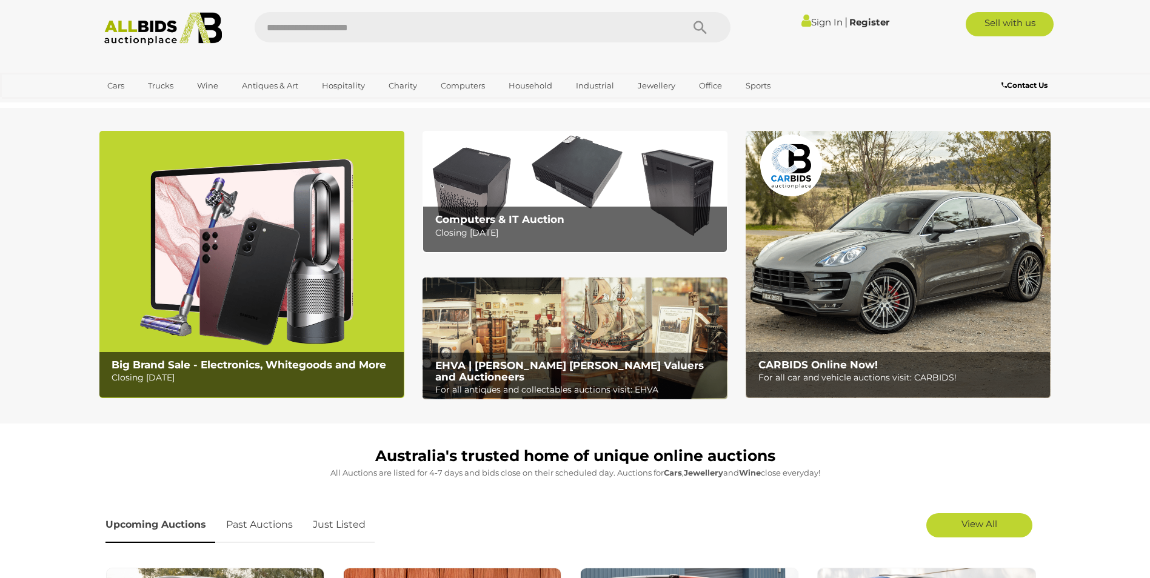
click at [402, 25] on input "text" at bounding box center [463, 27] width 416 height 30
type input "*******"
click at [699, 23] on icon "Search" at bounding box center [699, 28] width 13 height 18
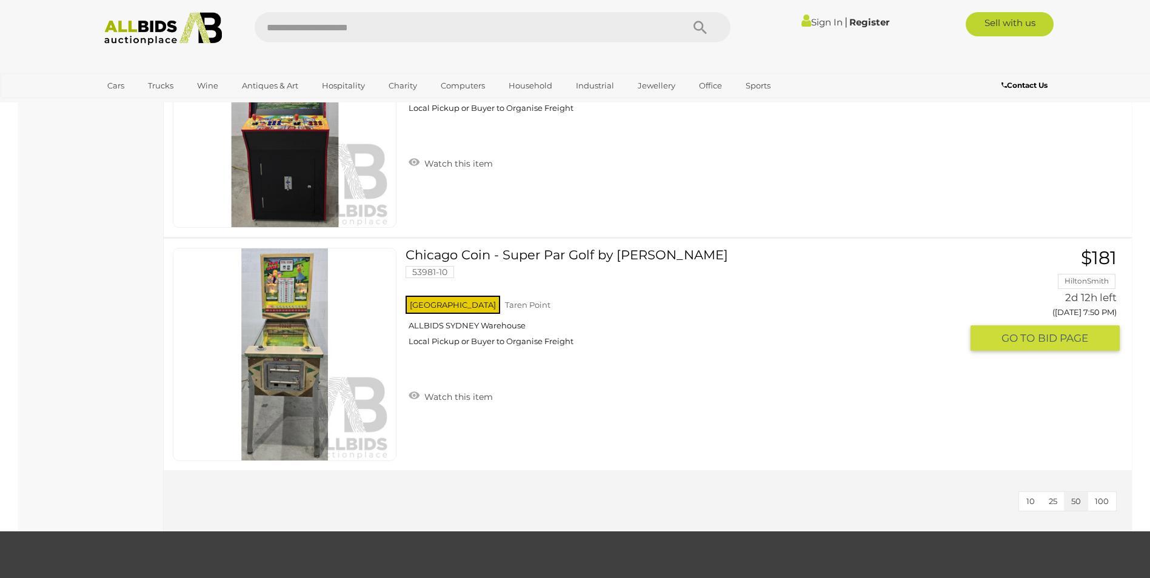
scroll to position [2485, 0]
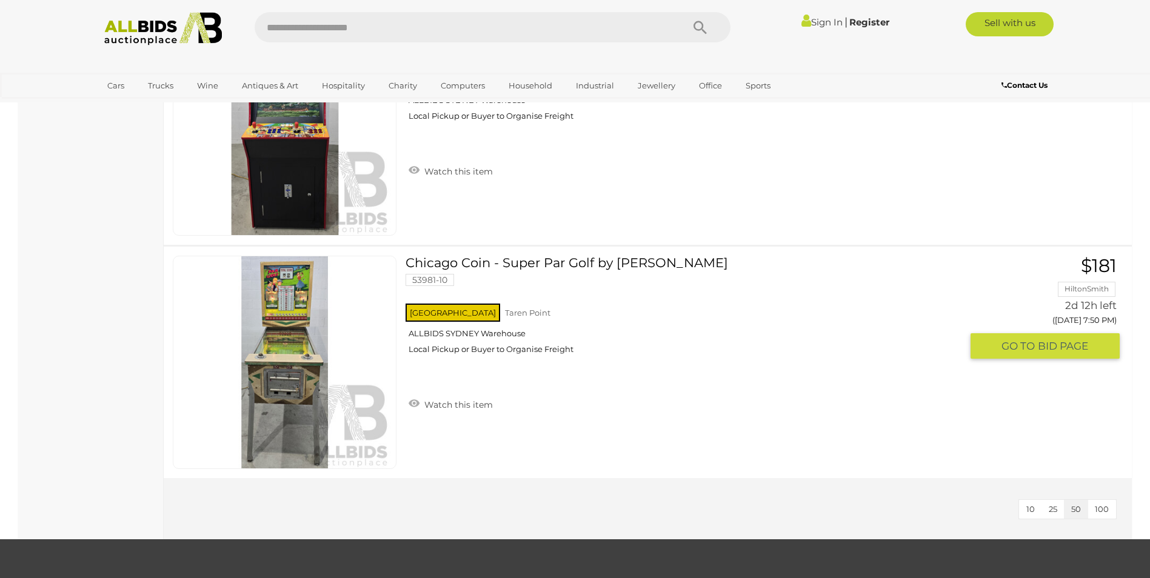
click at [272, 316] on link at bounding box center [285, 362] width 224 height 213
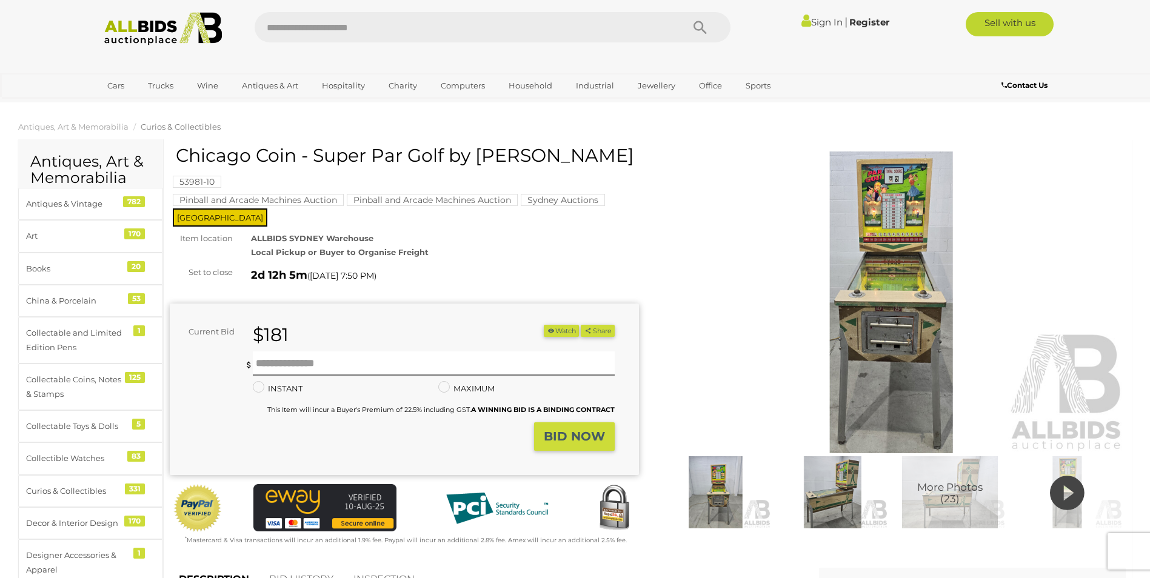
click at [876, 282] on img at bounding box center [891, 303] width 469 height 302
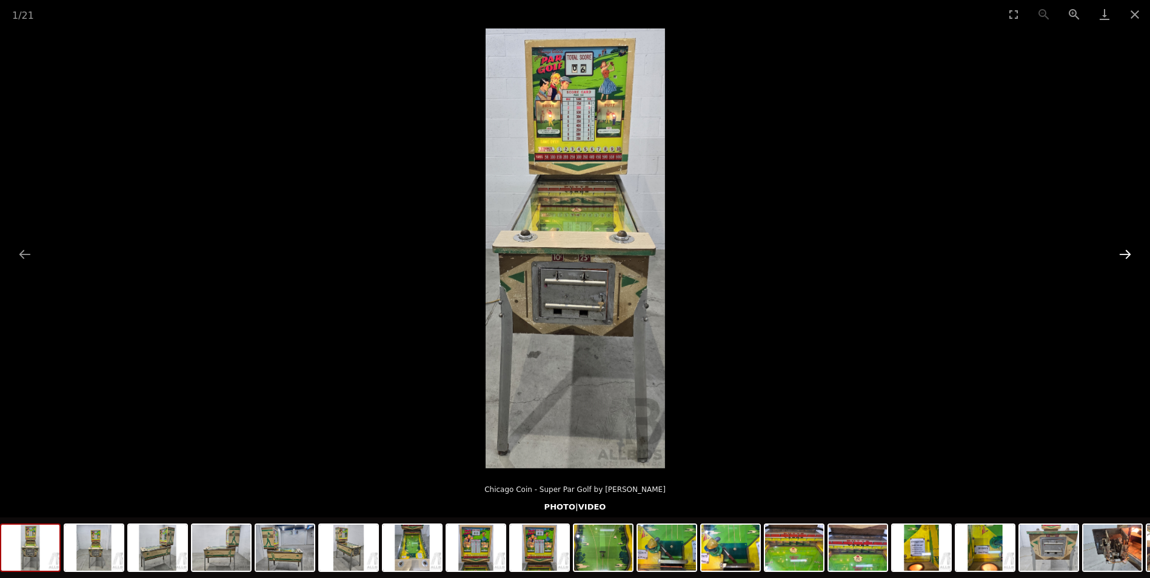
click at [1121, 252] on button "Next slide" at bounding box center [1124, 254] width 25 height 24
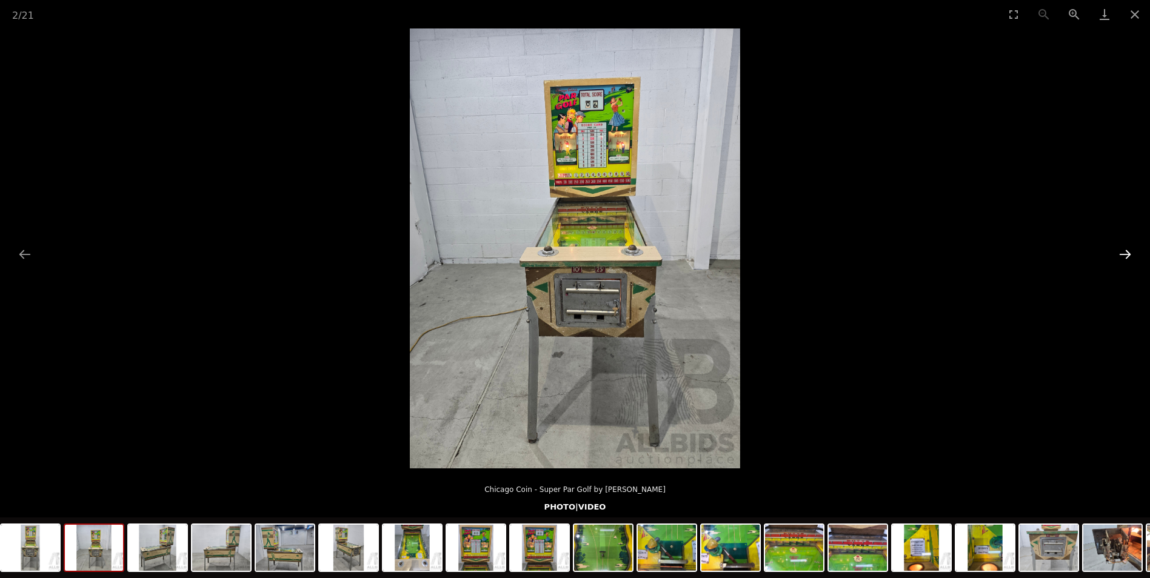
click at [1121, 252] on button "Next slide" at bounding box center [1124, 254] width 25 height 24
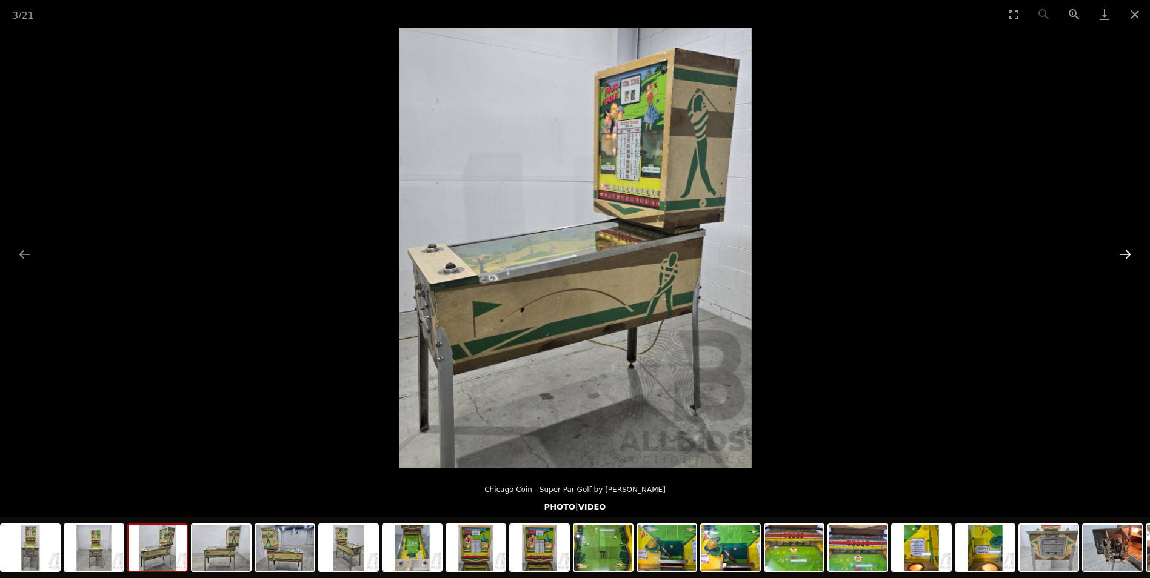
click at [1121, 252] on button "Next slide" at bounding box center [1124, 254] width 25 height 24
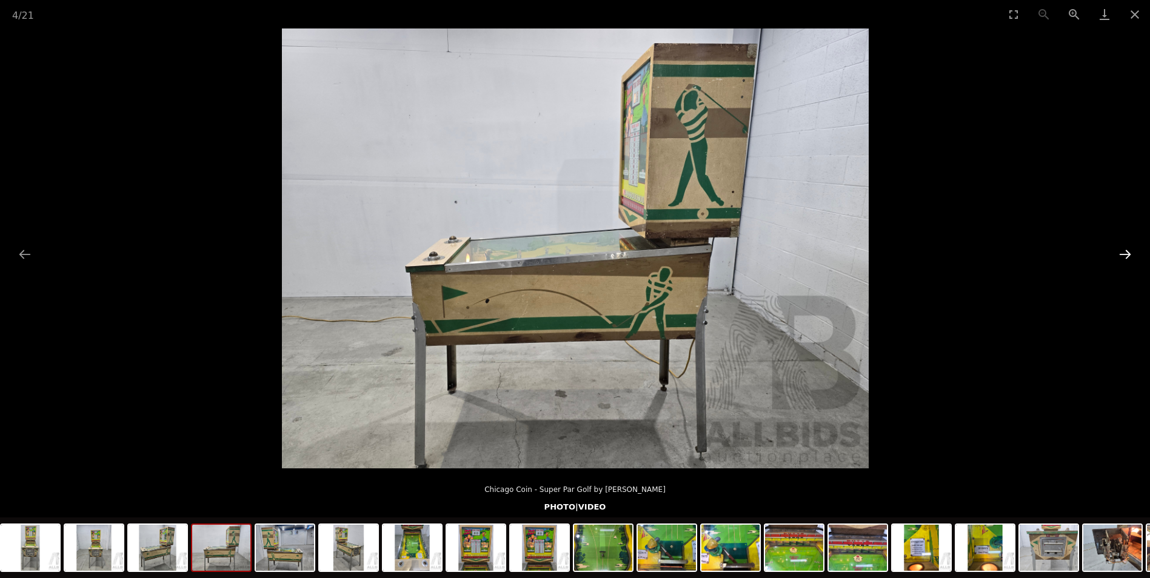
click at [1121, 252] on button "Next slide" at bounding box center [1124, 254] width 25 height 24
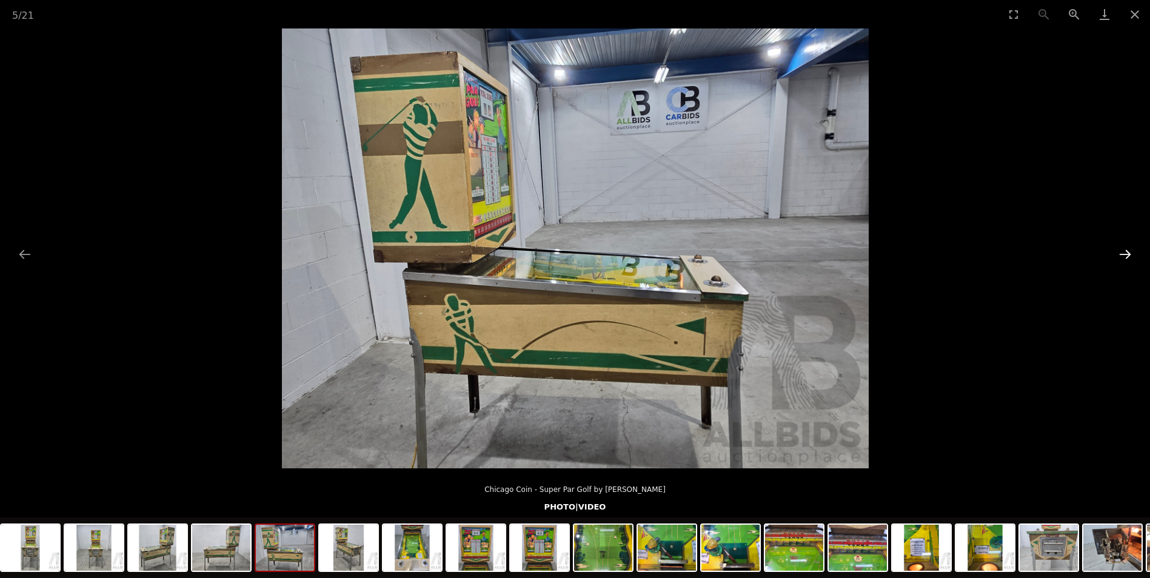
click at [1121, 252] on button "Next slide" at bounding box center [1124, 254] width 25 height 24
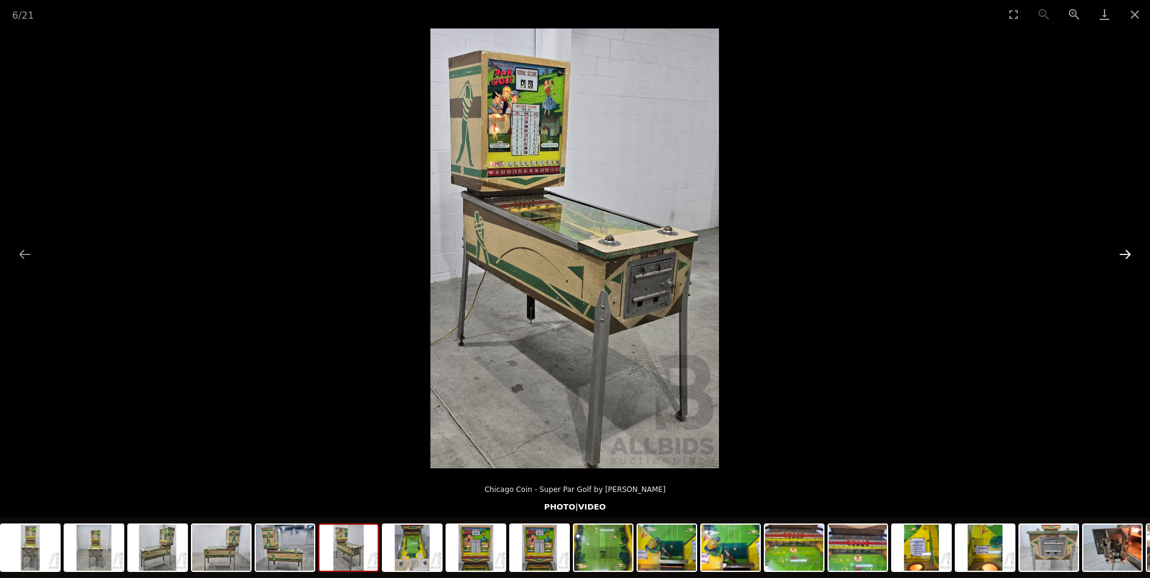
click at [1121, 252] on button "Next slide" at bounding box center [1124, 254] width 25 height 24
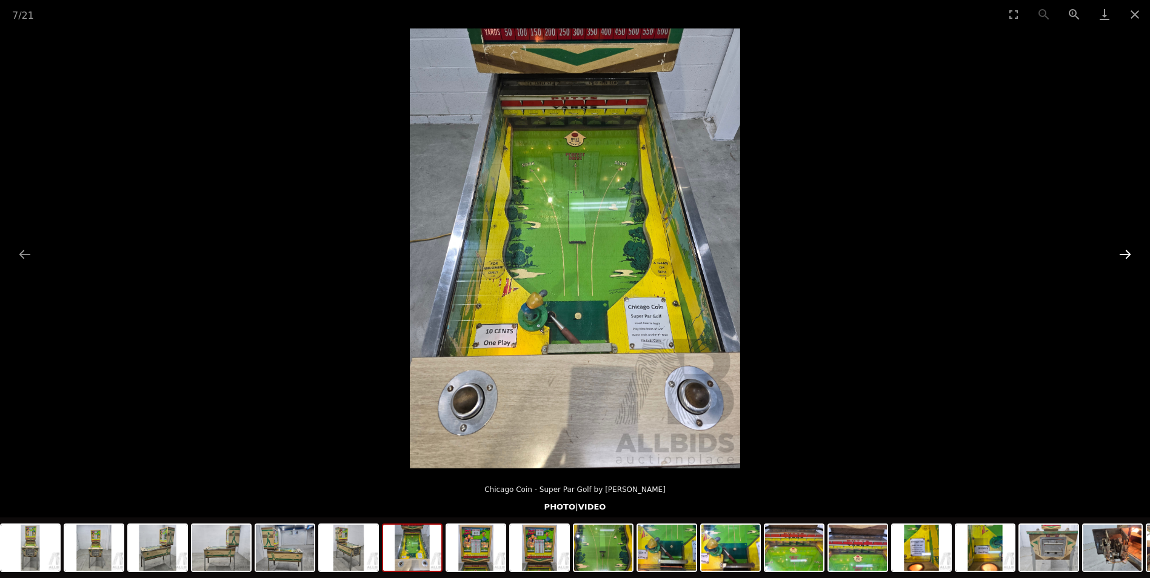
click at [1121, 252] on button "Next slide" at bounding box center [1124, 254] width 25 height 24
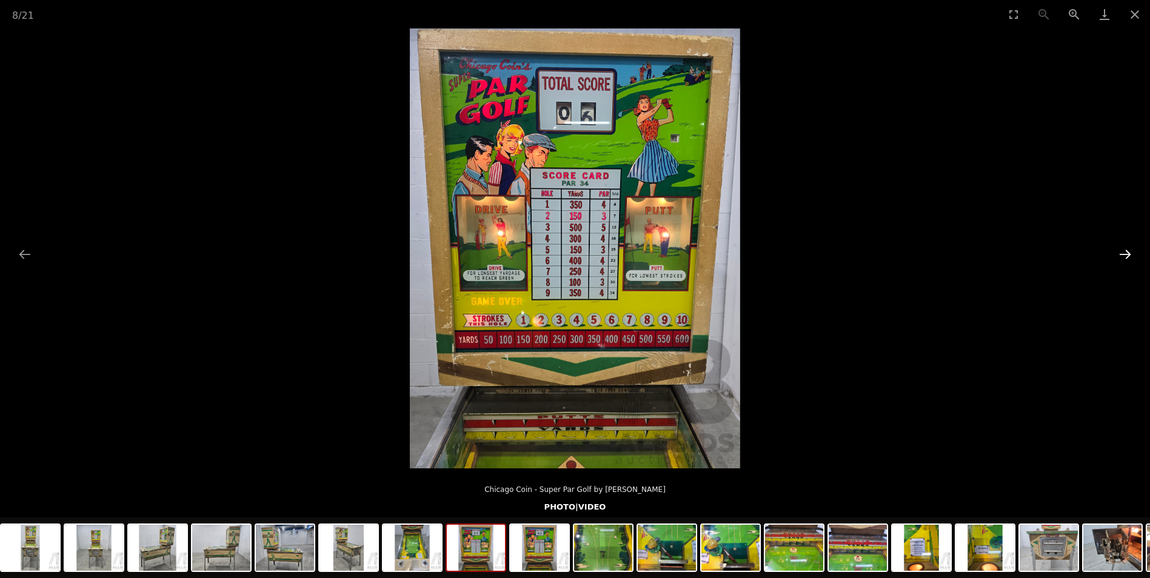
click at [1121, 252] on button "Next slide" at bounding box center [1124, 254] width 25 height 24
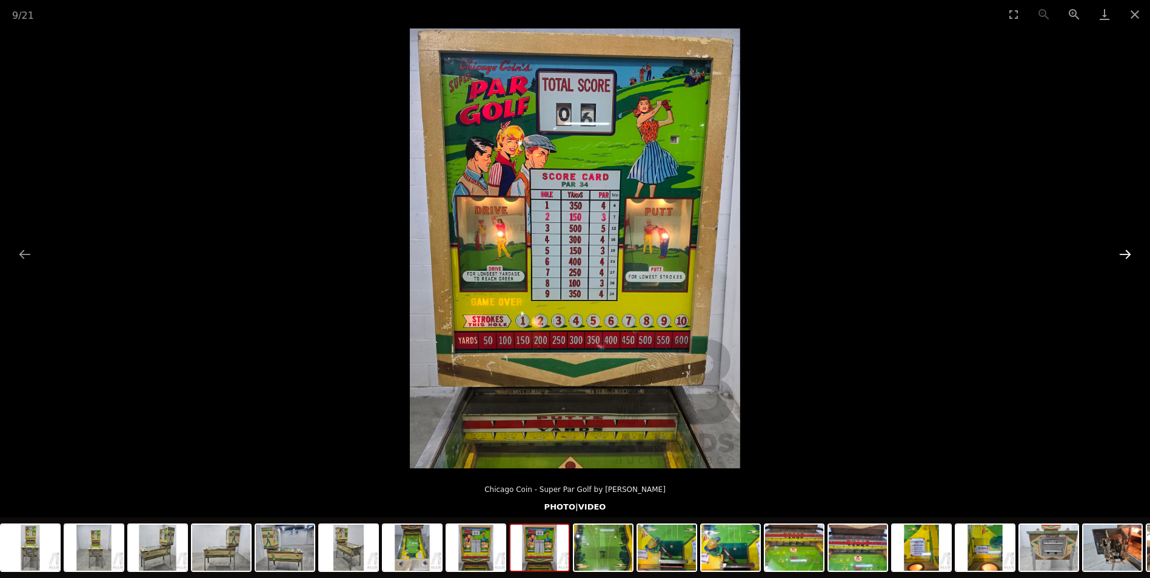
click at [1121, 252] on button "Next slide" at bounding box center [1124, 254] width 25 height 24
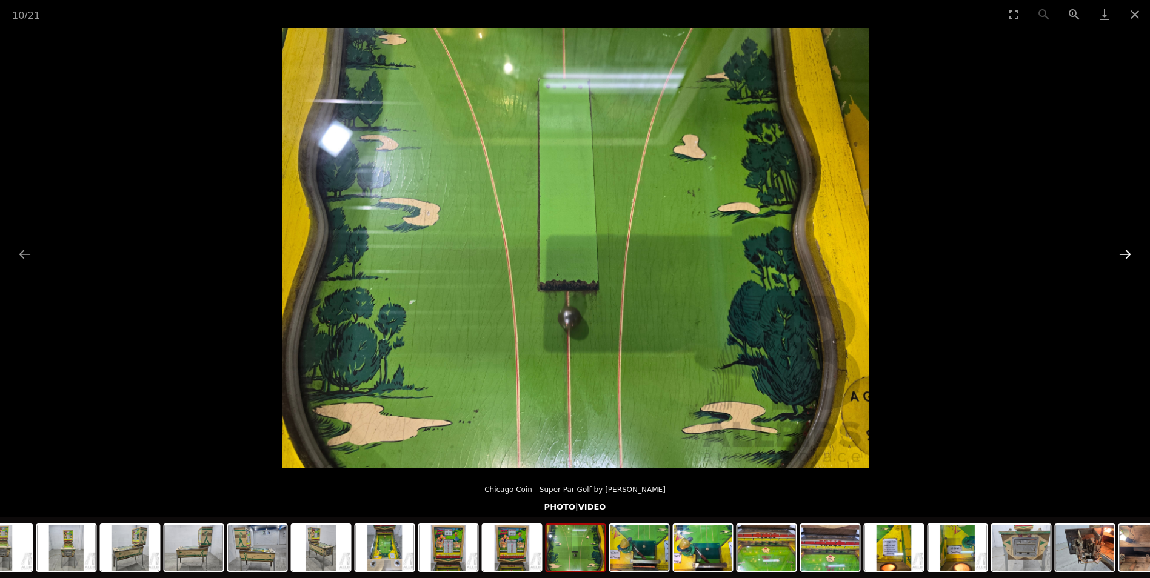
click at [1121, 252] on button "Next slide" at bounding box center [1124, 254] width 25 height 24
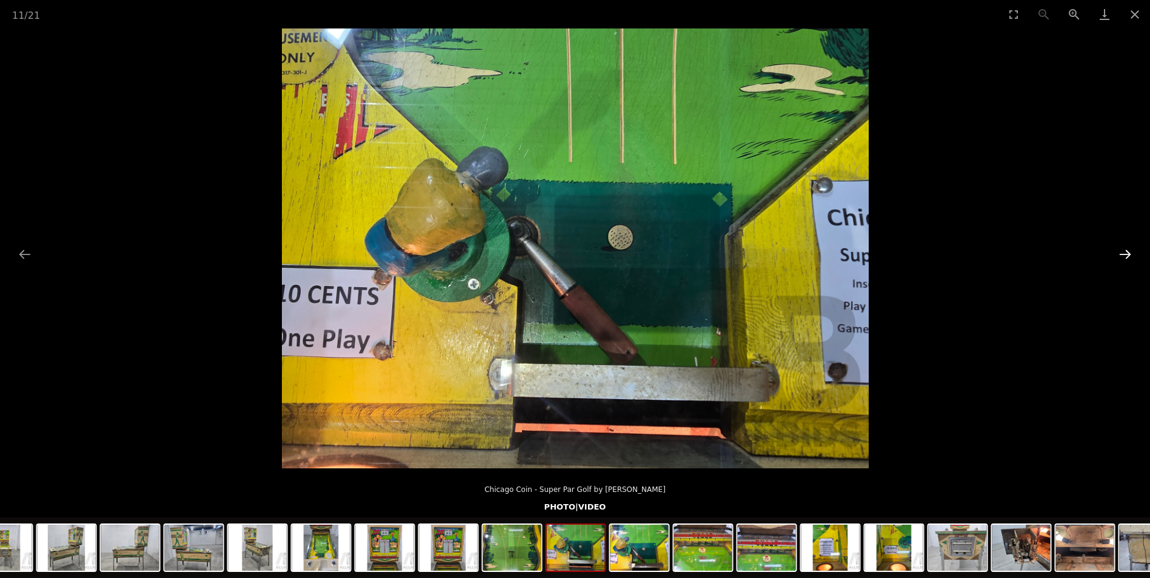
click at [1121, 252] on button "Next slide" at bounding box center [1124, 254] width 25 height 24
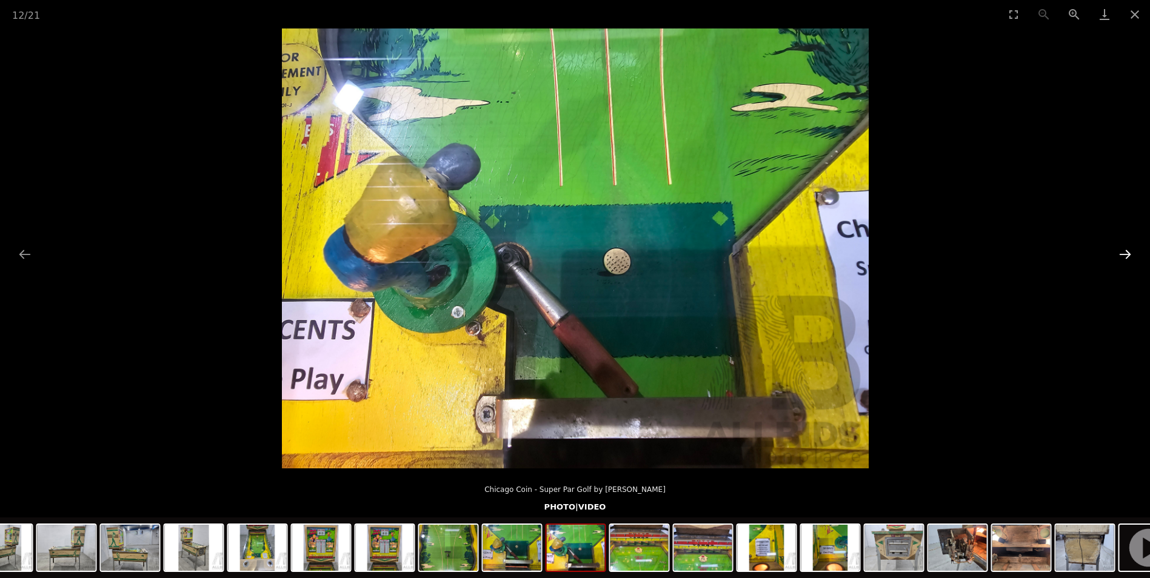
click at [1121, 252] on button "Next slide" at bounding box center [1124, 254] width 25 height 24
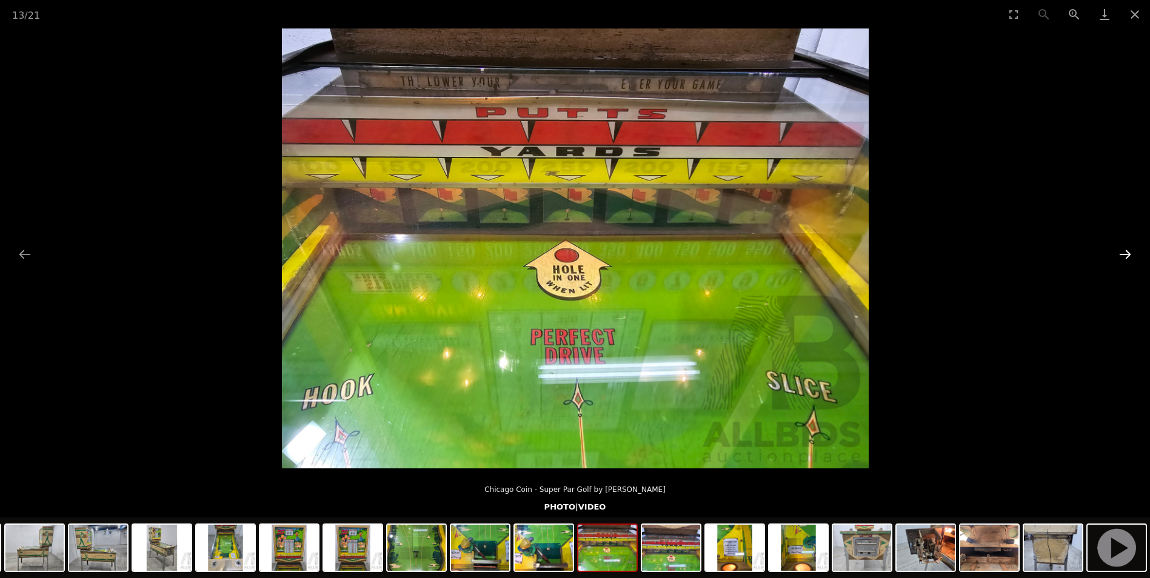
click at [1122, 252] on button "Next slide" at bounding box center [1124, 254] width 25 height 24
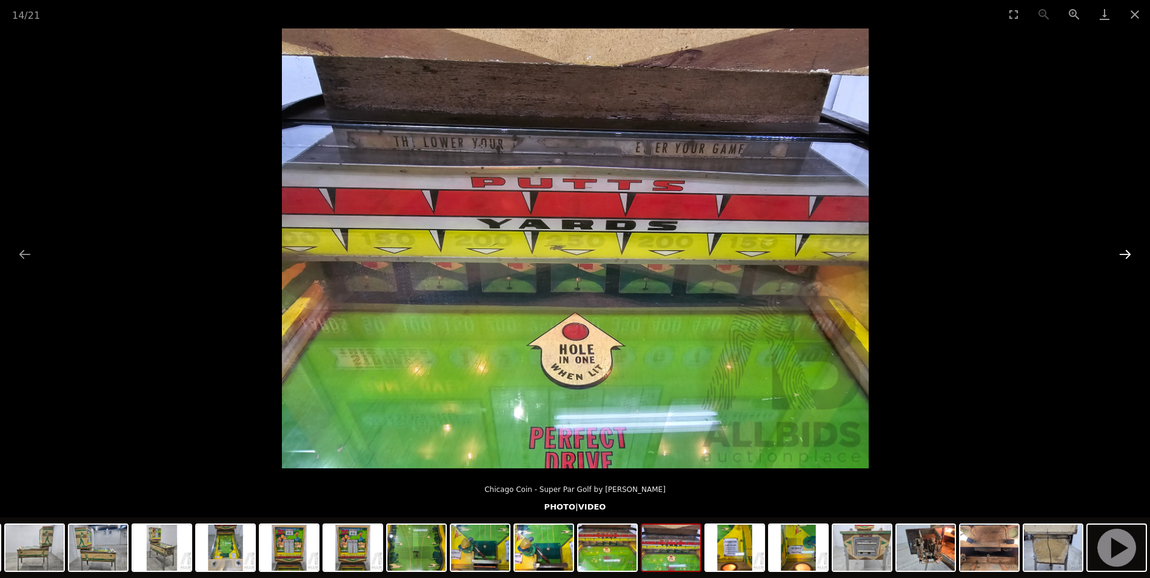
click at [1122, 252] on button "Next slide" at bounding box center [1124, 254] width 25 height 24
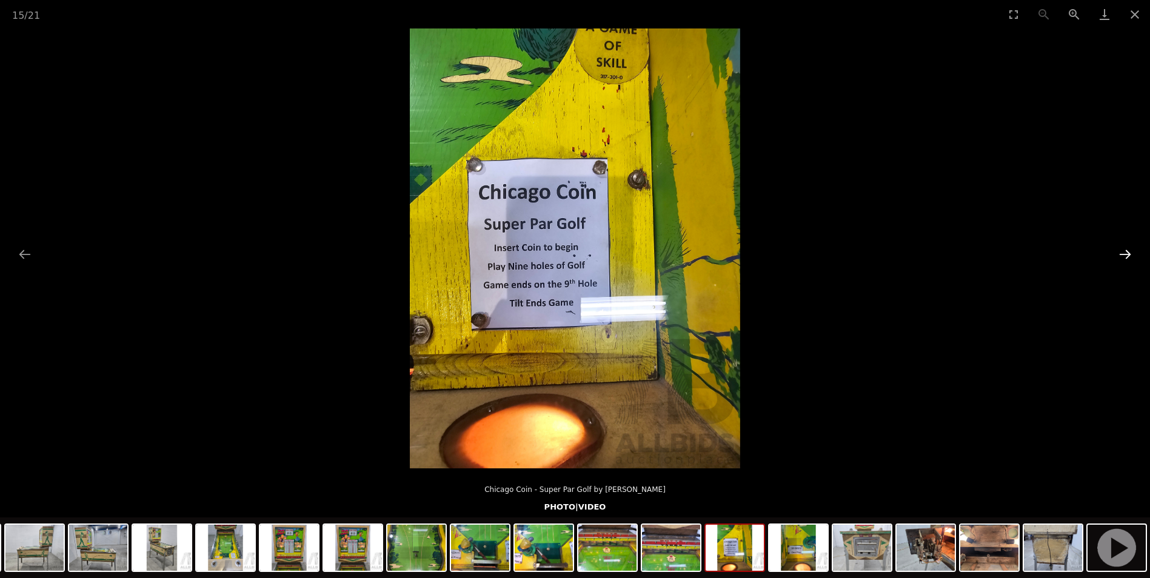
click at [1122, 252] on button "Next slide" at bounding box center [1124, 254] width 25 height 24
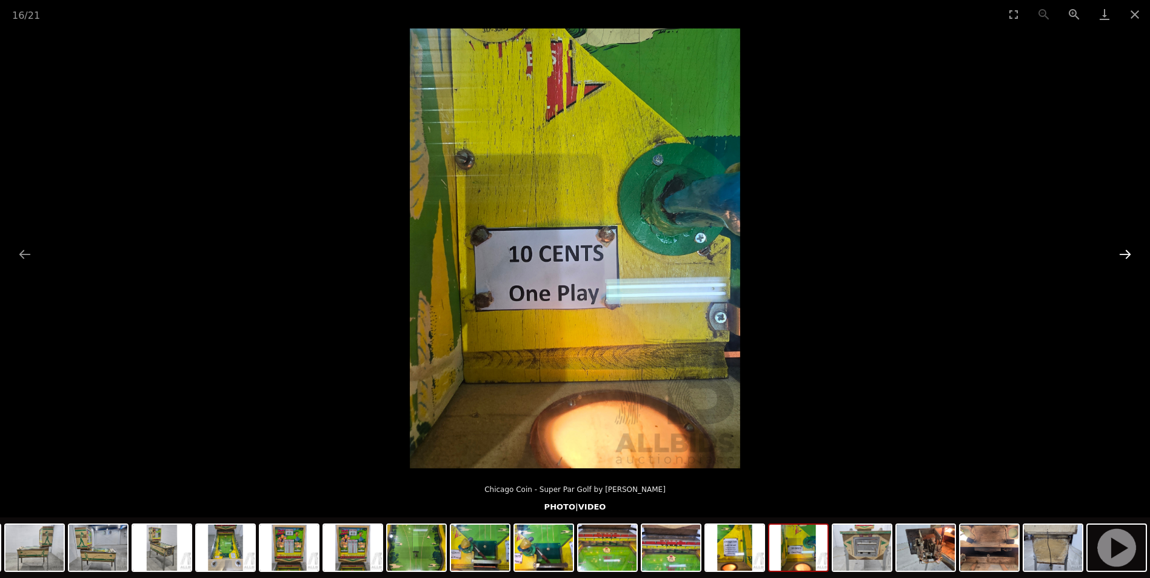
click at [1122, 252] on button "Next slide" at bounding box center [1124, 254] width 25 height 24
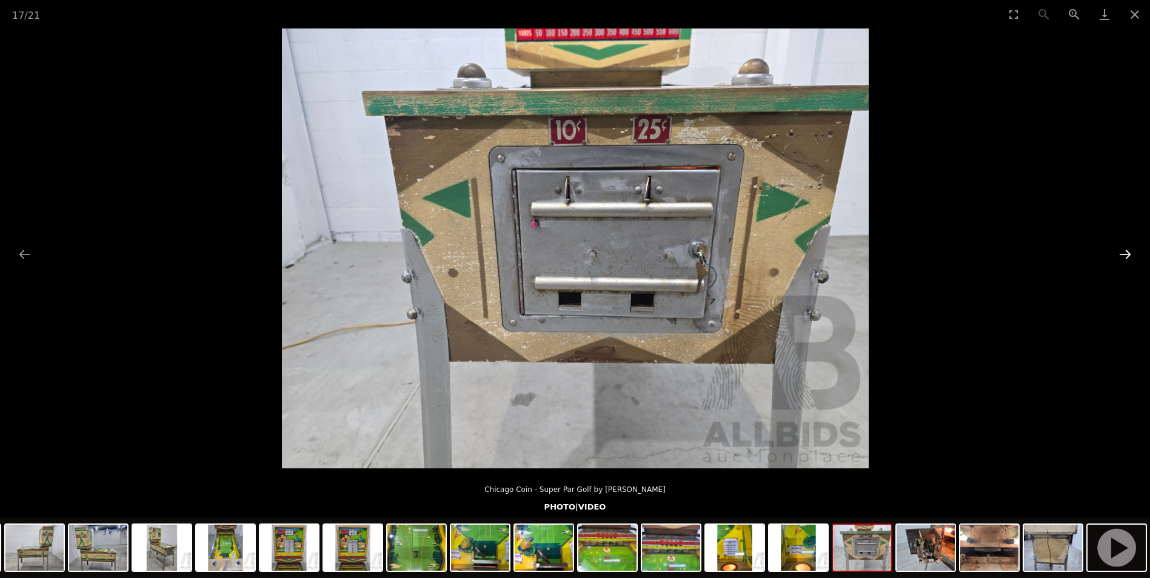
click at [1122, 252] on button "Next slide" at bounding box center [1124, 254] width 25 height 24
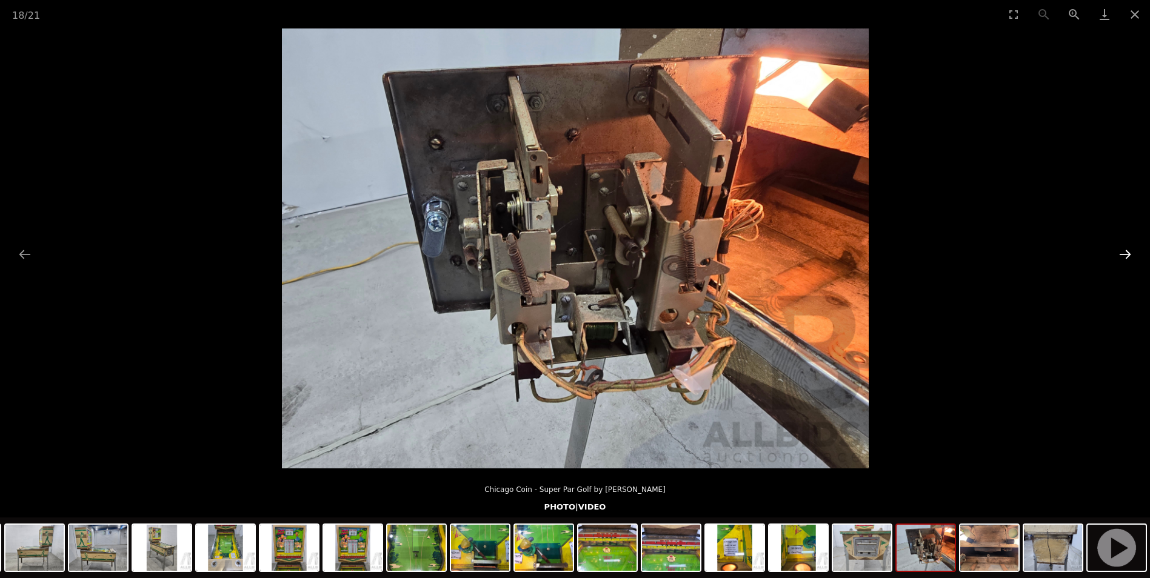
click at [1122, 252] on button "Next slide" at bounding box center [1124, 254] width 25 height 24
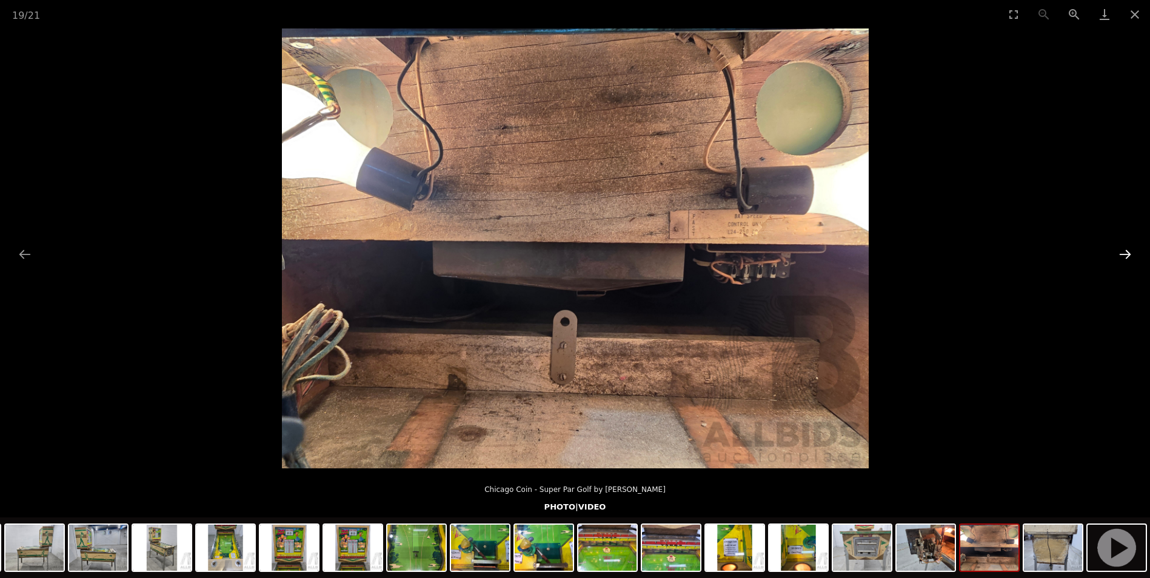
click at [1123, 252] on button "Next slide" at bounding box center [1124, 254] width 25 height 24
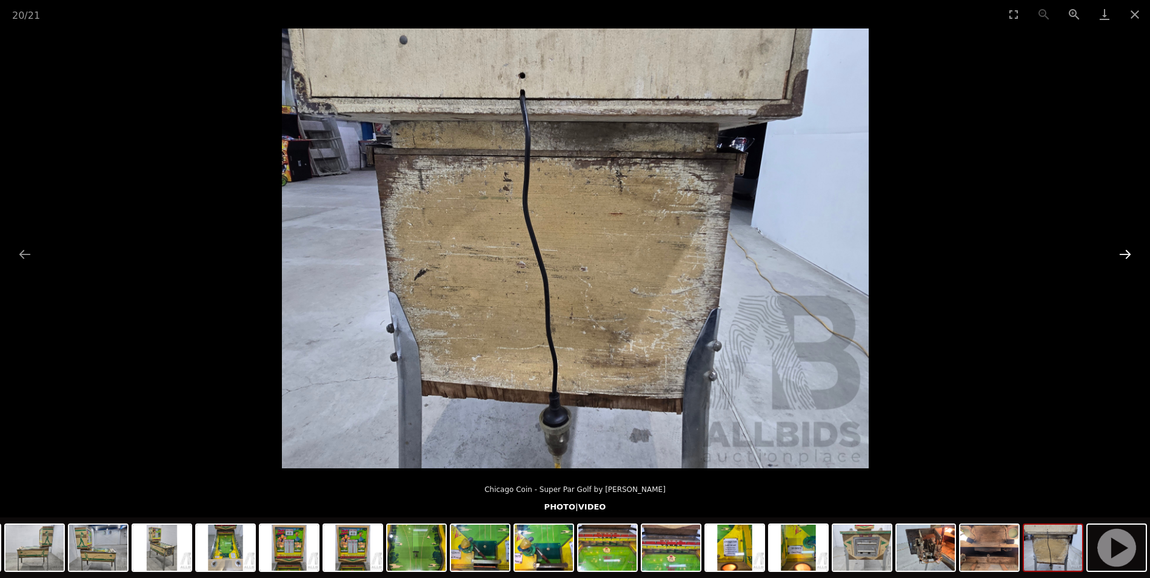
click at [1123, 252] on button "Next slide" at bounding box center [1124, 254] width 25 height 24
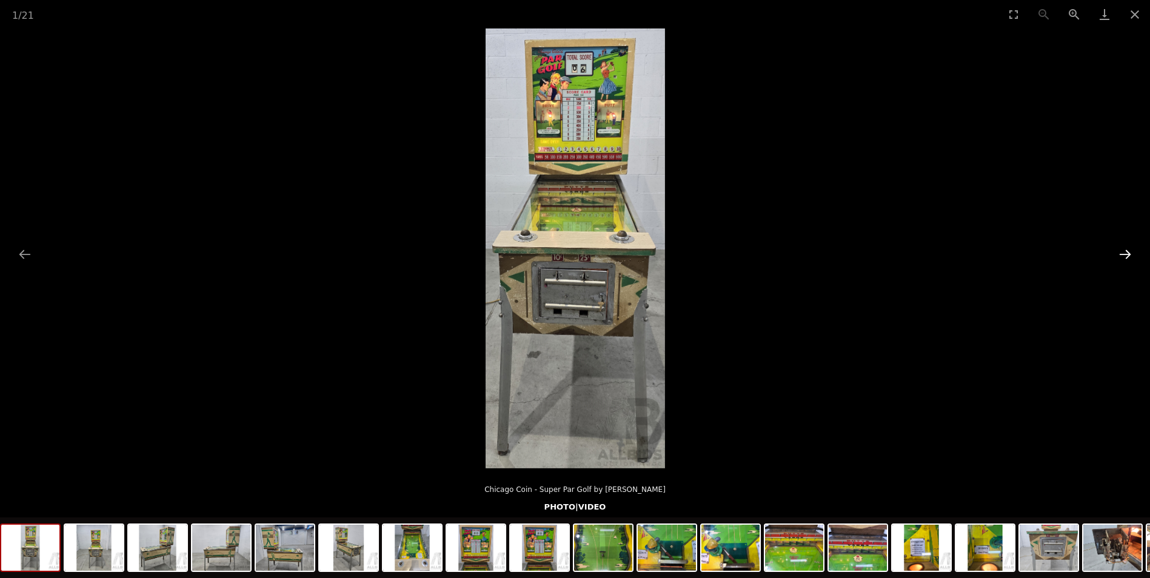
click at [1127, 259] on button "Next slide" at bounding box center [1124, 254] width 25 height 24
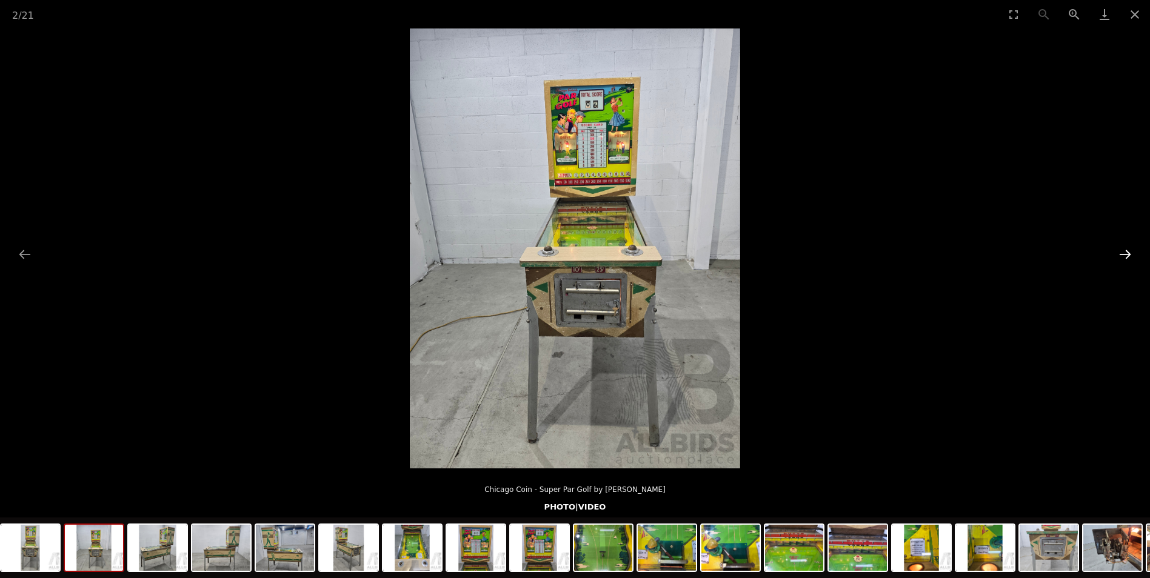
click at [1128, 259] on button "Next slide" at bounding box center [1124, 254] width 25 height 24
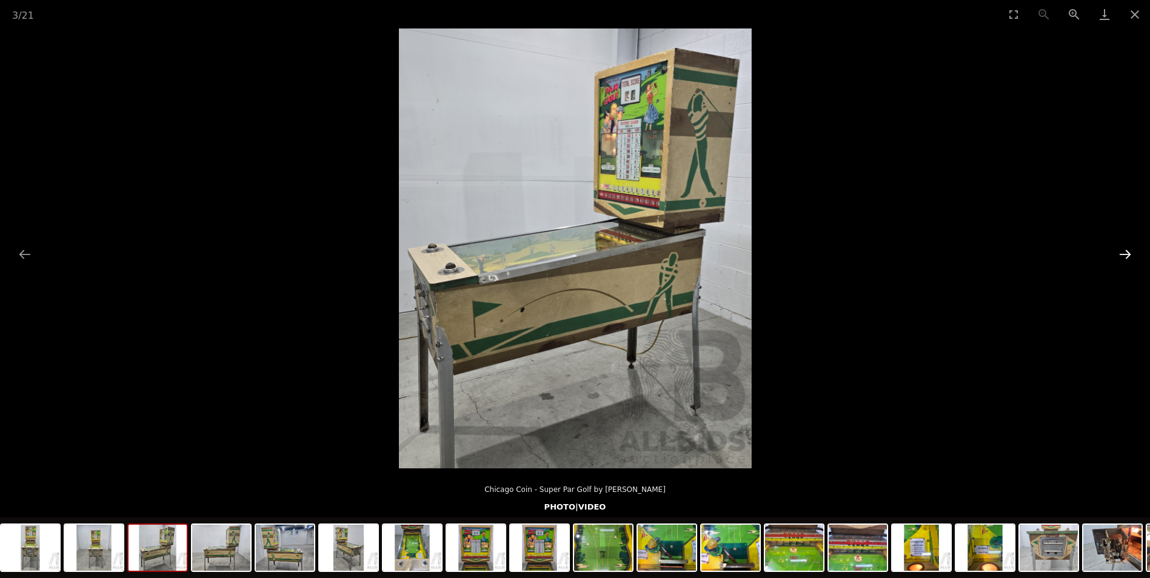
click at [1128, 259] on button "Next slide" at bounding box center [1124, 254] width 25 height 24
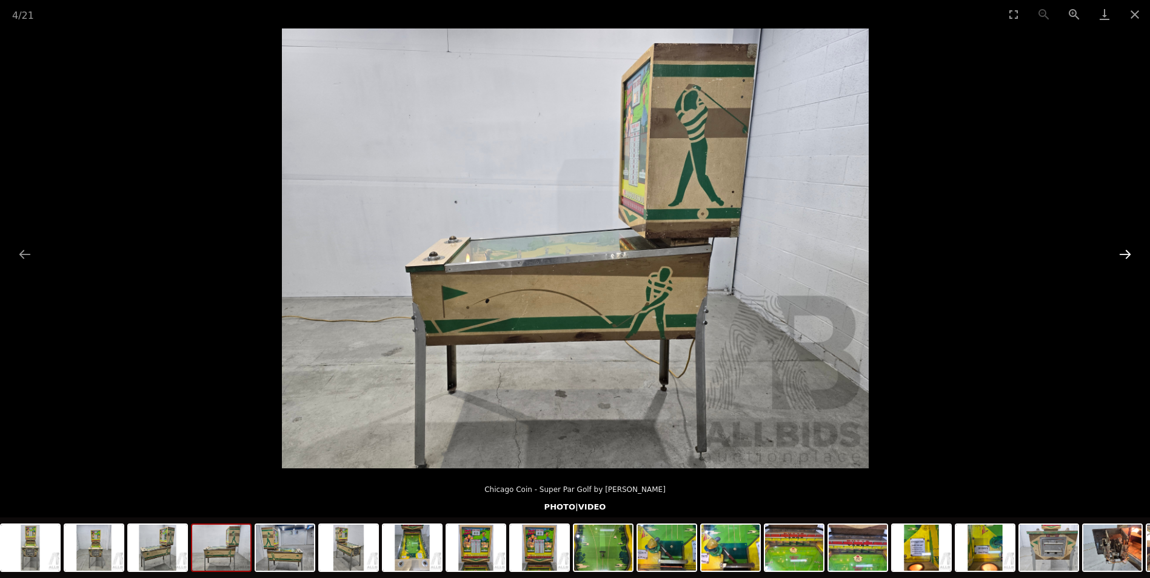
click at [1128, 259] on button "Next slide" at bounding box center [1124, 254] width 25 height 24
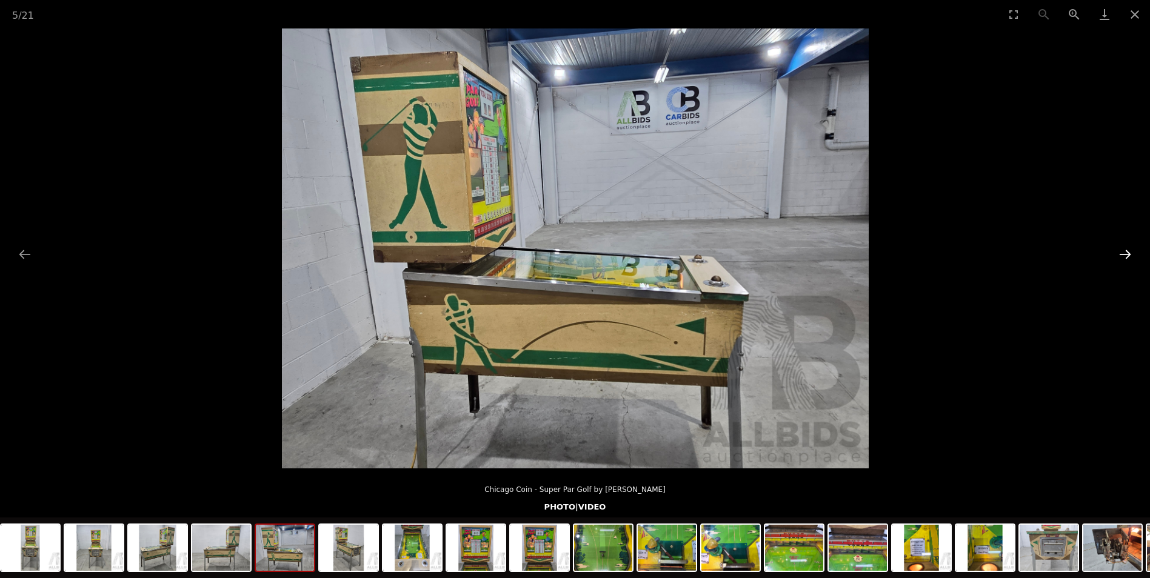
click at [1128, 259] on button "Next slide" at bounding box center [1124, 254] width 25 height 24
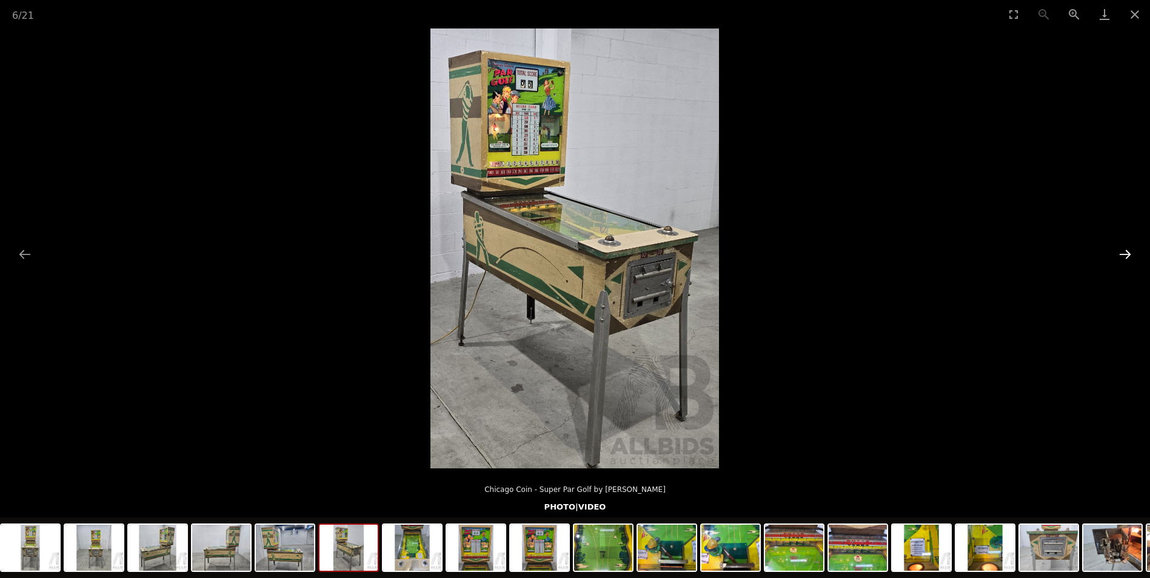
click at [1128, 259] on button "Next slide" at bounding box center [1124, 254] width 25 height 24
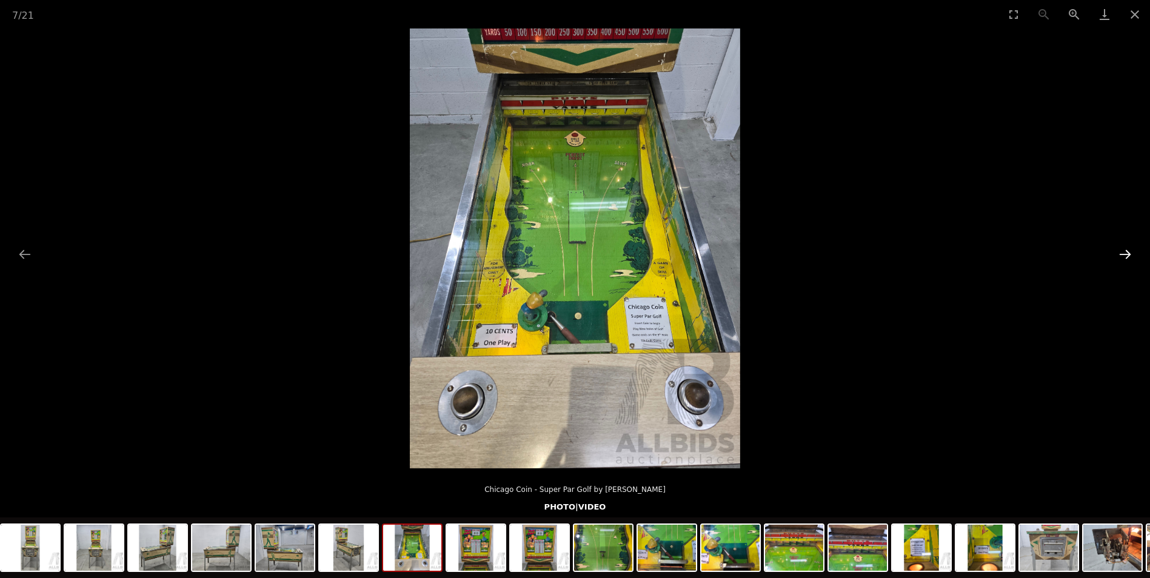
click at [1128, 259] on button "Next slide" at bounding box center [1124, 254] width 25 height 24
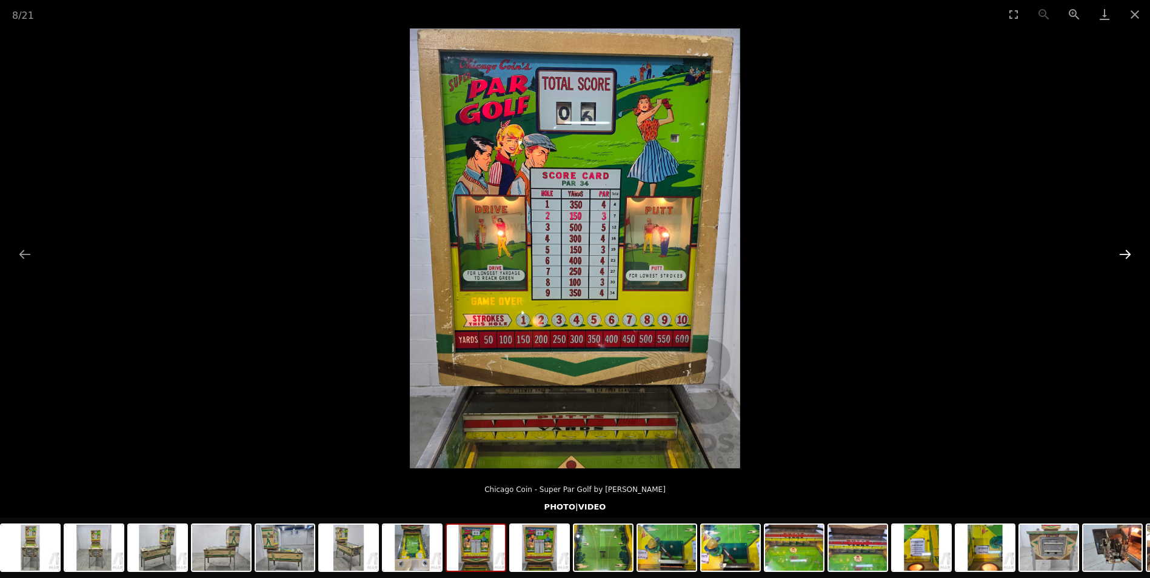
click at [1128, 259] on button "Next slide" at bounding box center [1124, 254] width 25 height 24
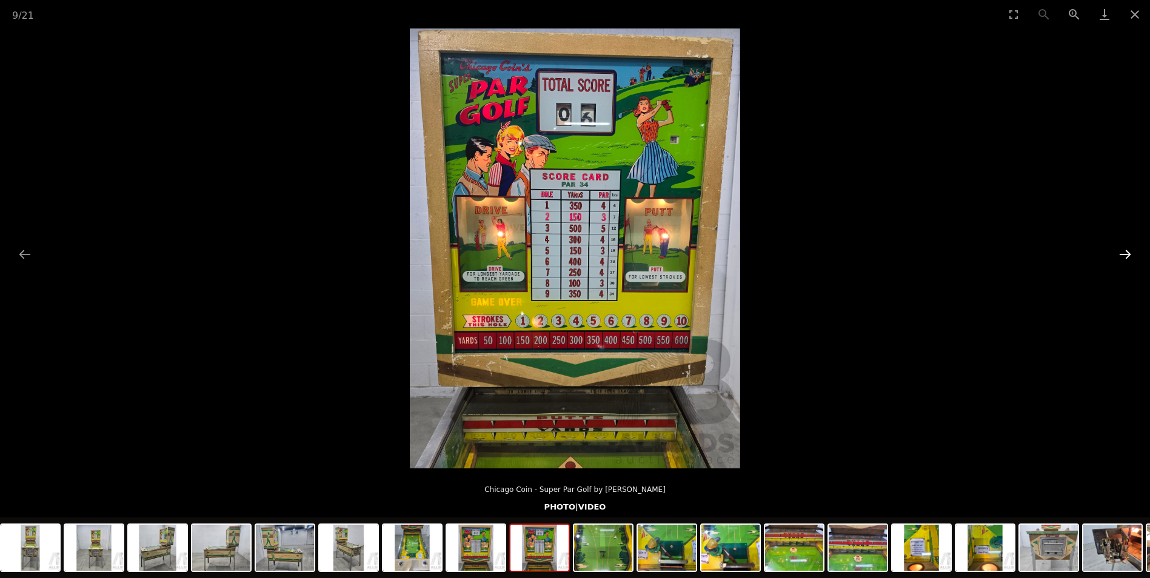
click at [1128, 259] on button "Next slide" at bounding box center [1124, 254] width 25 height 24
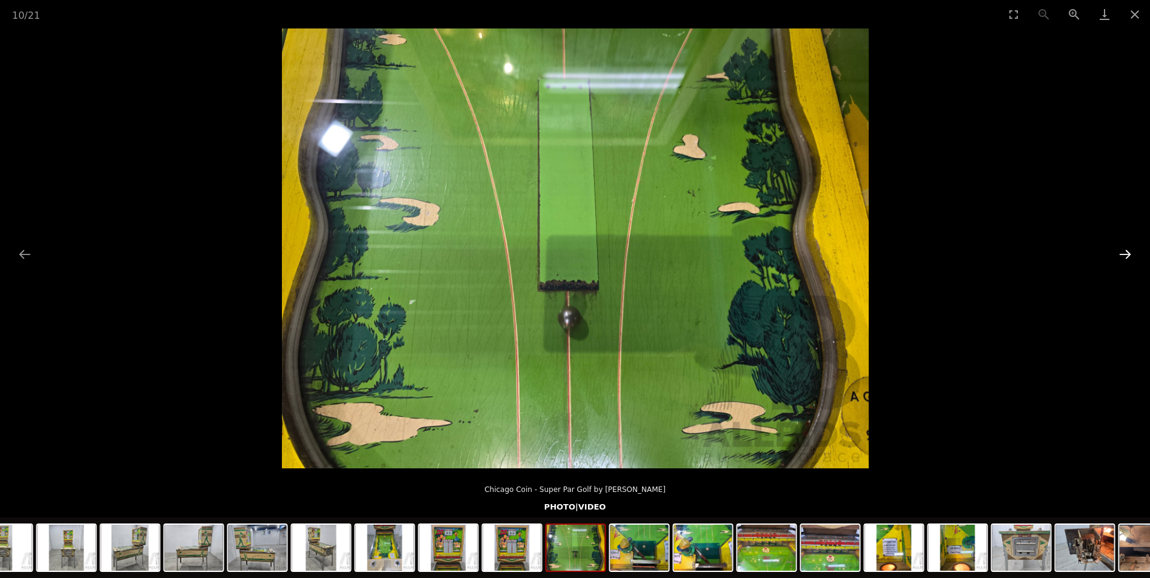
click at [1128, 259] on button "Next slide" at bounding box center [1124, 254] width 25 height 24
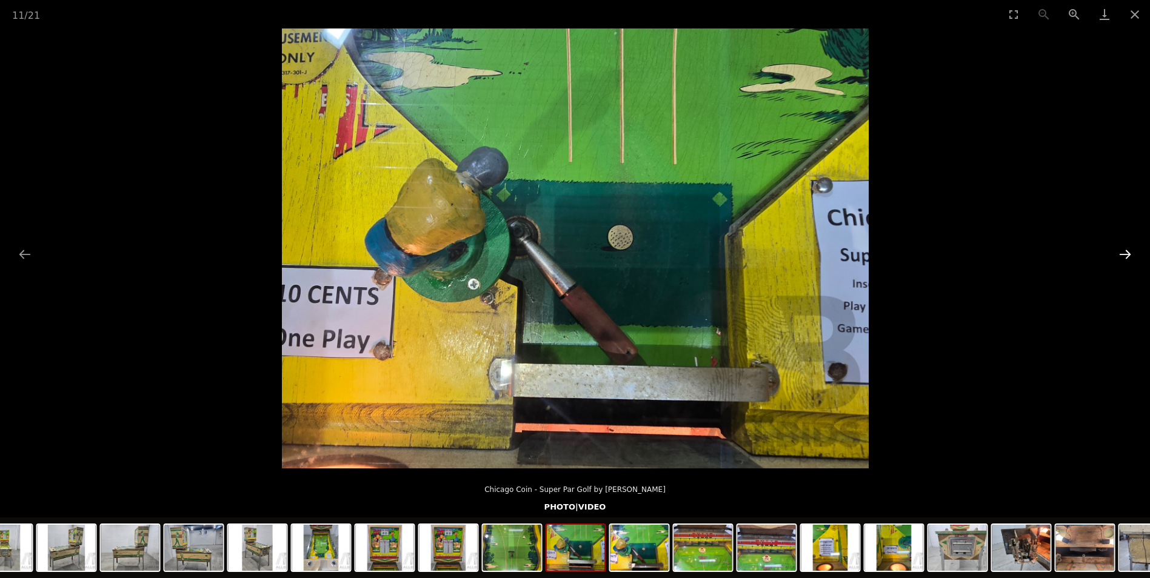
click at [1128, 259] on button "Next slide" at bounding box center [1124, 254] width 25 height 24
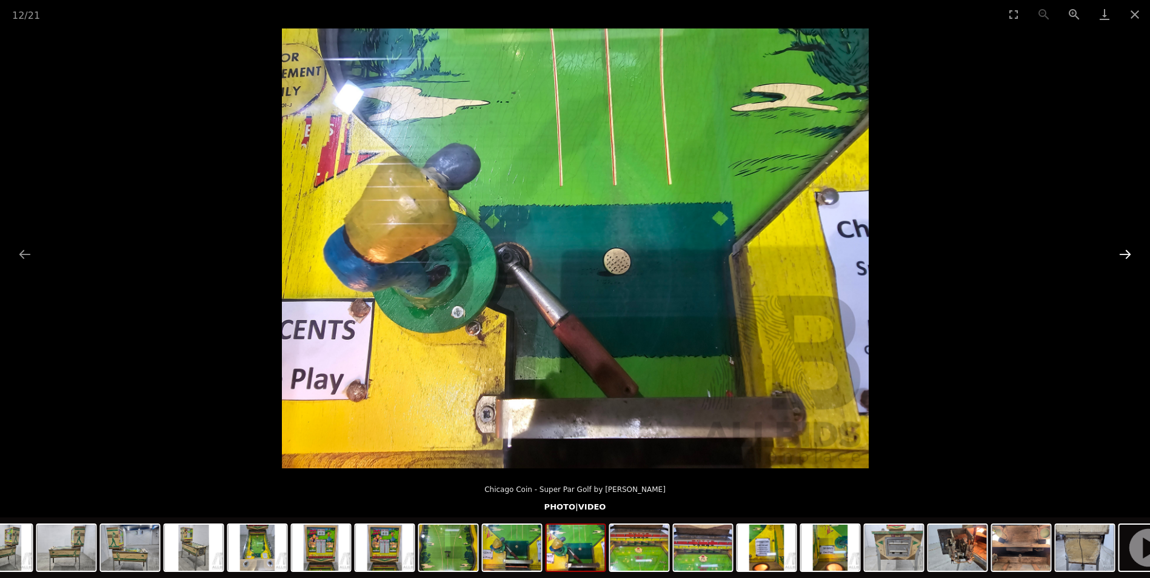
click at [1128, 259] on button "Next slide" at bounding box center [1124, 254] width 25 height 24
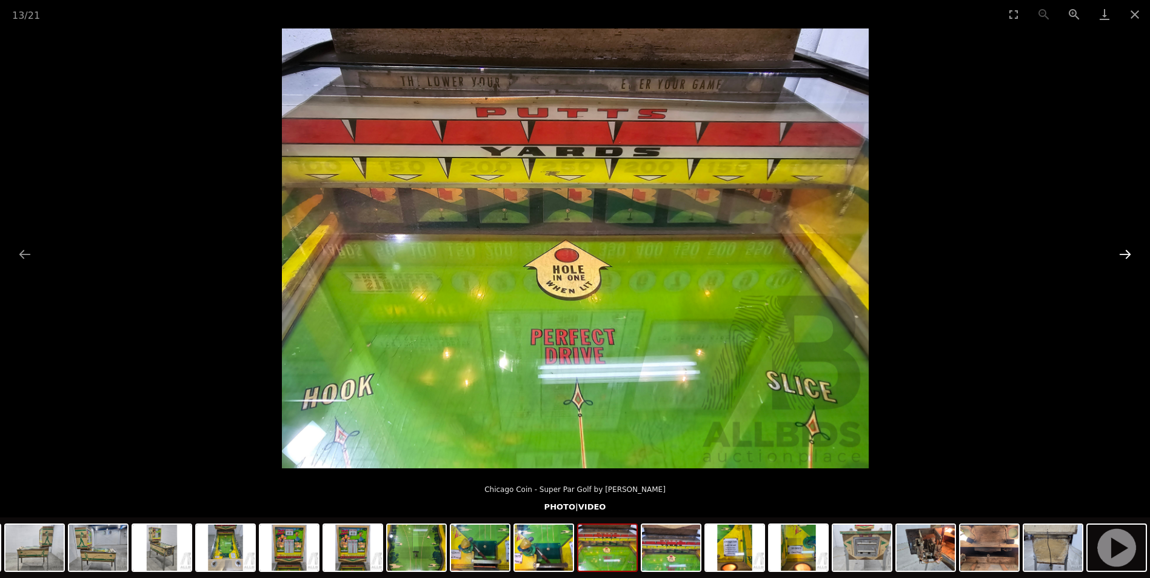
click at [1128, 259] on button "Next slide" at bounding box center [1124, 254] width 25 height 24
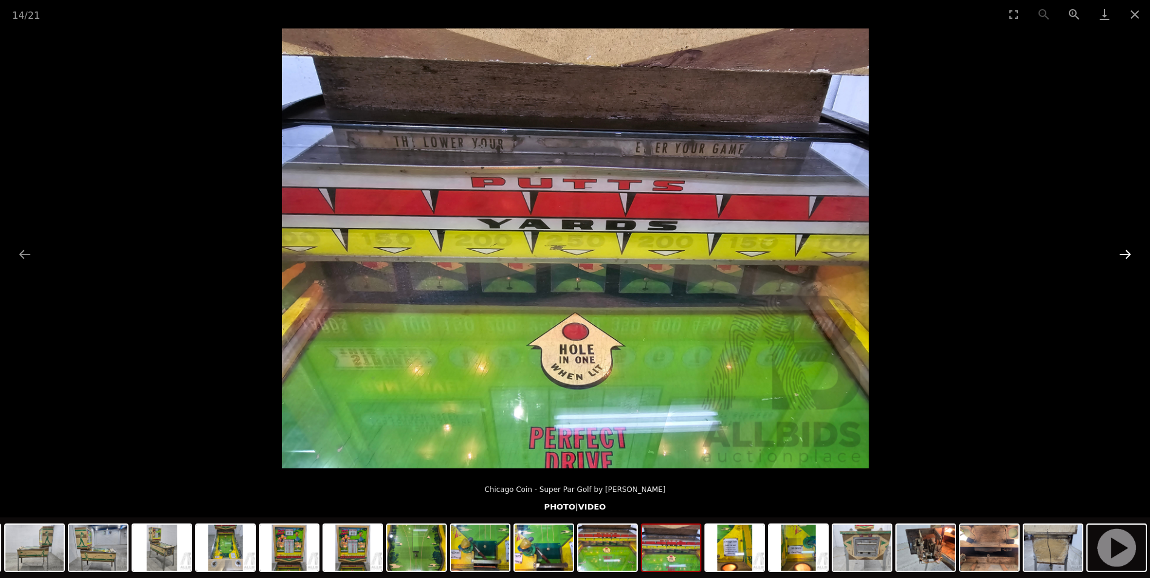
click at [1128, 259] on button "Next slide" at bounding box center [1124, 254] width 25 height 24
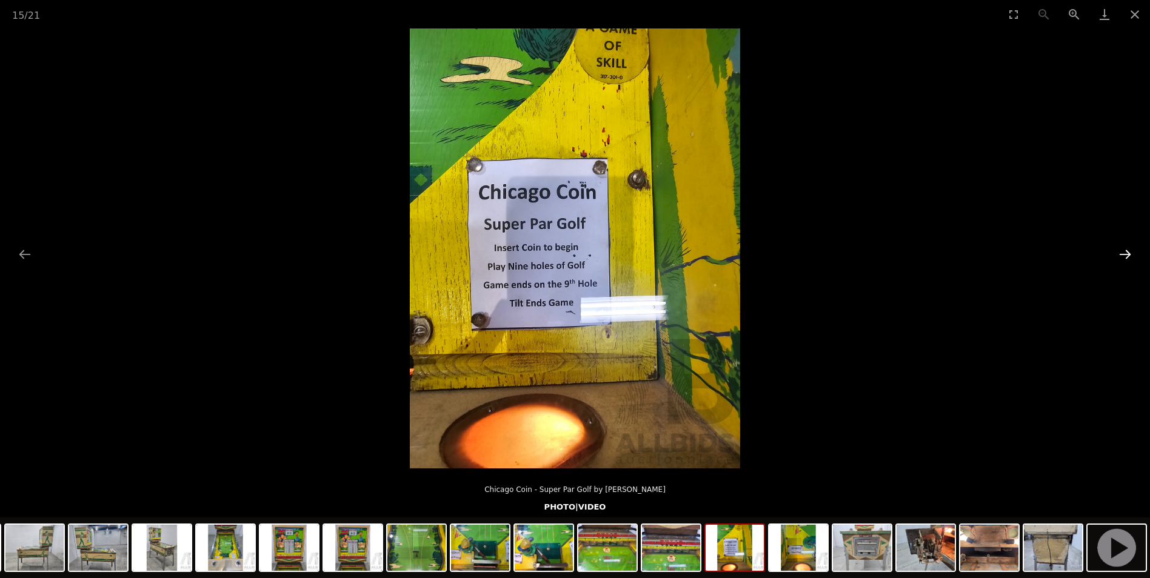
click at [1128, 259] on button "Next slide" at bounding box center [1124, 254] width 25 height 24
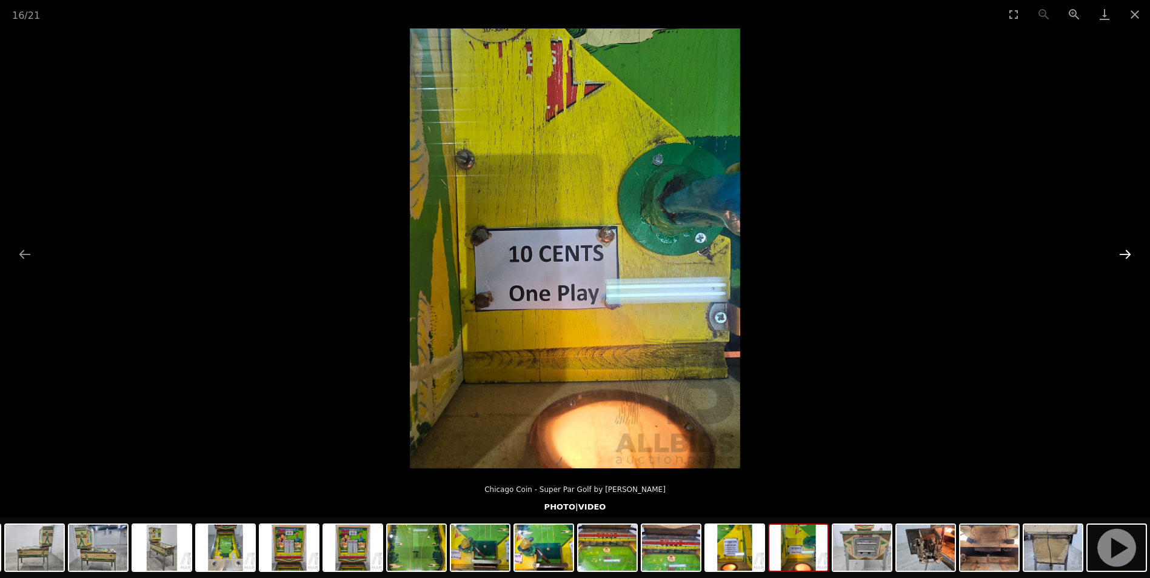
click at [1128, 259] on button "Next slide" at bounding box center [1124, 254] width 25 height 24
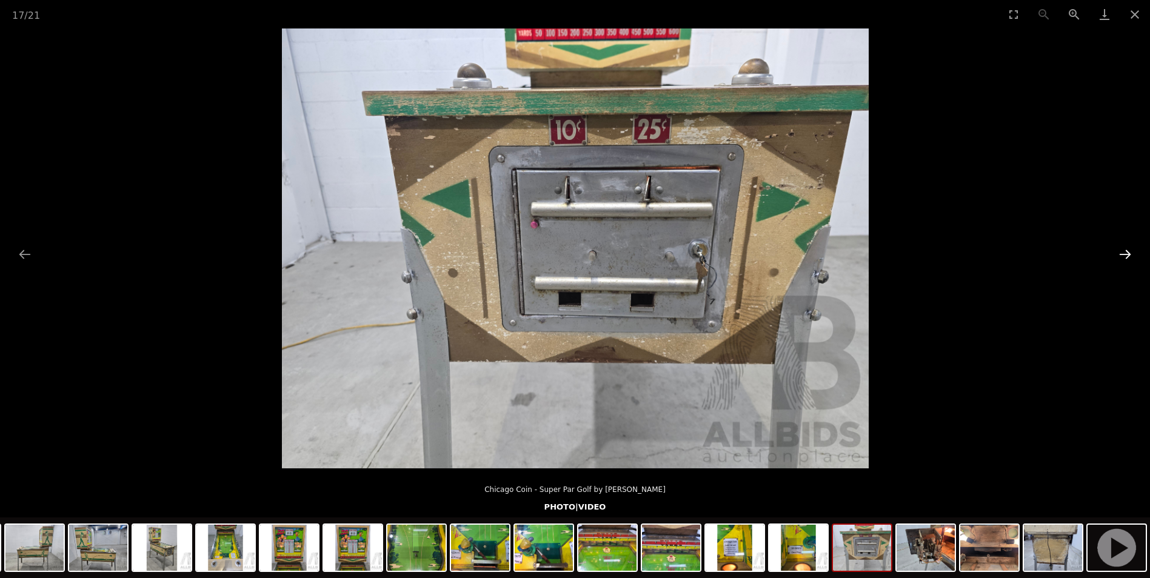
click at [1128, 259] on button "Next slide" at bounding box center [1124, 254] width 25 height 24
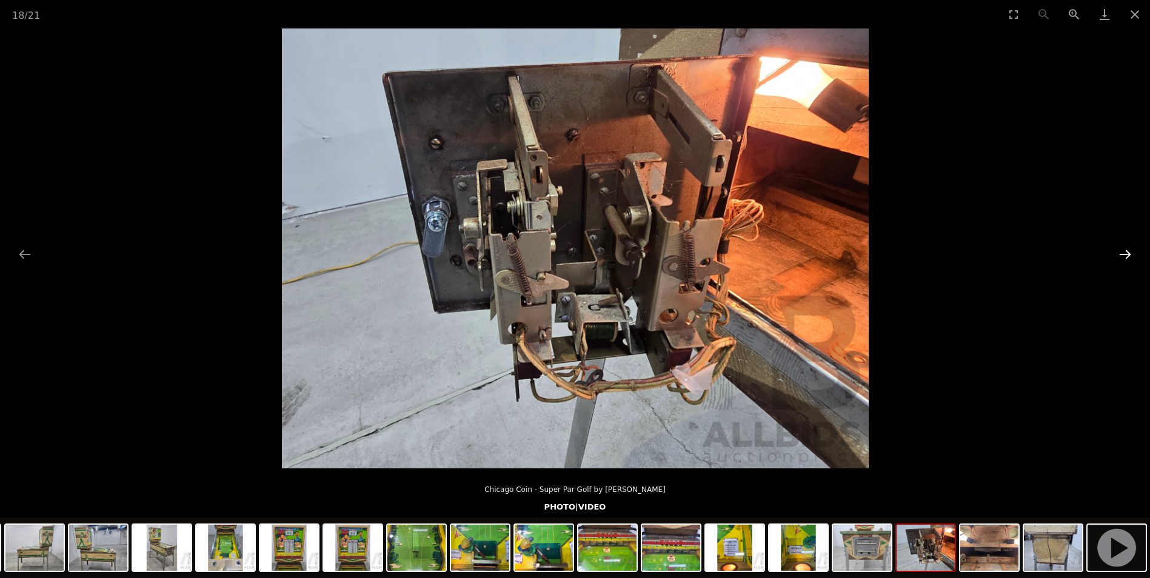
click at [1128, 259] on button "Next slide" at bounding box center [1124, 254] width 25 height 24
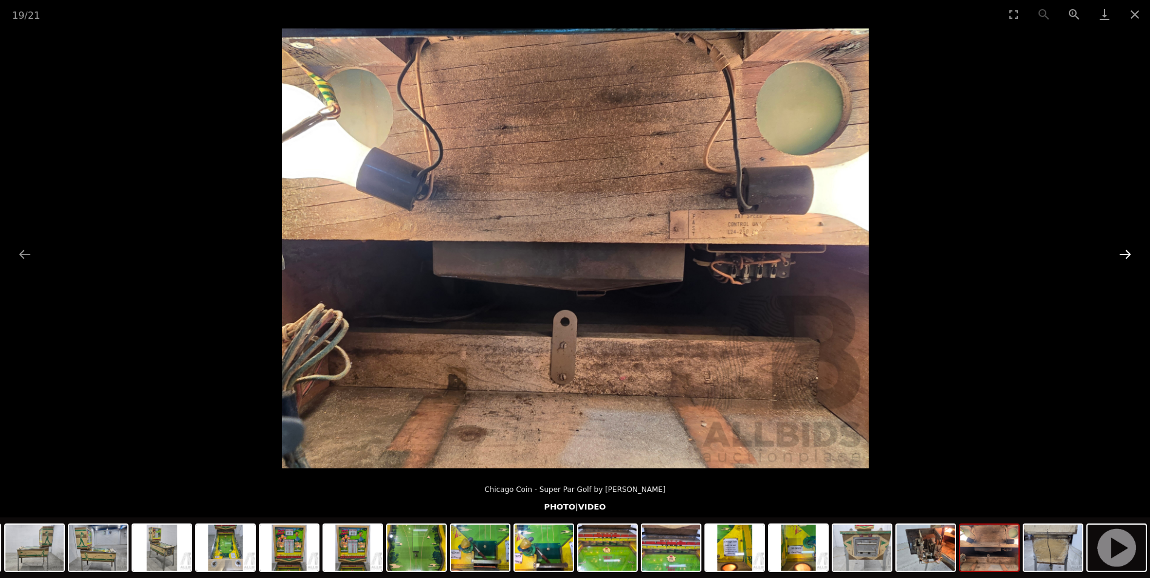
click at [1128, 259] on button "Next slide" at bounding box center [1124, 254] width 25 height 24
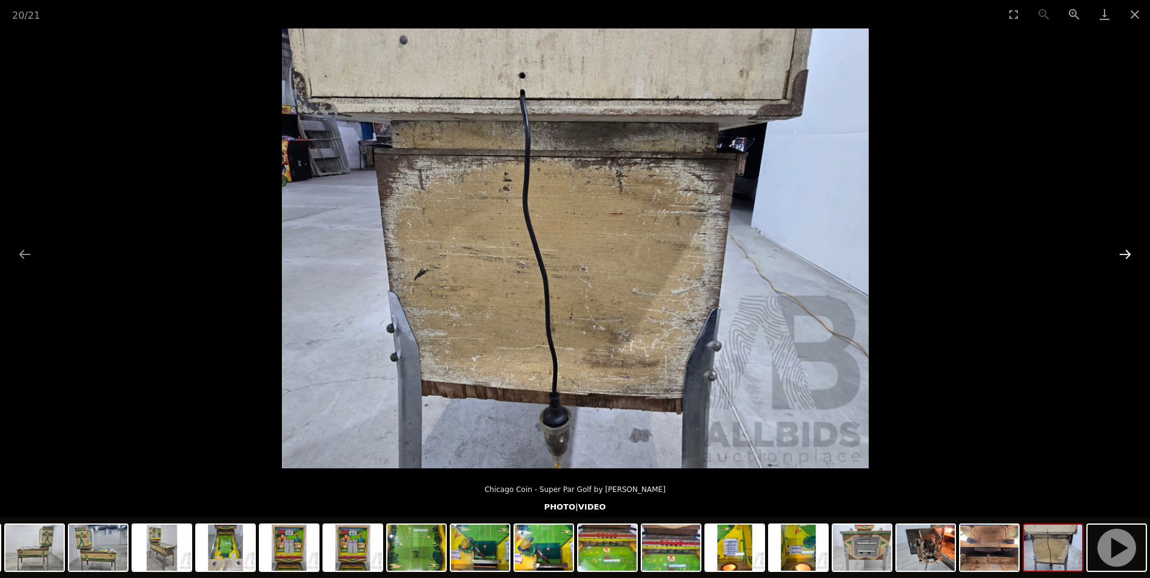
click at [1128, 259] on button "Next slide" at bounding box center [1124, 254] width 25 height 24
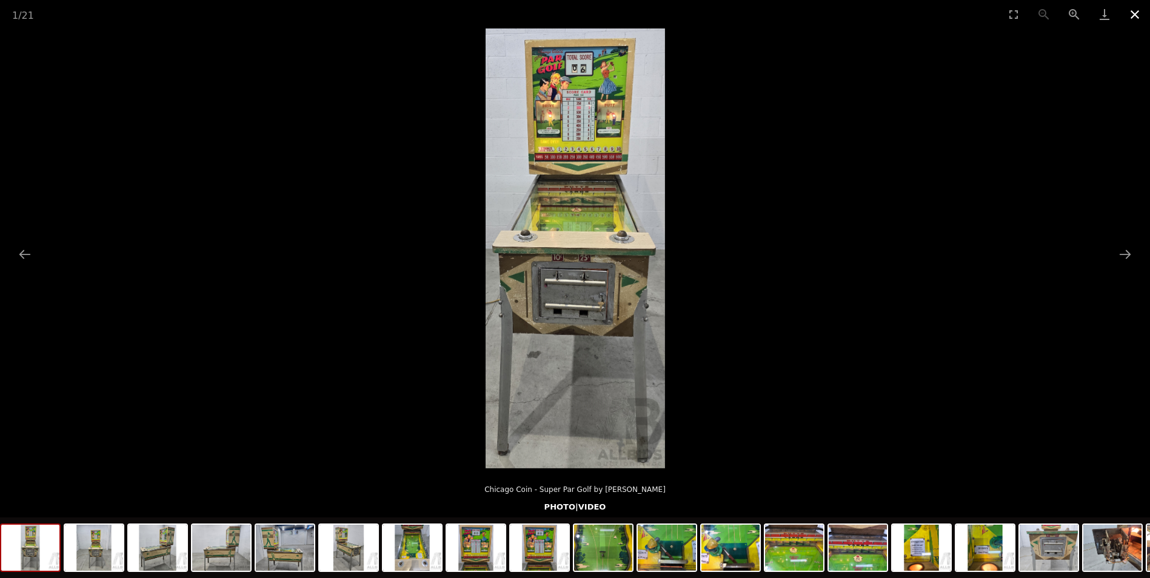
click at [1139, 16] on button "Close gallery" at bounding box center [1134, 14] width 30 height 28
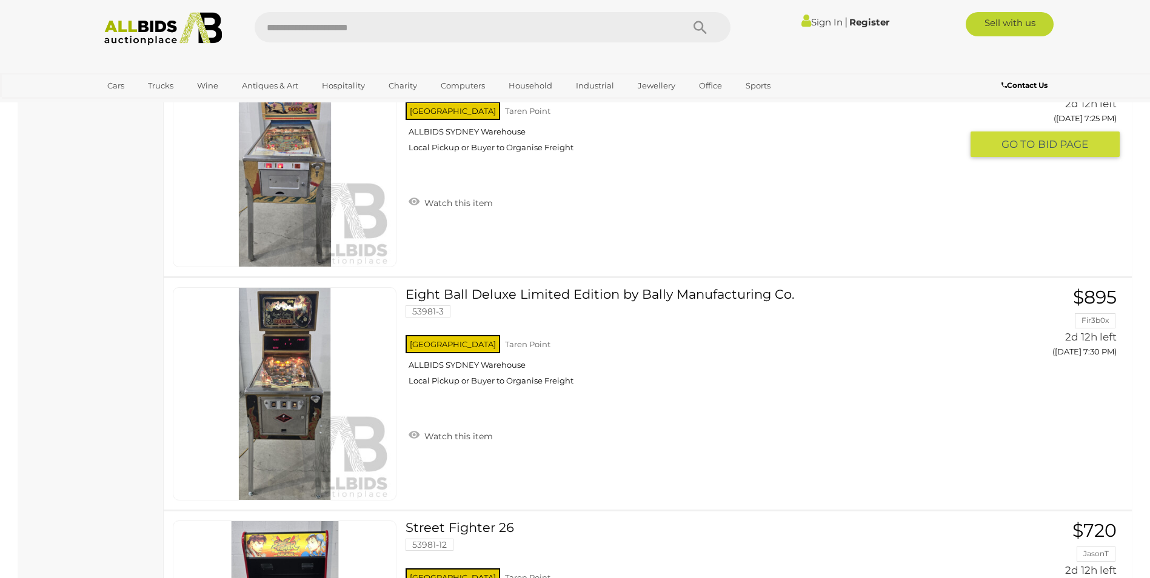
scroll to position [2001, 0]
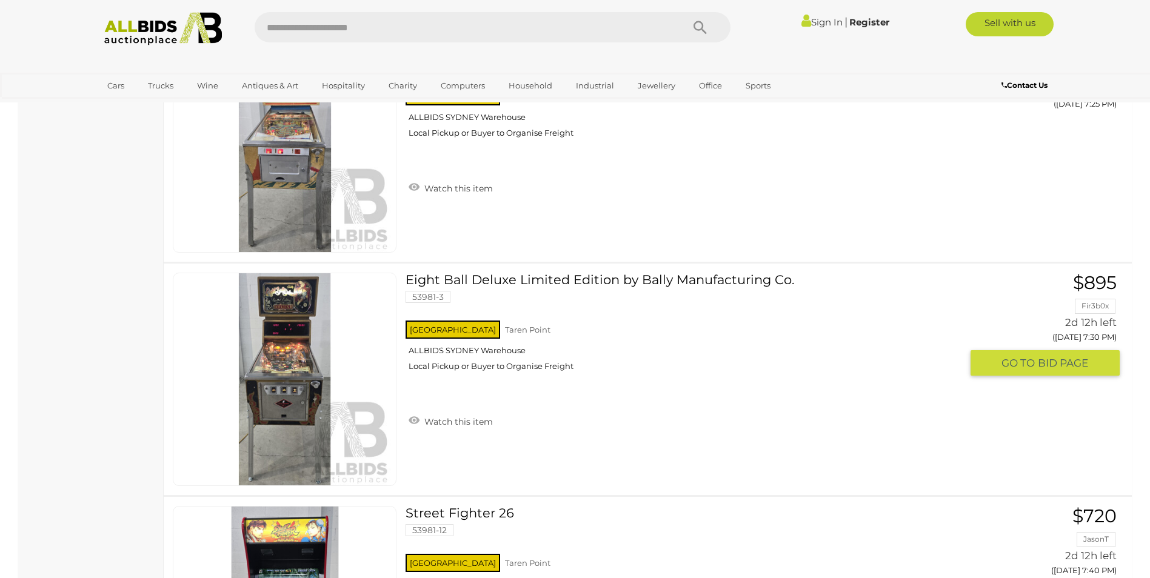
click at [278, 354] on link at bounding box center [285, 379] width 224 height 213
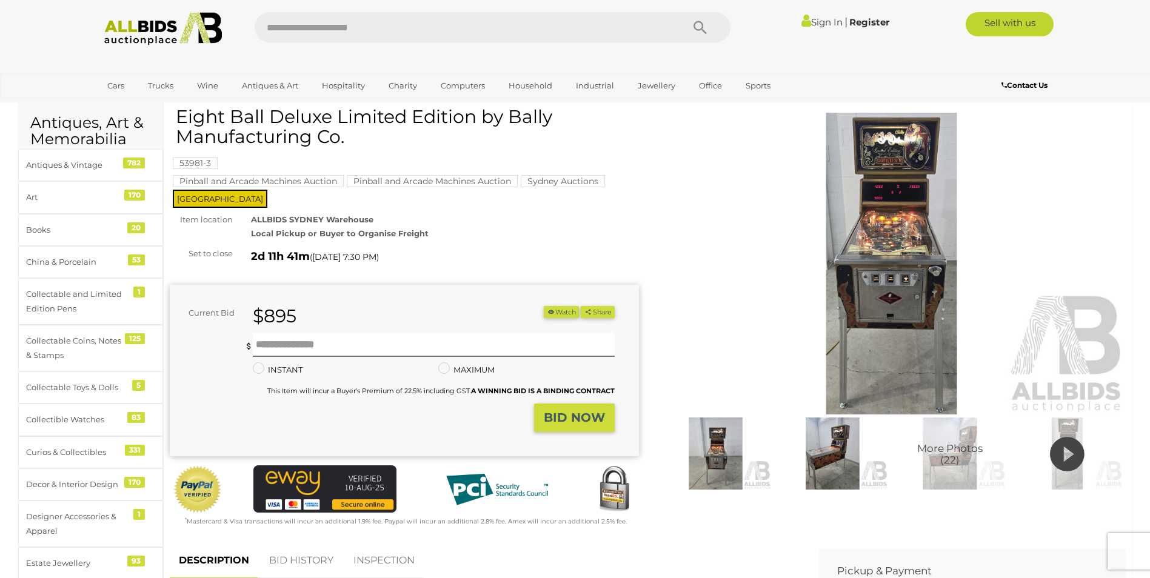
scroll to position [61, 0]
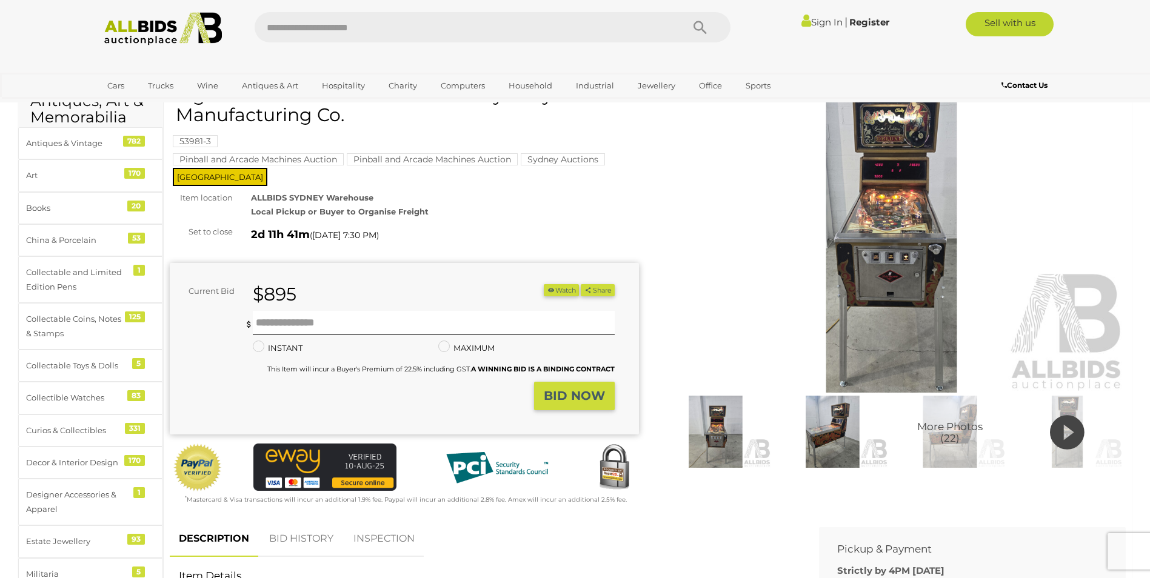
click at [886, 271] on img at bounding box center [891, 242] width 469 height 302
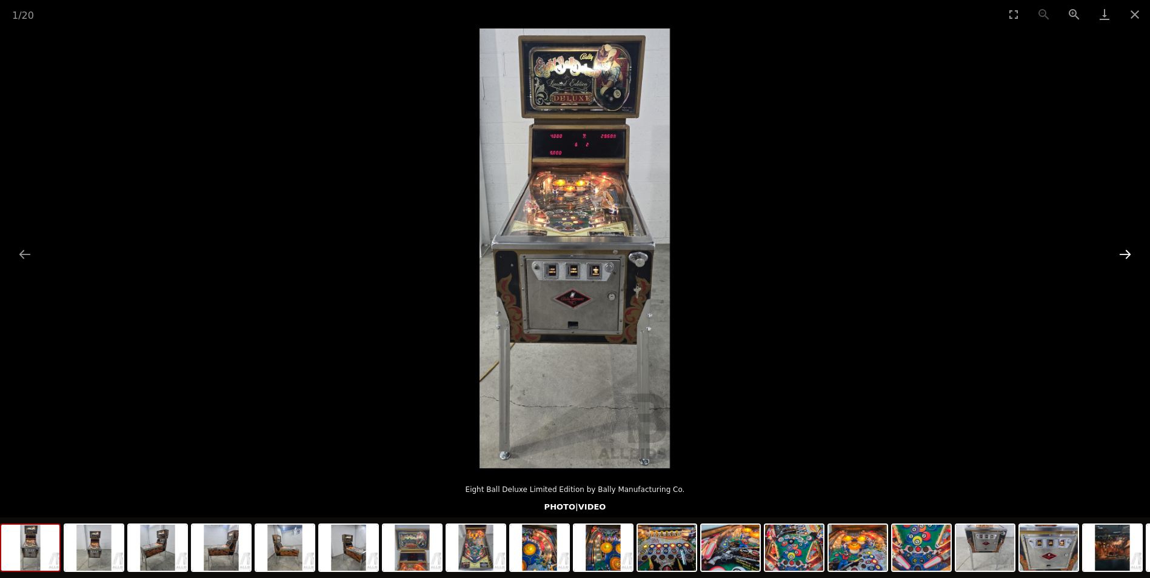
click at [1127, 259] on button "Next slide" at bounding box center [1124, 254] width 25 height 24
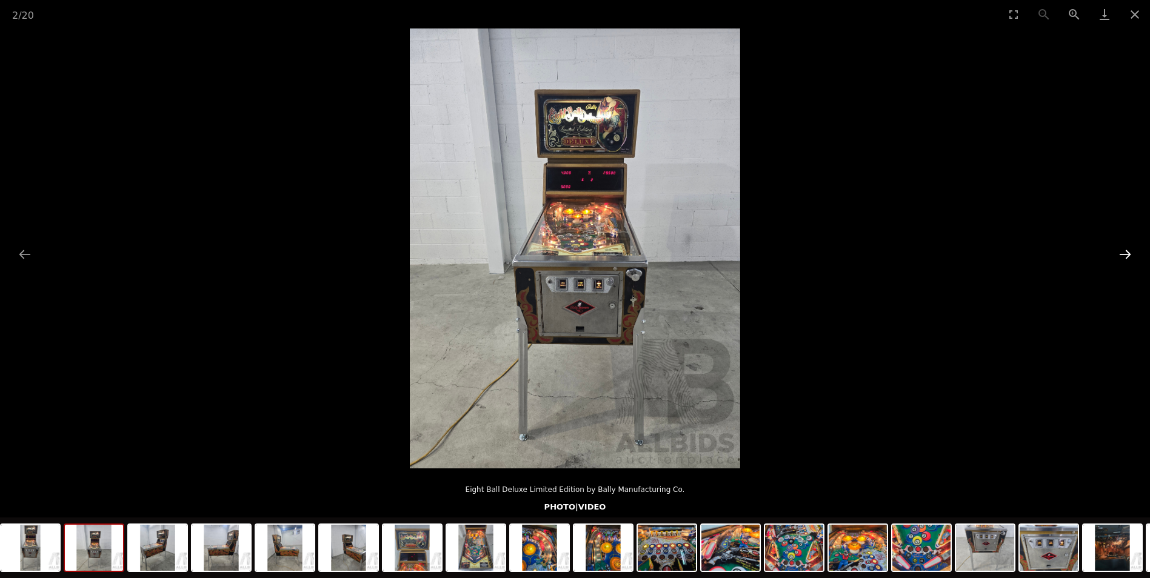
click at [1127, 259] on button "Next slide" at bounding box center [1124, 254] width 25 height 24
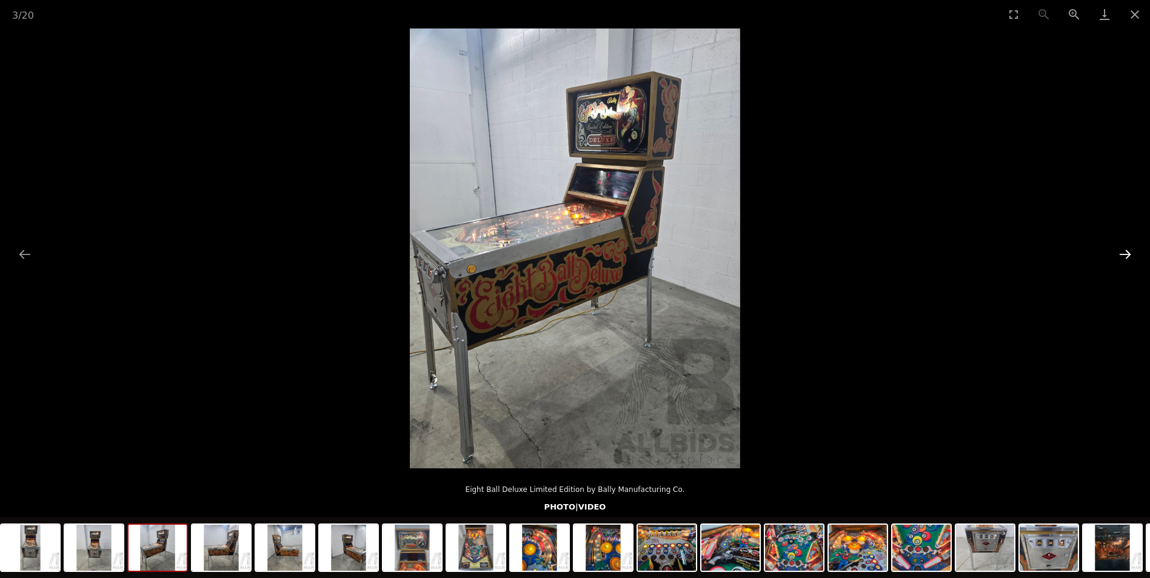
click at [1127, 259] on button "Next slide" at bounding box center [1124, 254] width 25 height 24
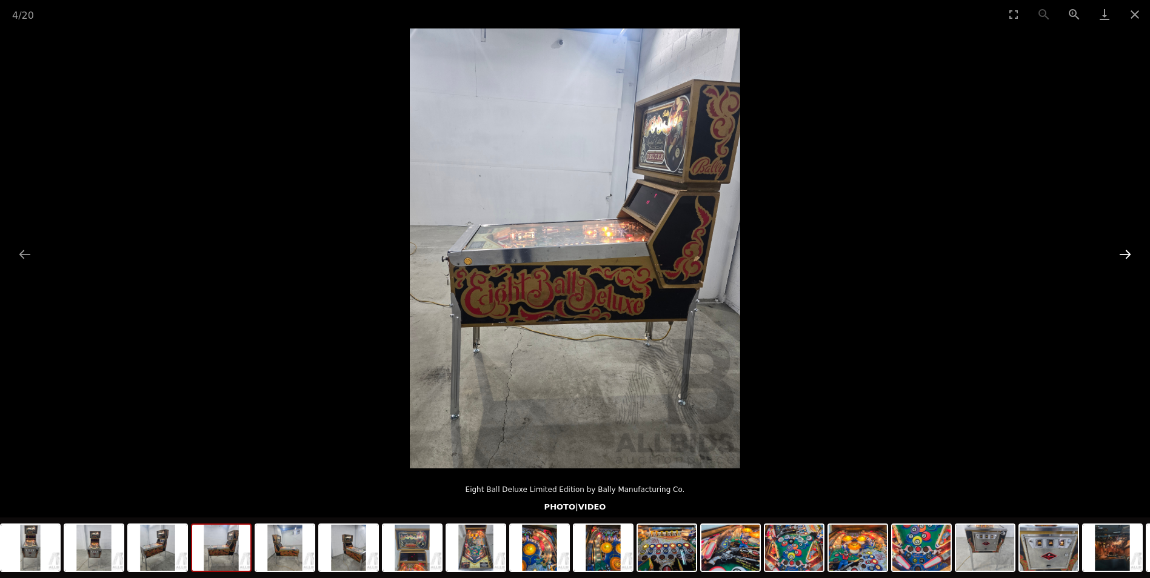
click at [1127, 259] on button "Next slide" at bounding box center [1124, 254] width 25 height 24
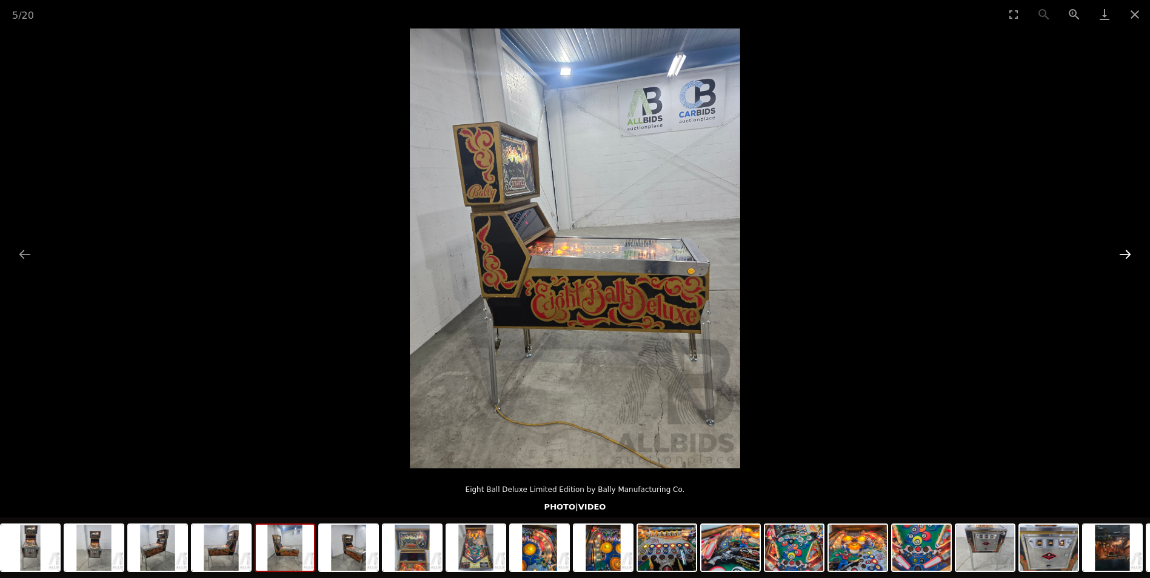
click at [1127, 259] on button "Next slide" at bounding box center [1124, 254] width 25 height 24
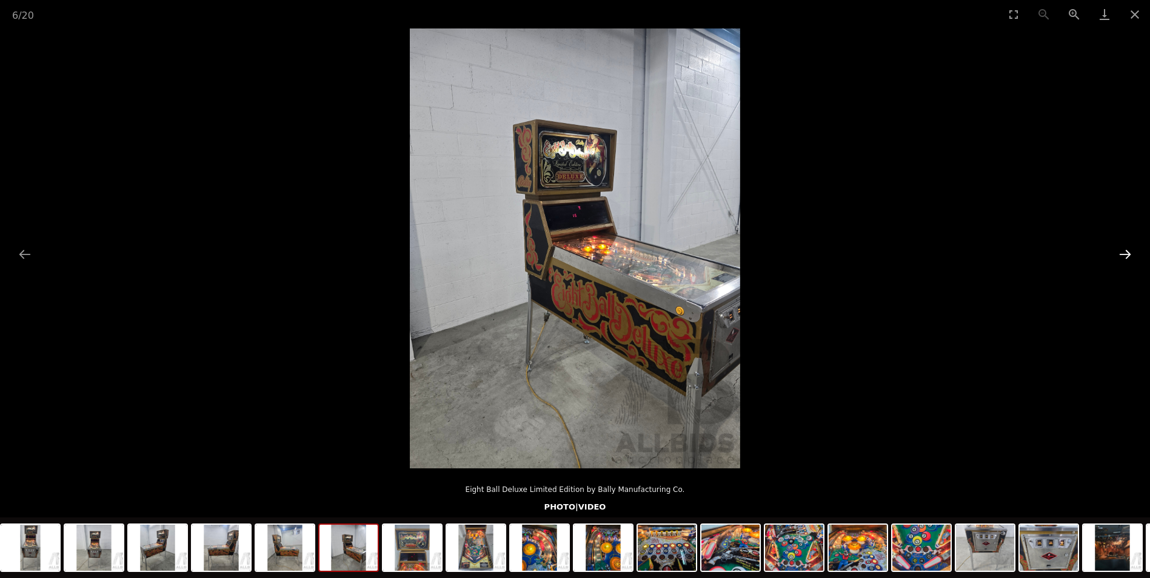
click at [1127, 259] on button "Next slide" at bounding box center [1124, 254] width 25 height 24
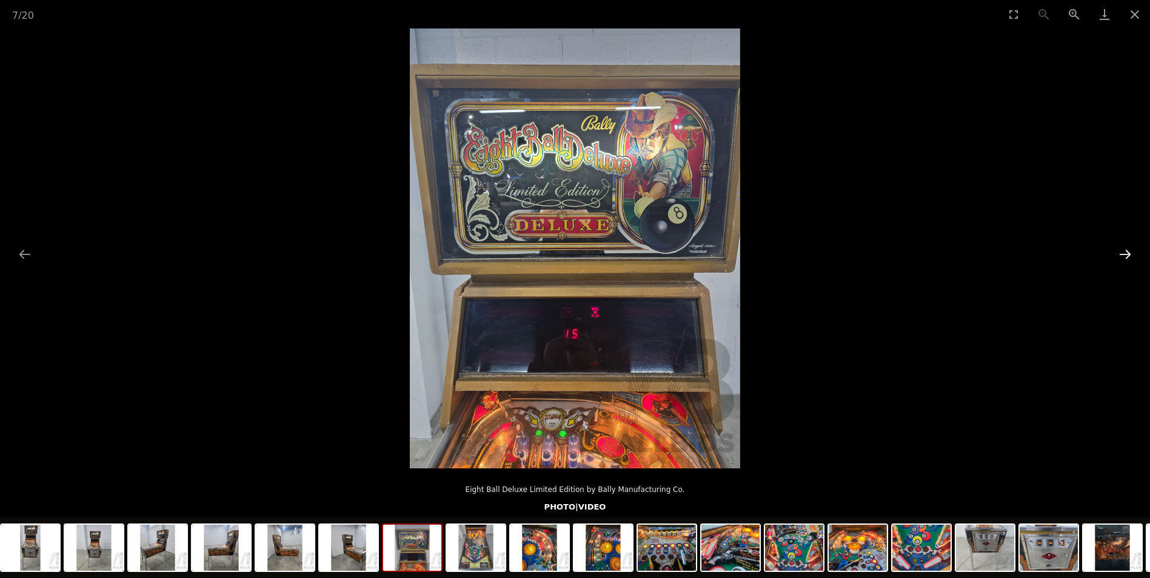
click at [1127, 259] on button "Next slide" at bounding box center [1124, 254] width 25 height 24
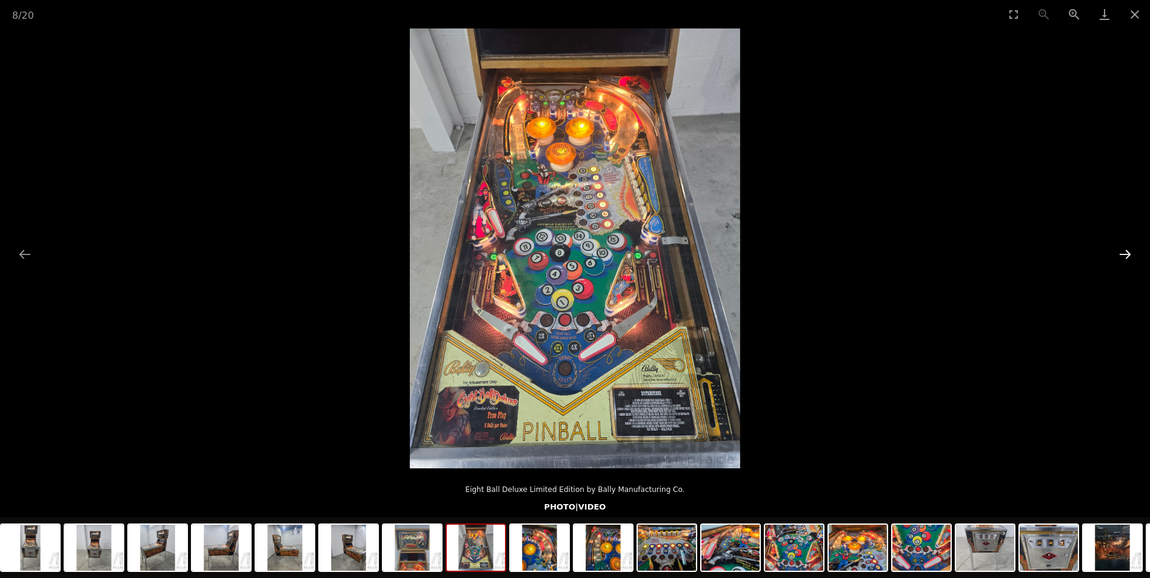
click at [1127, 259] on button "Next slide" at bounding box center [1124, 254] width 25 height 24
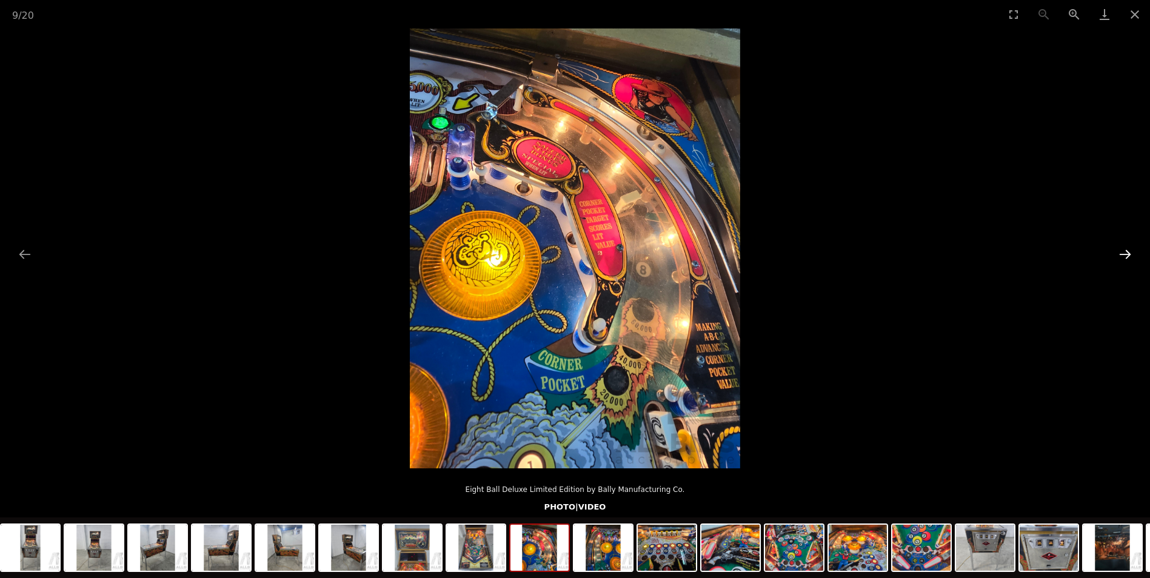
click at [1127, 259] on button "Next slide" at bounding box center [1124, 254] width 25 height 24
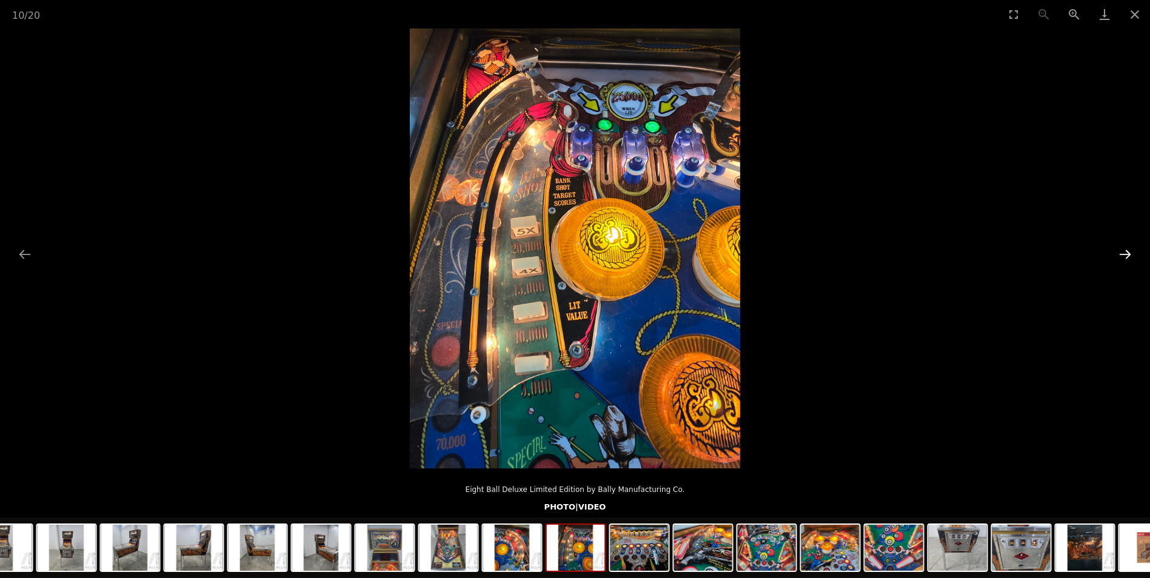
click at [1127, 259] on button "Next slide" at bounding box center [1124, 254] width 25 height 24
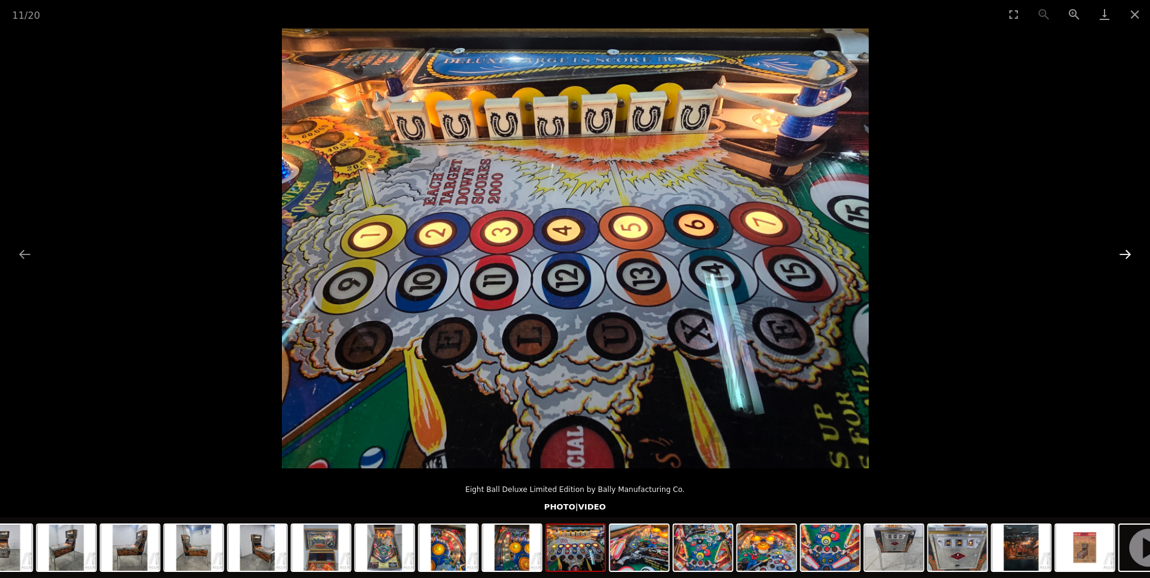
click at [1127, 259] on button "Next slide" at bounding box center [1124, 254] width 25 height 24
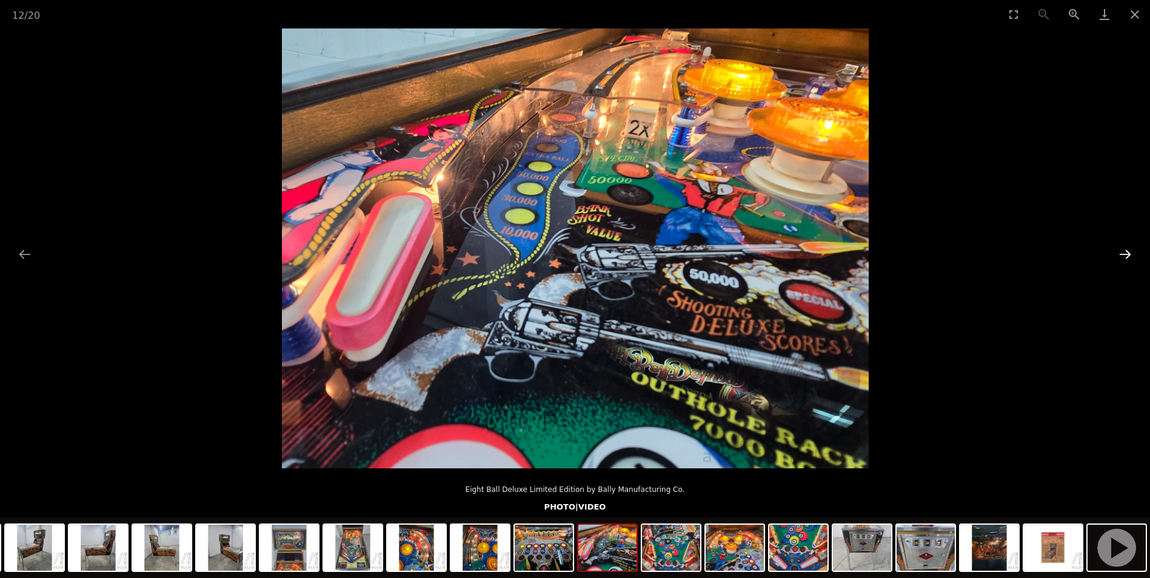
click at [1127, 259] on button "Next slide" at bounding box center [1124, 254] width 25 height 24
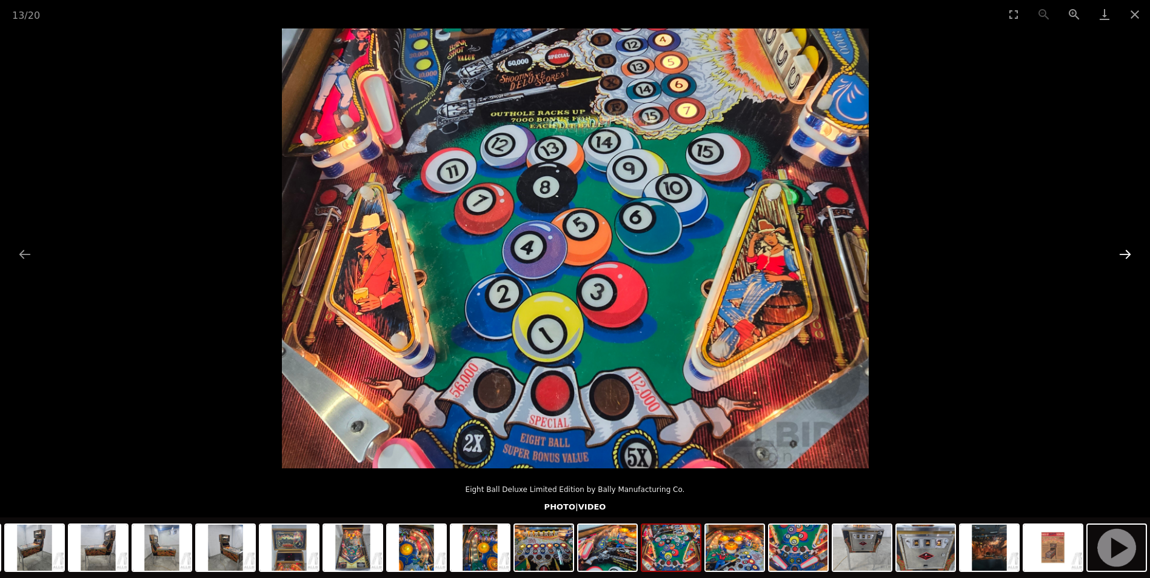
click at [1127, 259] on button "Next slide" at bounding box center [1124, 254] width 25 height 24
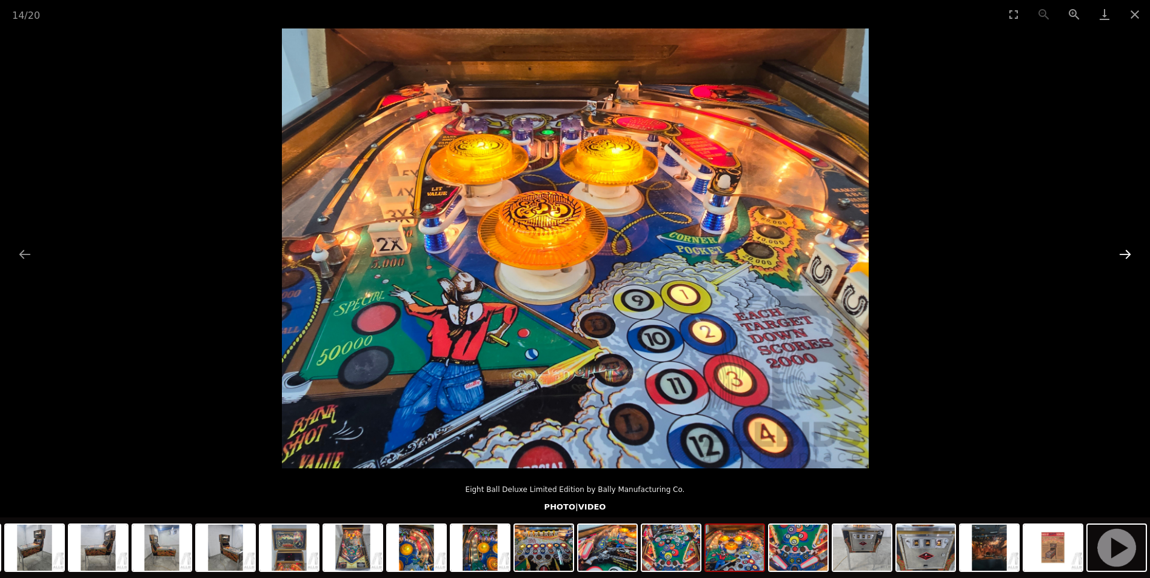
click at [1127, 259] on button "Next slide" at bounding box center [1124, 254] width 25 height 24
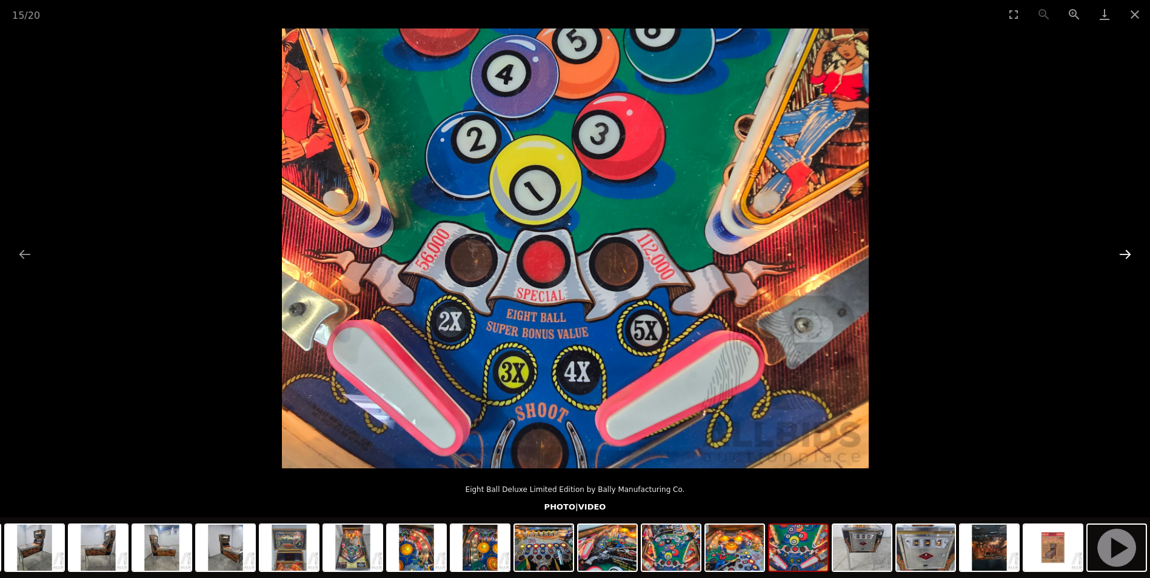
click at [1127, 259] on button "Next slide" at bounding box center [1124, 254] width 25 height 24
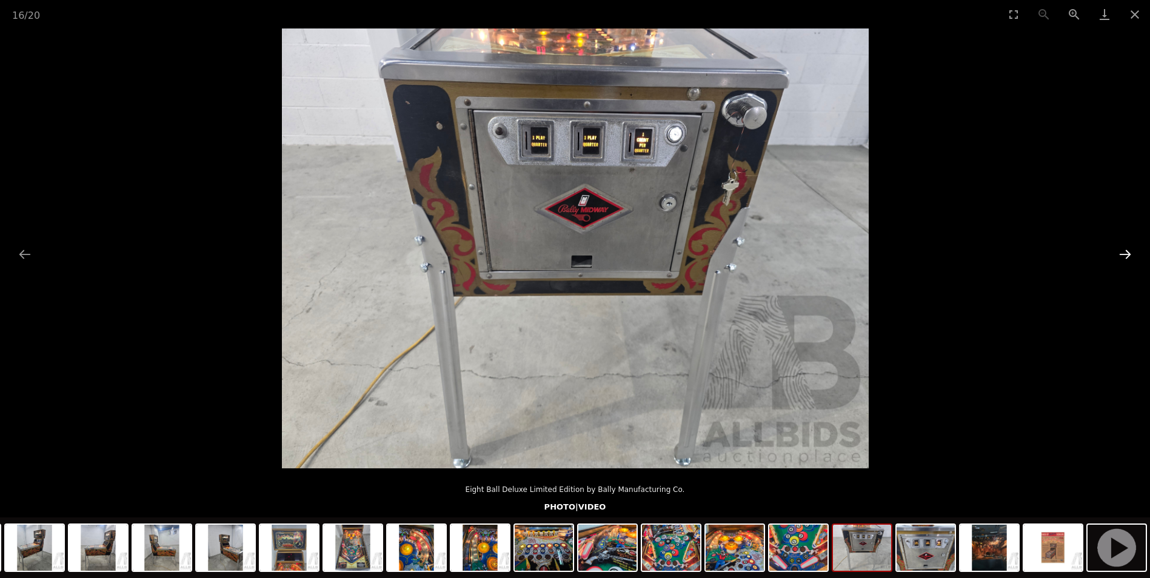
click at [1127, 259] on button "Next slide" at bounding box center [1124, 254] width 25 height 24
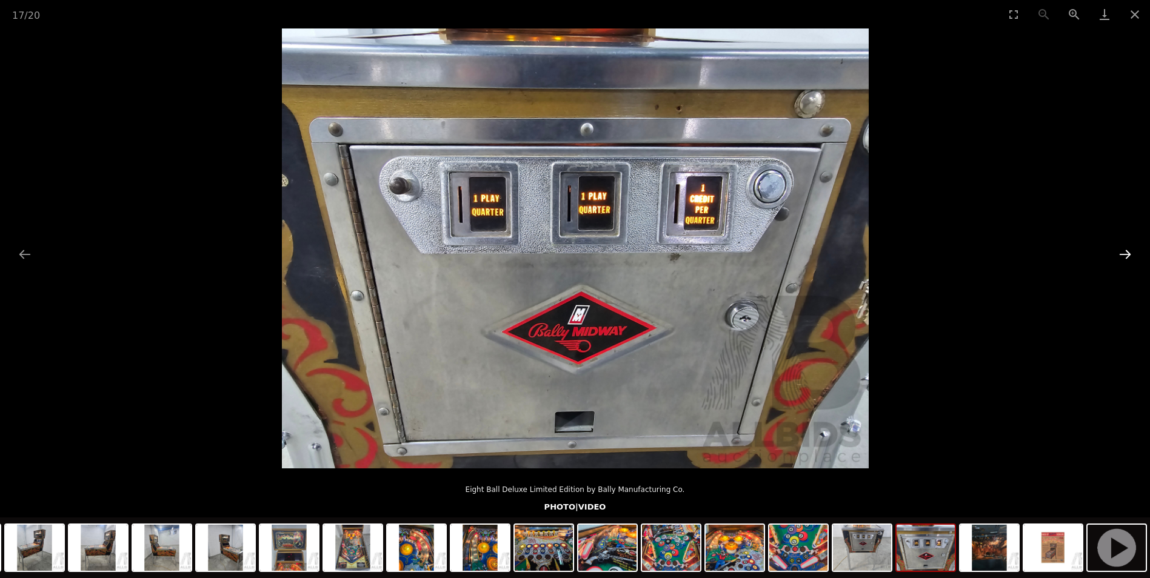
click at [1127, 259] on button "Next slide" at bounding box center [1124, 254] width 25 height 24
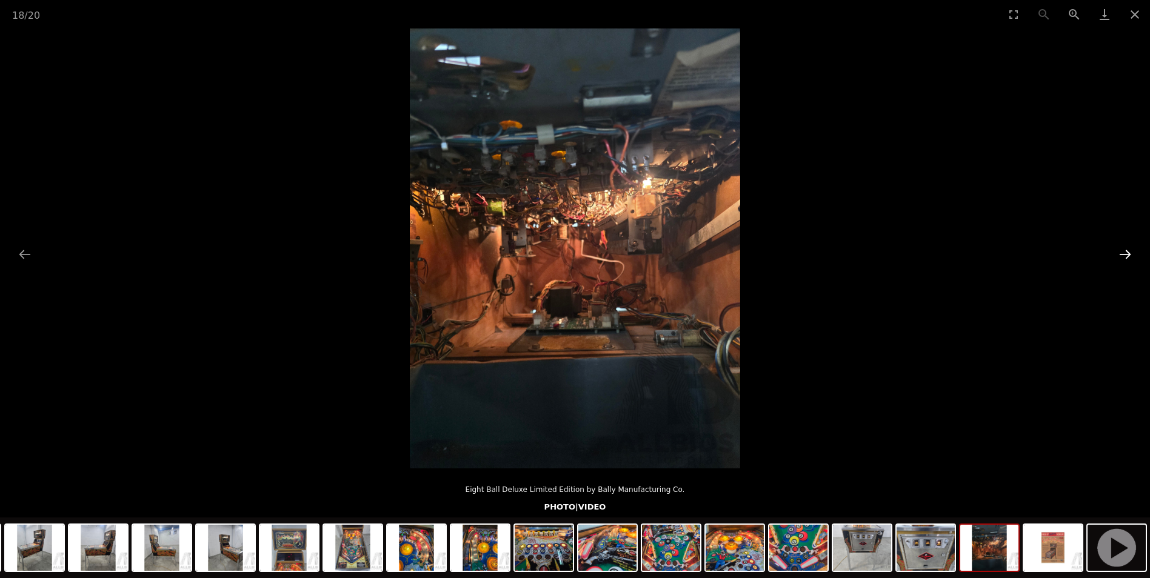
click at [1127, 259] on button "Next slide" at bounding box center [1124, 254] width 25 height 24
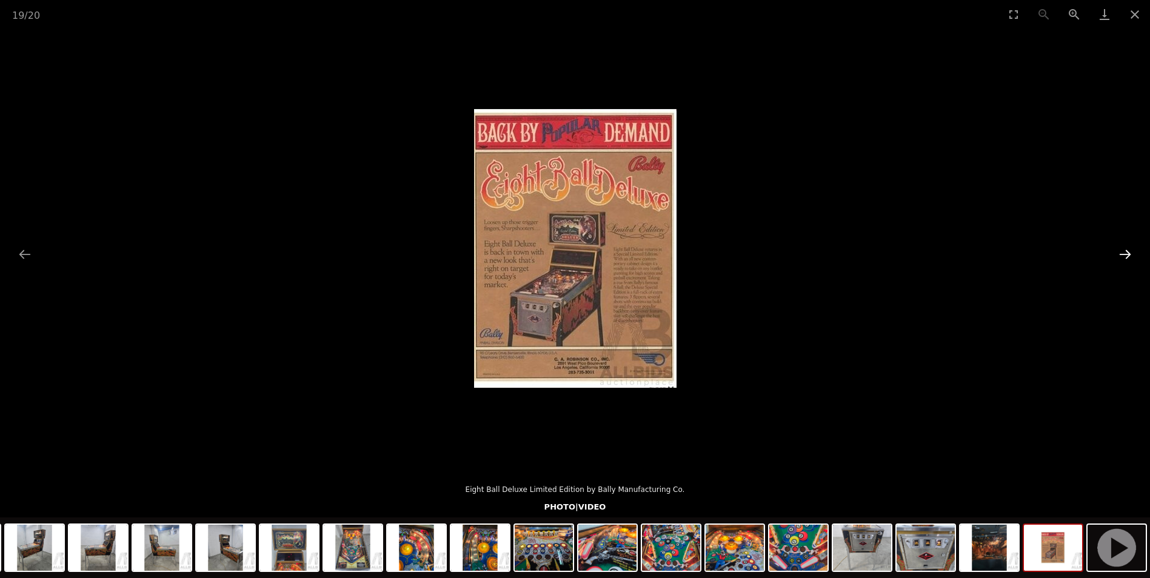
click at [1127, 259] on button "Next slide" at bounding box center [1124, 254] width 25 height 24
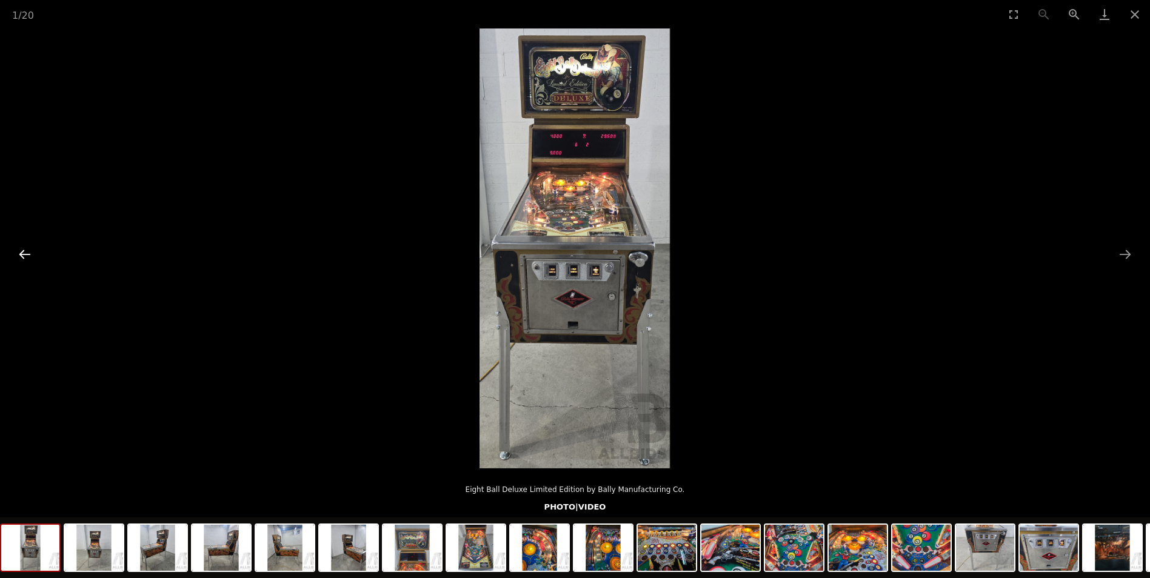
click at [27, 254] on button "Previous slide" at bounding box center [24, 254] width 25 height 24
click at [1131, 13] on button "Close gallery" at bounding box center [1134, 14] width 30 height 28
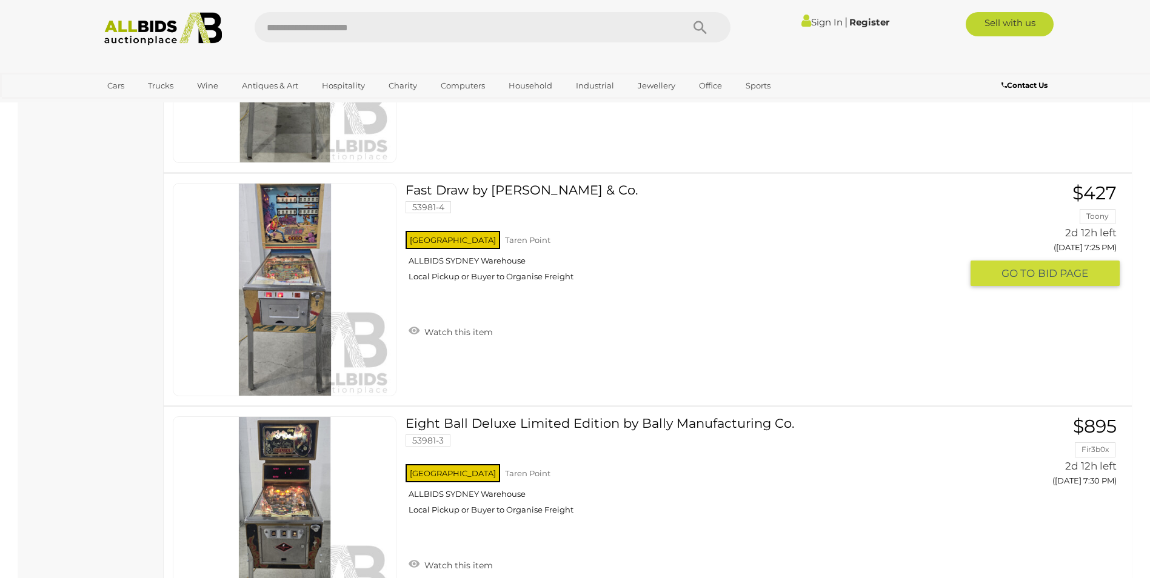
scroll to position [1838, 0]
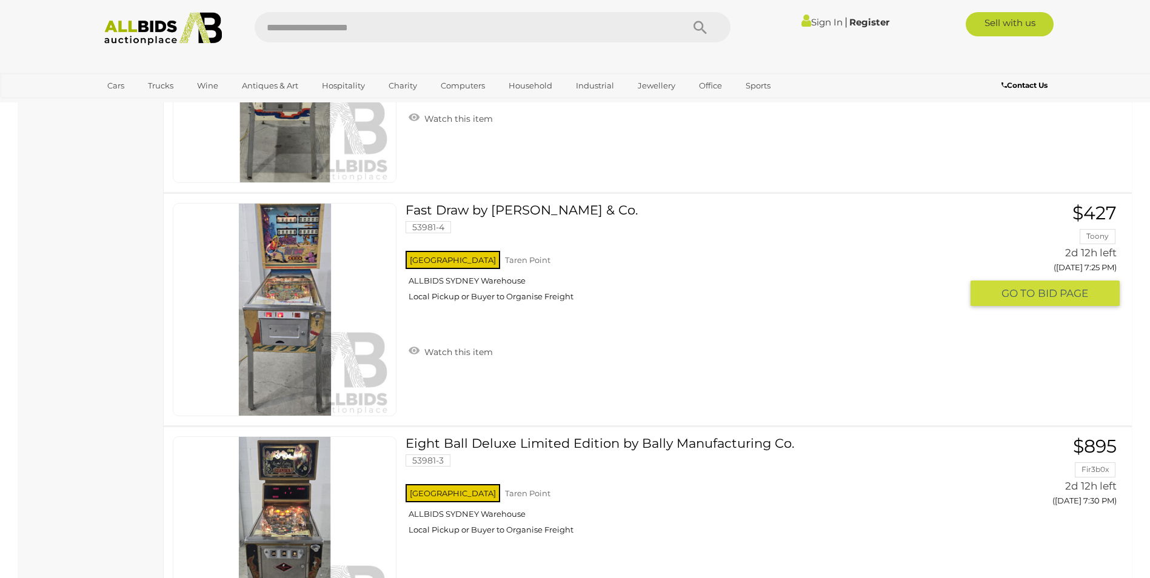
click at [264, 292] on link at bounding box center [285, 309] width 224 height 213
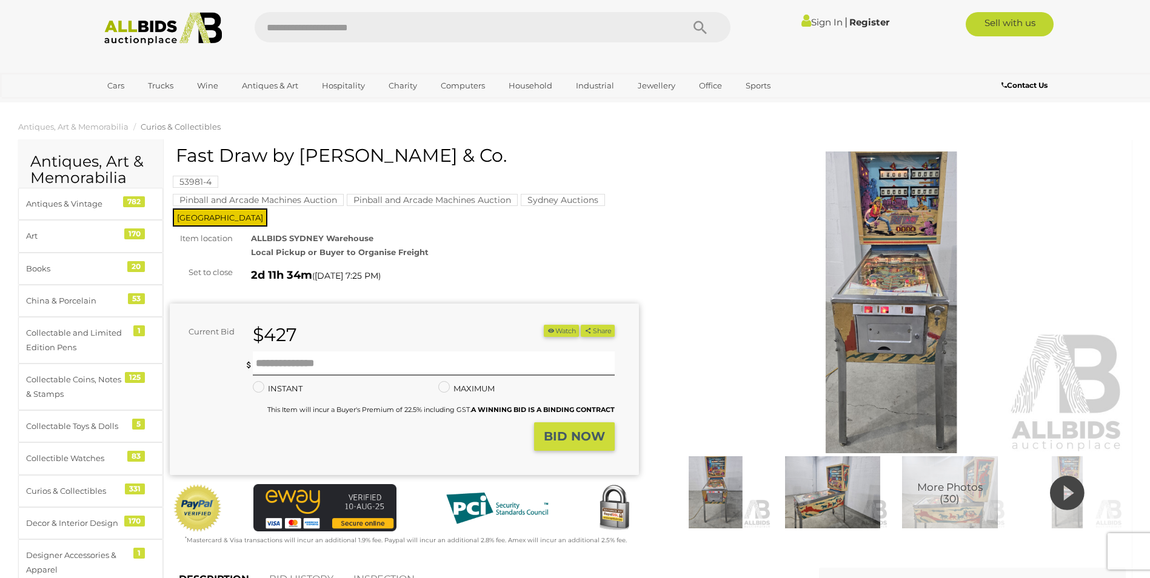
click at [907, 289] on img at bounding box center [891, 303] width 469 height 302
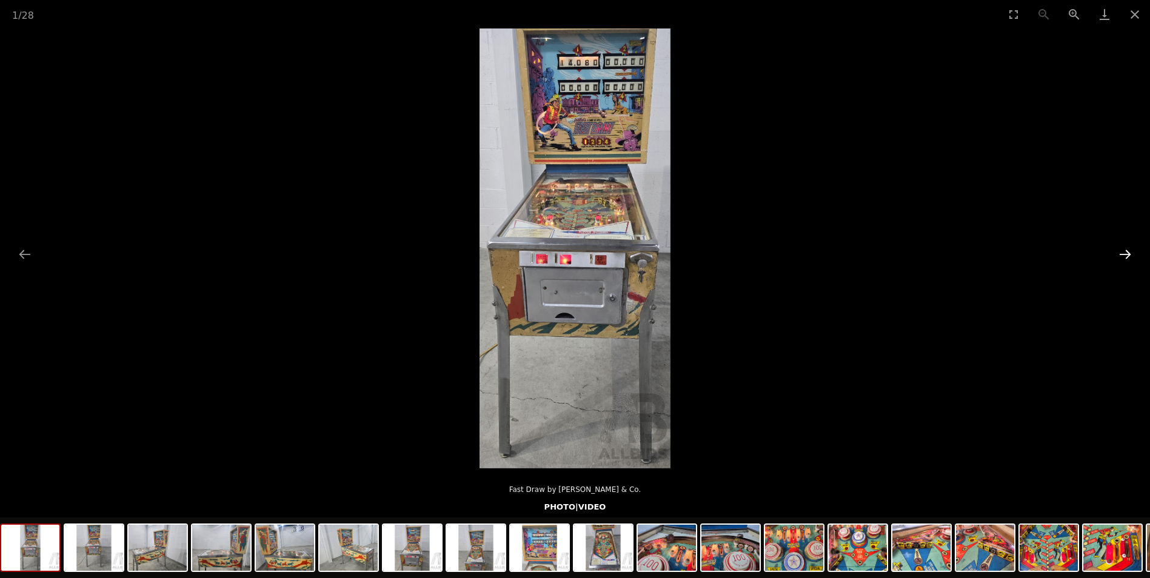
click at [1129, 251] on button "Next slide" at bounding box center [1124, 254] width 25 height 24
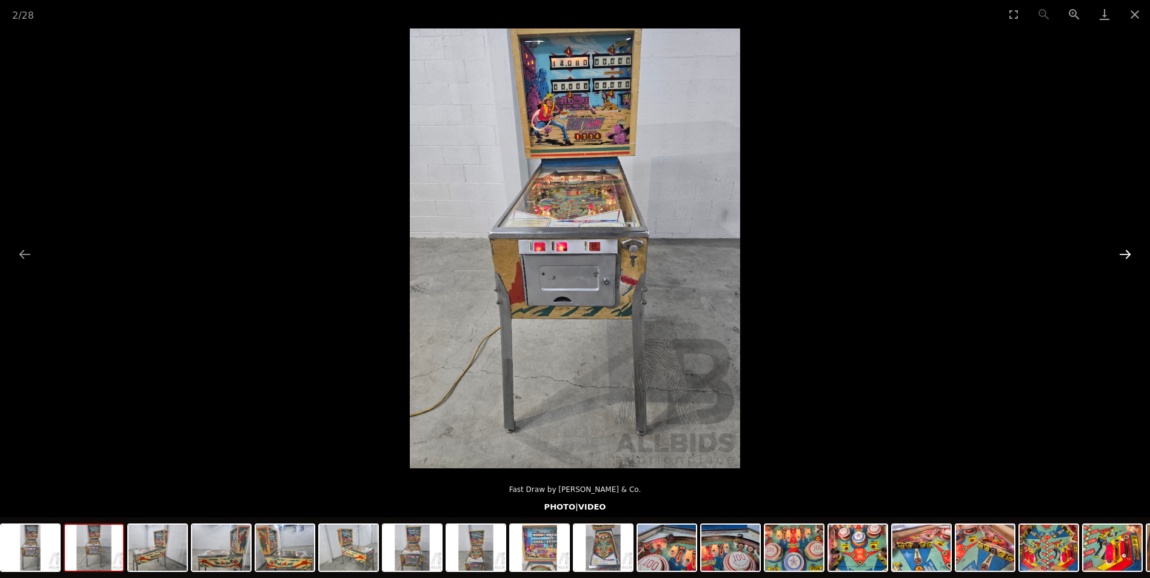
click at [1129, 251] on button "Next slide" at bounding box center [1124, 254] width 25 height 24
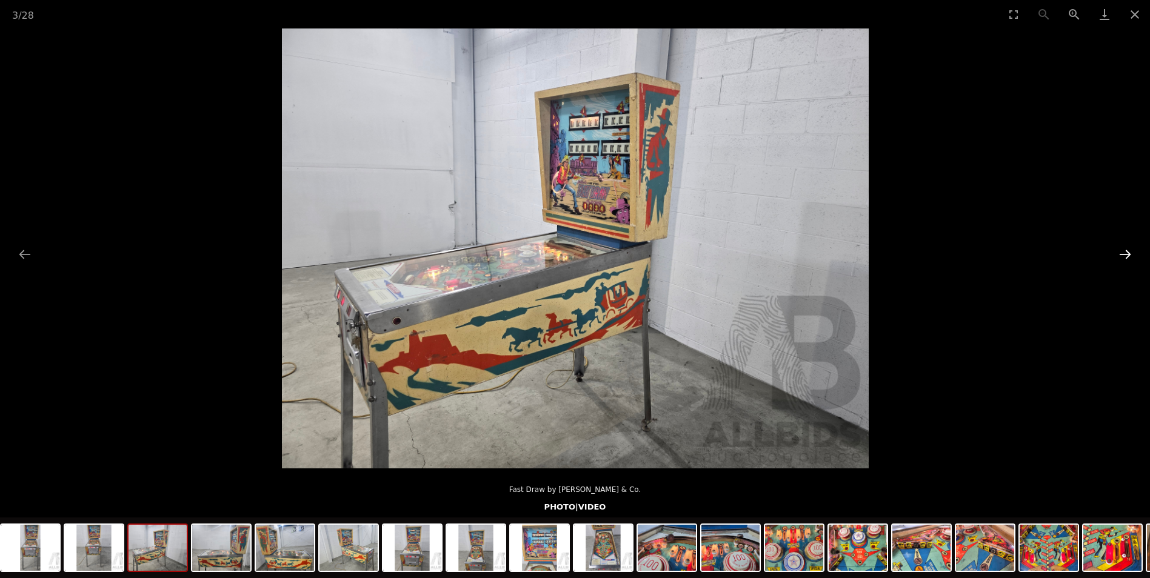
click at [1129, 251] on button "Next slide" at bounding box center [1124, 254] width 25 height 24
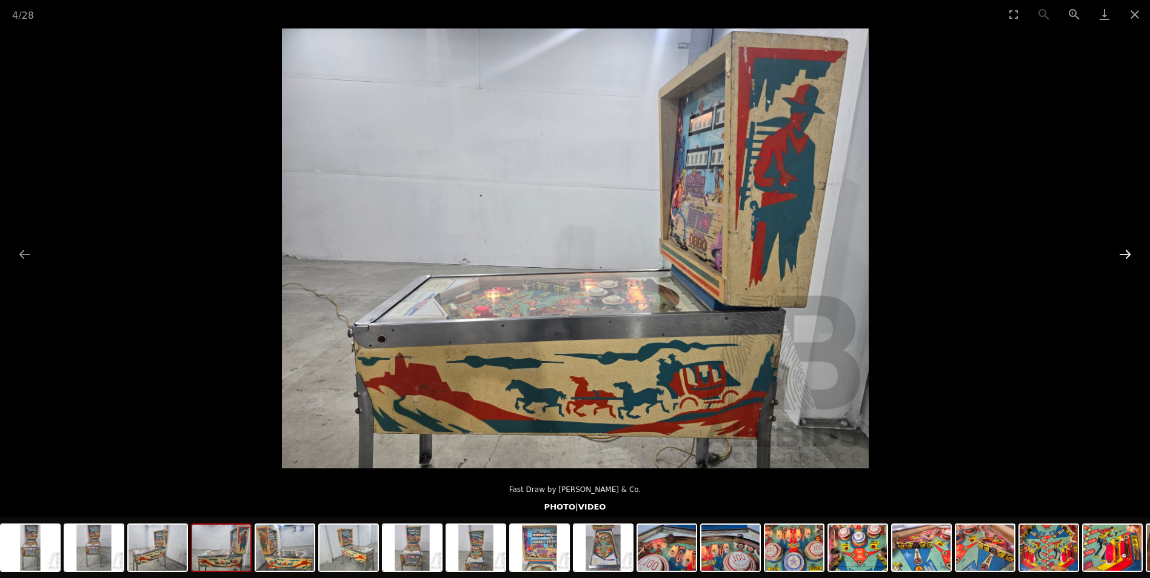
click at [1129, 251] on button "Next slide" at bounding box center [1124, 254] width 25 height 24
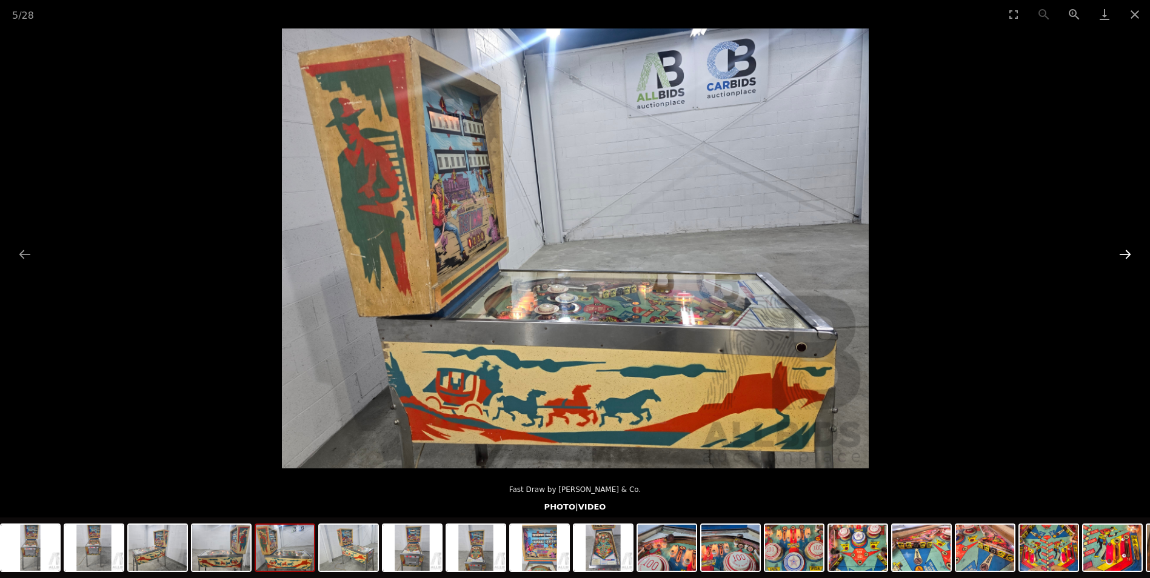
click at [1129, 251] on button "Next slide" at bounding box center [1124, 254] width 25 height 24
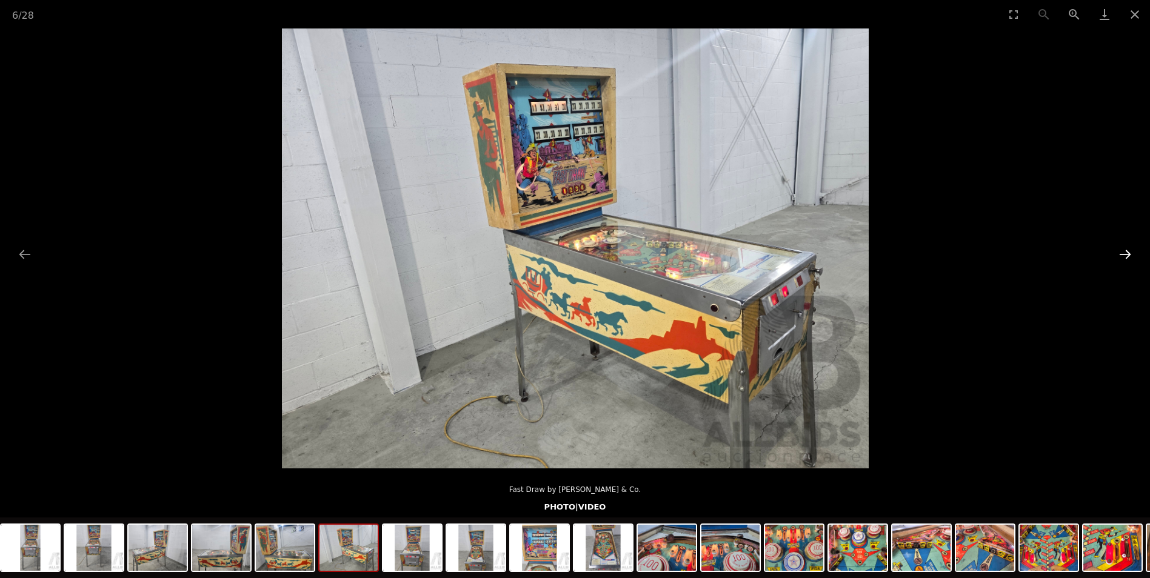
click at [1129, 251] on button "Next slide" at bounding box center [1124, 254] width 25 height 24
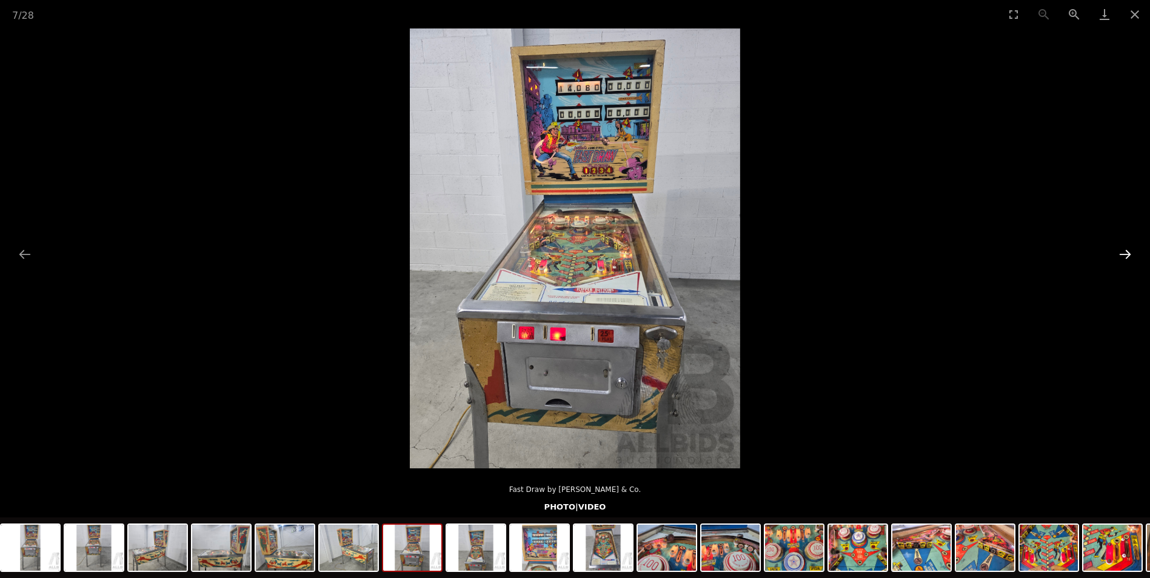
click at [1129, 251] on button "Next slide" at bounding box center [1124, 254] width 25 height 24
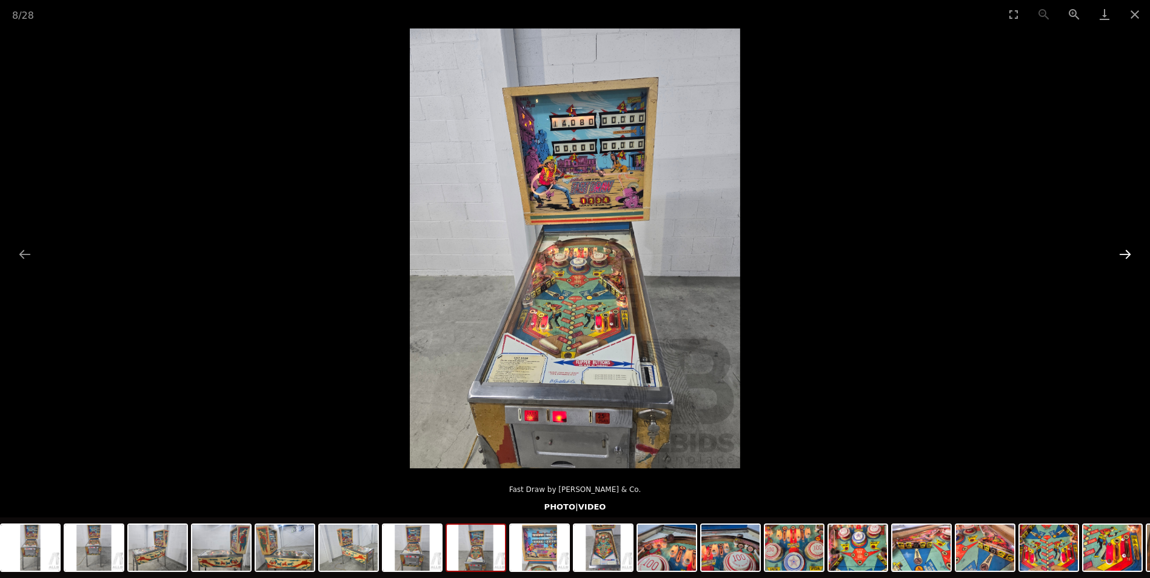
click at [1129, 251] on button "Next slide" at bounding box center [1124, 254] width 25 height 24
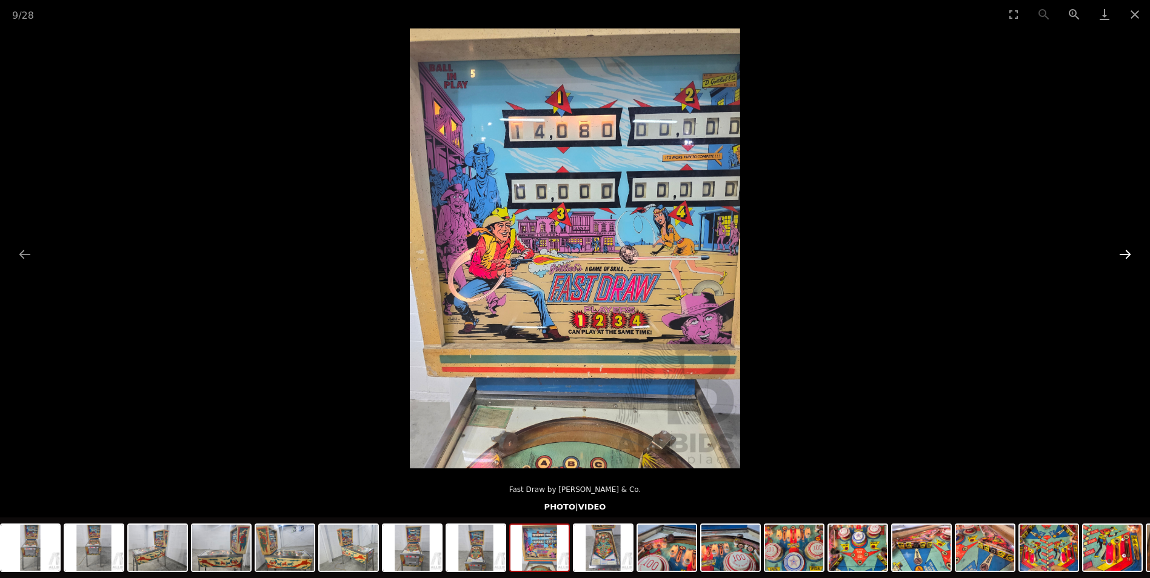
click at [1129, 251] on button "Next slide" at bounding box center [1124, 254] width 25 height 24
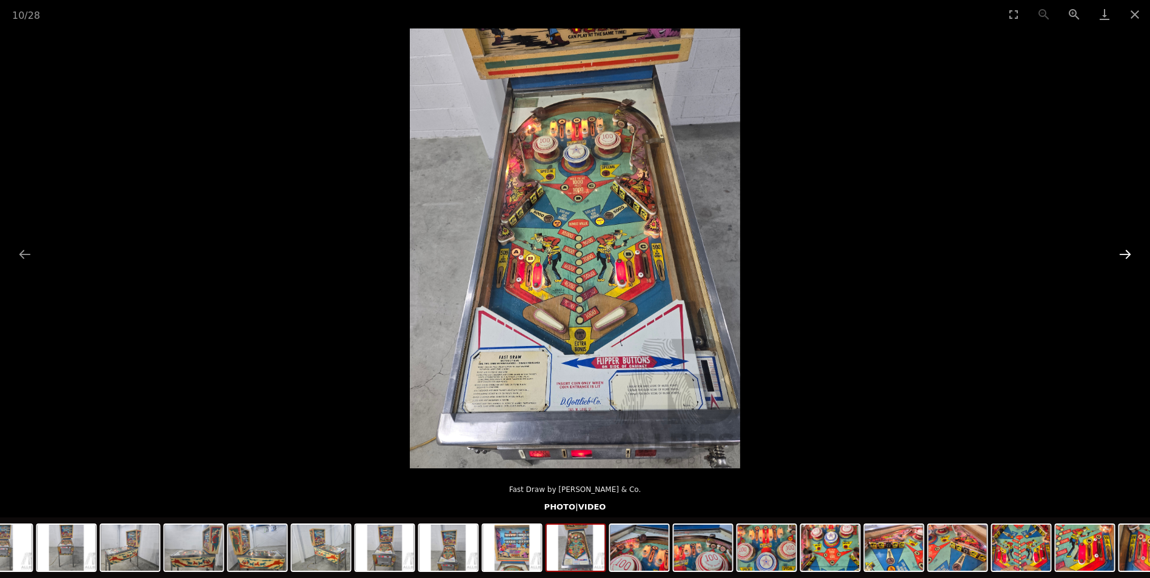
click at [1129, 251] on button "Next slide" at bounding box center [1124, 254] width 25 height 24
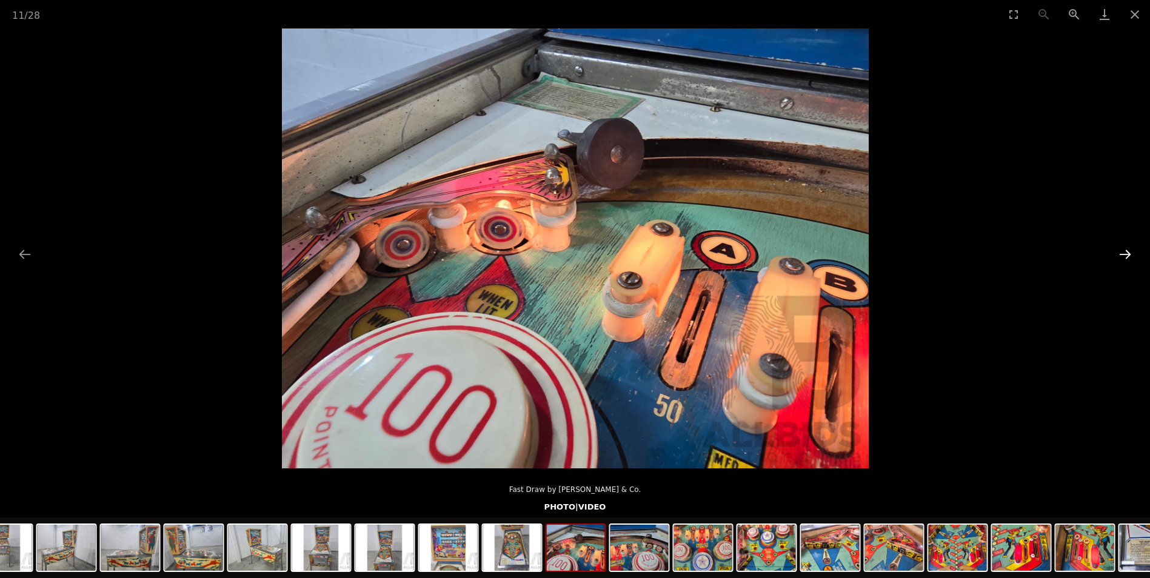
click at [1129, 251] on button "Next slide" at bounding box center [1124, 254] width 25 height 24
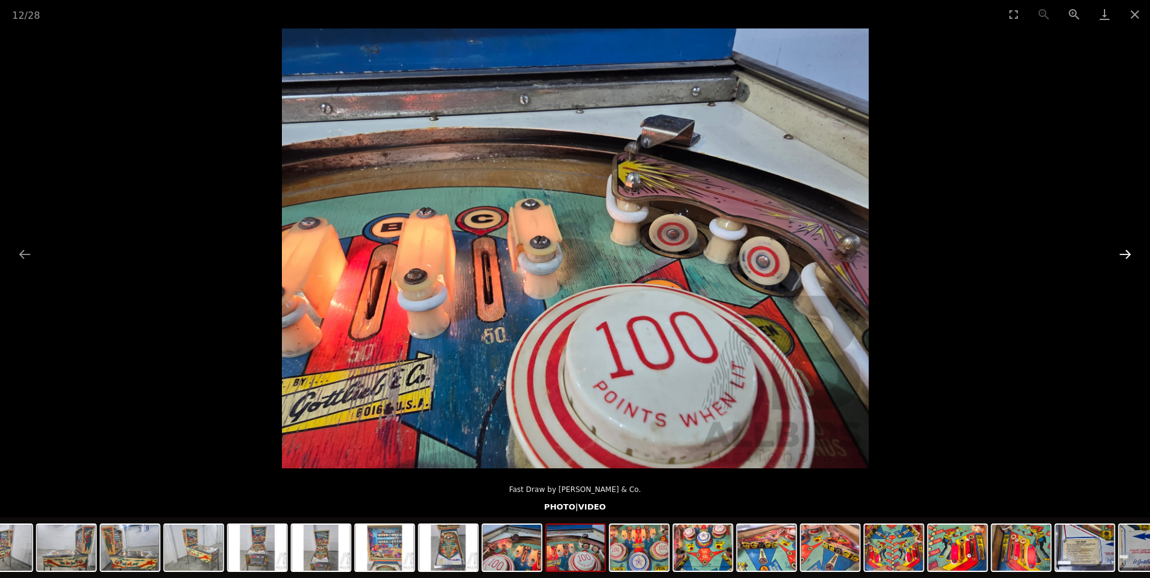
click at [1129, 251] on button "Next slide" at bounding box center [1124, 254] width 25 height 24
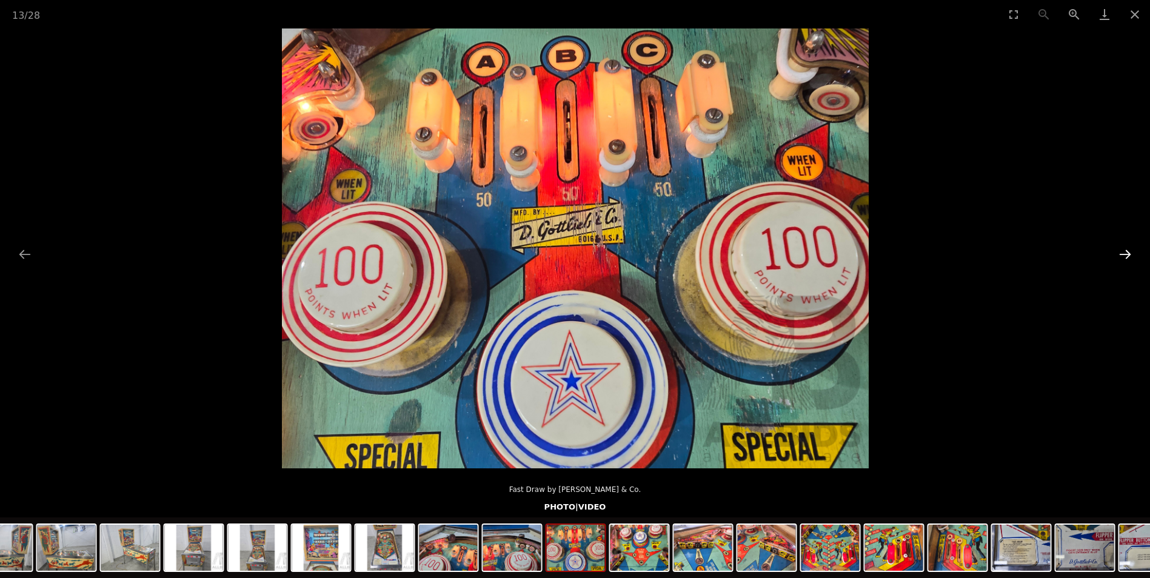
click at [1129, 251] on button "Next slide" at bounding box center [1124, 254] width 25 height 24
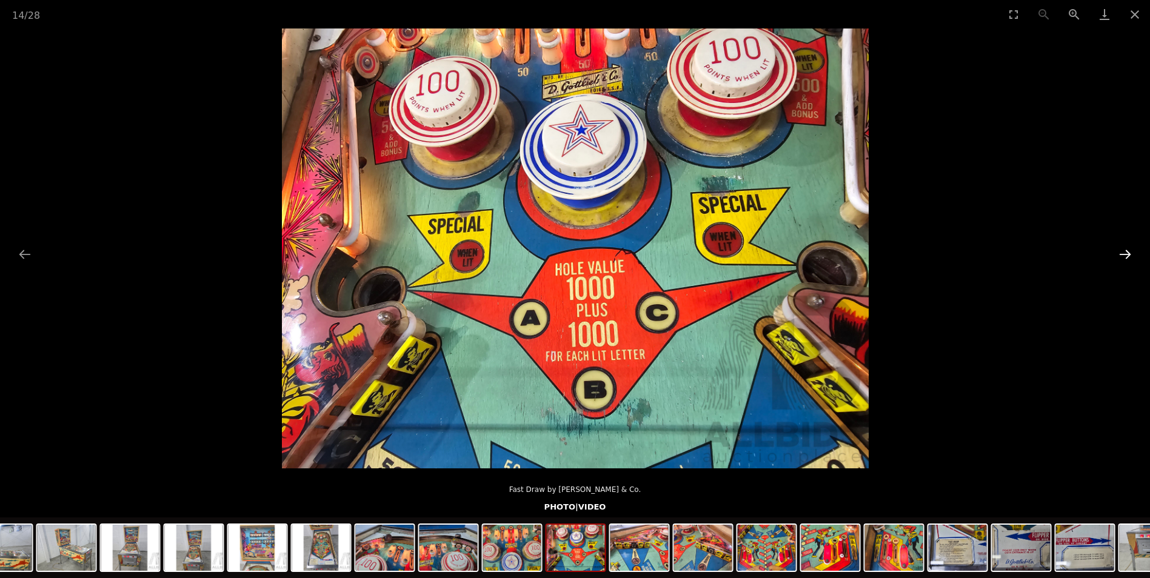
click at [1129, 251] on button "Next slide" at bounding box center [1124, 254] width 25 height 24
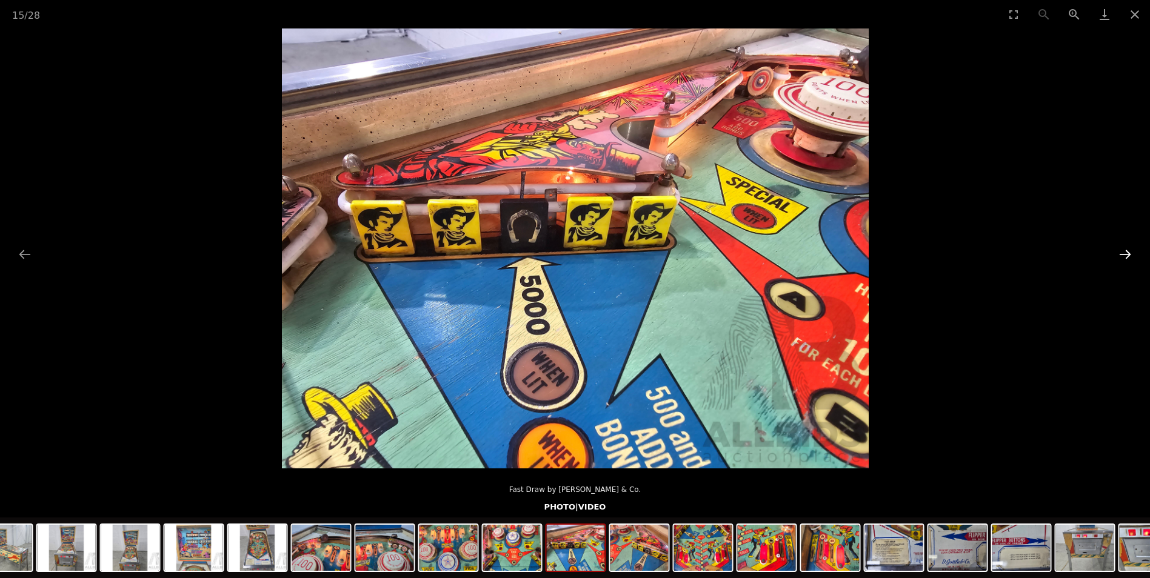
click at [1129, 251] on button "Next slide" at bounding box center [1124, 254] width 25 height 24
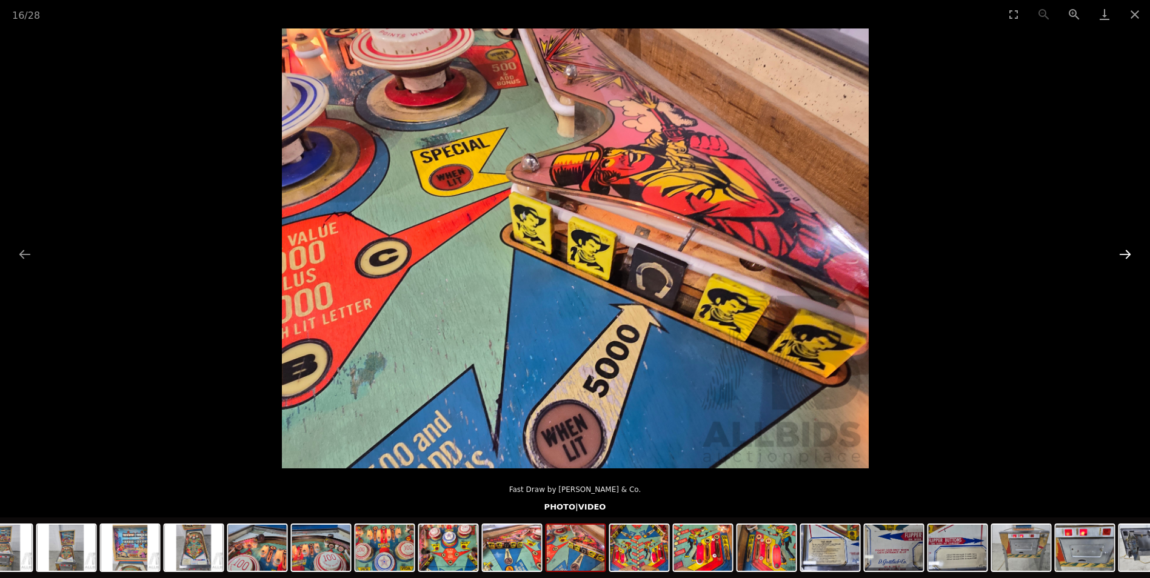
click at [1129, 251] on button "Next slide" at bounding box center [1124, 254] width 25 height 24
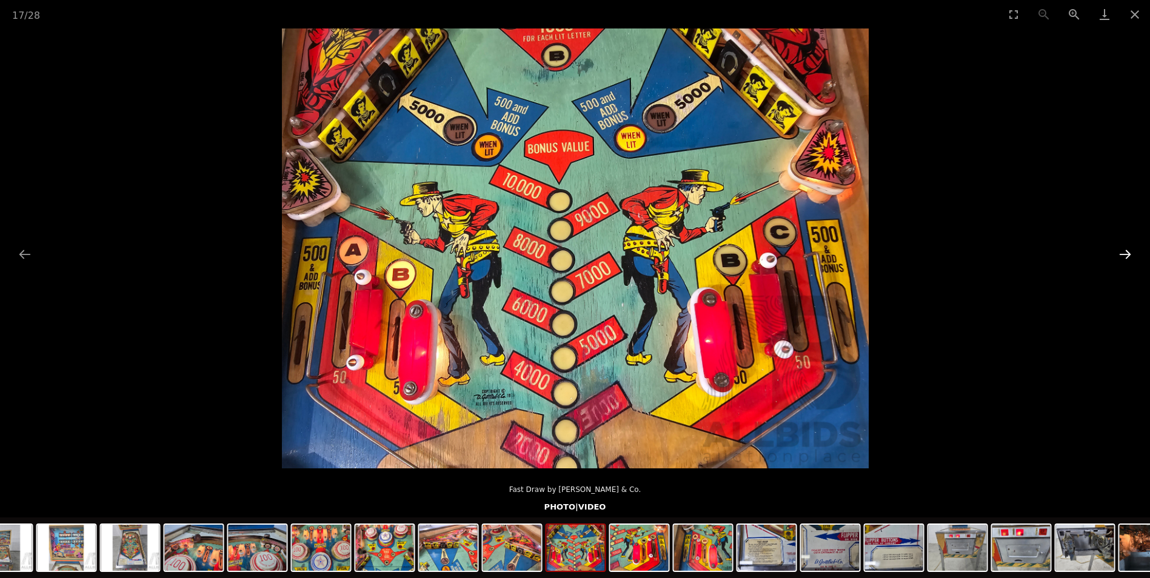
click at [1129, 251] on button "Next slide" at bounding box center [1124, 254] width 25 height 24
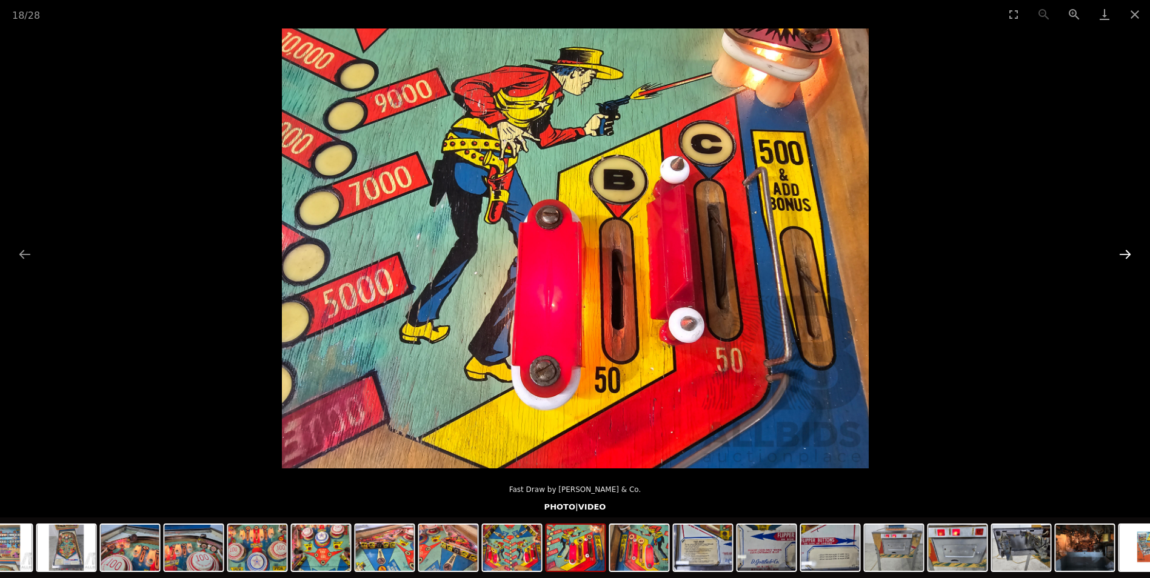
click at [1129, 251] on button "Next slide" at bounding box center [1124, 254] width 25 height 24
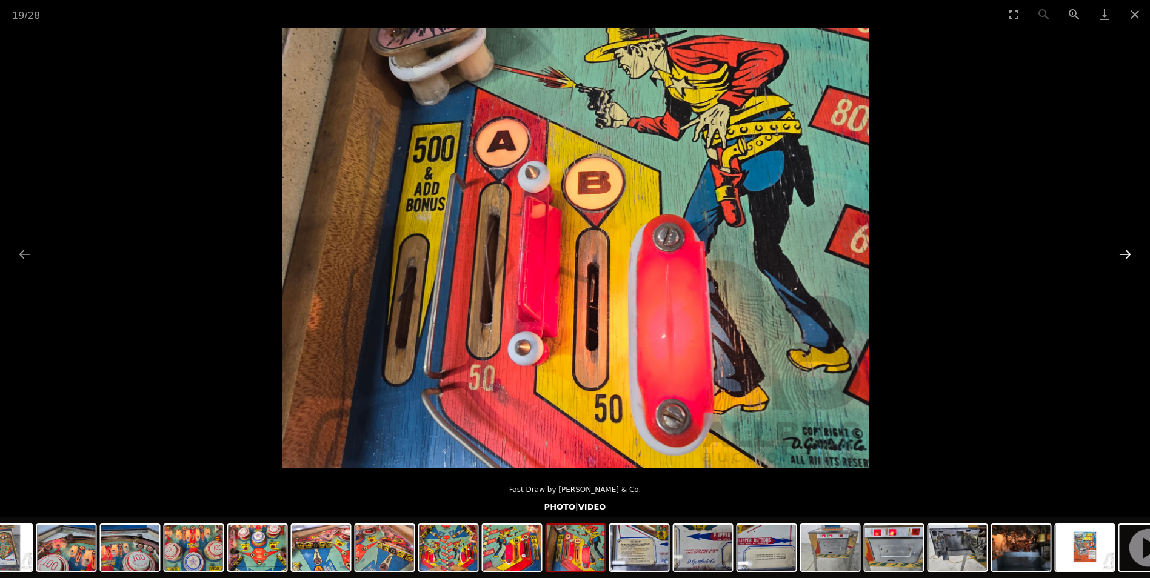
click at [1129, 251] on button "Next slide" at bounding box center [1124, 254] width 25 height 24
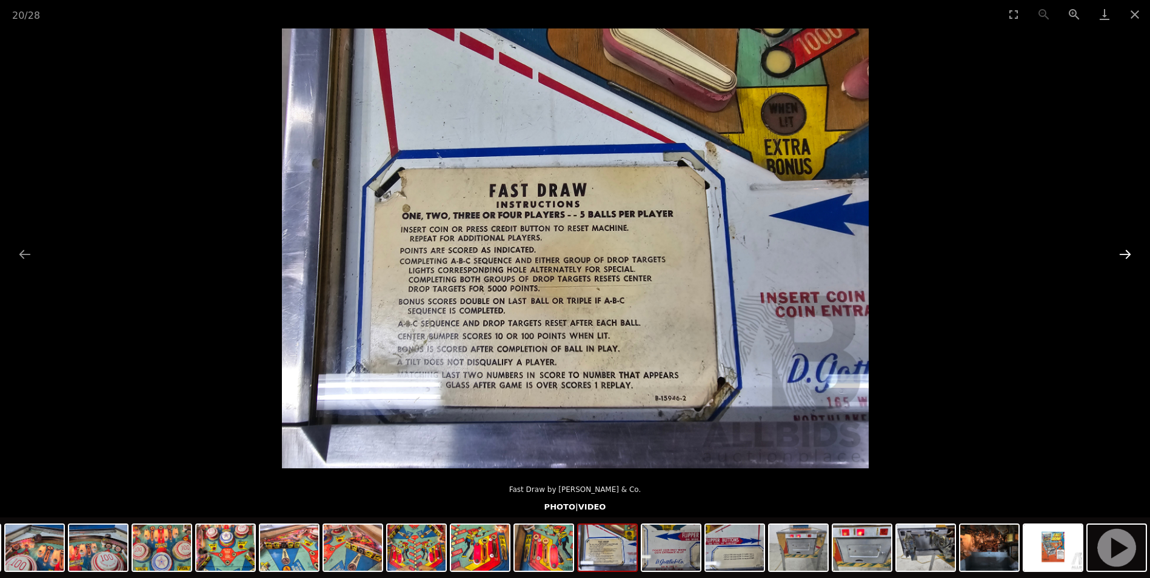
click at [1129, 251] on button "Next slide" at bounding box center [1124, 254] width 25 height 24
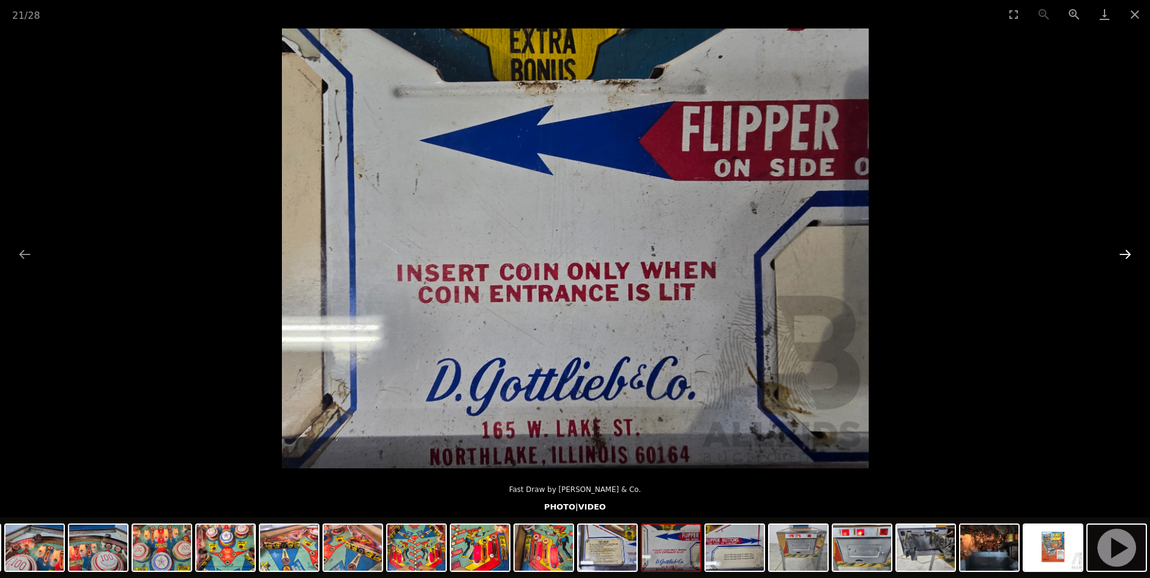
click at [1129, 251] on button "Next slide" at bounding box center [1124, 254] width 25 height 24
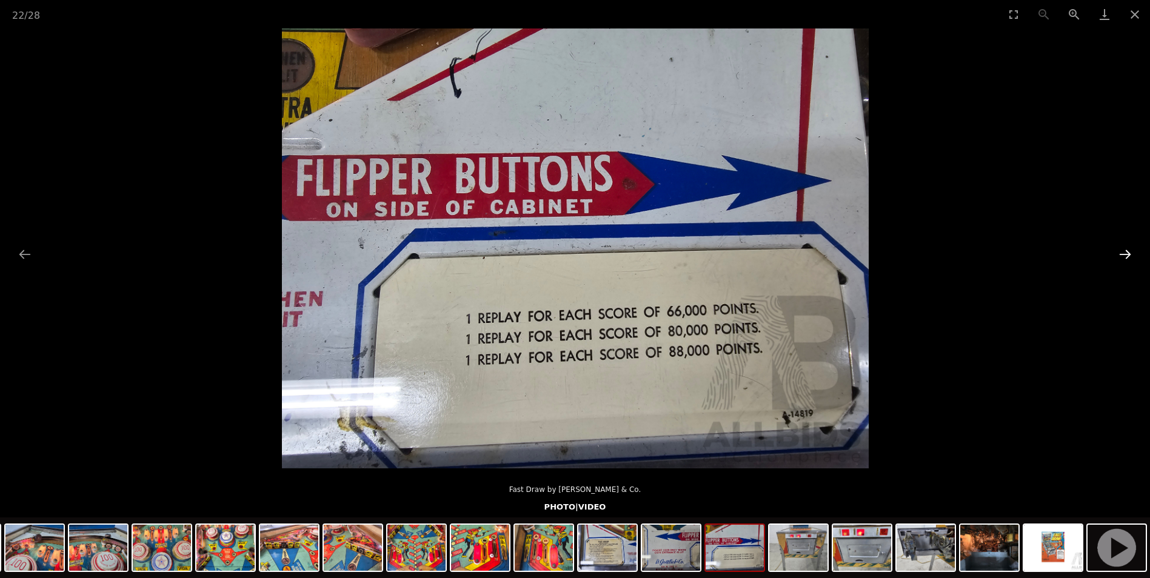
click at [1129, 251] on button "Next slide" at bounding box center [1124, 254] width 25 height 24
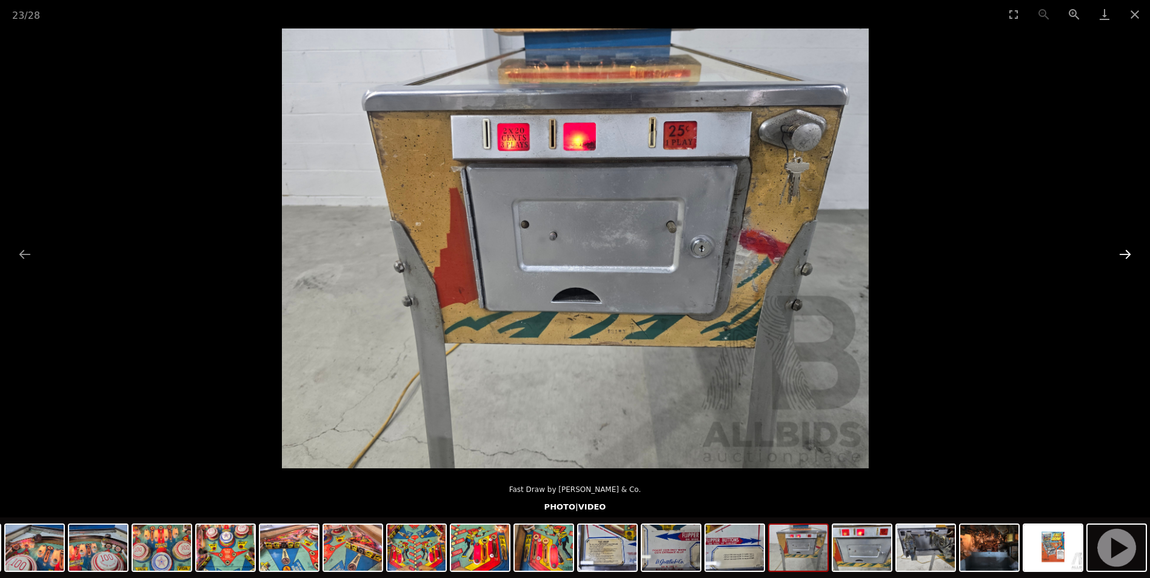
click at [1129, 251] on button "Next slide" at bounding box center [1124, 254] width 25 height 24
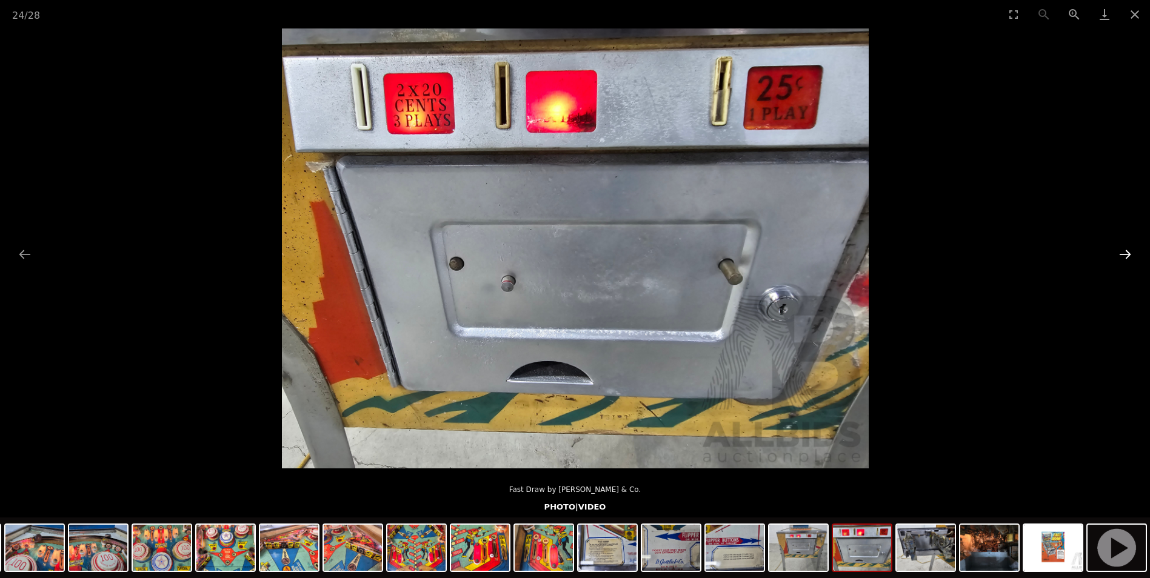
click at [1129, 251] on button "Next slide" at bounding box center [1124, 254] width 25 height 24
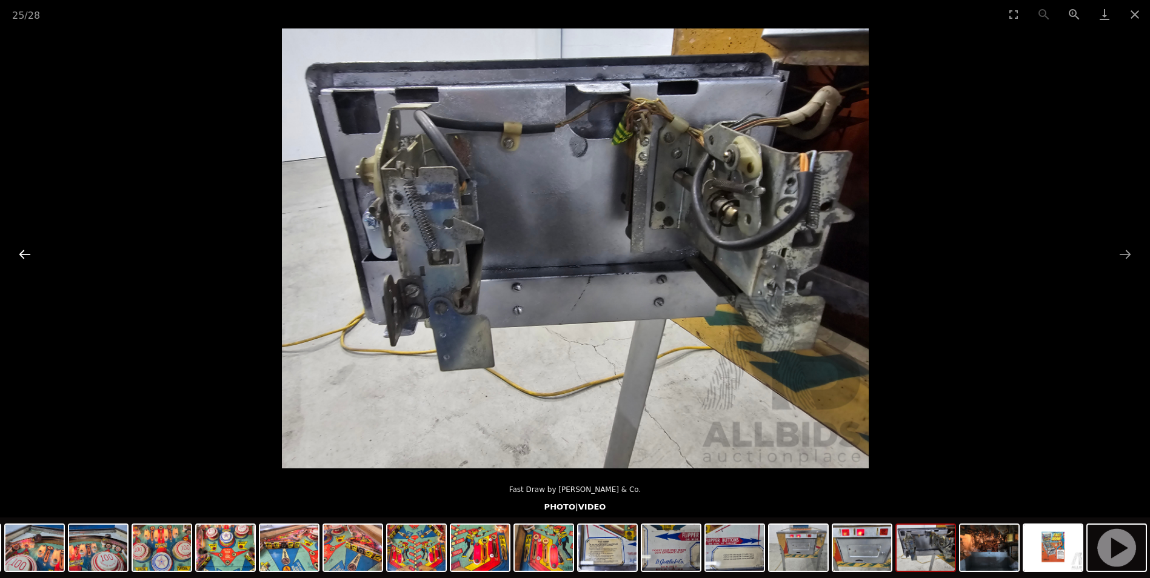
click at [19, 259] on button "Previous slide" at bounding box center [24, 254] width 25 height 24
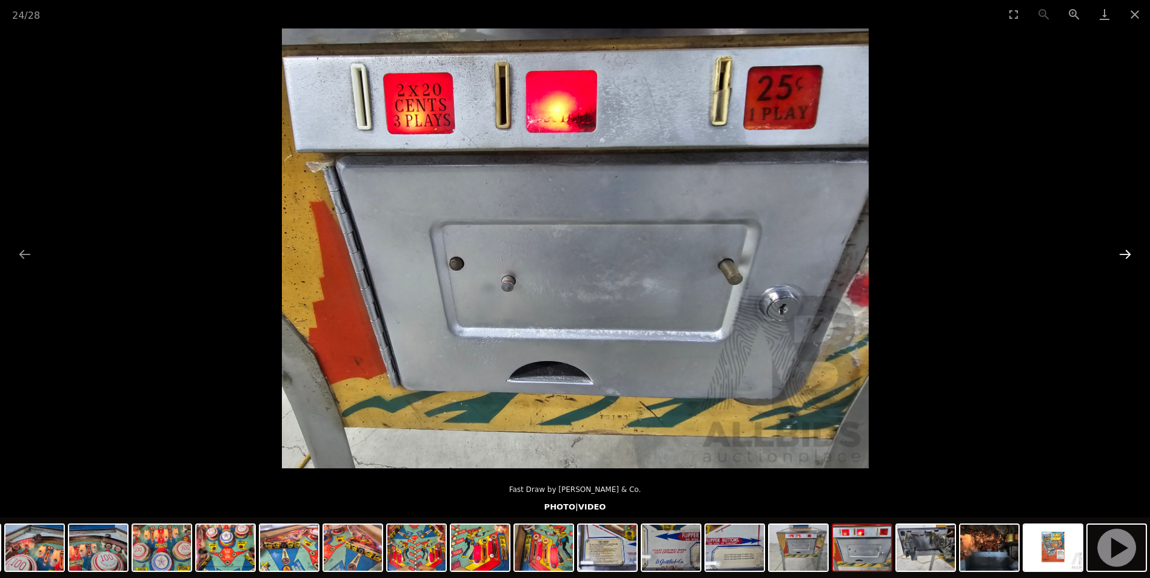
click at [1127, 257] on button "Next slide" at bounding box center [1124, 254] width 25 height 24
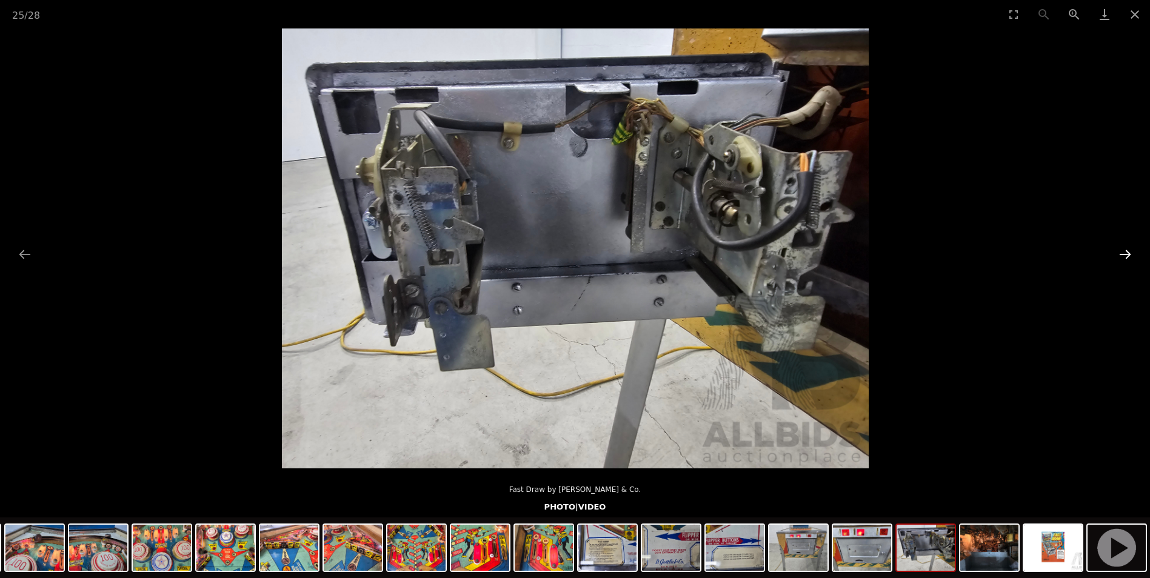
click at [1127, 257] on button "Next slide" at bounding box center [1124, 254] width 25 height 24
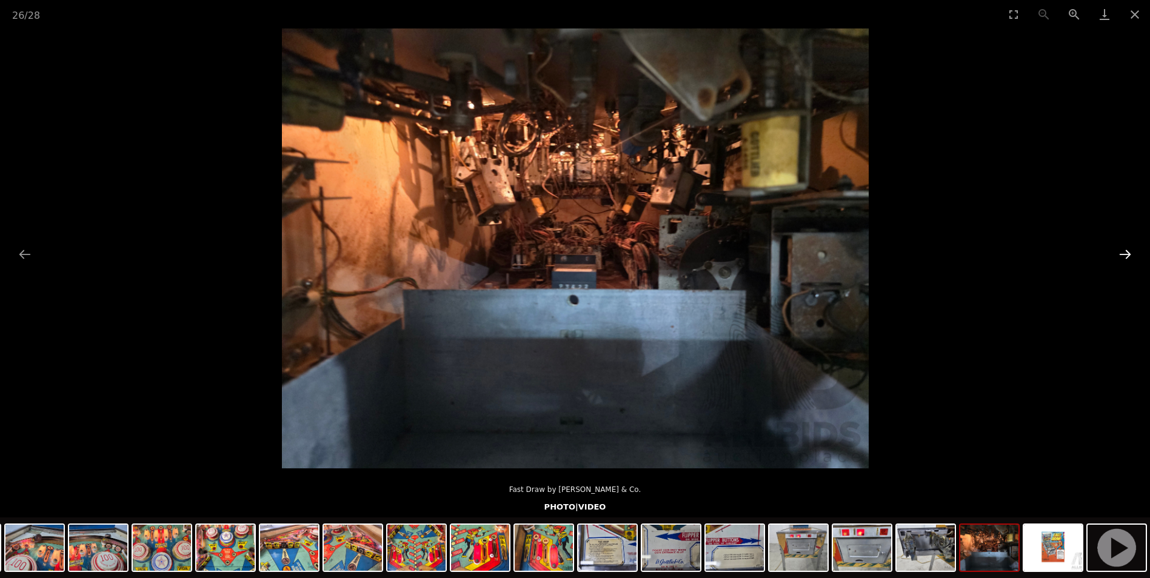
click at [1127, 257] on button "Next slide" at bounding box center [1124, 254] width 25 height 24
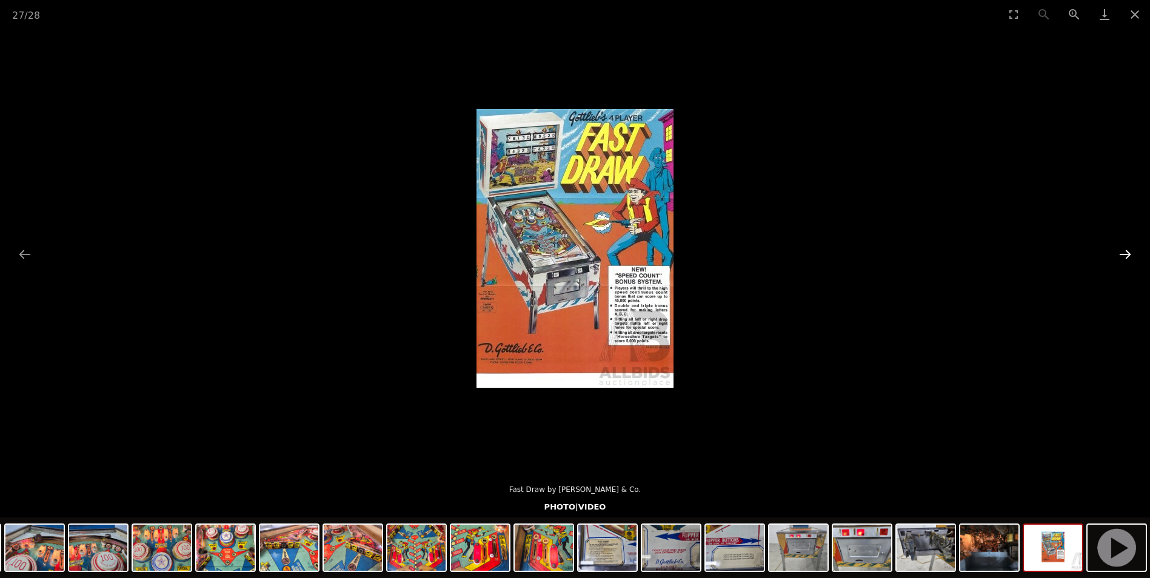
click at [1127, 257] on button "Next slide" at bounding box center [1124, 254] width 25 height 24
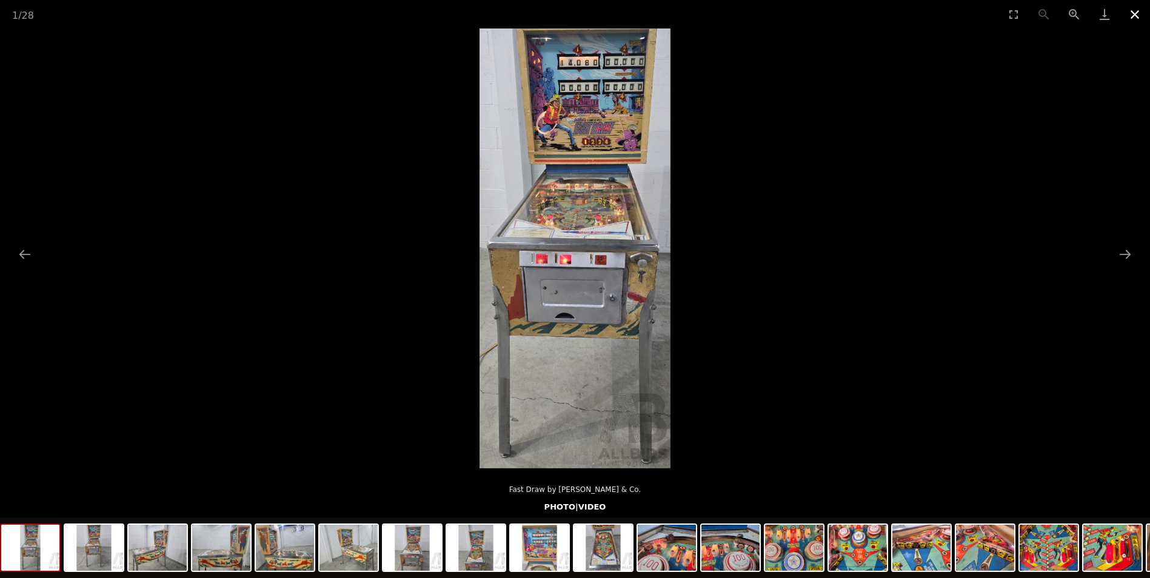
click at [1133, 14] on button "Close gallery" at bounding box center [1134, 14] width 30 height 28
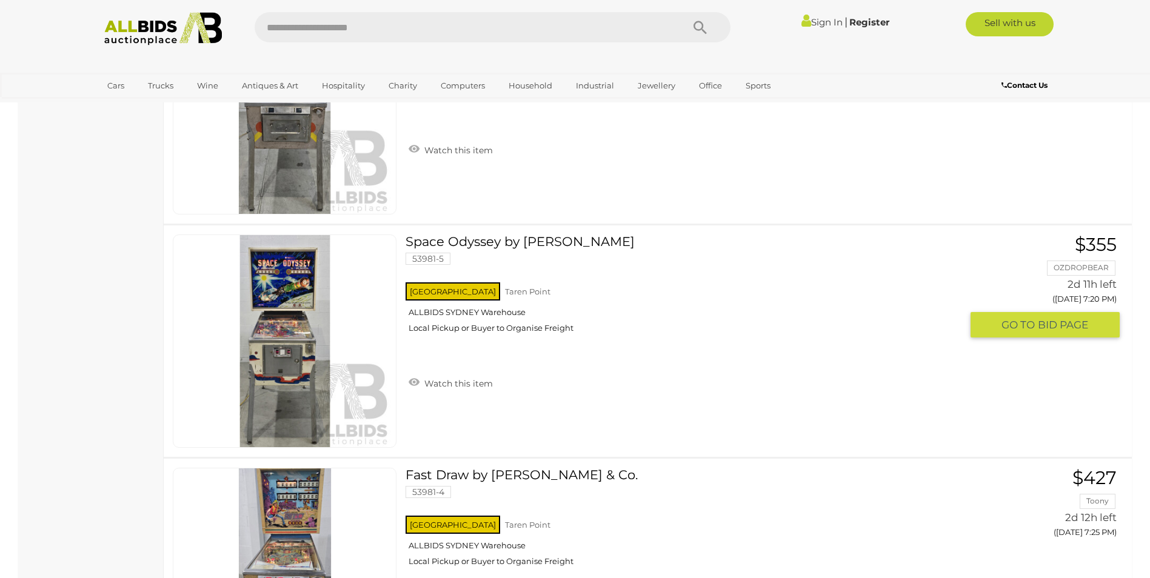
scroll to position [1544, 0]
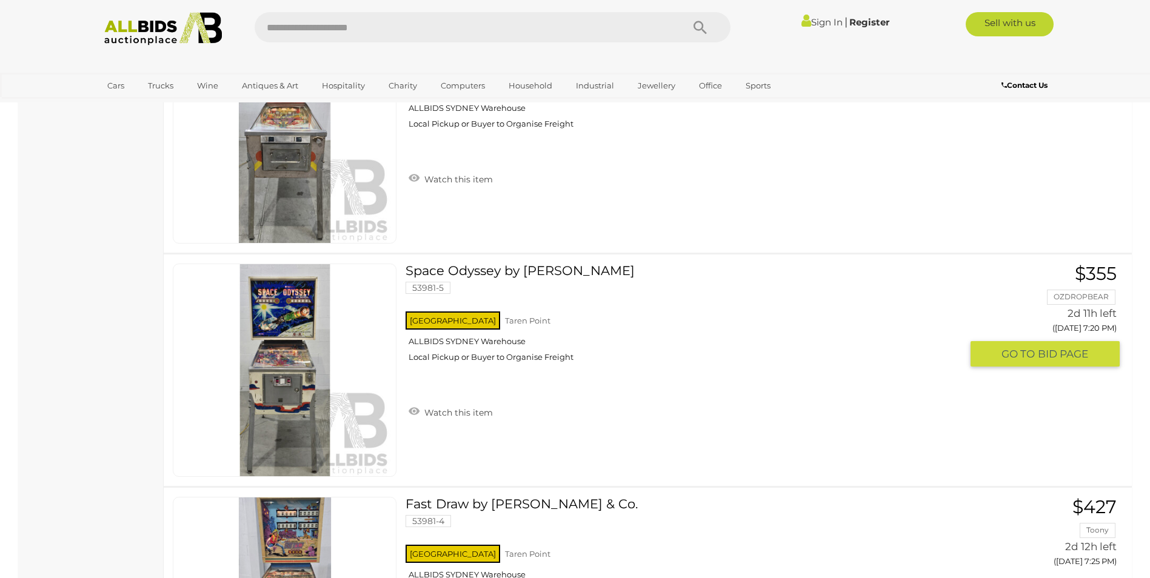
click at [267, 367] on link at bounding box center [285, 370] width 224 height 213
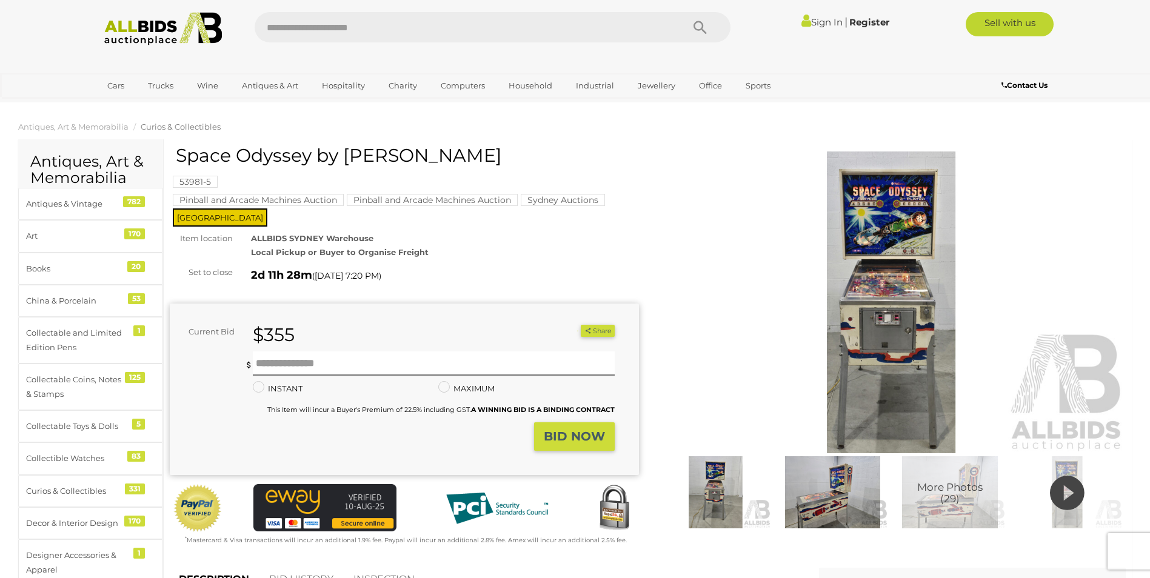
click at [879, 324] on img at bounding box center [891, 303] width 469 height 302
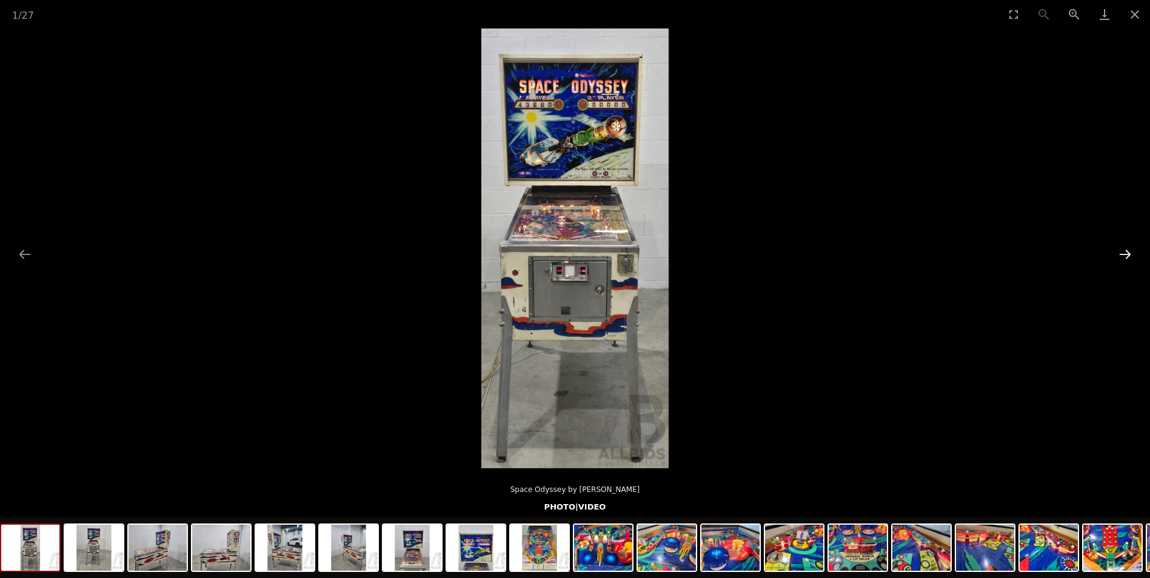
click at [1127, 254] on button "Next slide" at bounding box center [1124, 254] width 25 height 24
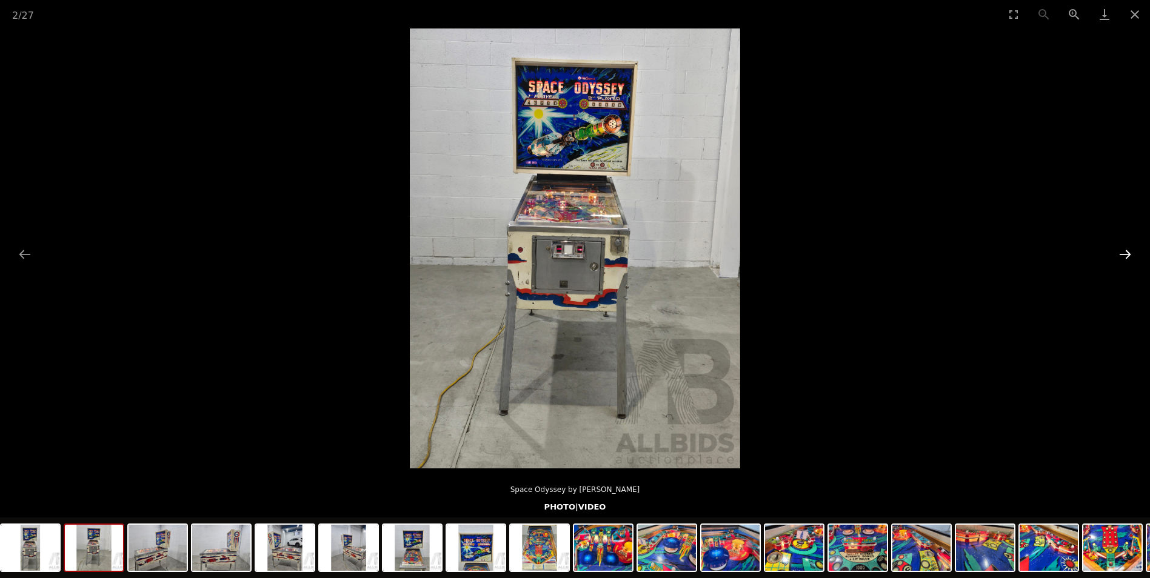
click at [1127, 254] on button "Next slide" at bounding box center [1124, 254] width 25 height 24
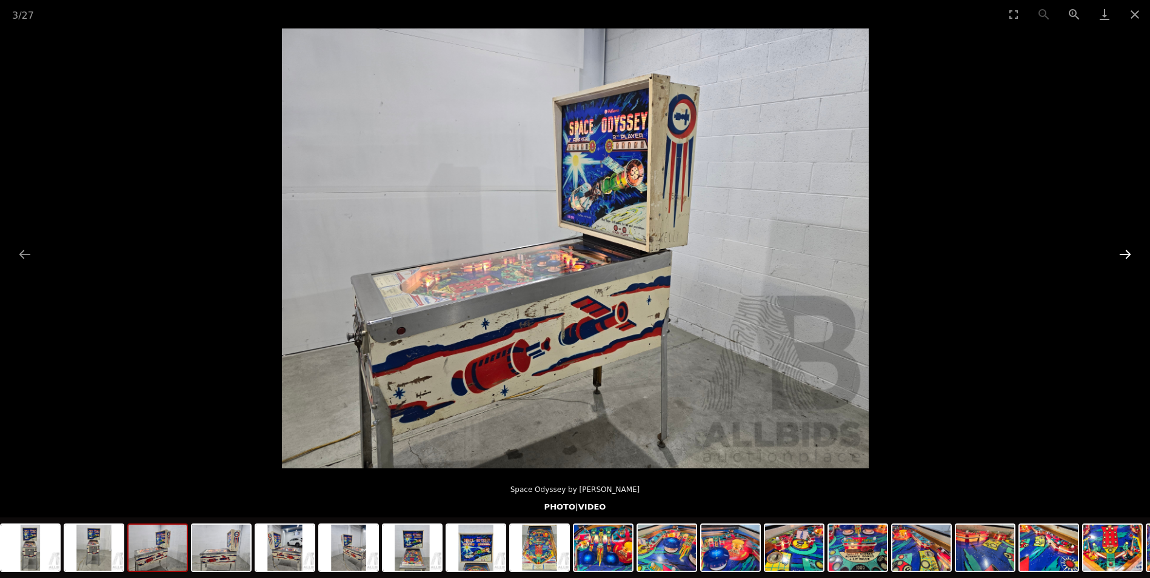
click at [1127, 254] on button "Next slide" at bounding box center [1124, 254] width 25 height 24
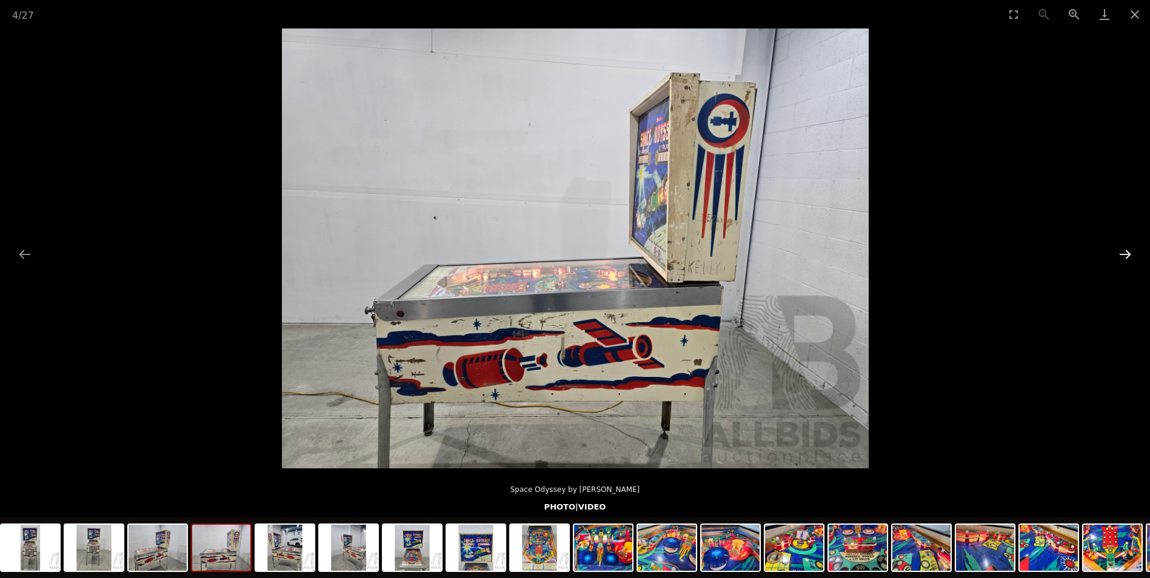
click at [1127, 254] on button "Next slide" at bounding box center [1124, 254] width 25 height 24
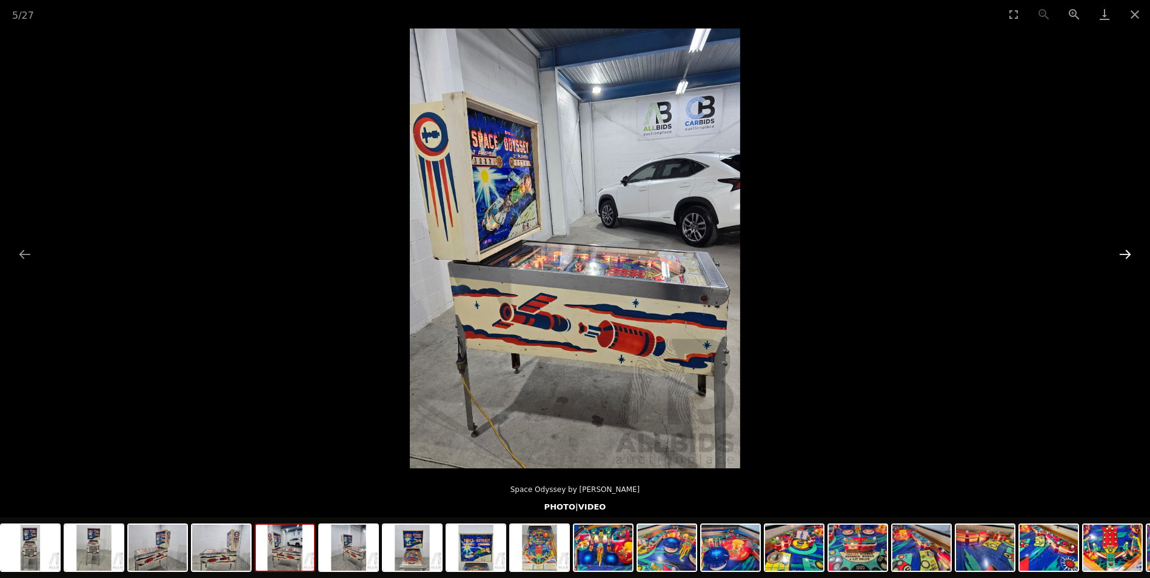
click at [1127, 254] on button "Next slide" at bounding box center [1124, 254] width 25 height 24
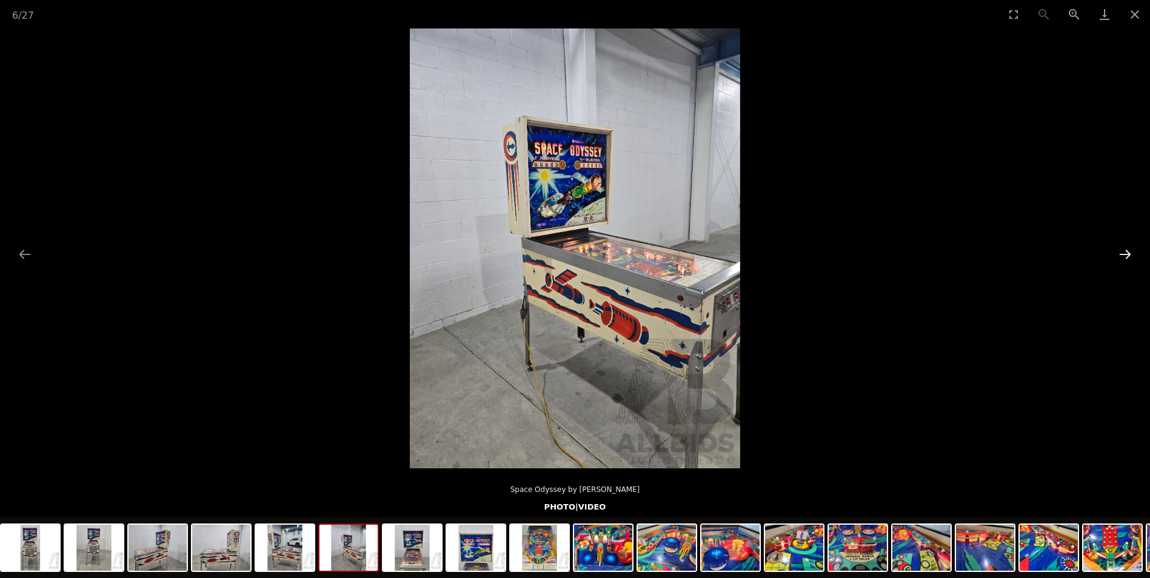
click at [1127, 254] on button "Next slide" at bounding box center [1124, 254] width 25 height 24
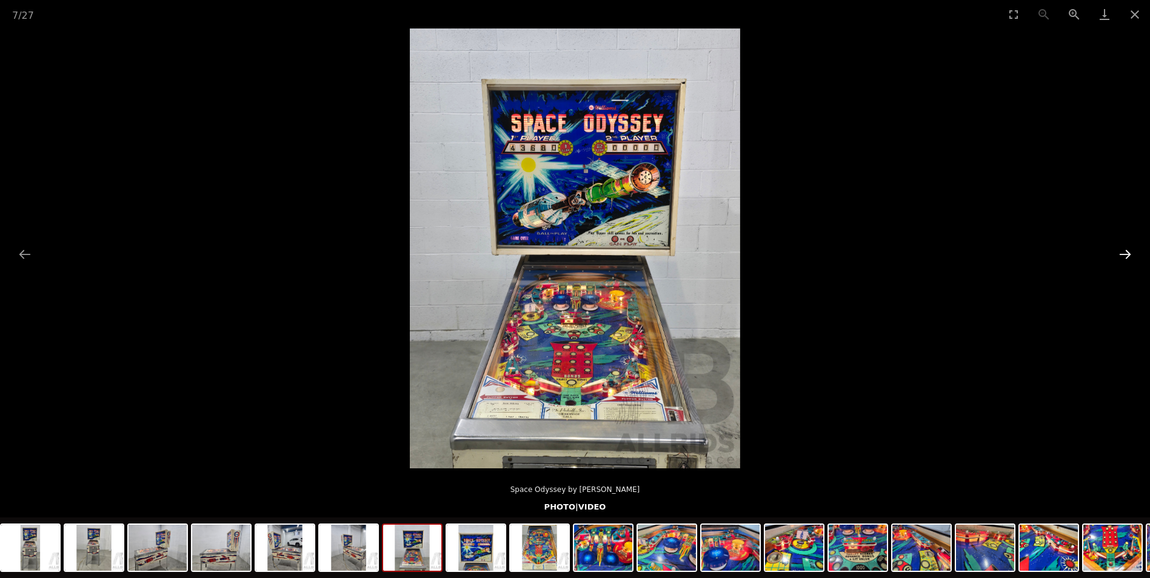
click at [1127, 254] on button "Next slide" at bounding box center [1124, 254] width 25 height 24
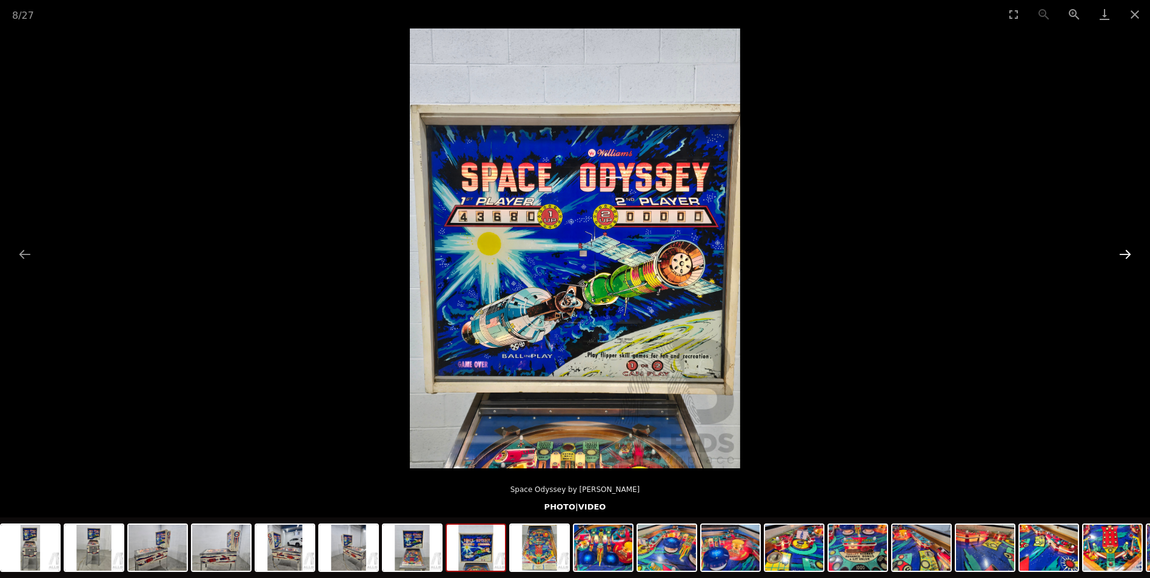
click at [1127, 254] on button "Next slide" at bounding box center [1124, 254] width 25 height 24
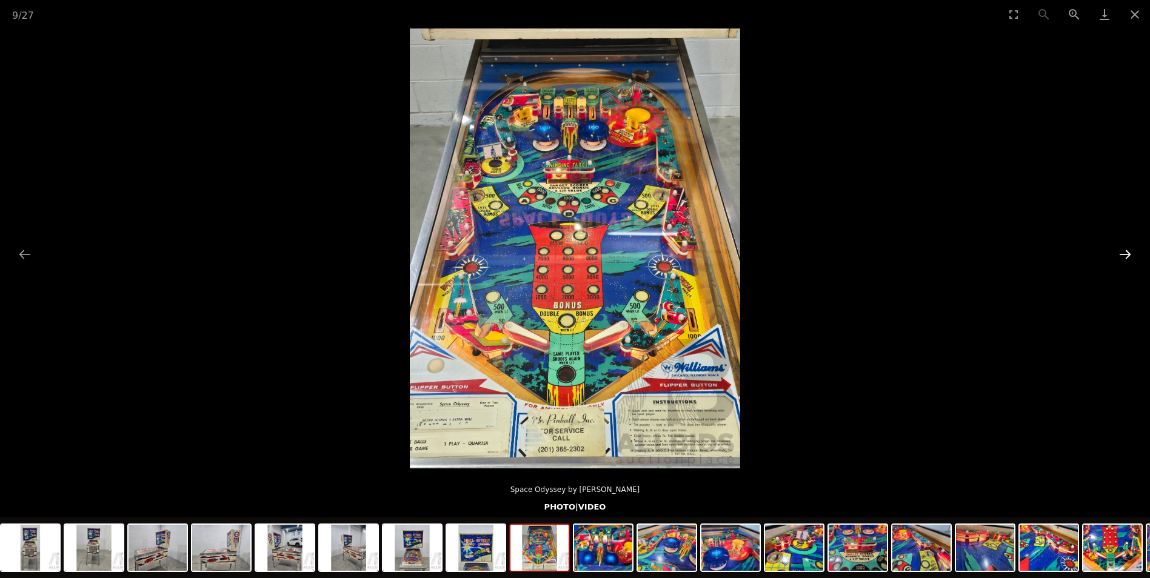
click at [1127, 254] on button "Next slide" at bounding box center [1124, 254] width 25 height 24
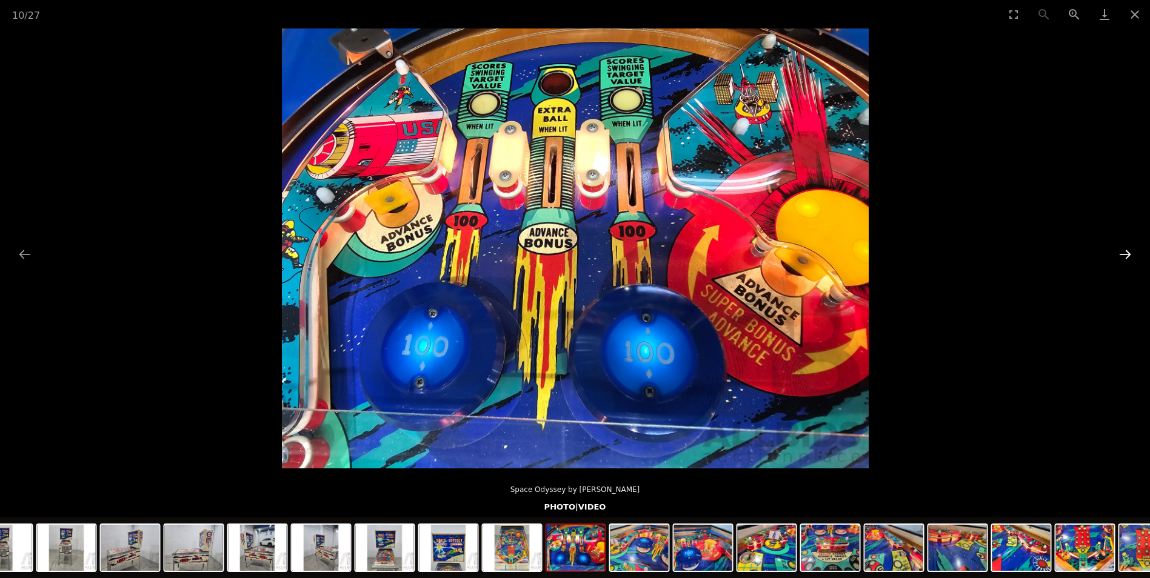
click at [1128, 254] on button "Next slide" at bounding box center [1124, 254] width 25 height 24
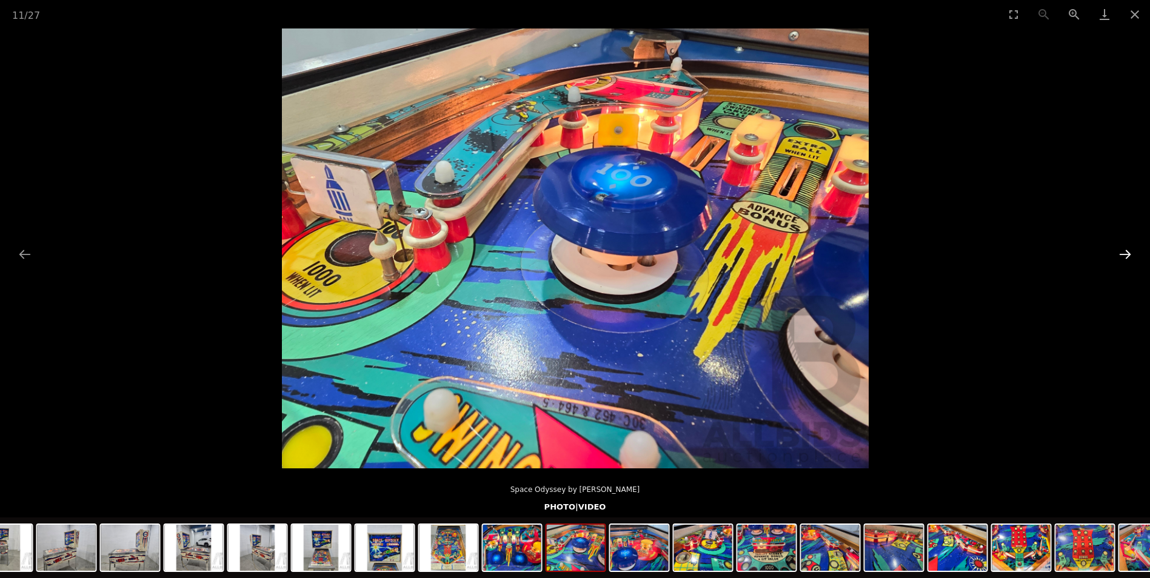
click at [1128, 254] on button "Next slide" at bounding box center [1124, 254] width 25 height 24
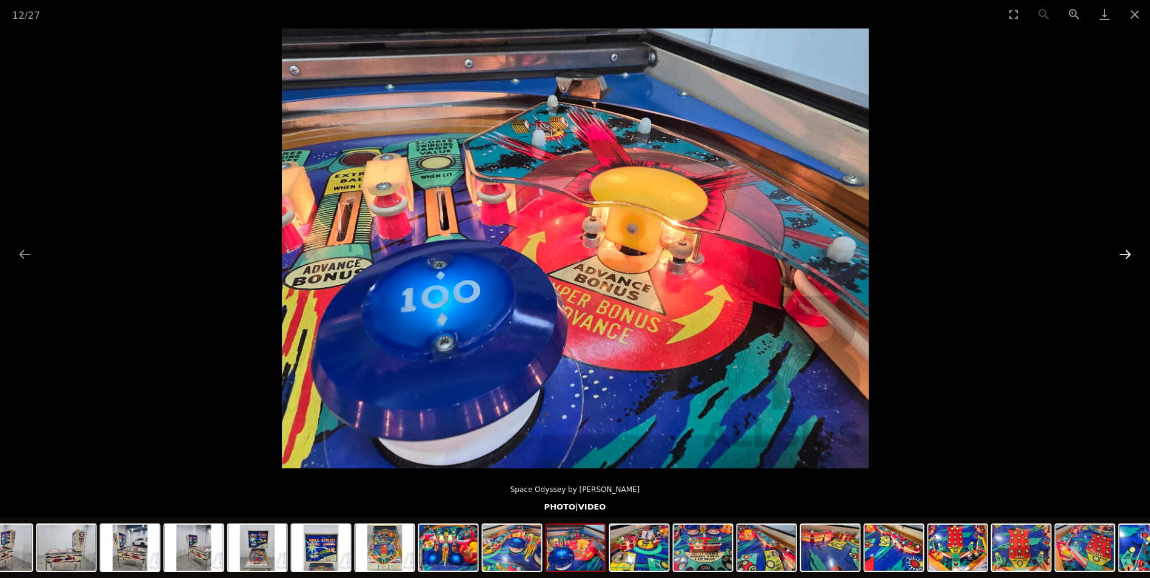
click at [1128, 254] on button "Next slide" at bounding box center [1124, 254] width 25 height 24
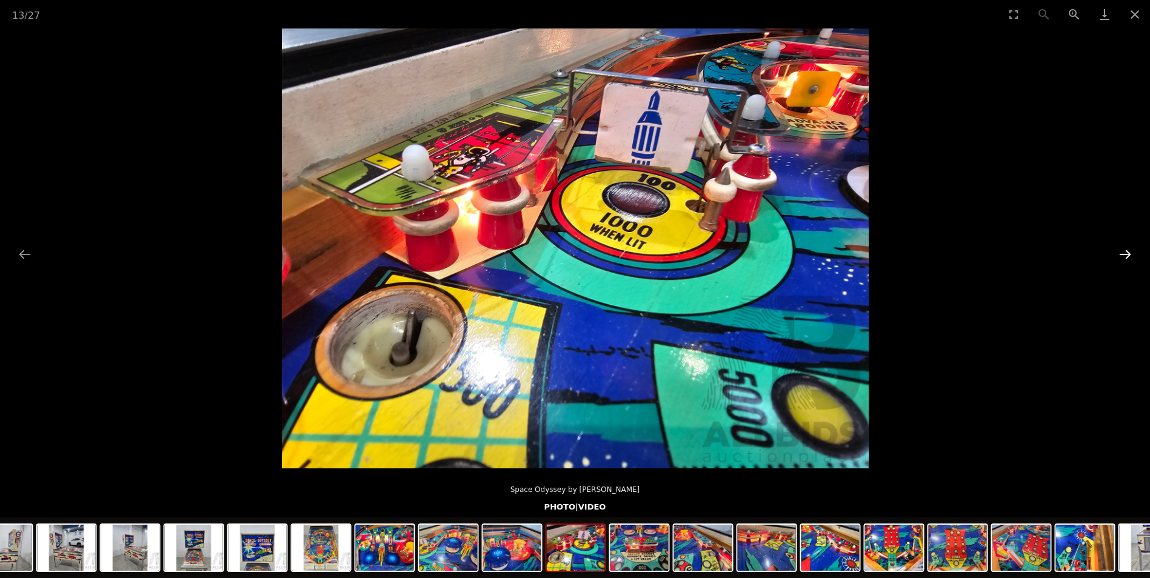
click at [1128, 254] on button "Next slide" at bounding box center [1124, 254] width 25 height 24
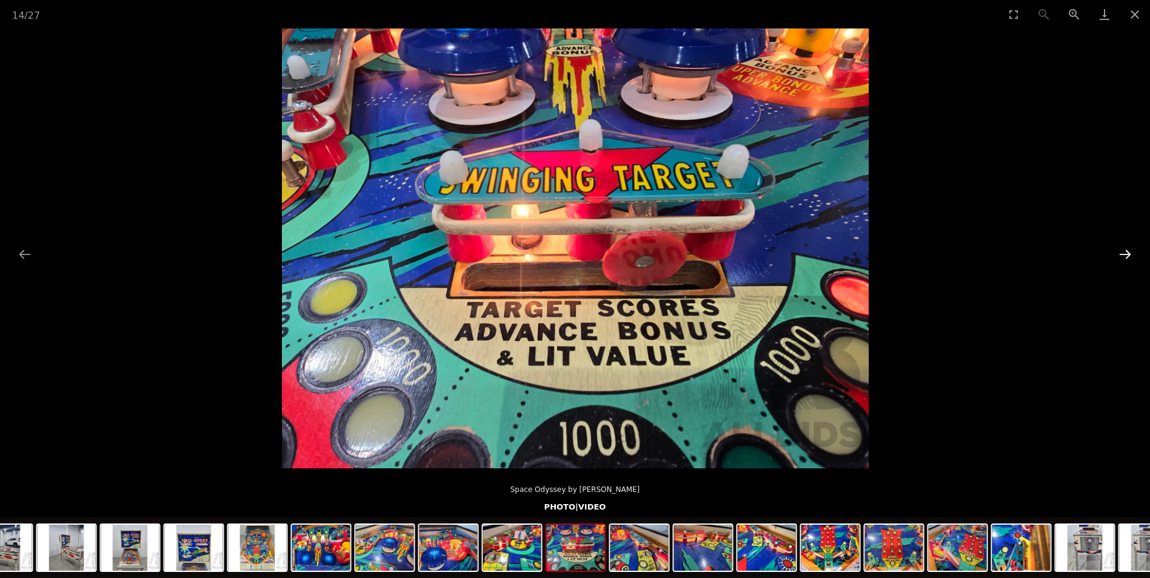
click at [1128, 254] on button "Next slide" at bounding box center [1124, 254] width 25 height 24
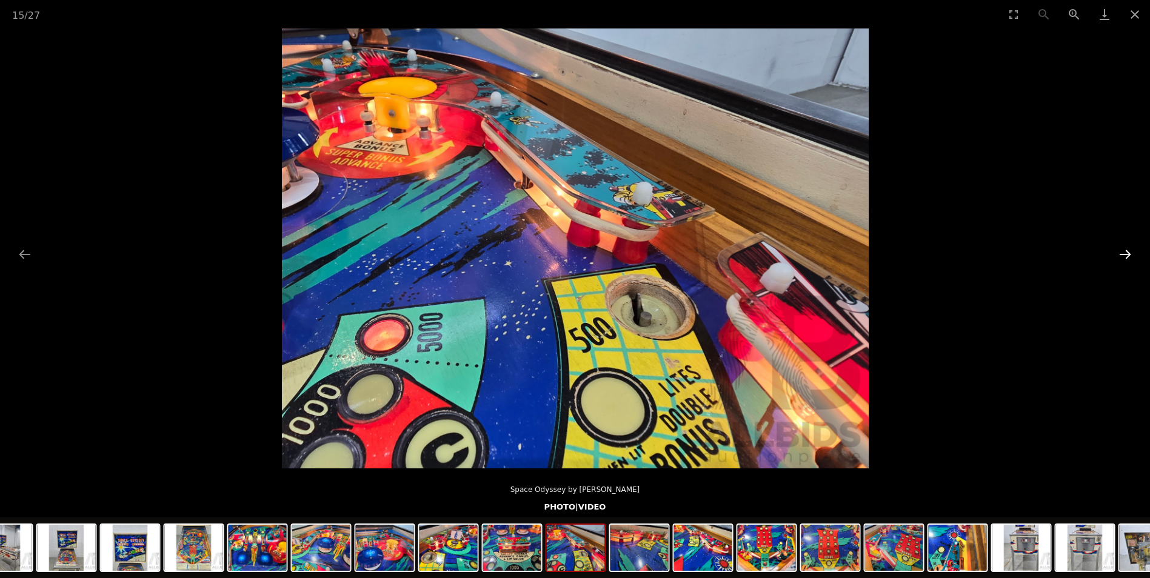
click at [1128, 254] on button "Next slide" at bounding box center [1124, 254] width 25 height 24
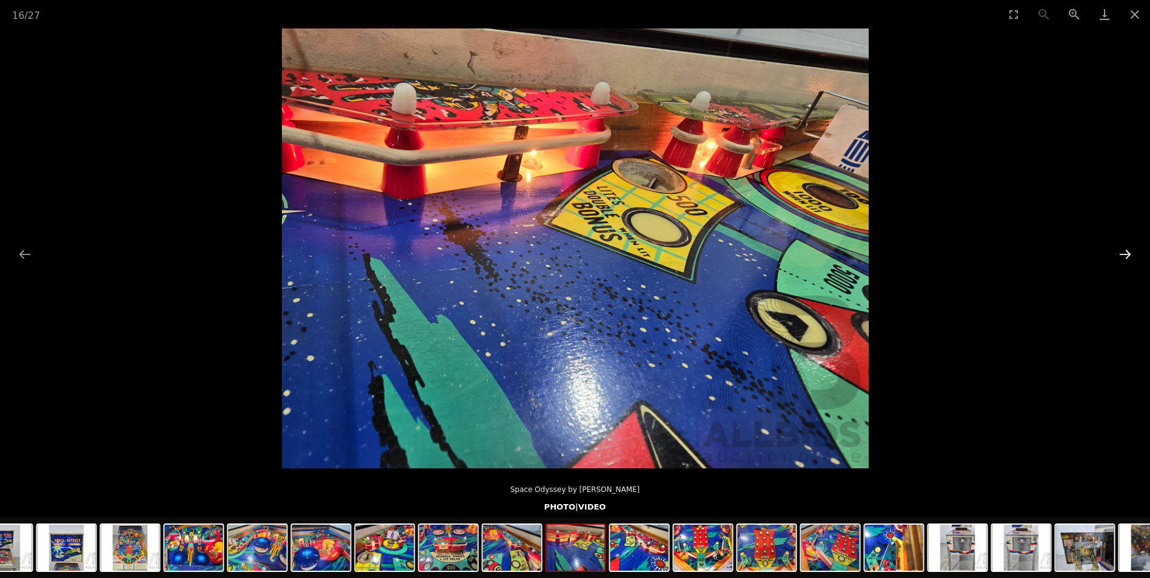
click at [1128, 254] on button "Next slide" at bounding box center [1124, 254] width 25 height 24
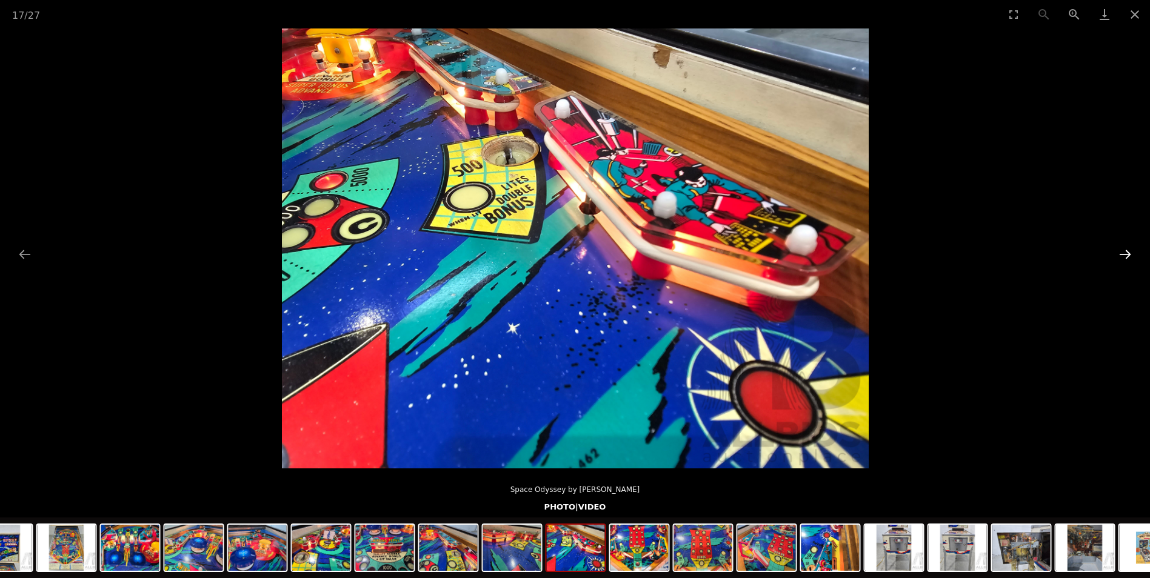
click at [1128, 254] on button "Next slide" at bounding box center [1124, 254] width 25 height 24
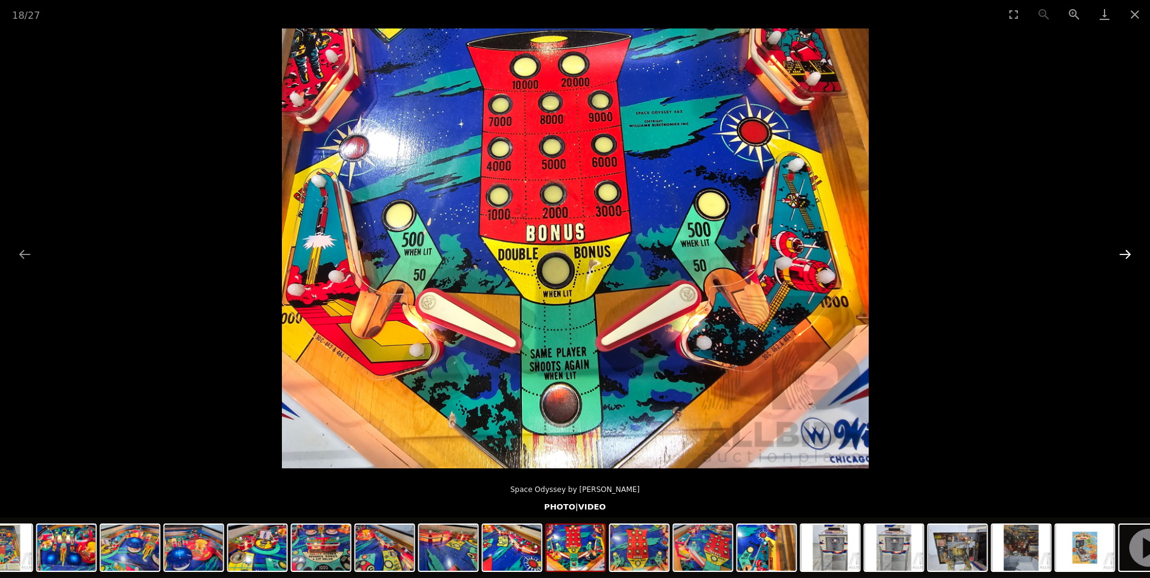
click at [1128, 254] on button "Next slide" at bounding box center [1124, 254] width 25 height 24
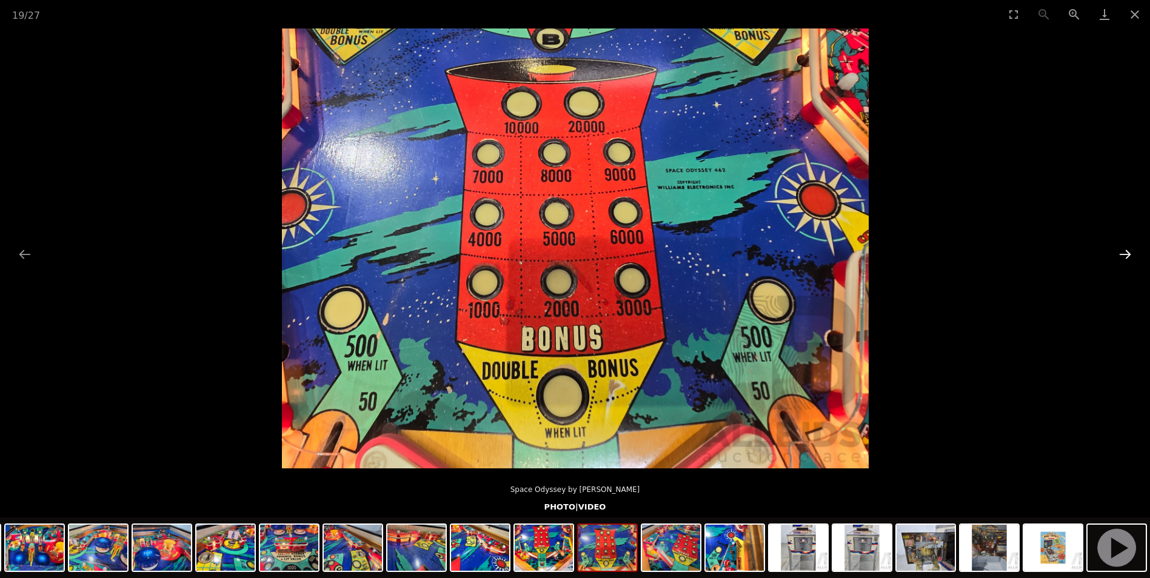
click at [1128, 254] on button "Next slide" at bounding box center [1124, 254] width 25 height 24
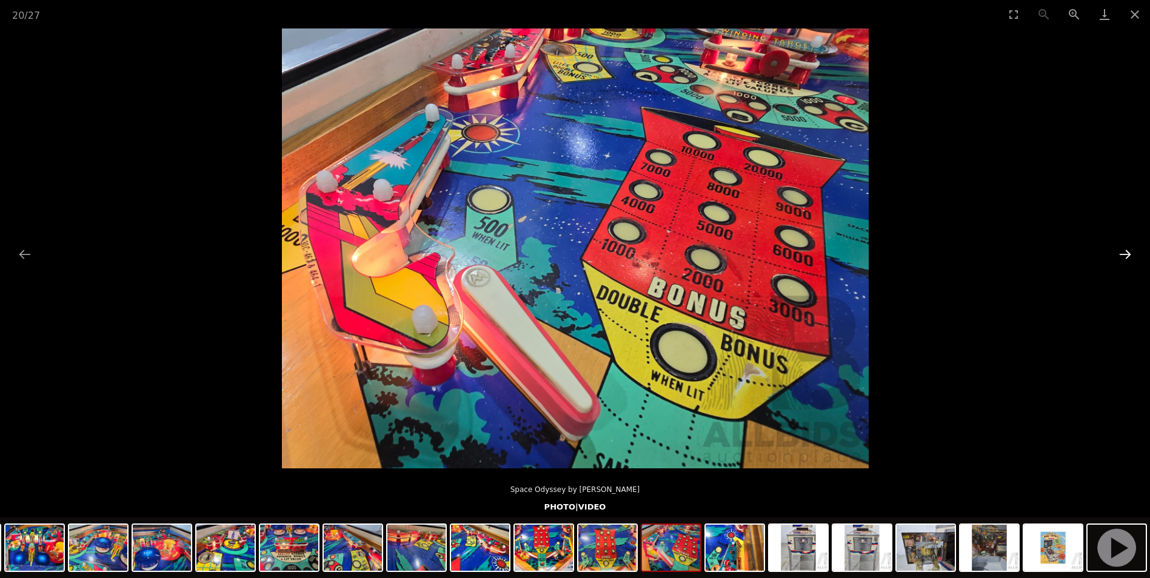
click at [1128, 254] on button "Next slide" at bounding box center [1124, 254] width 25 height 24
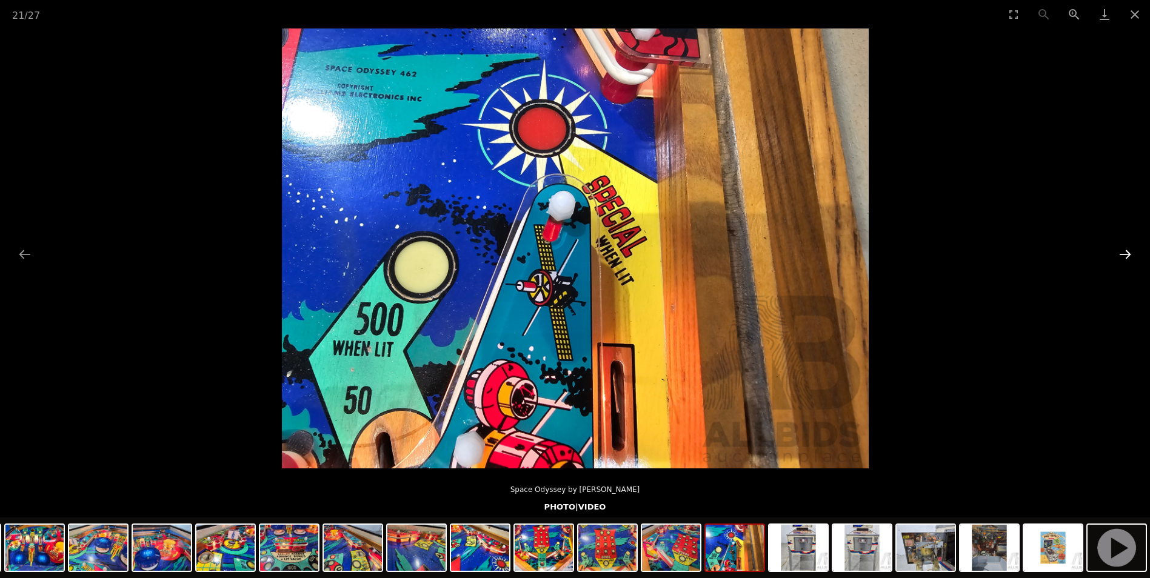
click at [1128, 254] on button "Next slide" at bounding box center [1124, 254] width 25 height 24
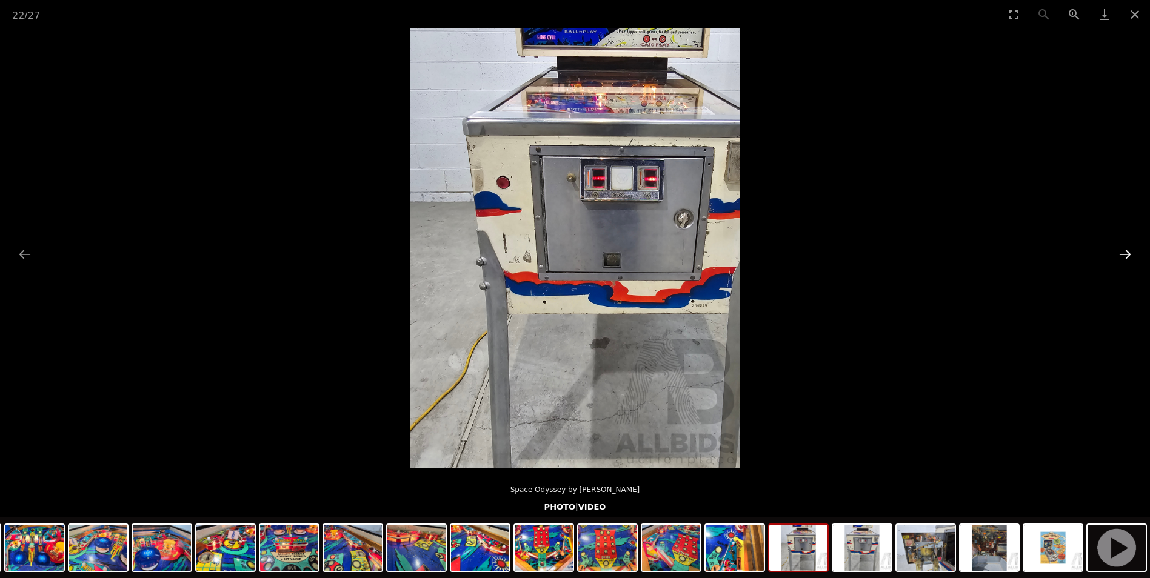
click at [1128, 254] on button "Next slide" at bounding box center [1124, 254] width 25 height 24
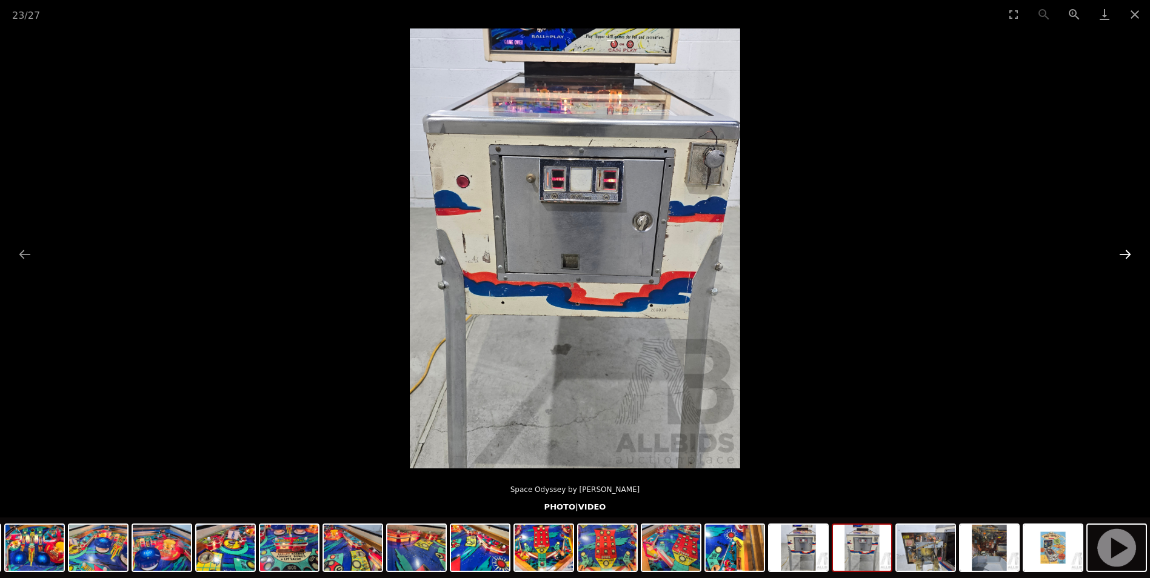
click at [1128, 254] on button "Next slide" at bounding box center [1124, 254] width 25 height 24
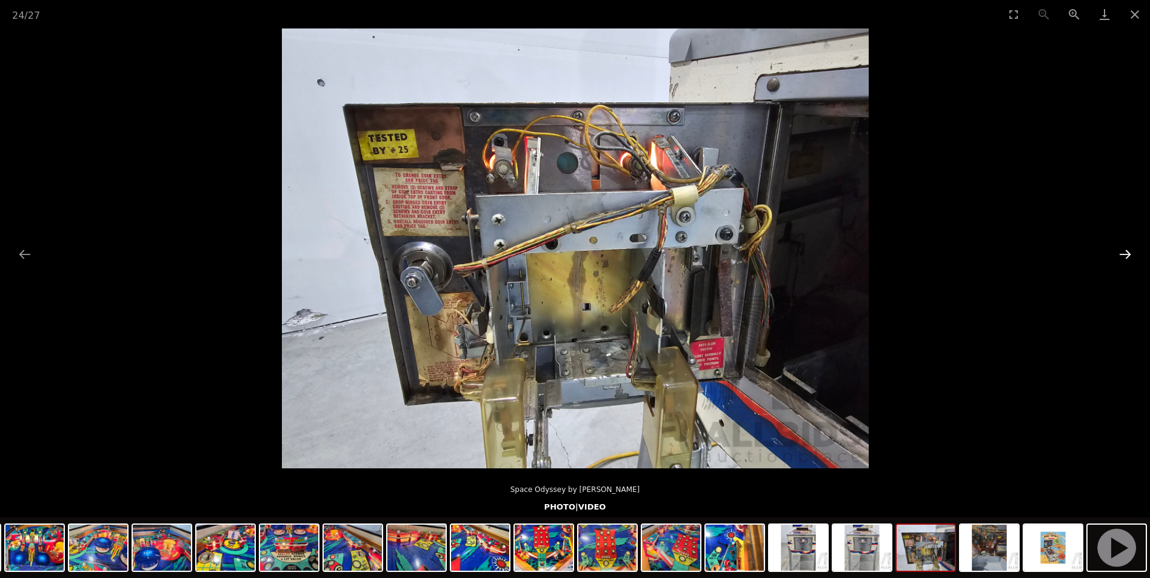
click at [1128, 254] on button "Next slide" at bounding box center [1124, 254] width 25 height 24
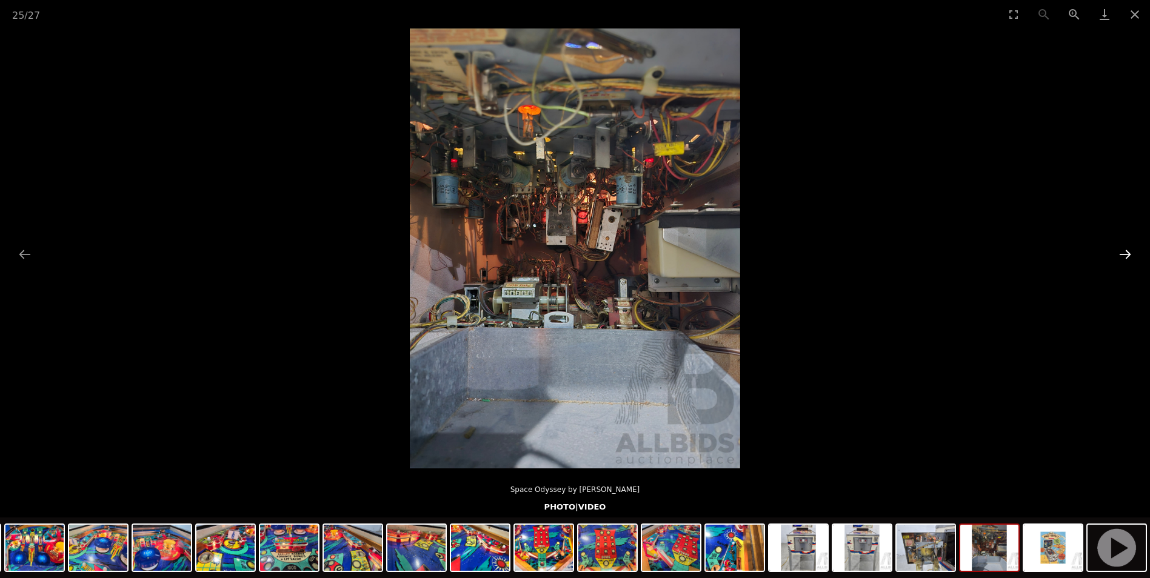
click at [1128, 254] on button "Next slide" at bounding box center [1124, 254] width 25 height 24
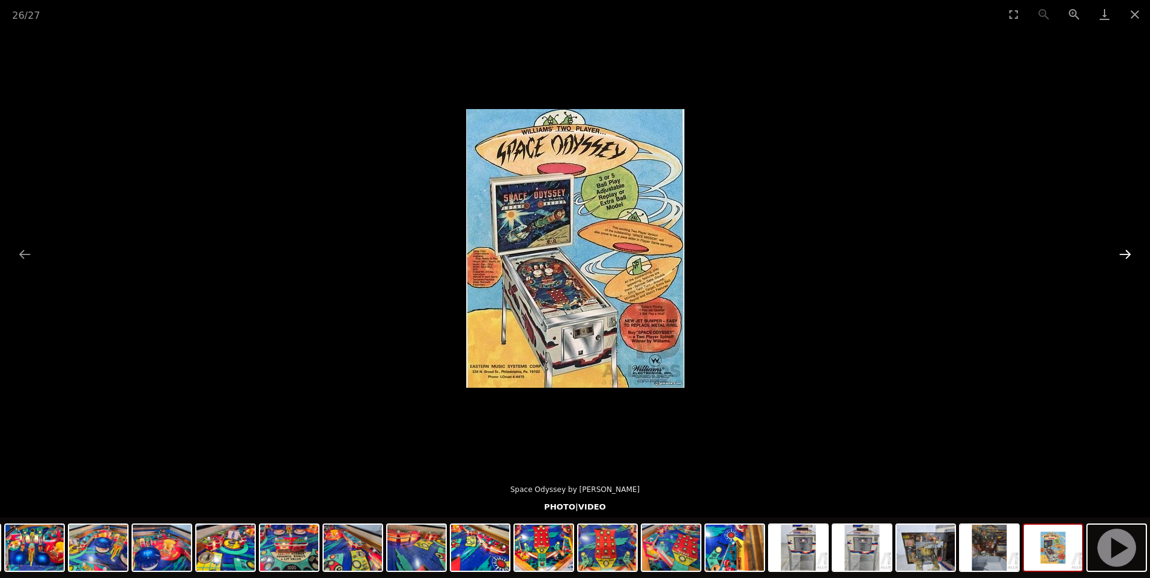
click at [1128, 254] on button "Next slide" at bounding box center [1124, 254] width 25 height 24
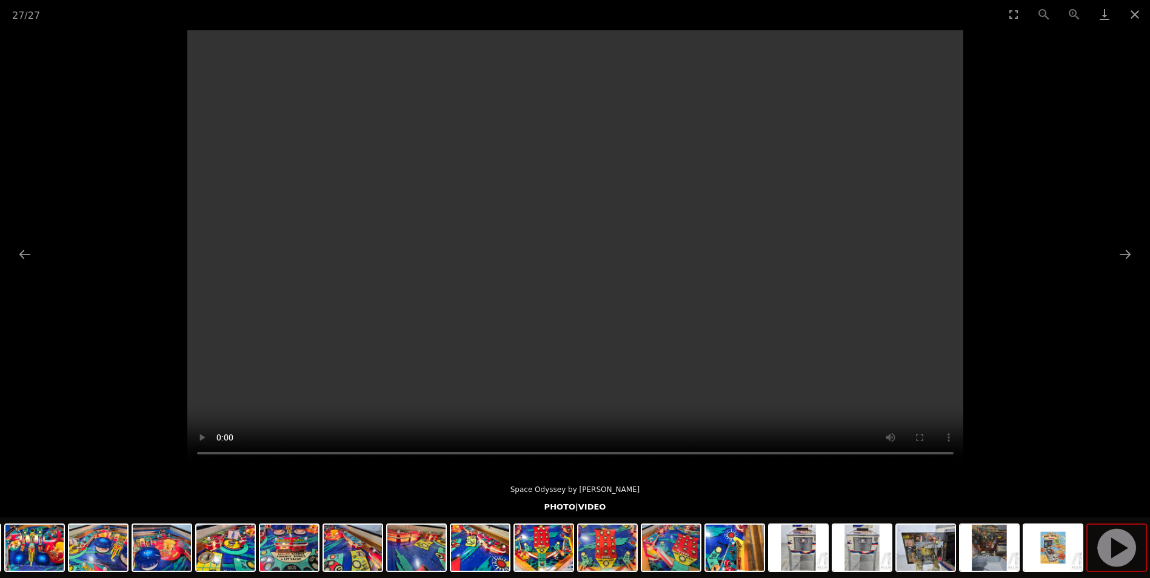
drag, startPoint x: 1128, startPoint y: 254, endPoint x: 370, endPoint y: 206, distance: 759.7
click at [375, 201] on div "Your browser does not support HTML5 video." at bounding box center [575, 248] width 1150 height 440
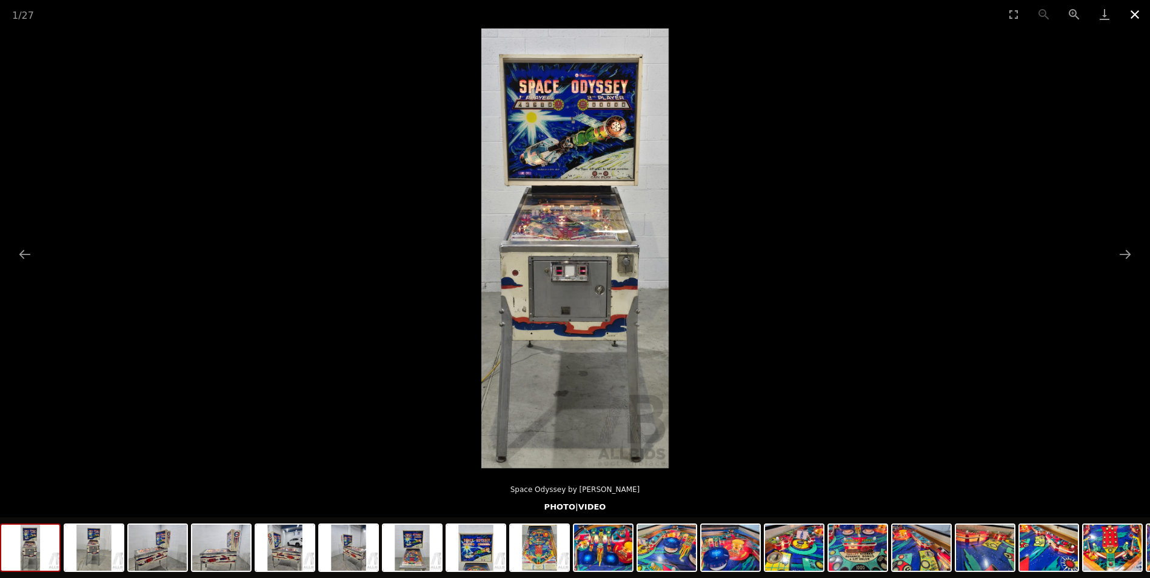
click at [1141, 17] on button "Close gallery" at bounding box center [1134, 14] width 30 height 28
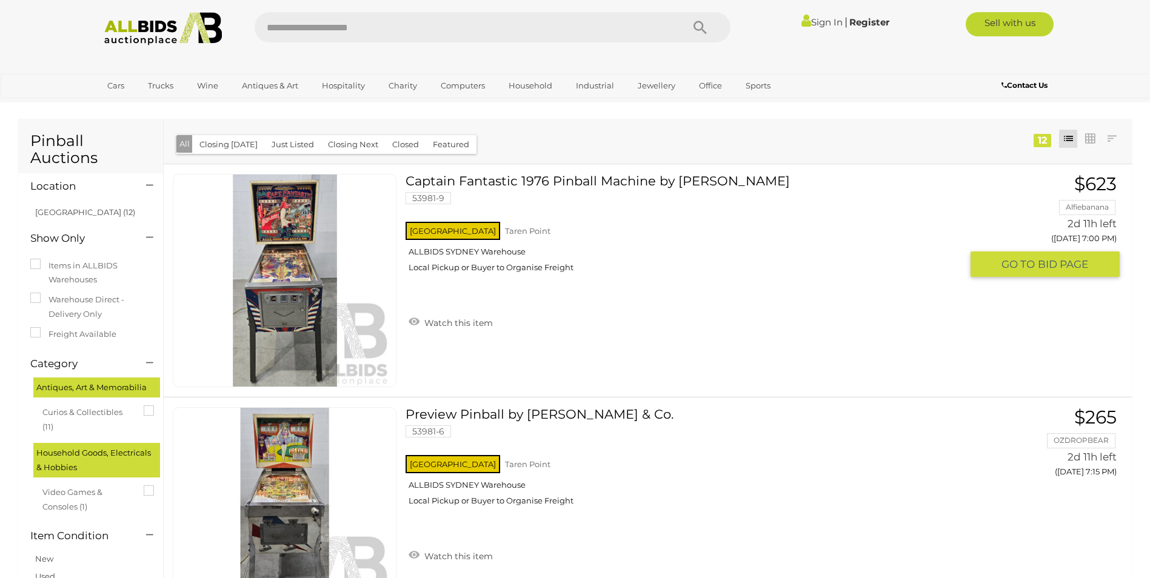
click at [289, 281] on img at bounding box center [285, 281] width 212 height 212
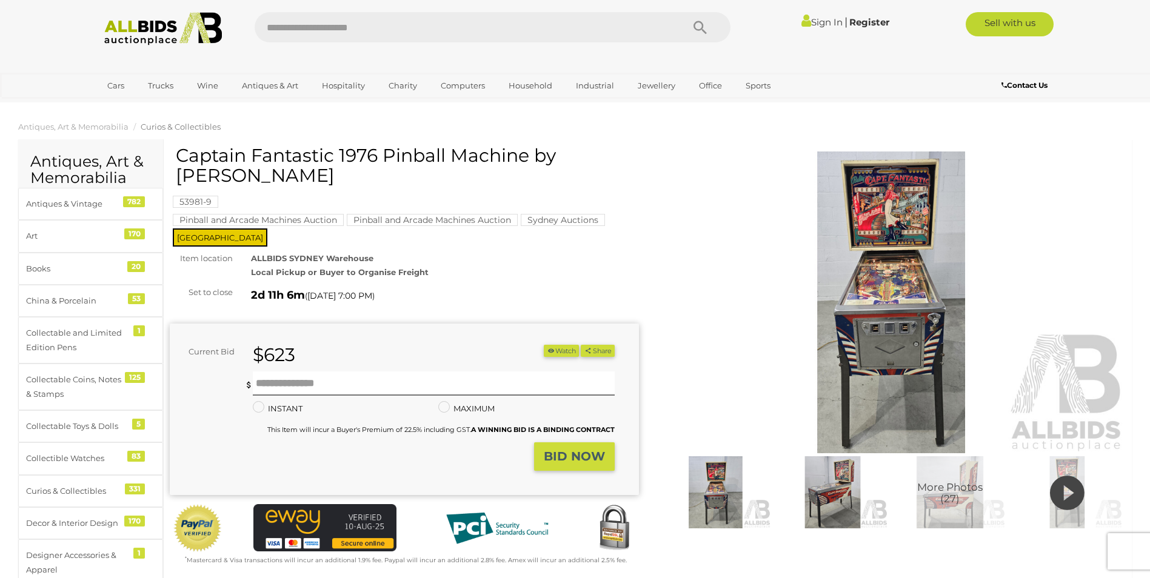
click at [900, 279] on img at bounding box center [891, 303] width 469 height 302
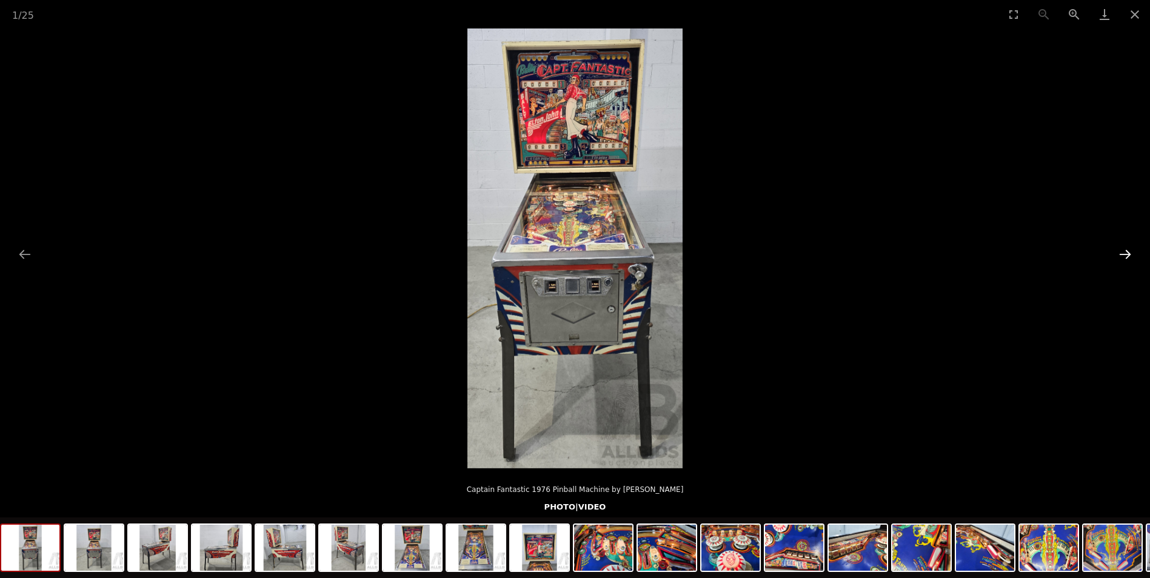
click at [1128, 255] on button "Next slide" at bounding box center [1124, 254] width 25 height 24
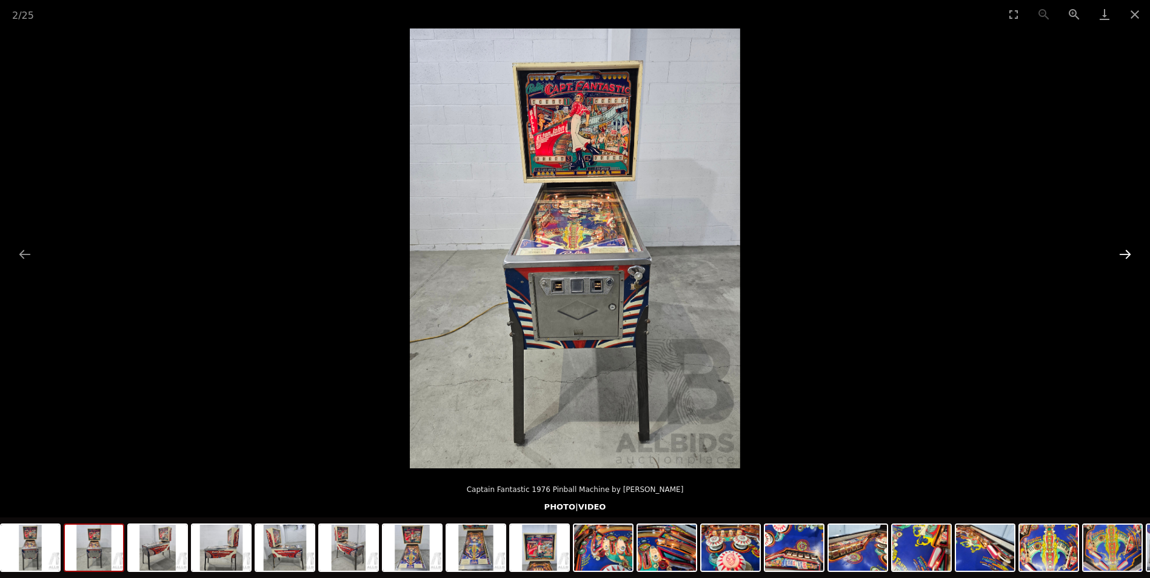
click at [1128, 255] on button "Next slide" at bounding box center [1124, 254] width 25 height 24
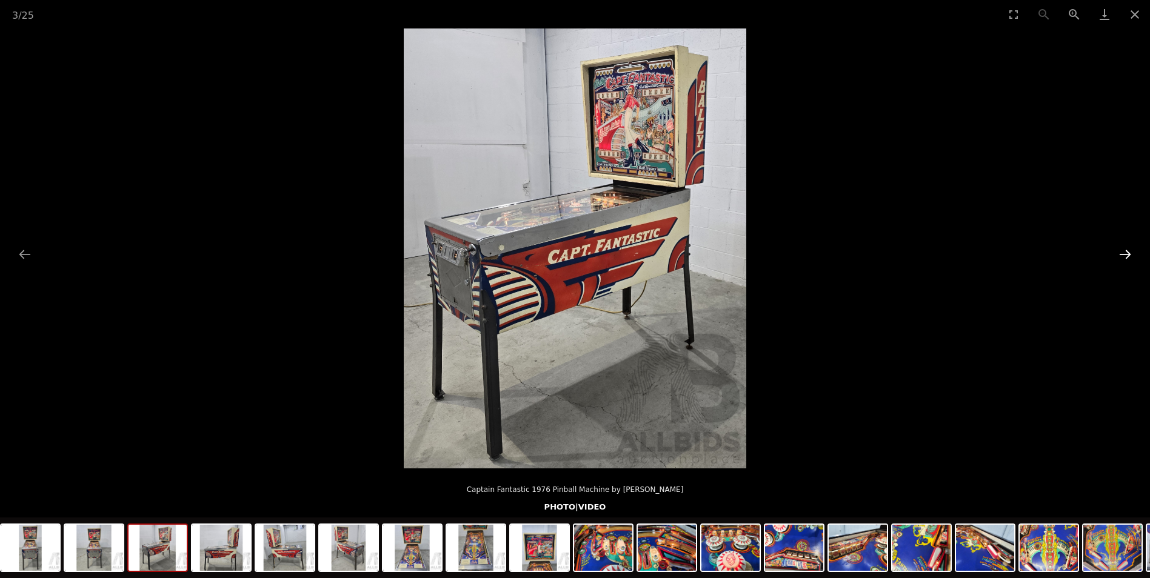
click at [1128, 255] on button "Next slide" at bounding box center [1124, 254] width 25 height 24
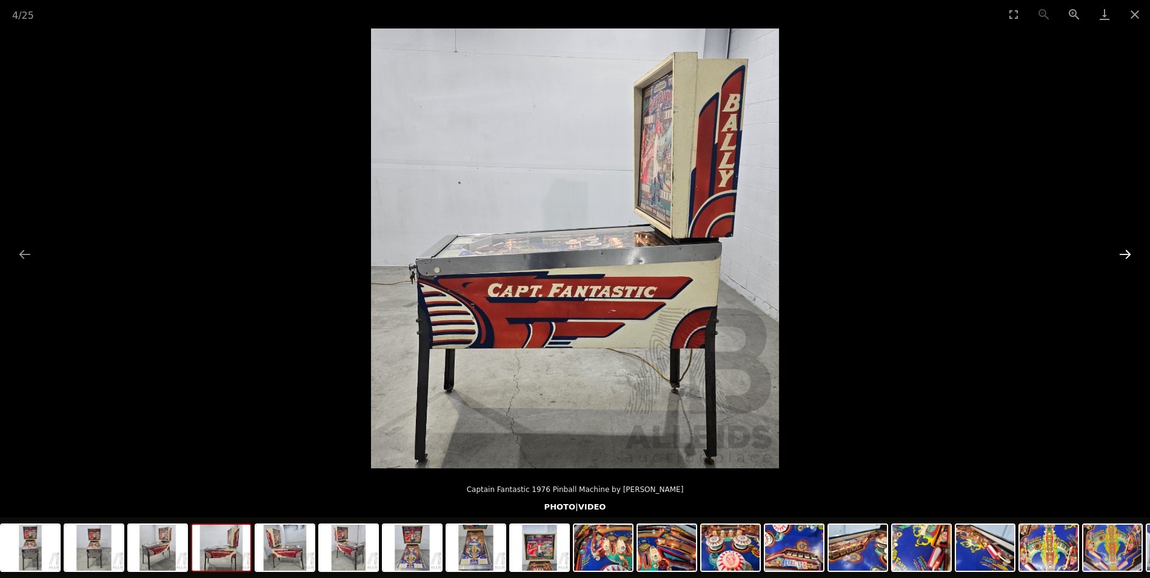
click at [1128, 255] on button "Next slide" at bounding box center [1124, 254] width 25 height 24
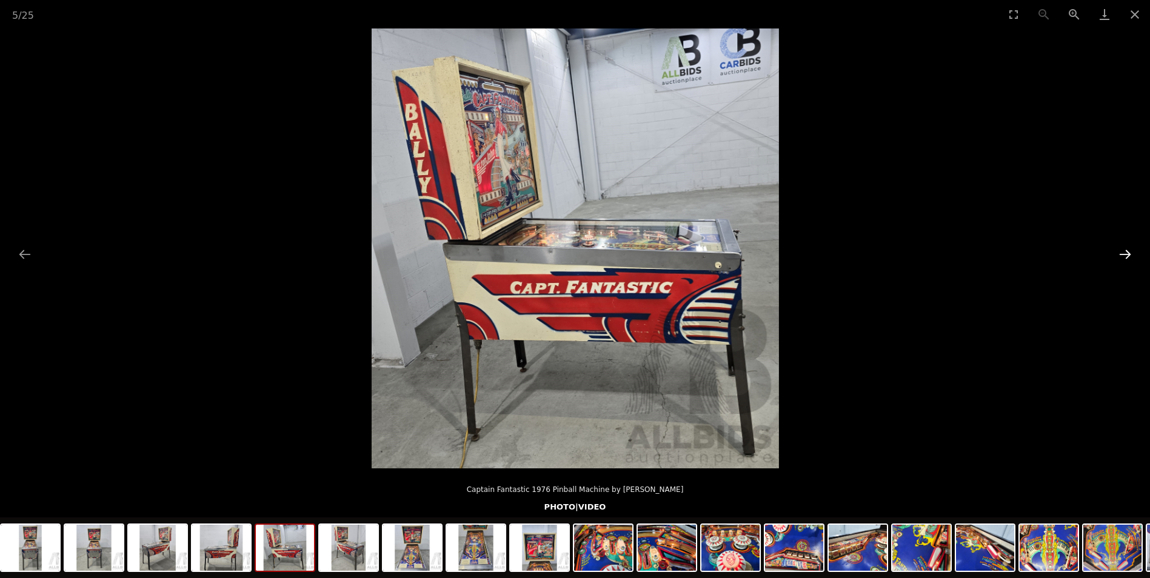
click at [1128, 255] on button "Next slide" at bounding box center [1124, 254] width 25 height 24
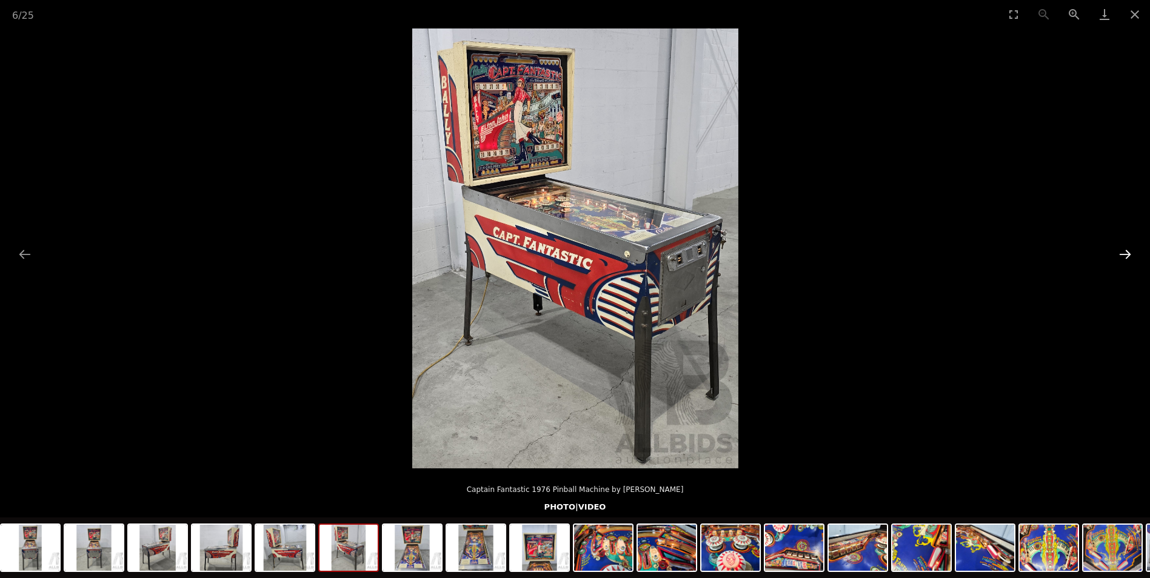
click at [1128, 255] on button "Next slide" at bounding box center [1124, 254] width 25 height 24
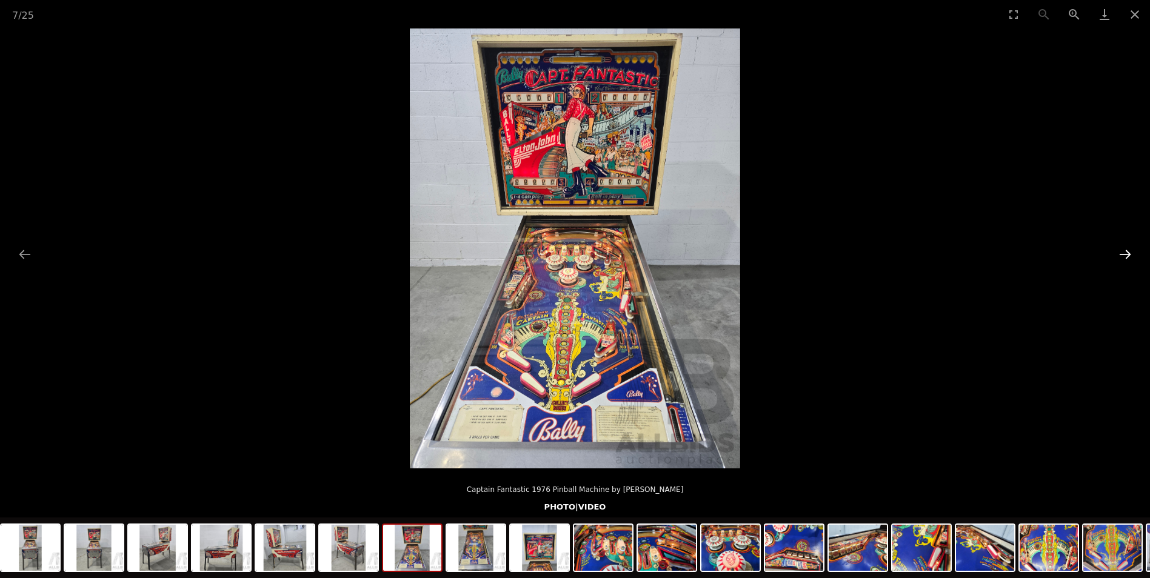
click at [1128, 255] on button "Next slide" at bounding box center [1124, 254] width 25 height 24
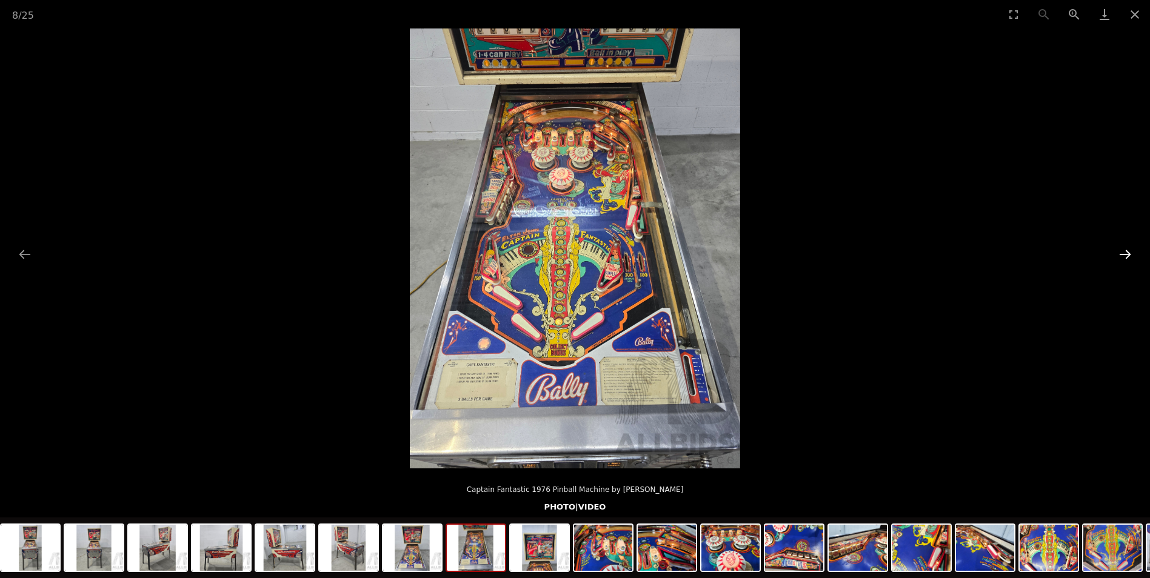
click at [1128, 255] on button "Next slide" at bounding box center [1124, 254] width 25 height 24
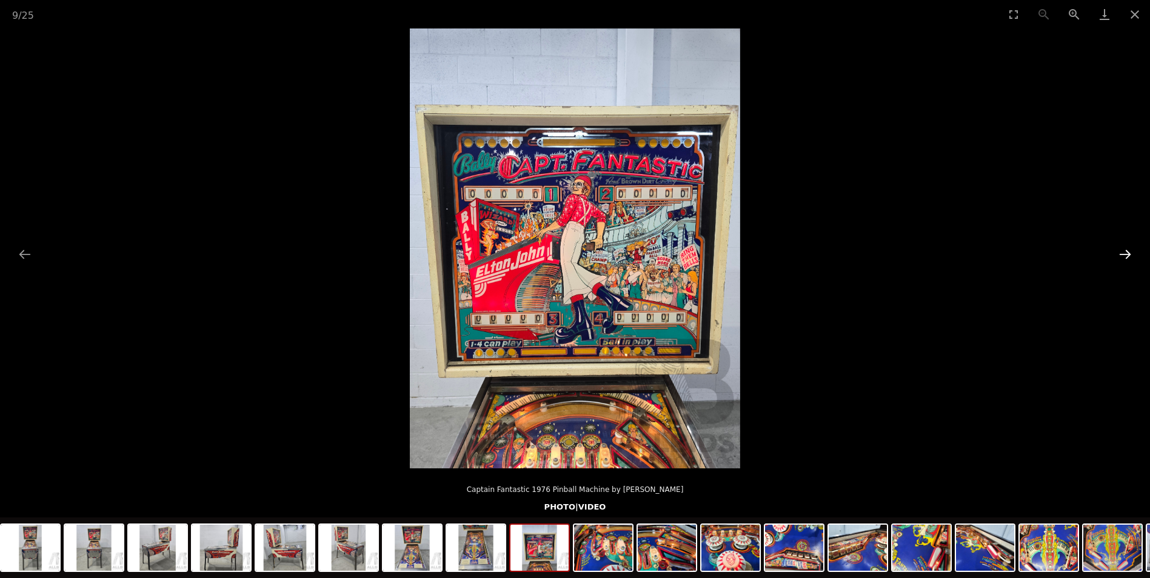
click at [1128, 255] on button "Next slide" at bounding box center [1124, 254] width 25 height 24
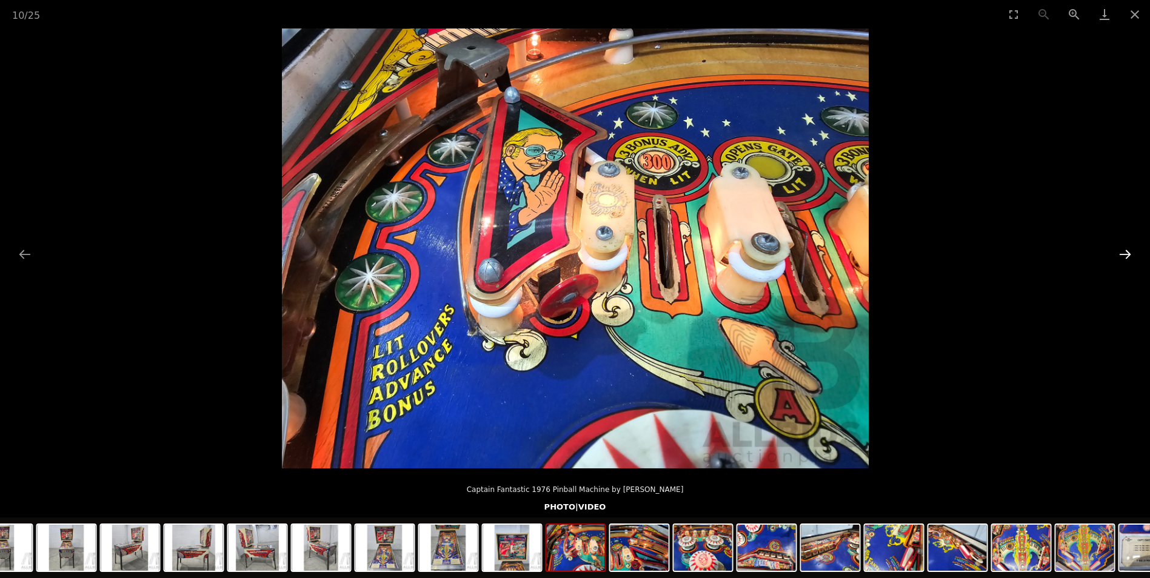
click at [1128, 255] on button "Next slide" at bounding box center [1124, 254] width 25 height 24
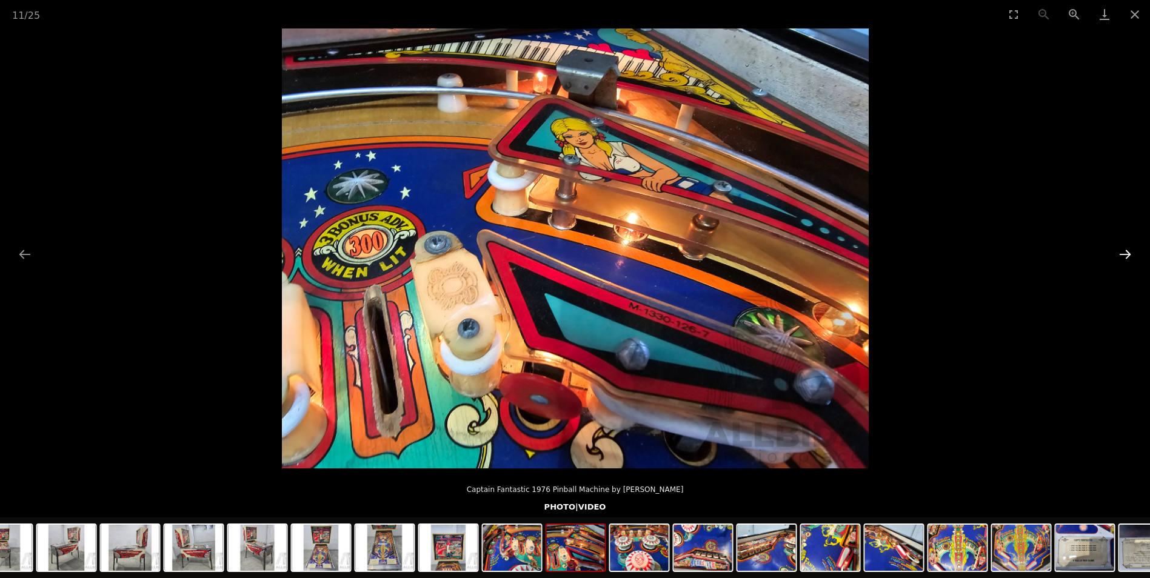
click at [1128, 255] on button "Next slide" at bounding box center [1124, 254] width 25 height 24
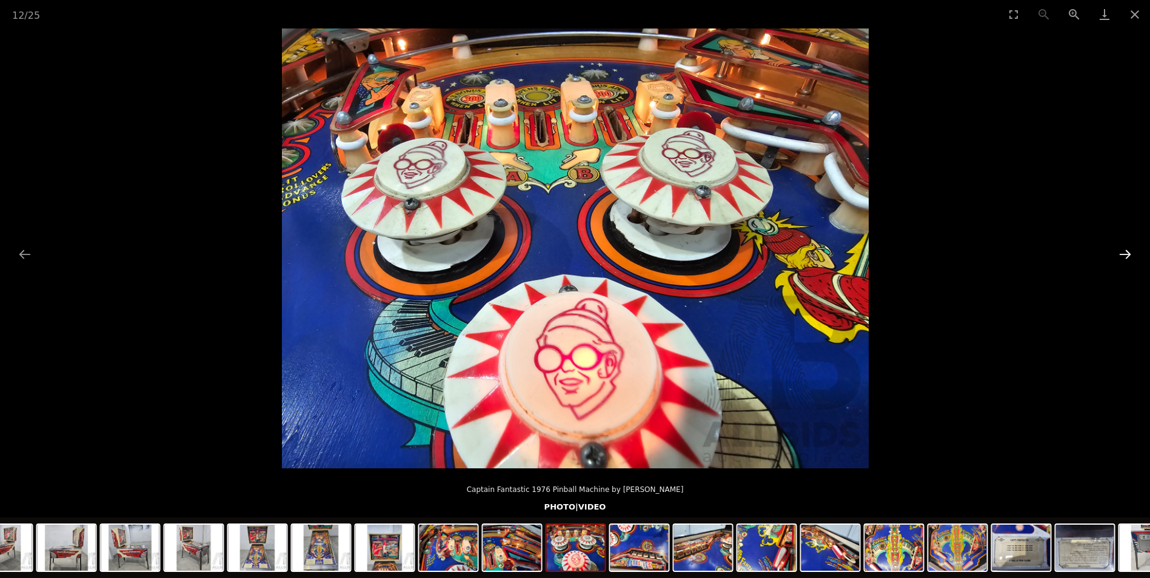
click at [1128, 255] on button "Next slide" at bounding box center [1124, 254] width 25 height 24
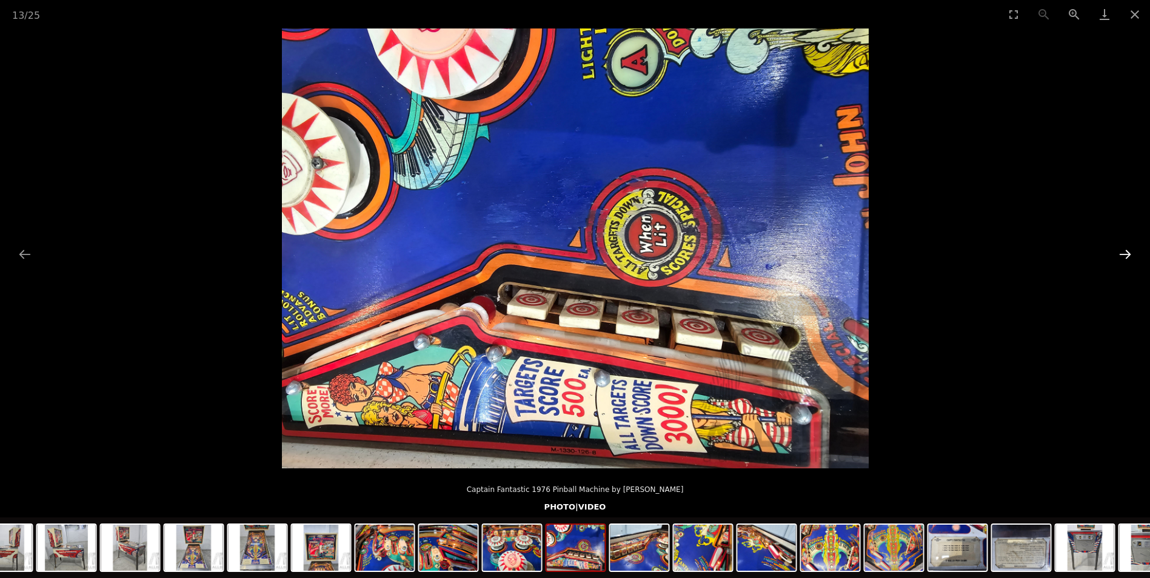
click at [1128, 255] on button "Next slide" at bounding box center [1124, 254] width 25 height 24
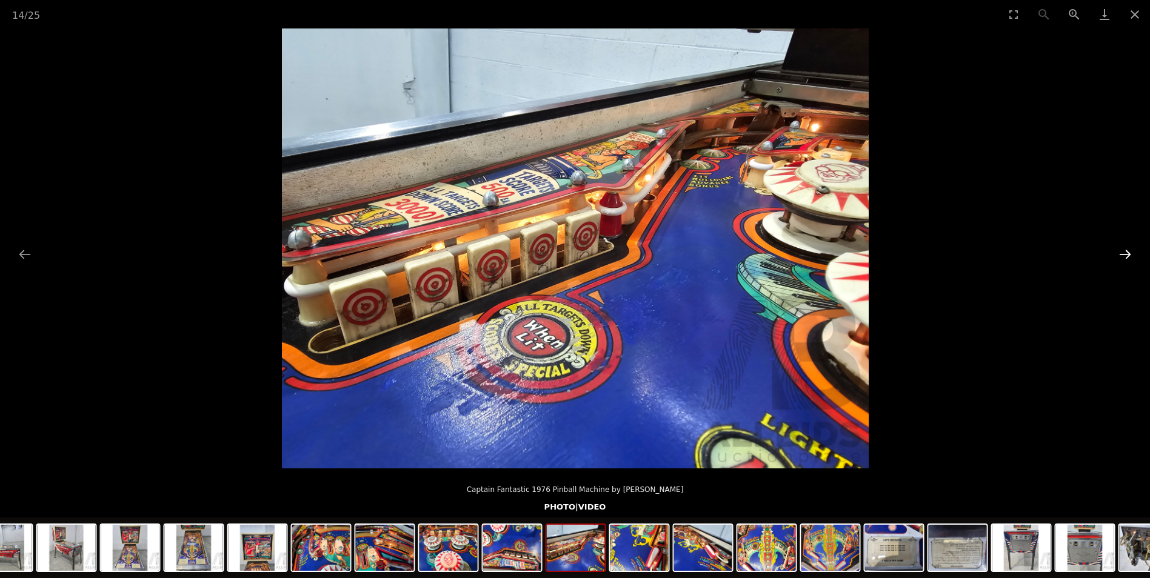
click at [1128, 255] on button "Next slide" at bounding box center [1124, 254] width 25 height 24
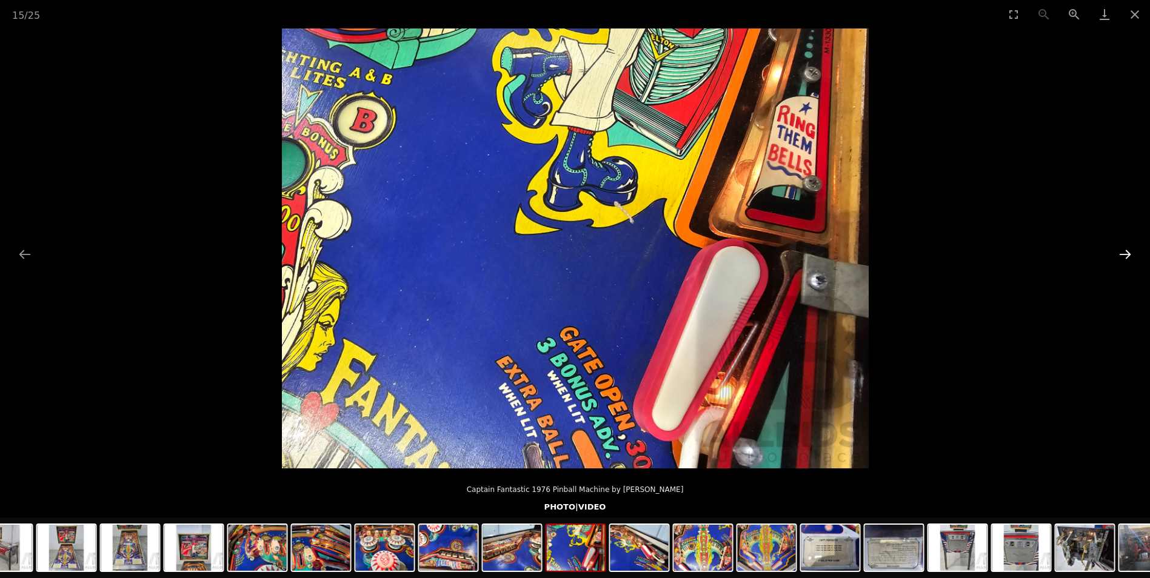
click at [1128, 255] on button "Next slide" at bounding box center [1124, 254] width 25 height 24
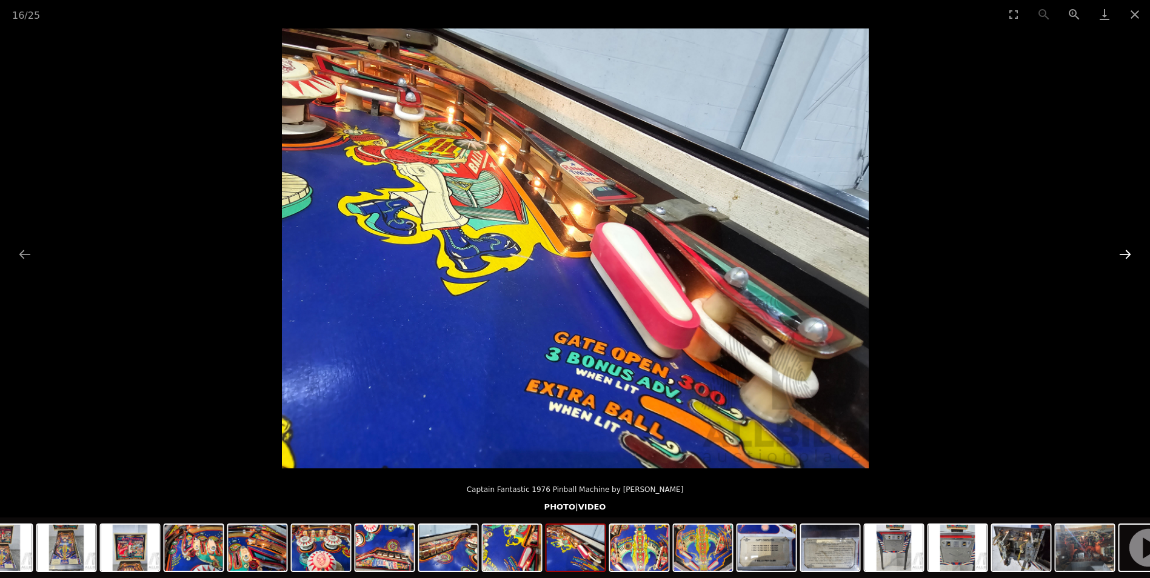
click at [1128, 255] on button "Next slide" at bounding box center [1124, 254] width 25 height 24
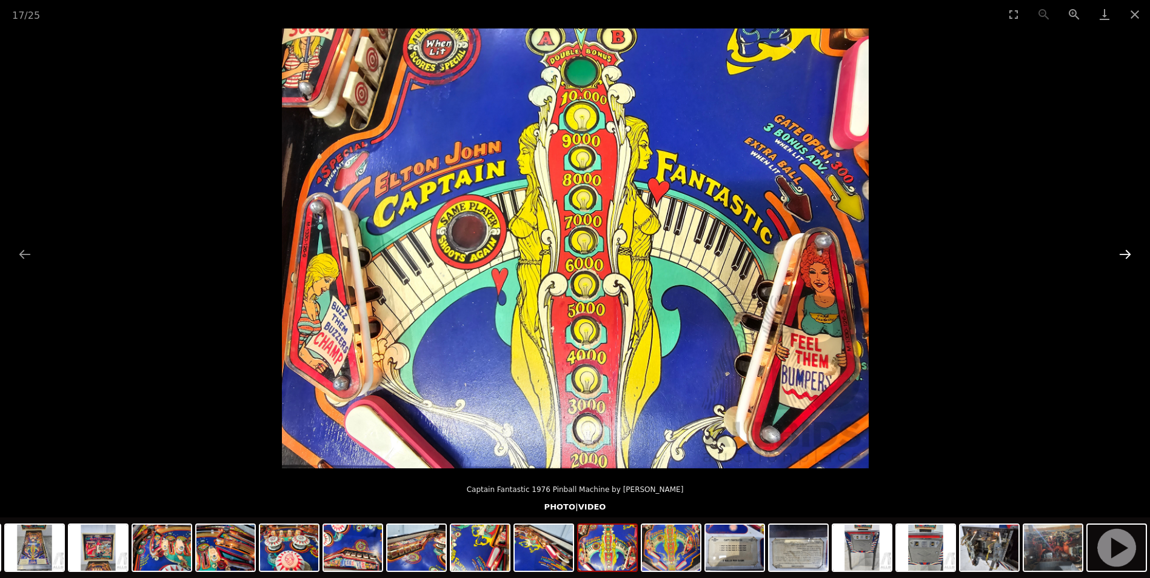
click at [1128, 255] on button "Next slide" at bounding box center [1124, 254] width 25 height 24
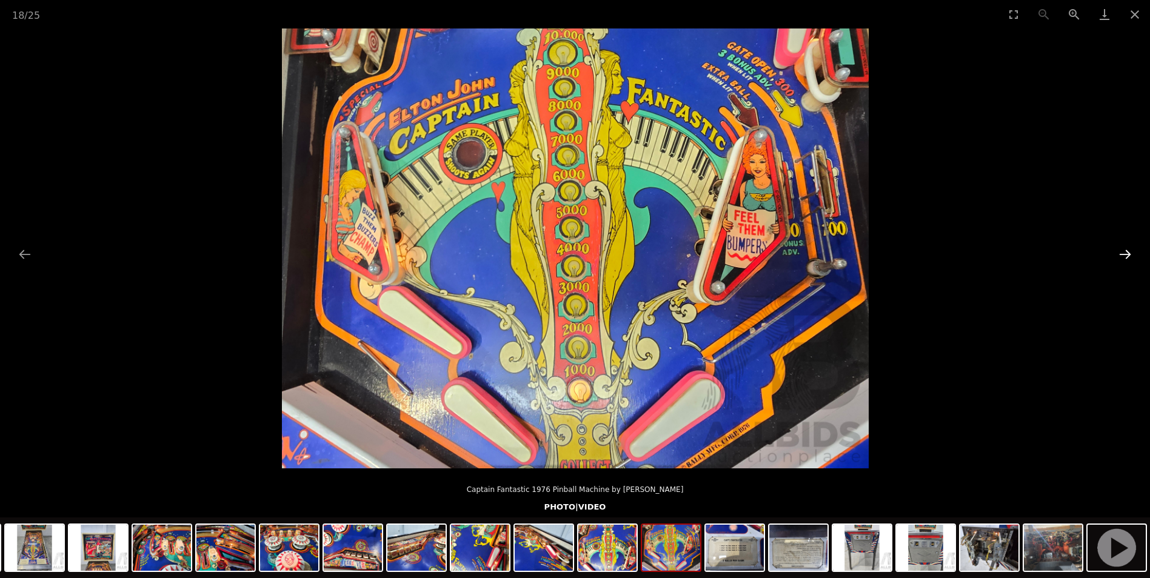
click at [1128, 255] on button "Next slide" at bounding box center [1124, 254] width 25 height 24
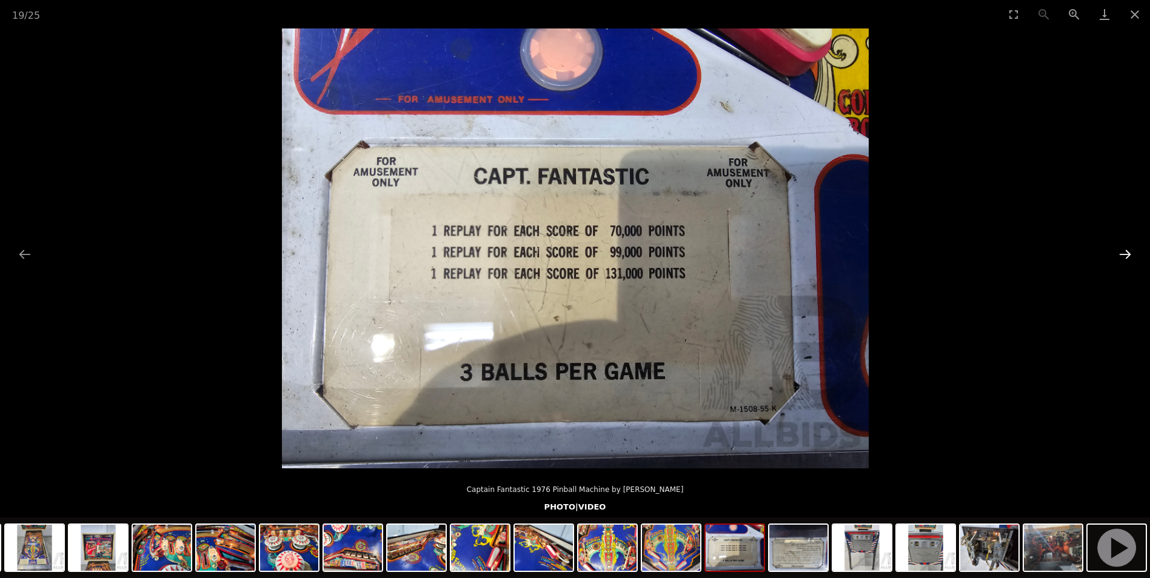
click at [1128, 255] on button "Next slide" at bounding box center [1124, 254] width 25 height 24
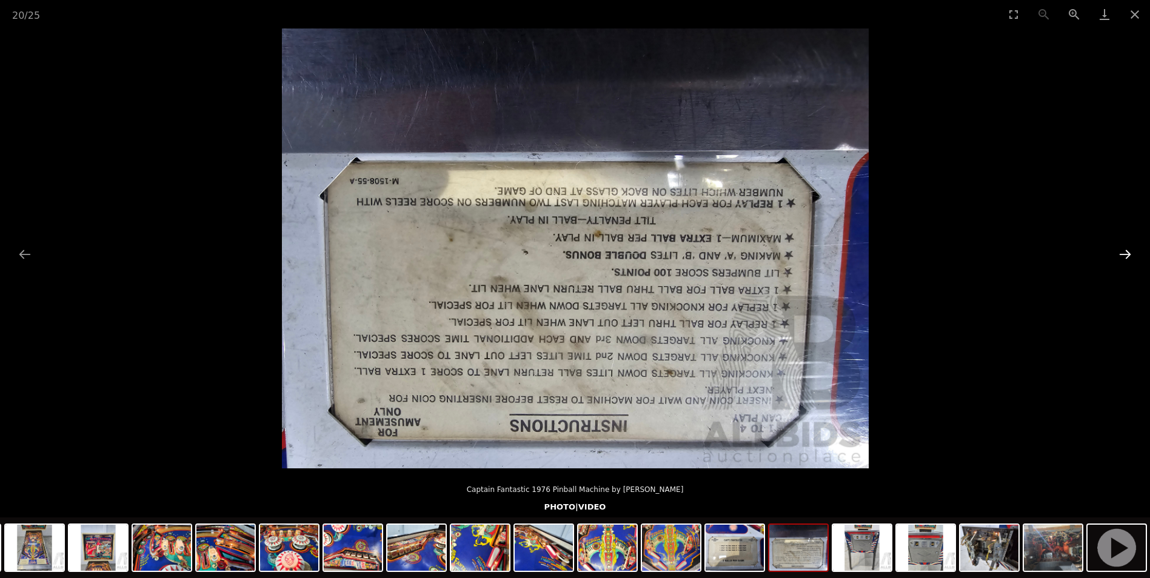
click at [1128, 255] on button "Next slide" at bounding box center [1124, 254] width 25 height 24
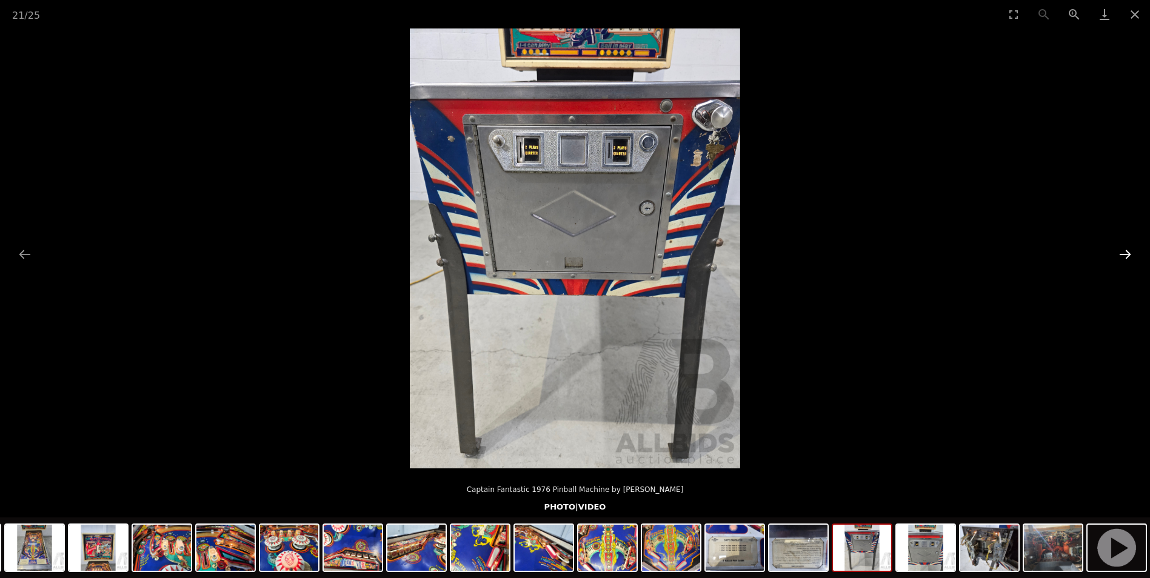
click at [1128, 255] on button "Next slide" at bounding box center [1124, 254] width 25 height 24
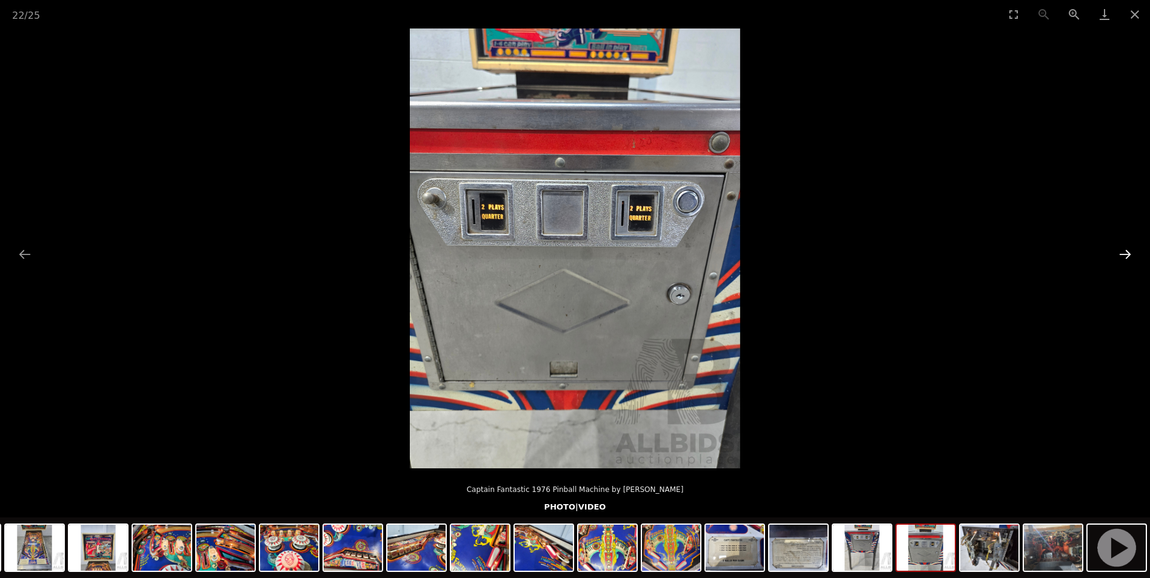
click at [1128, 255] on button "Next slide" at bounding box center [1124, 254] width 25 height 24
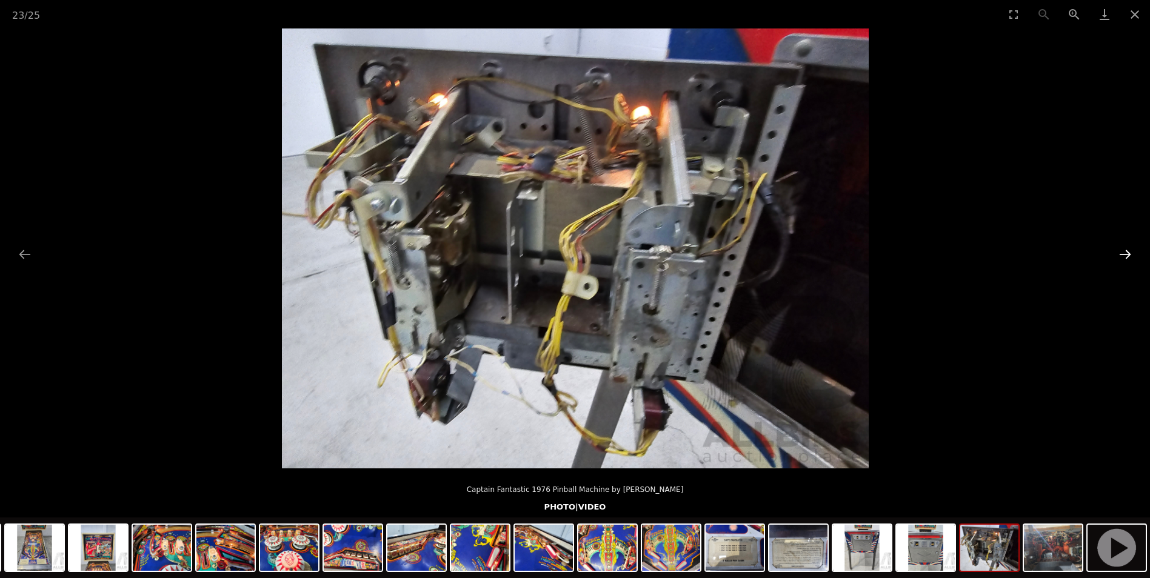
click at [1128, 255] on button "Next slide" at bounding box center [1124, 254] width 25 height 24
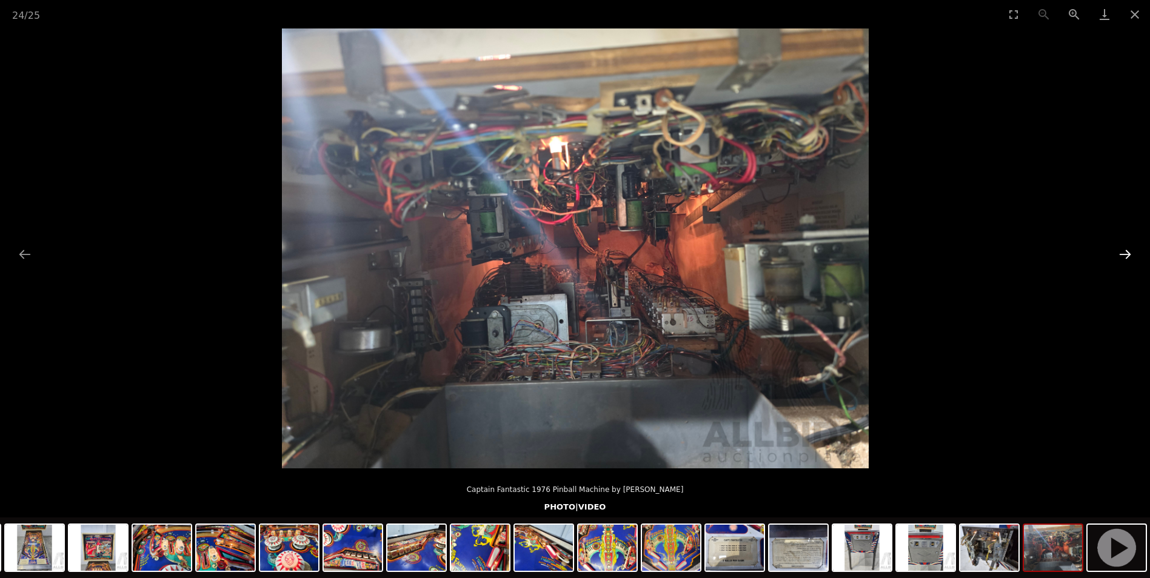
click at [1128, 255] on button "Next slide" at bounding box center [1124, 254] width 25 height 24
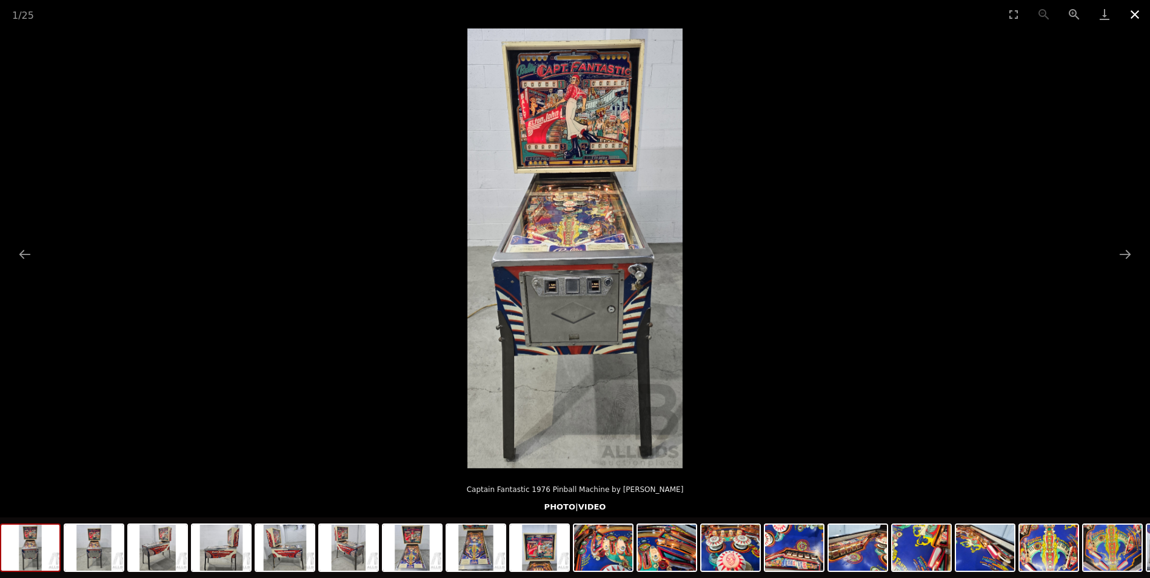
click at [1131, 10] on button "Close gallery" at bounding box center [1134, 14] width 30 height 28
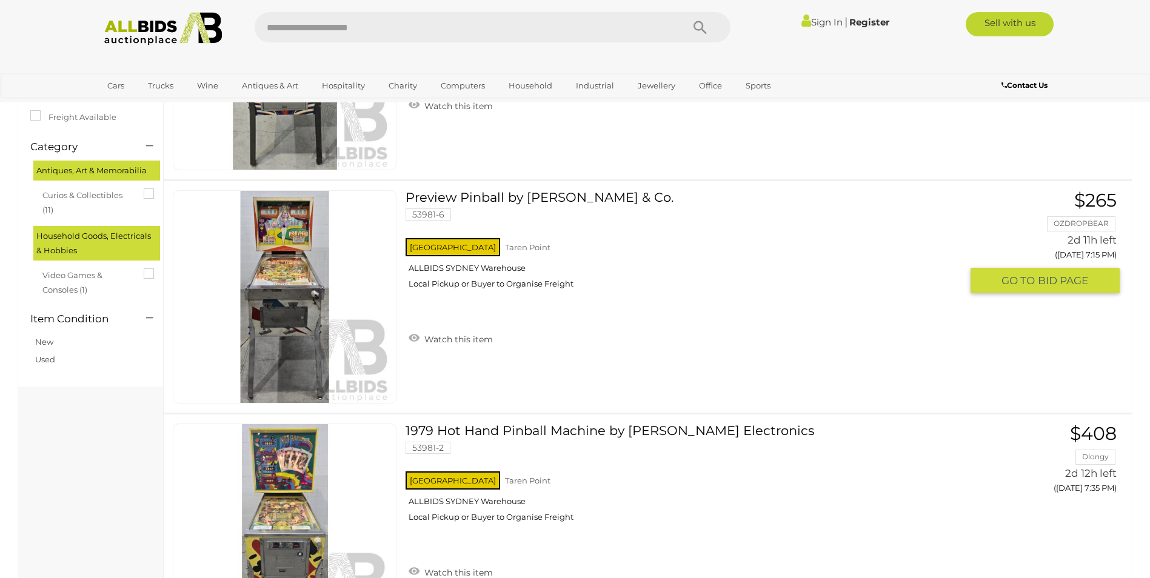
scroll to position [222, 0]
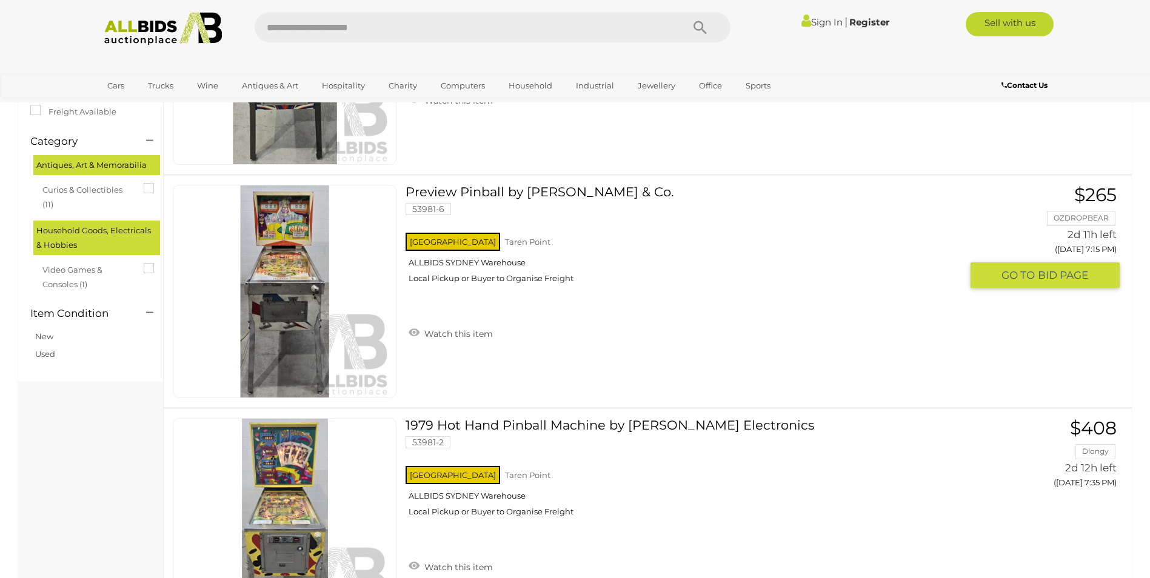
click at [277, 256] on link at bounding box center [285, 291] width 224 height 213
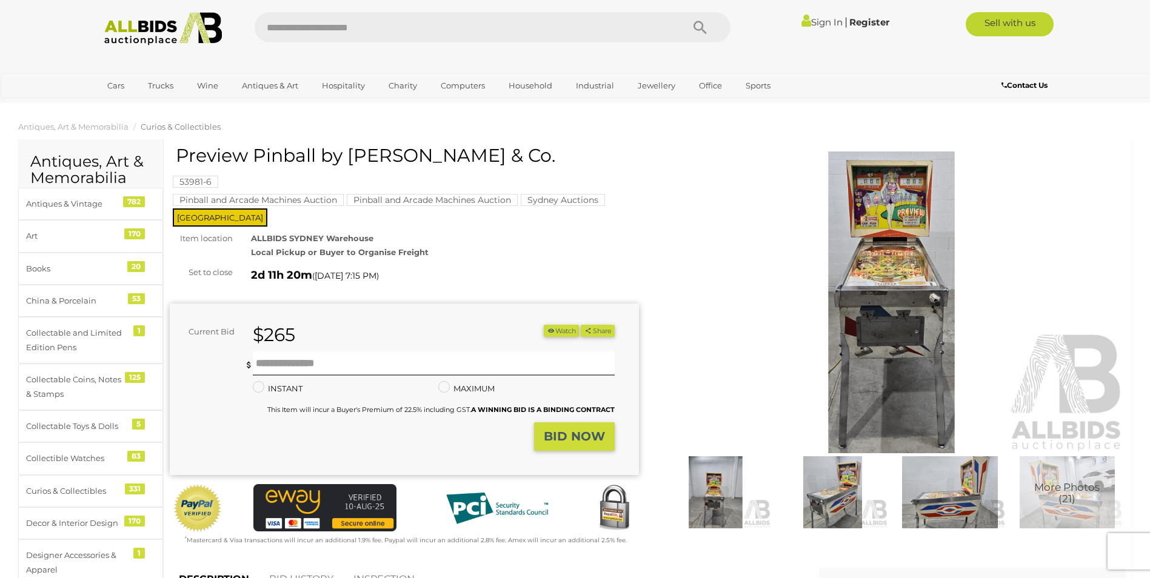
click at [914, 282] on img at bounding box center [891, 303] width 469 height 302
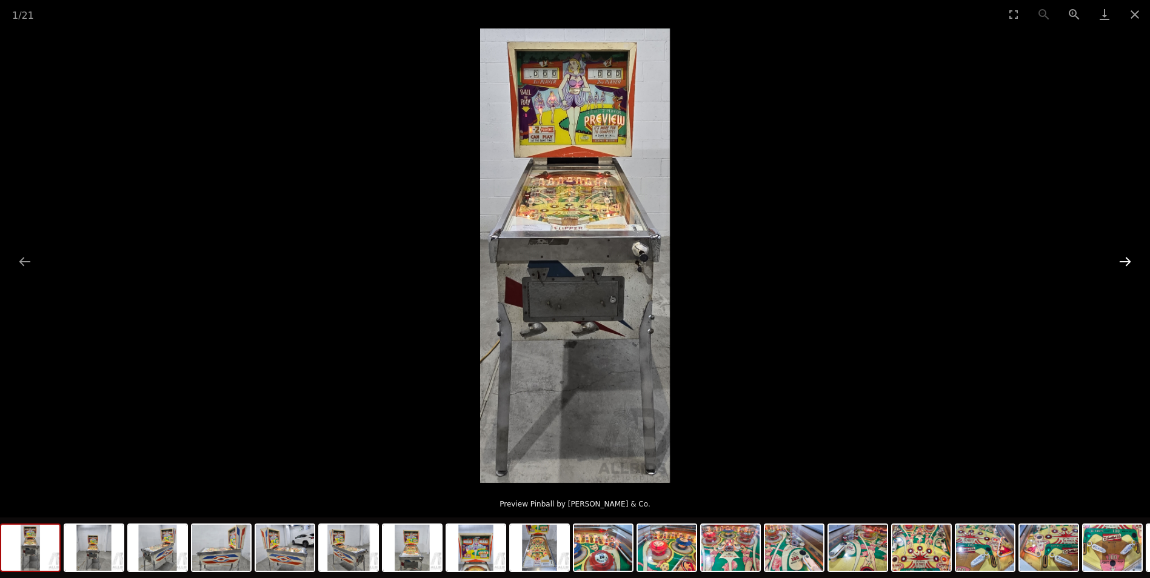
click at [1126, 258] on button "Next slide" at bounding box center [1124, 262] width 25 height 24
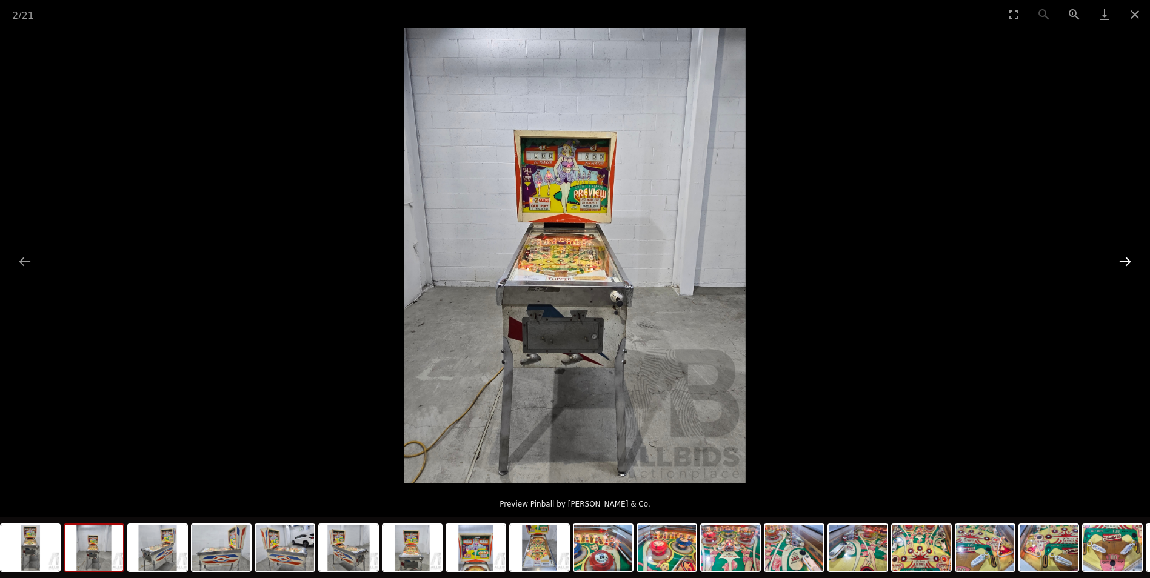
click at [1125, 258] on button "Next slide" at bounding box center [1124, 262] width 25 height 24
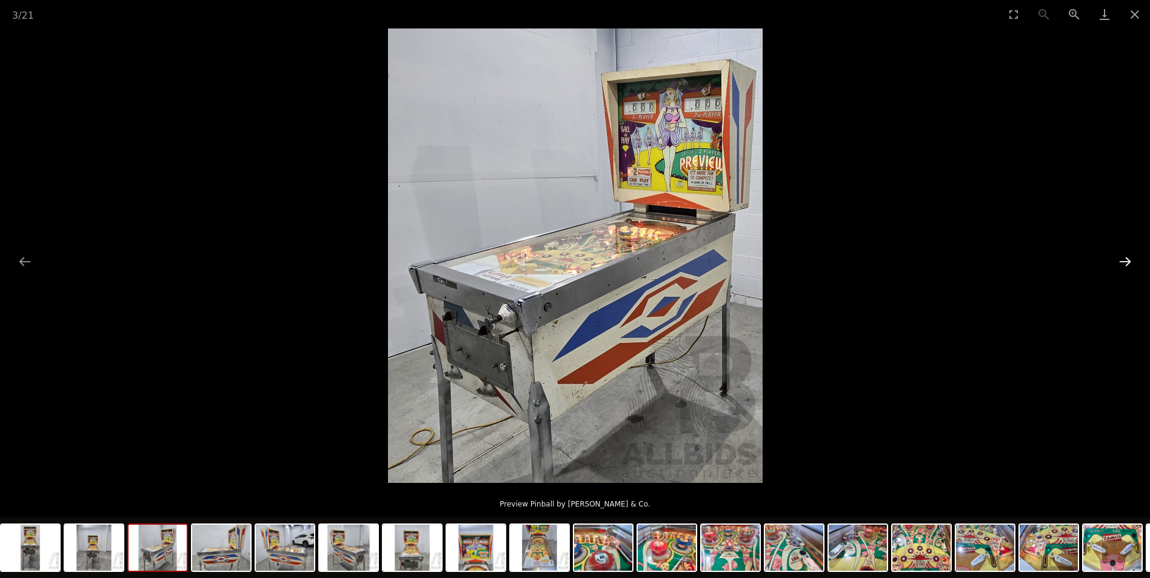
click at [1125, 258] on button "Next slide" at bounding box center [1124, 262] width 25 height 24
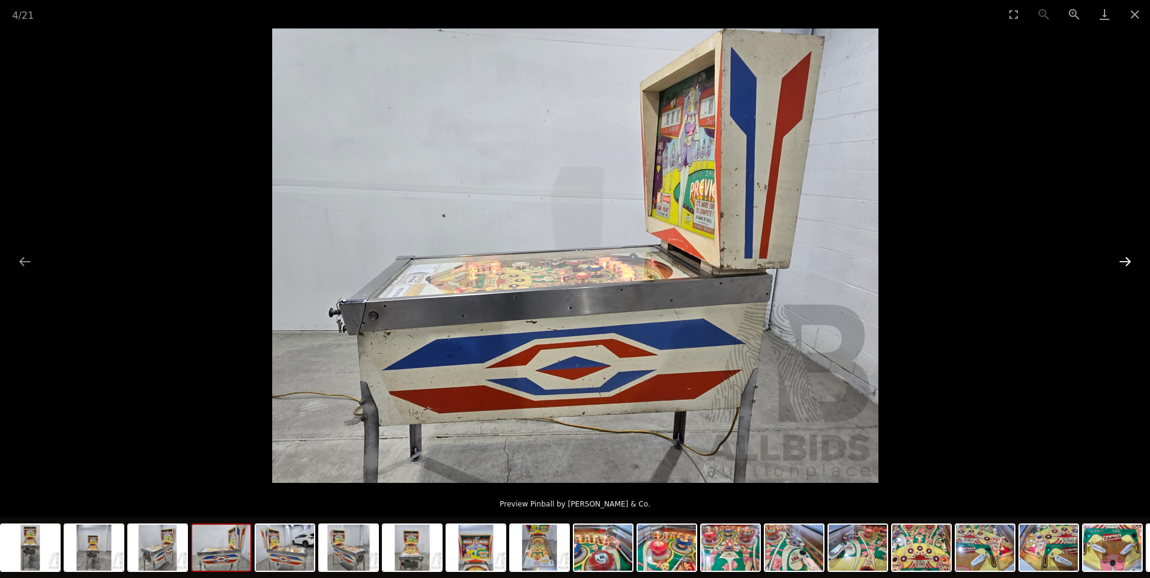
click at [1125, 258] on button "Next slide" at bounding box center [1124, 262] width 25 height 24
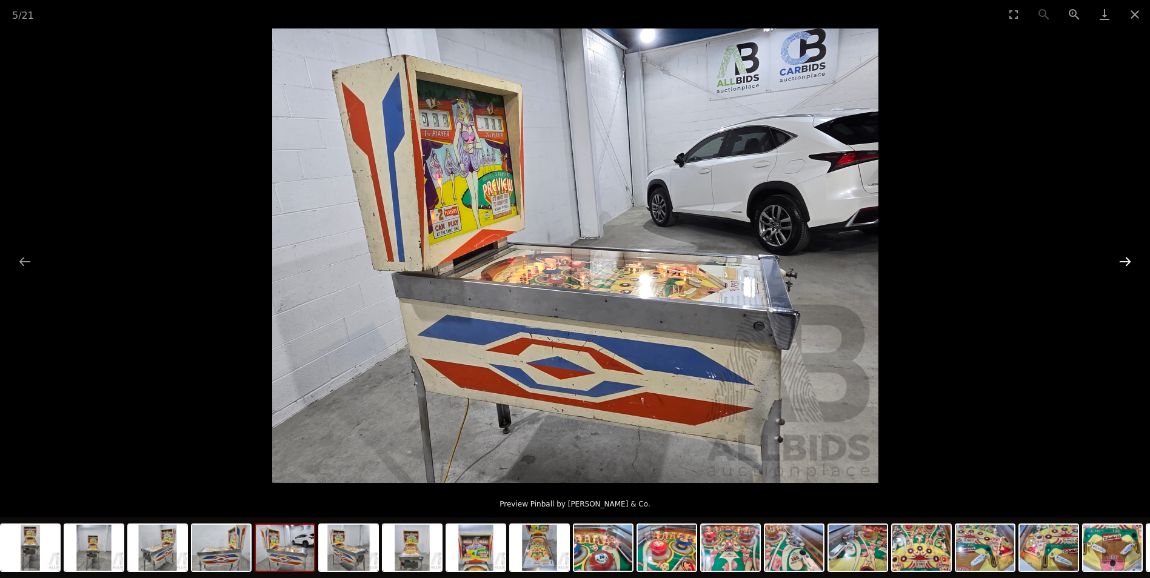
click at [1125, 258] on button "Next slide" at bounding box center [1124, 262] width 25 height 24
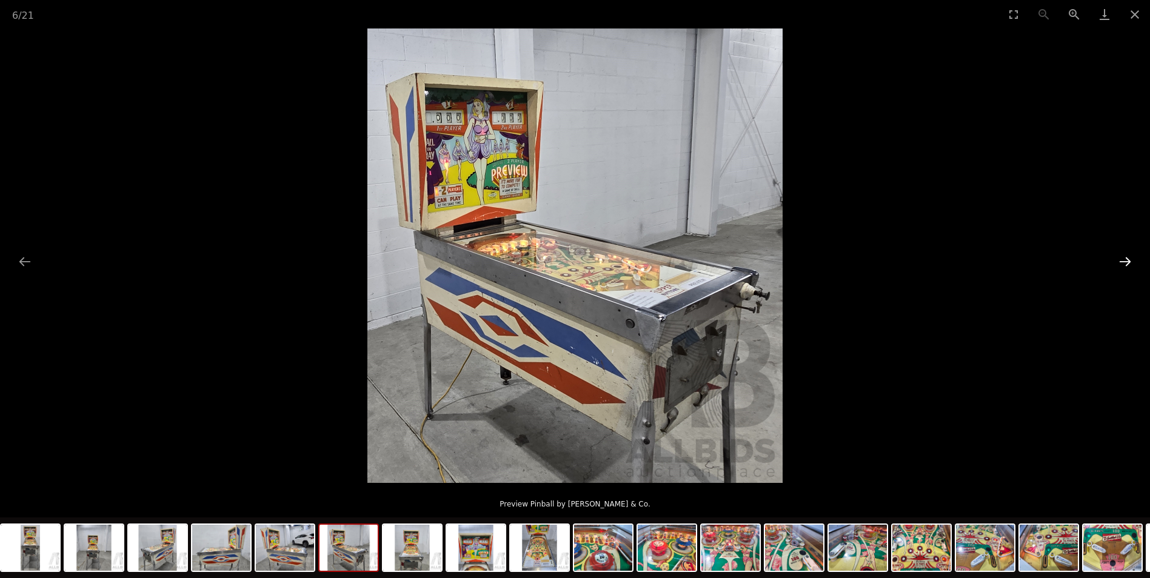
click at [1125, 258] on button "Next slide" at bounding box center [1124, 262] width 25 height 24
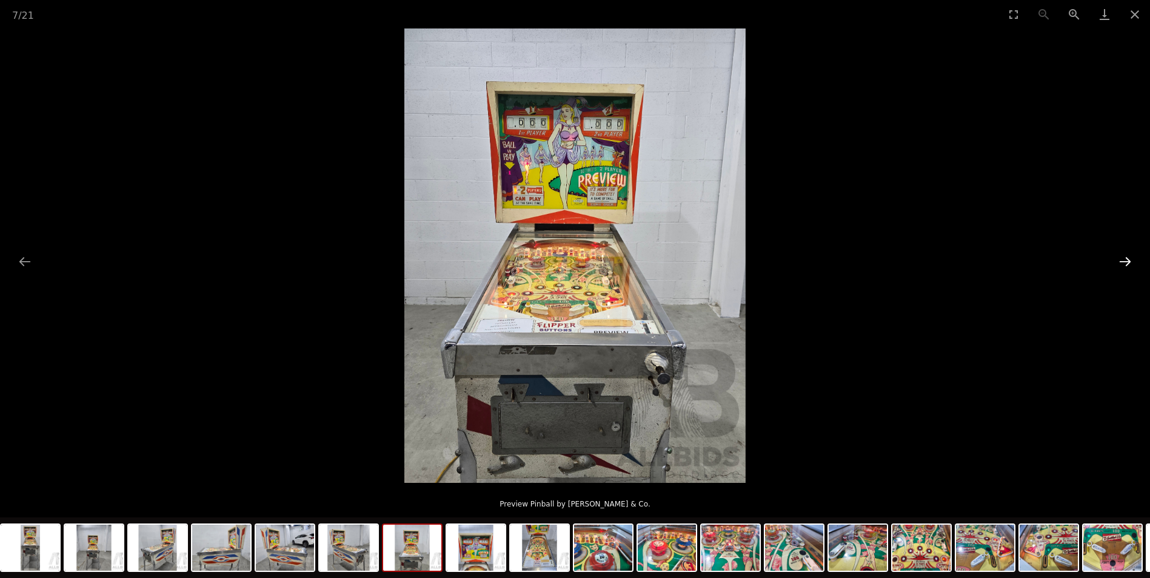
click at [1125, 258] on button "Next slide" at bounding box center [1124, 262] width 25 height 24
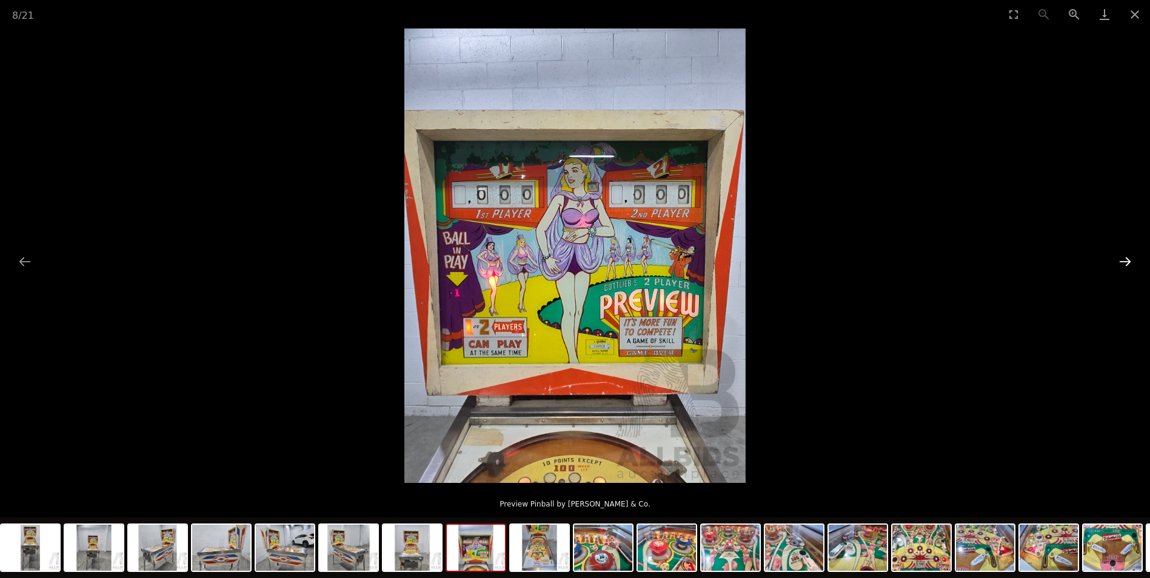
click at [1125, 258] on button "Next slide" at bounding box center [1124, 262] width 25 height 24
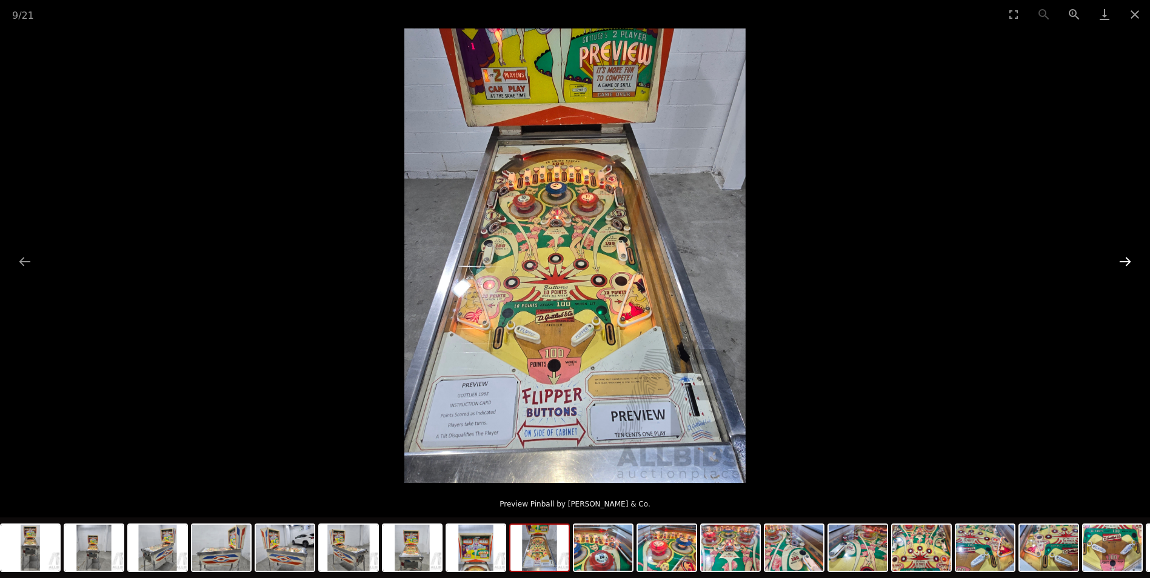
click at [1125, 258] on button "Next slide" at bounding box center [1124, 262] width 25 height 24
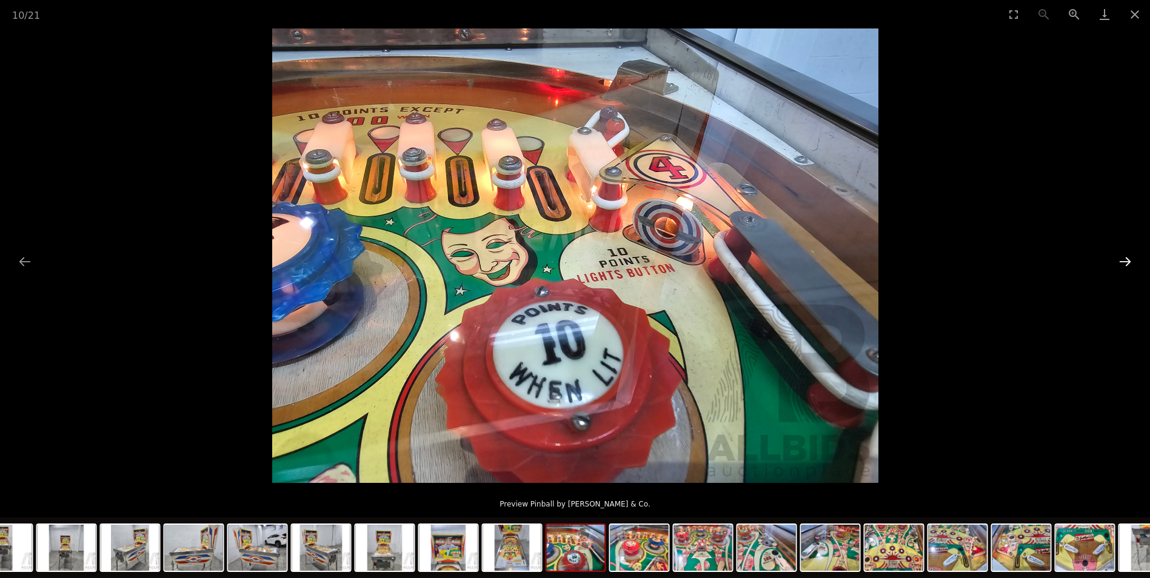
click at [1125, 258] on button "Next slide" at bounding box center [1124, 262] width 25 height 24
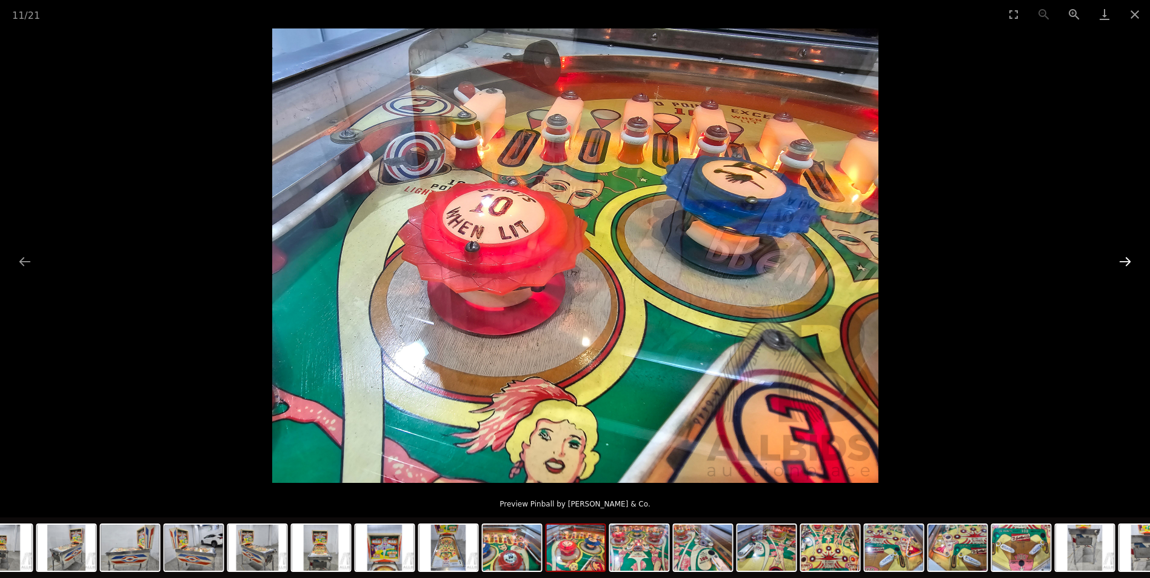
click at [1125, 258] on button "Next slide" at bounding box center [1124, 262] width 25 height 24
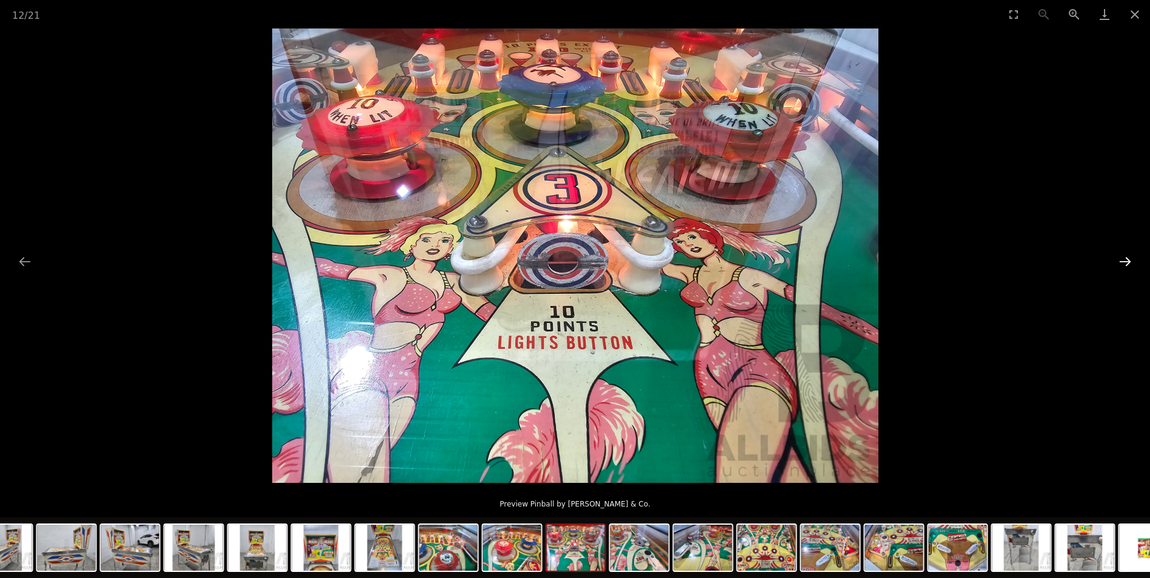
click at [1125, 258] on button "Next slide" at bounding box center [1124, 262] width 25 height 24
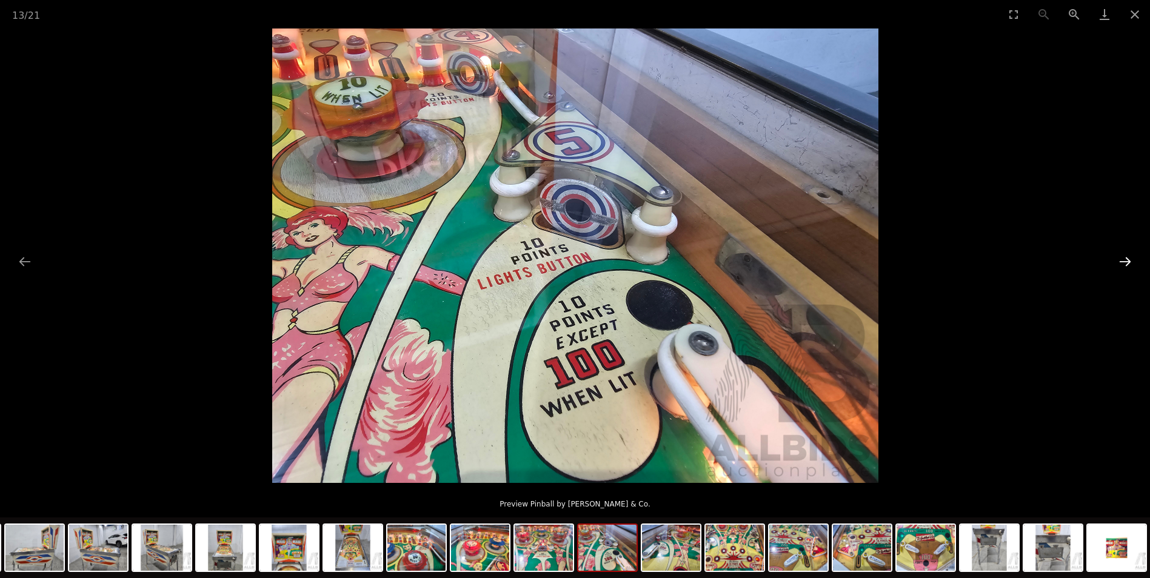
click at [1125, 258] on button "Next slide" at bounding box center [1124, 262] width 25 height 24
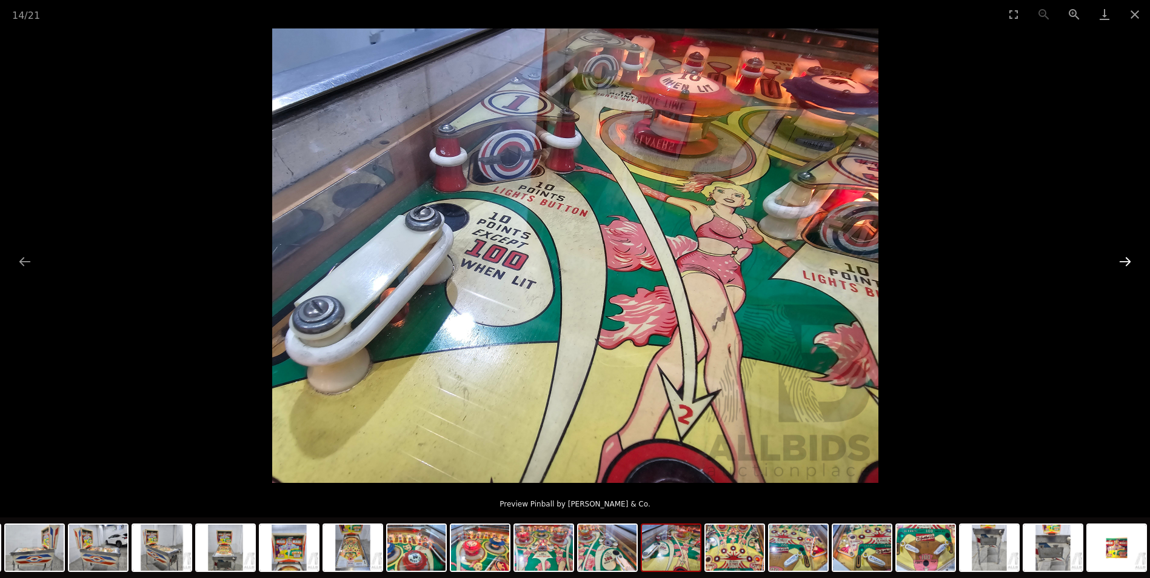
click at [1125, 258] on button "Next slide" at bounding box center [1124, 262] width 25 height 24
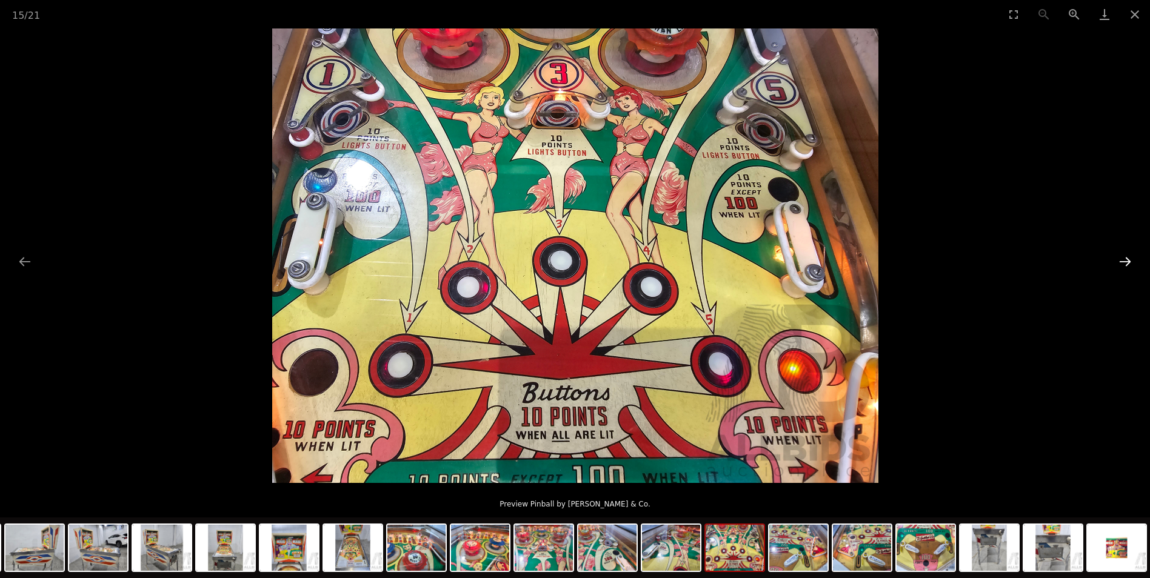
click at [1125, 258] on button "Next slide" at bounding box center [1124, 262] width 25 height 24
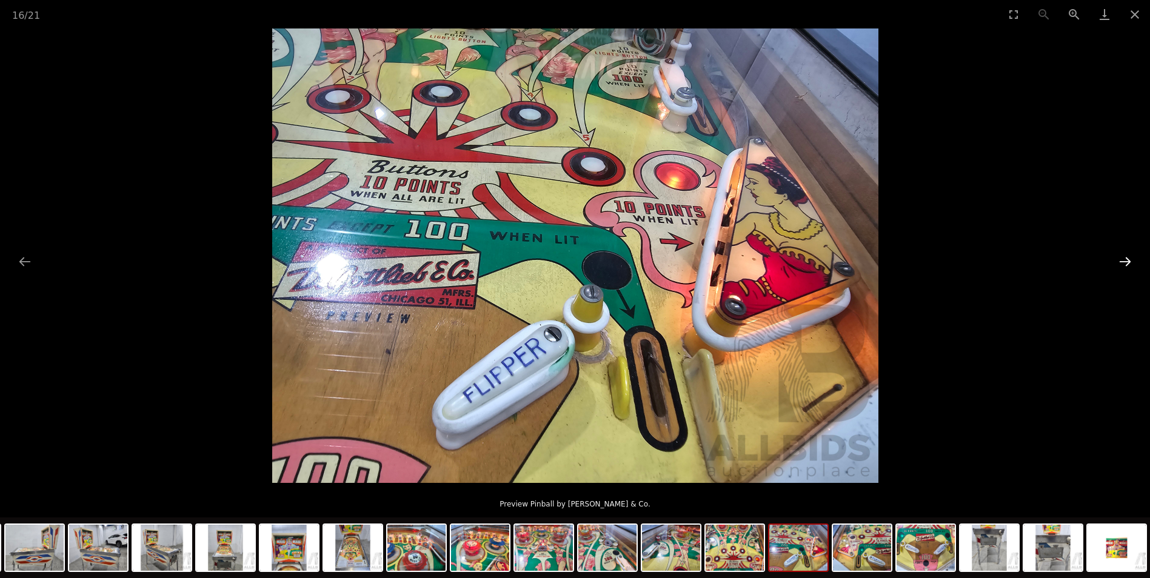
click at [1125, 258] on button "Next slide" at bounding box center [1124, 262] width 25 height 24
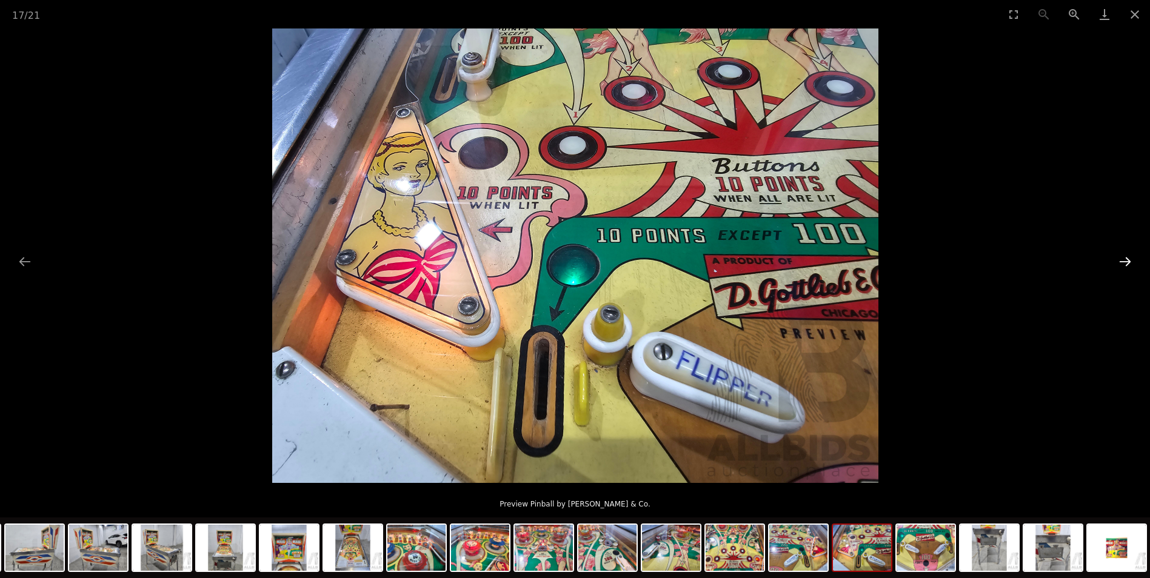
click at [1125, 258] on button "Next slide" at bounding box center [1124, 262] width 25 height 24
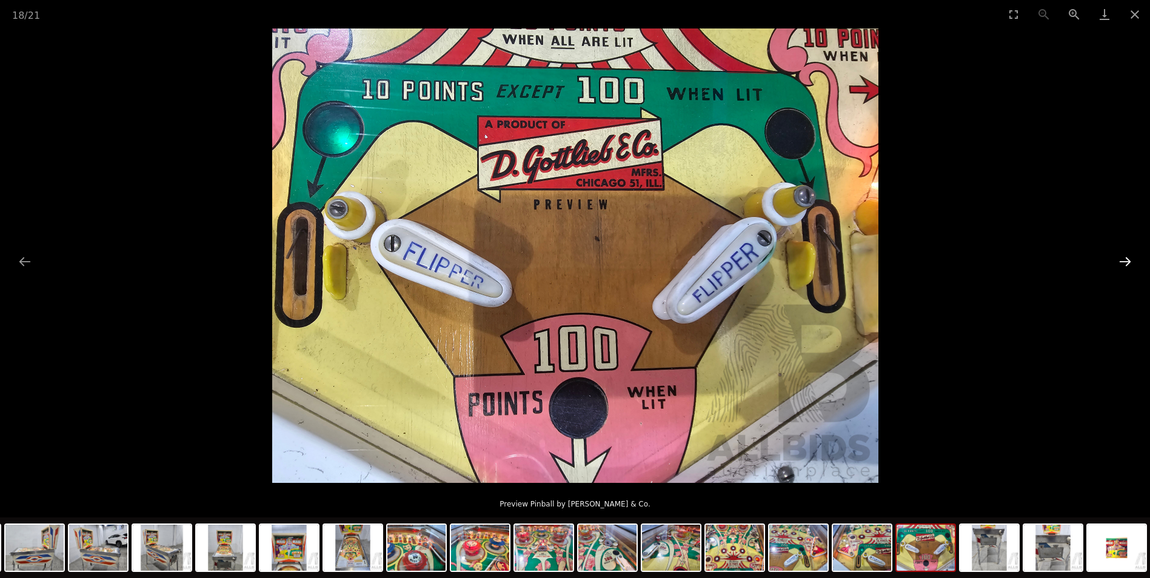
click at [1125, 258] on button "Next slide" at bounding box center [1124, 262] width 25 height 24
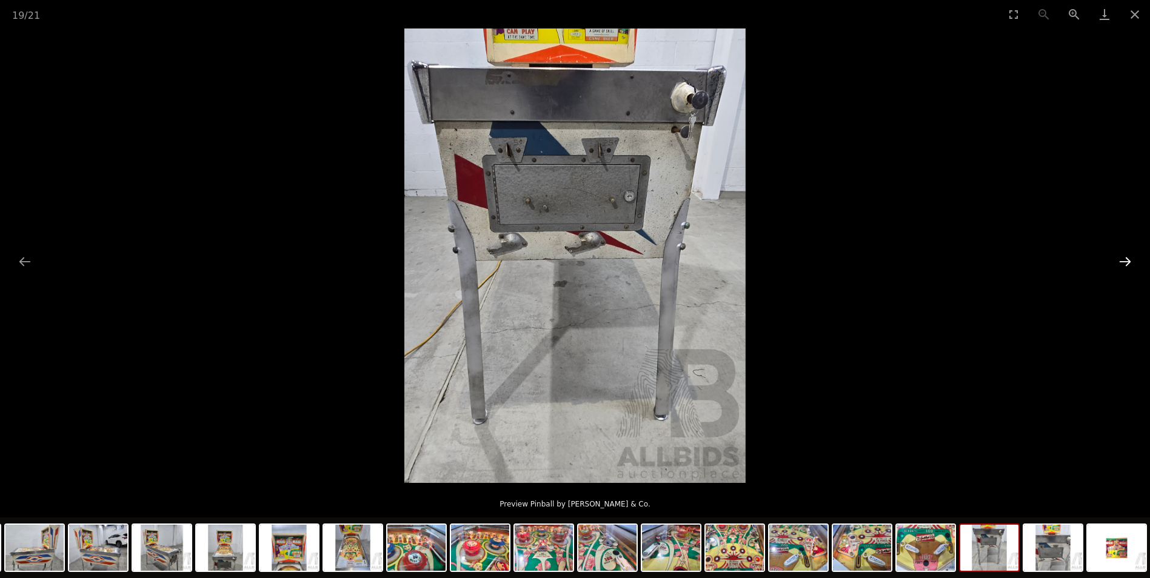
click at [1125, 258] on button "Next slide" at bounding box center [1124, 262] width 25 height 24
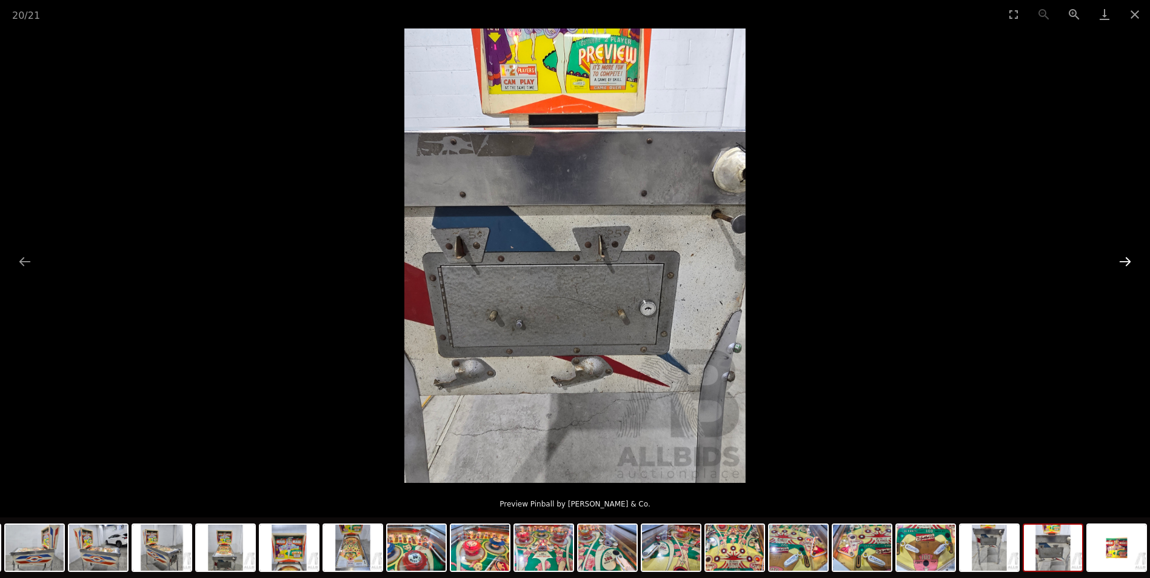
click at [1125, 258] on button "Next slide" at bounding box center [1124, 262] width 25 height 24
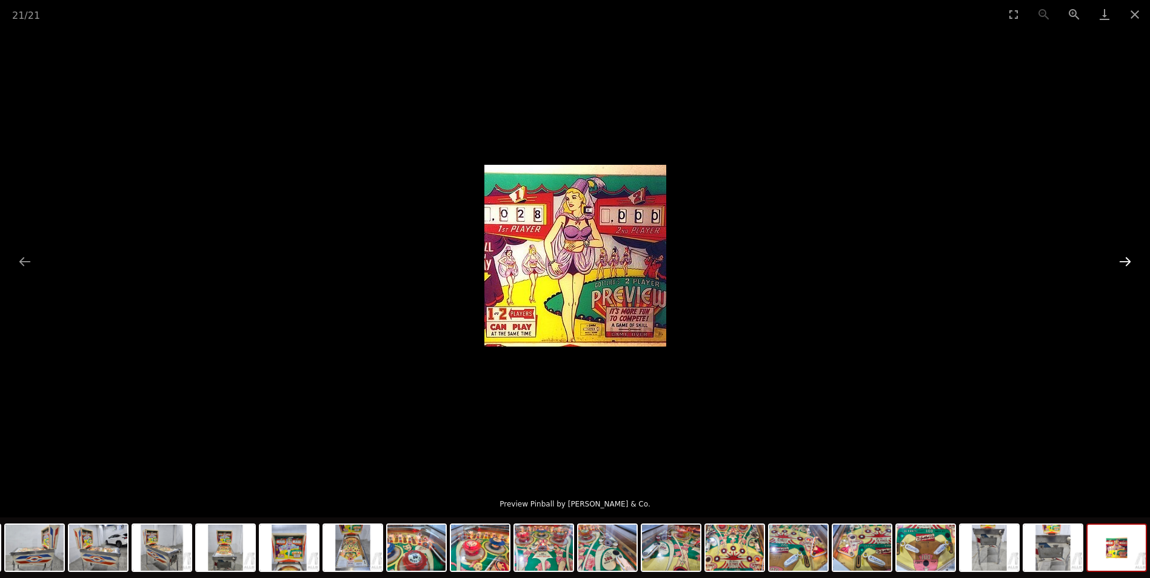
click at [1125, 258] on button "Next slide" at bounding box center [1124, 262] width 25 height 24
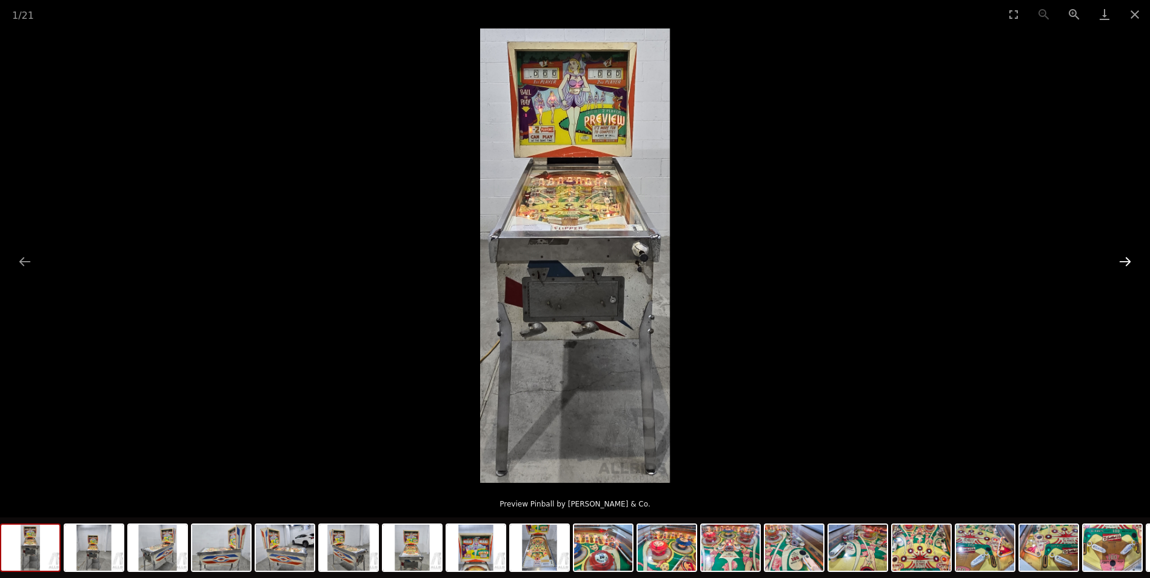
click at [1125, 258] on button "Next slide" at bounding box center [1124, 262] width 25 height 24
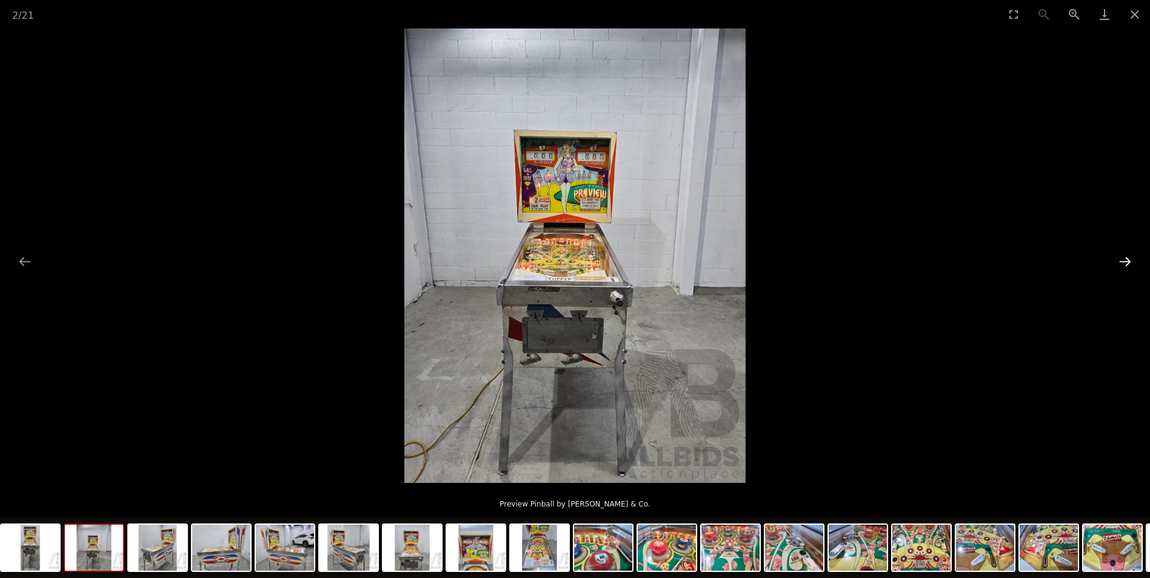
click at [1125, 258] on button "Next slide" at bounding box center [1124, 262] width 25 height 24
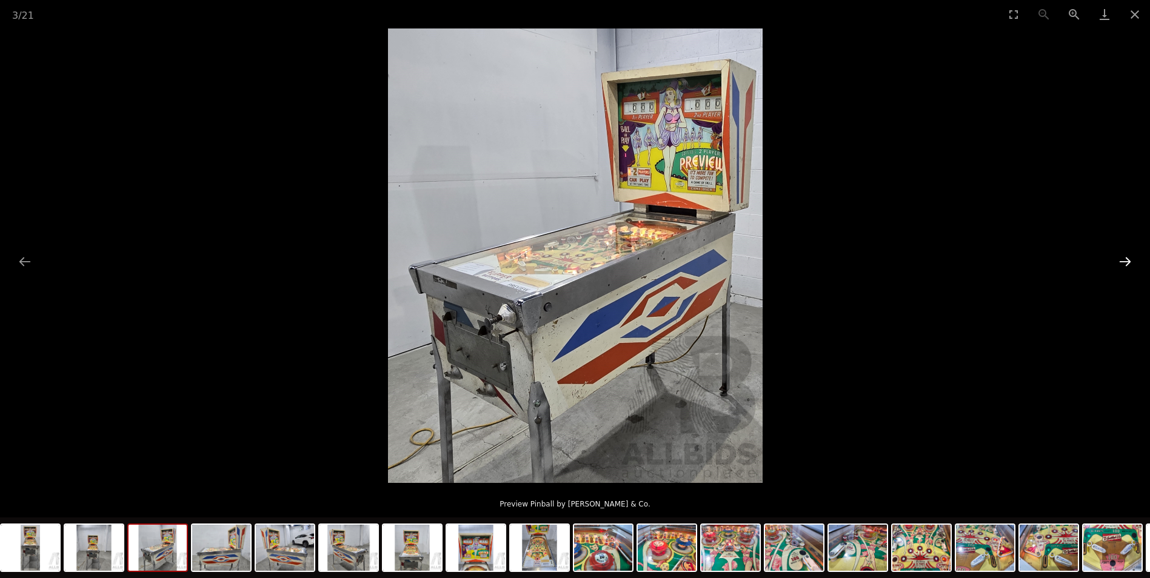
click at [1125, 258] on button "Next slide" at bounding box center [1124, 262] width 25 height 24
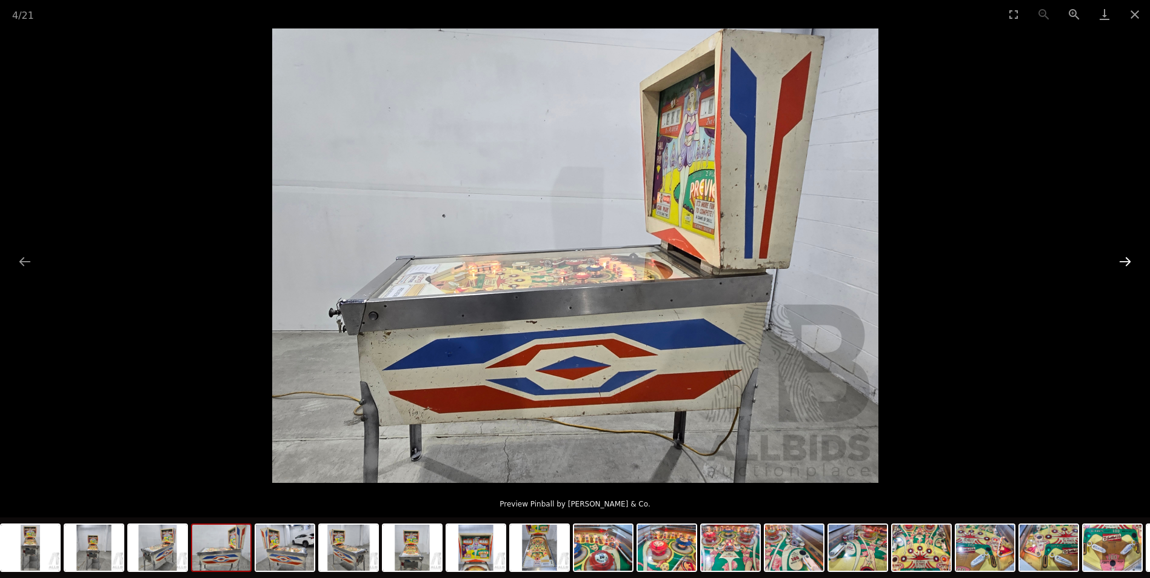
click at [1125, 258] on button "Next slide" at bounding box center [1124, 262] width 25 height 24
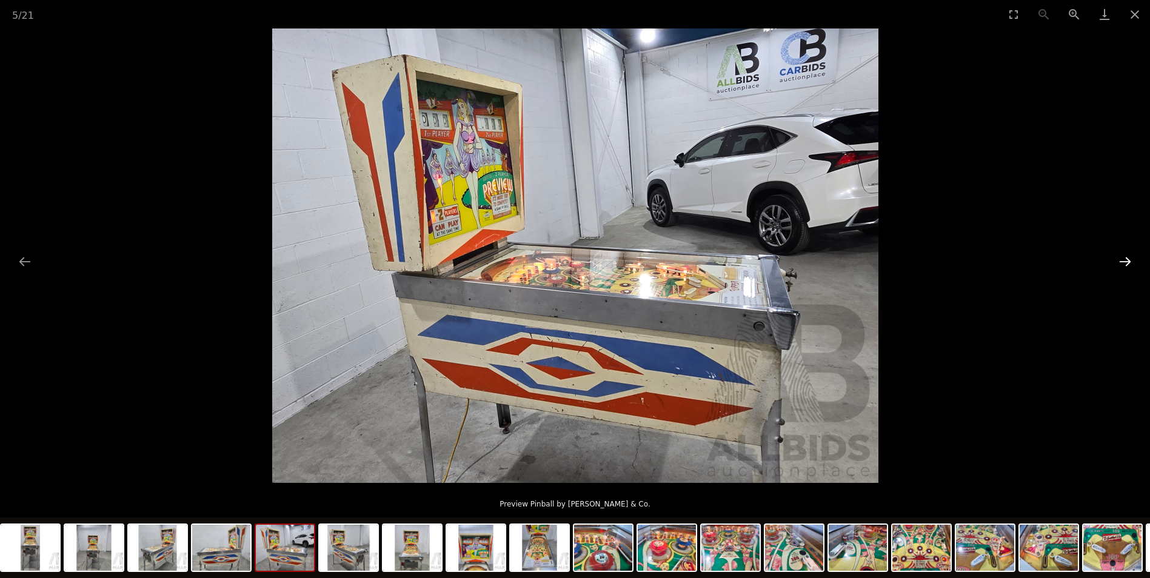
click at [1125, 258] on button "Next slide" at bounding box center [1124, 262] width 25 height 24
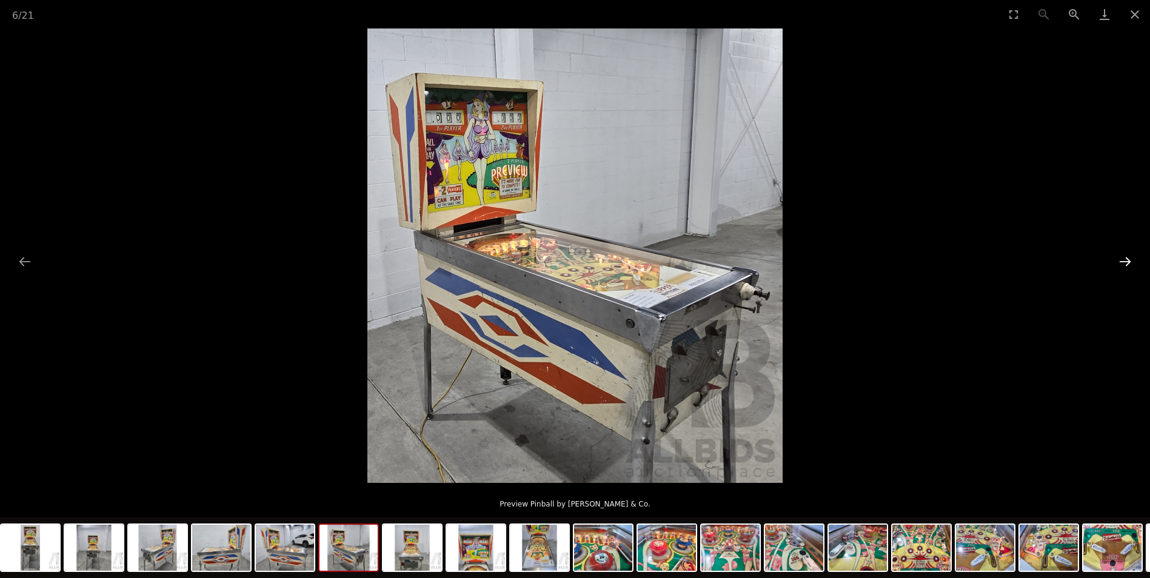
click at [1125, 258] on button "Next slide" at bounding box center [1124, 262] width 25 height 24
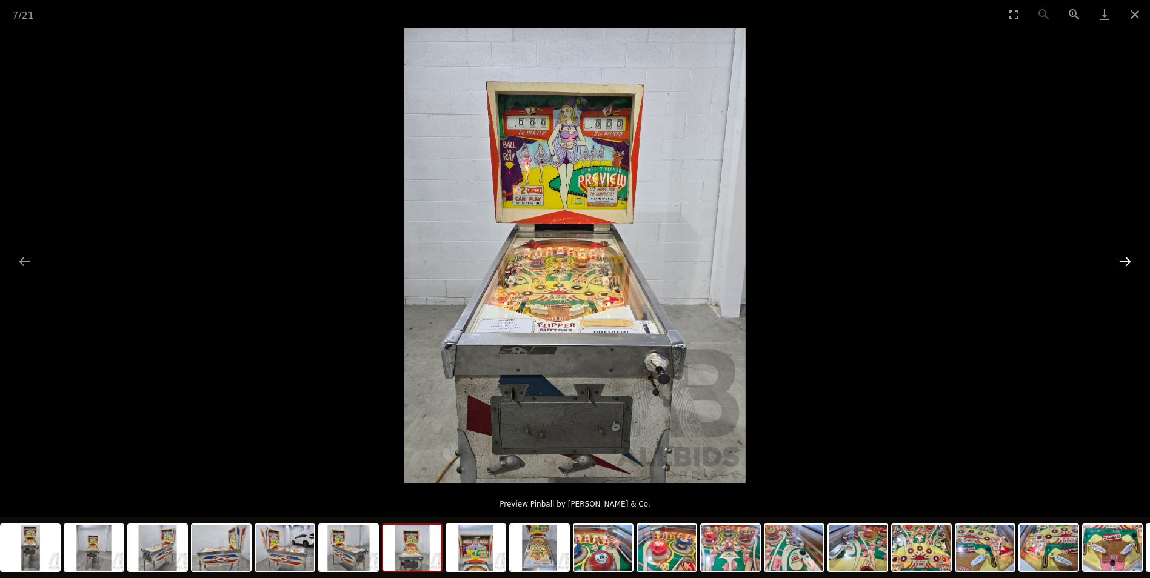
click at [1125, 258] on button "Next slide" at bounding box center [1124, 262] width 25 height 24
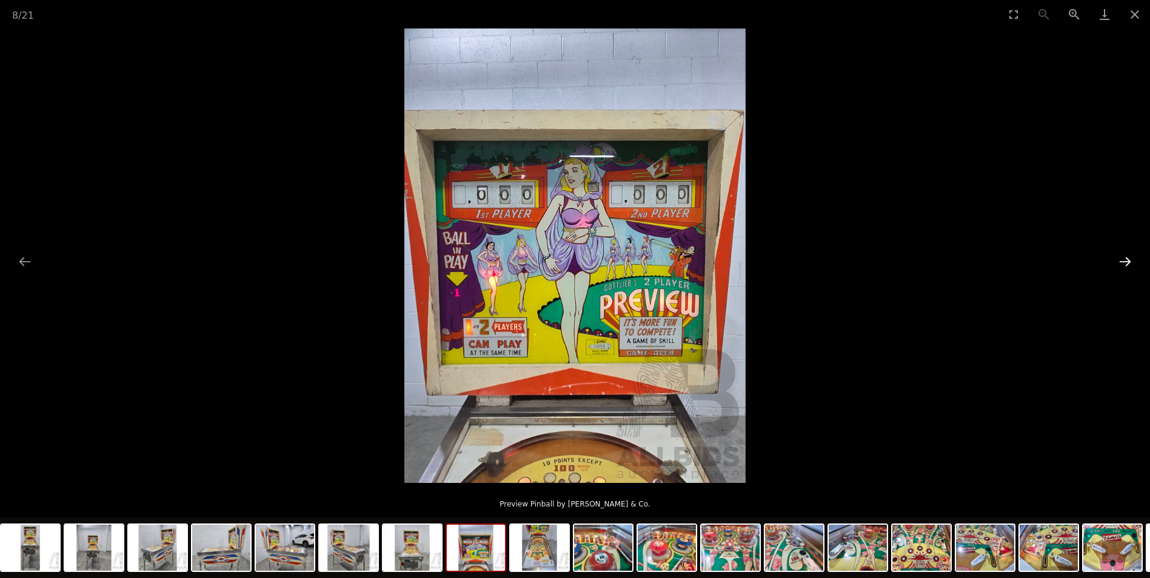
click at [1125, 258] on button "Next slide" at bounding box center [1124, 262] width 25 height 24
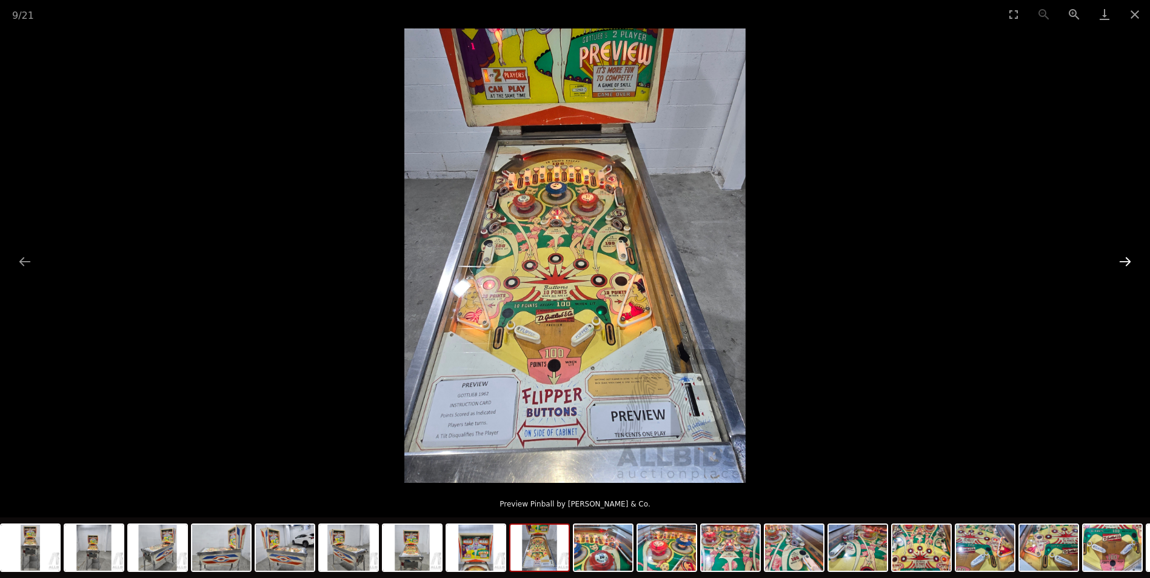
click at [1125, 258] on button "Next slide" at bounding box center [1124, 262] width 25 height 24
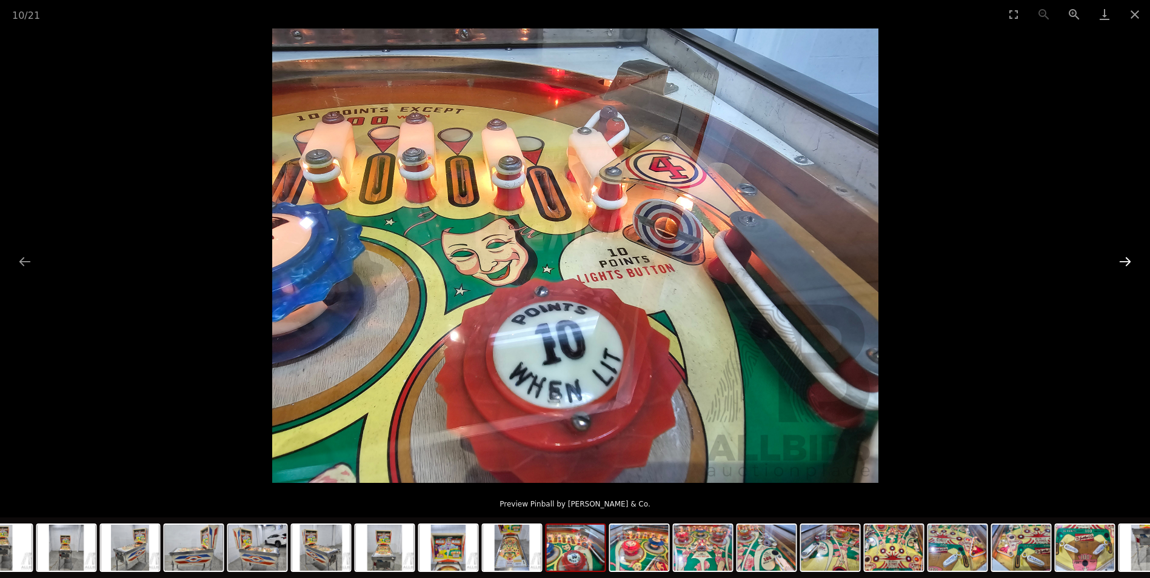
click at [1125, 258] on button "Next slide" at bounding box center [1124, 262] width 25 height 24
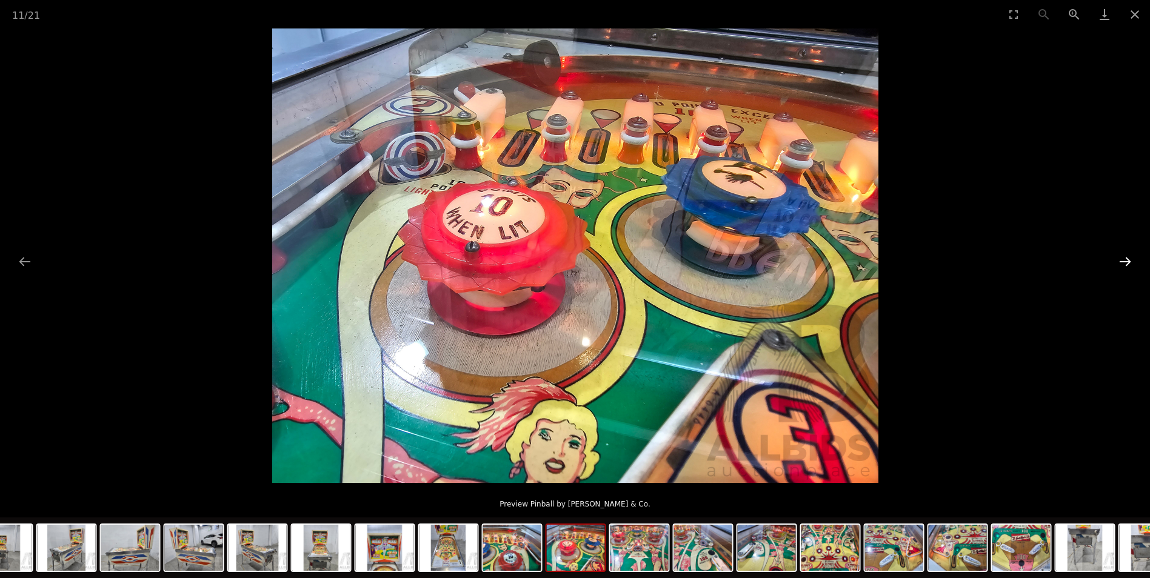
click at [1125, 258] on button "Next slide" at bounding box center [1124, 262] width 25 height 24
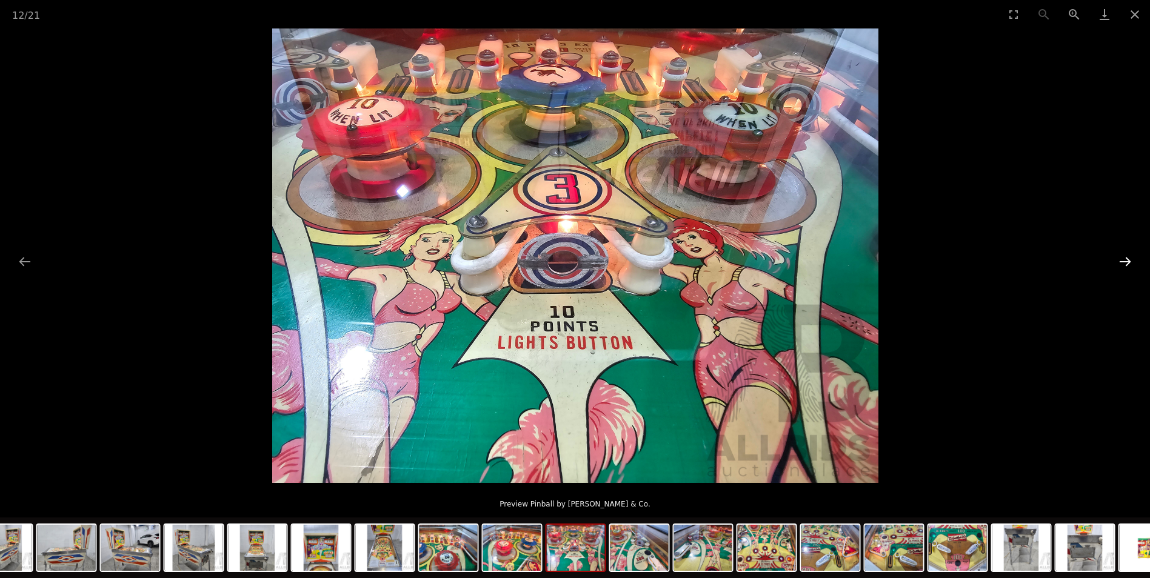
click at [1125, 258] on button "Next slide" at bounding box center [1124, 262] width 25 height 24
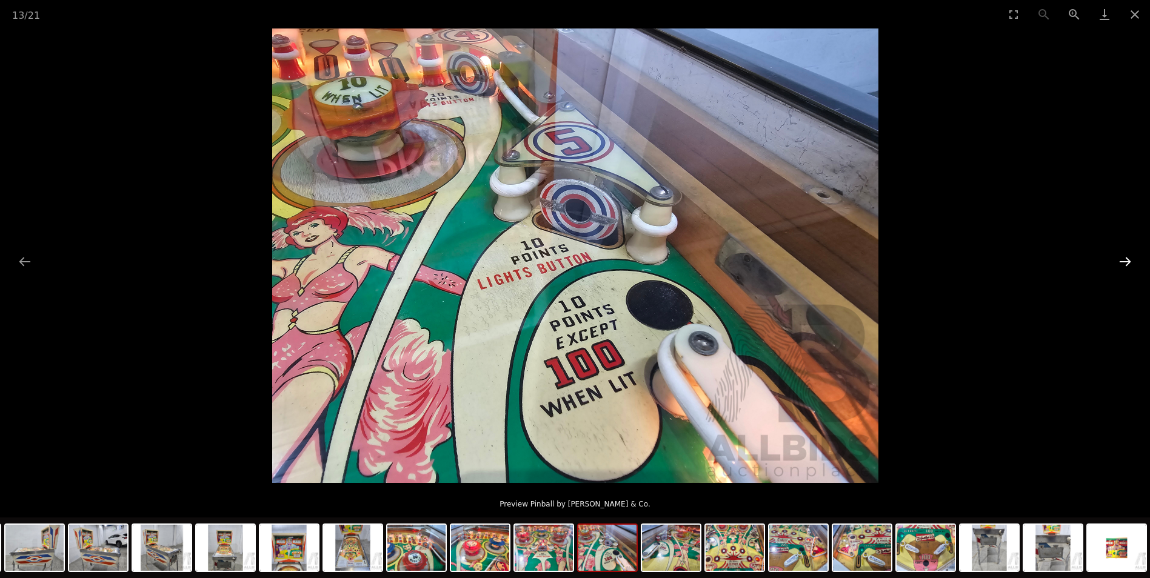
click at [1125, 258] on button "Next slide" at bounding box center [1124, 262] width 25 height 24
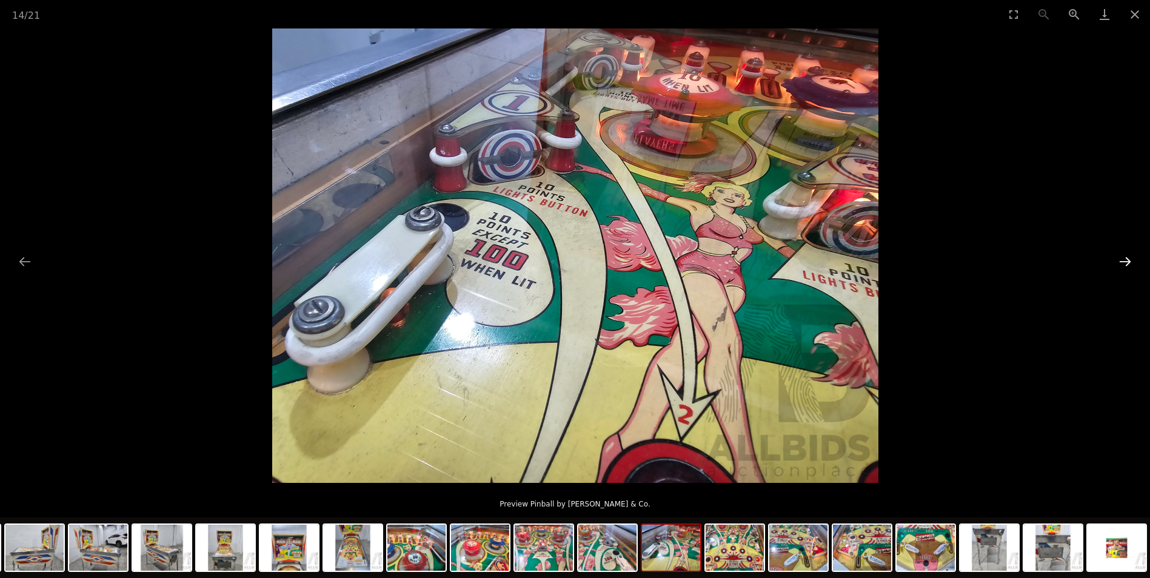
click at [1125, 258] on button "Next slide" at bounding box center [1124, 262] width 25 height 24
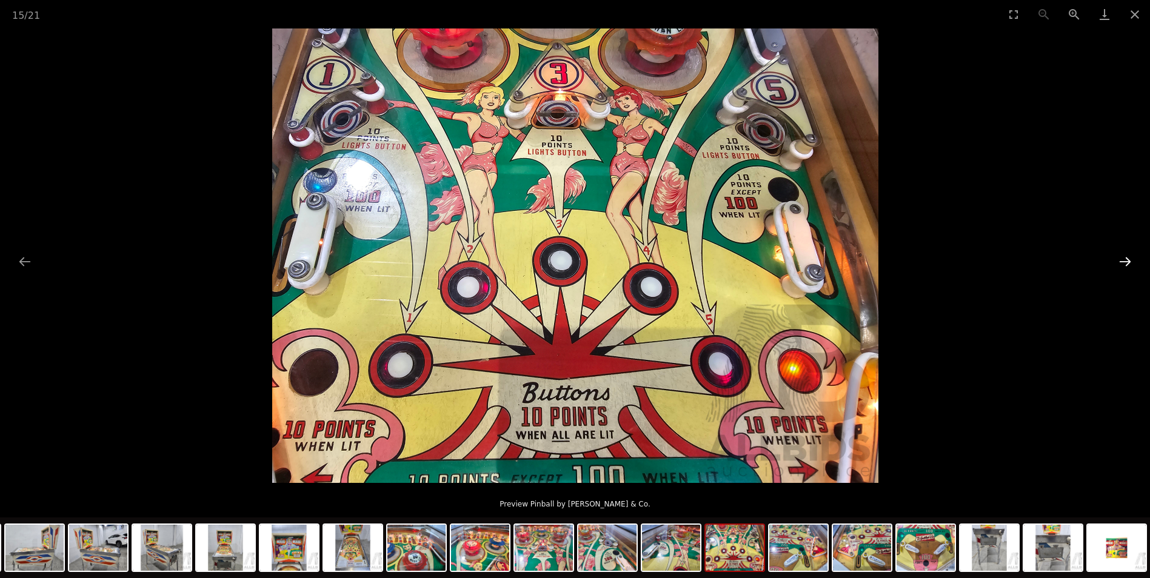
click at [1125, 258] on button "Next slide" at bounding box center [1124, 262] width 25 height 24
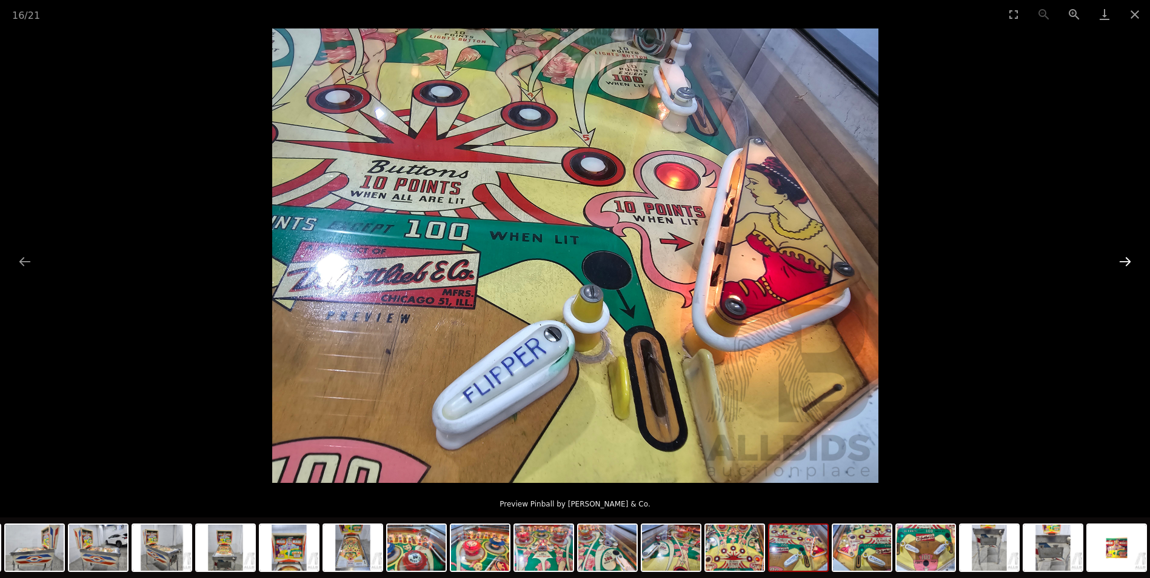
click at [1125, 258] on button "Next slide" at bounding box center [1124, 262] width 25 height 24
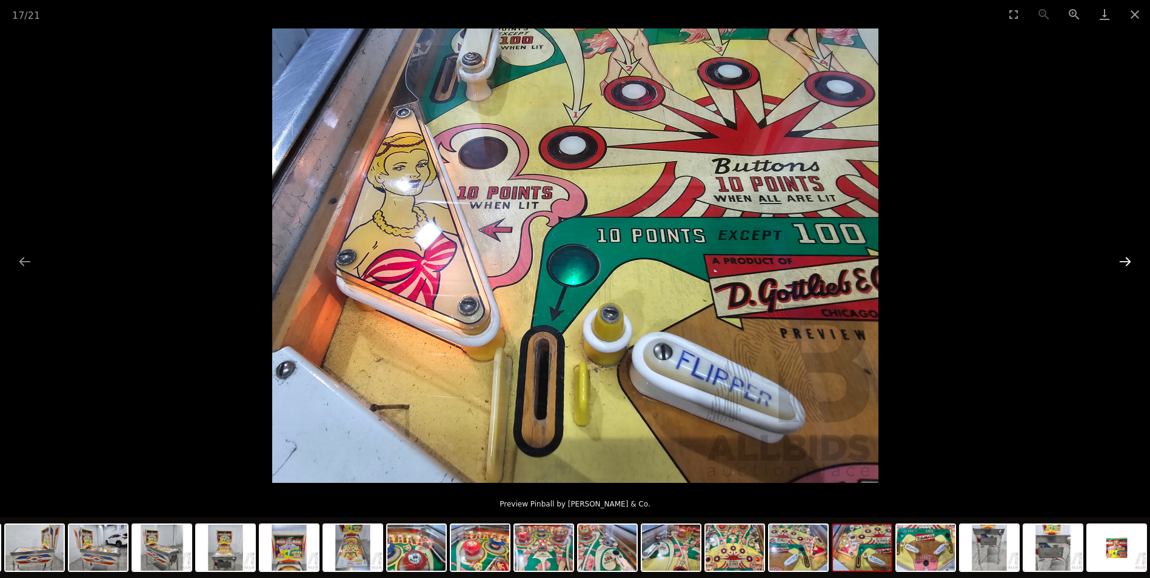
click at [1125, 258] on button "Next slide" at bounding box center [1124, 262] width 25 height 24
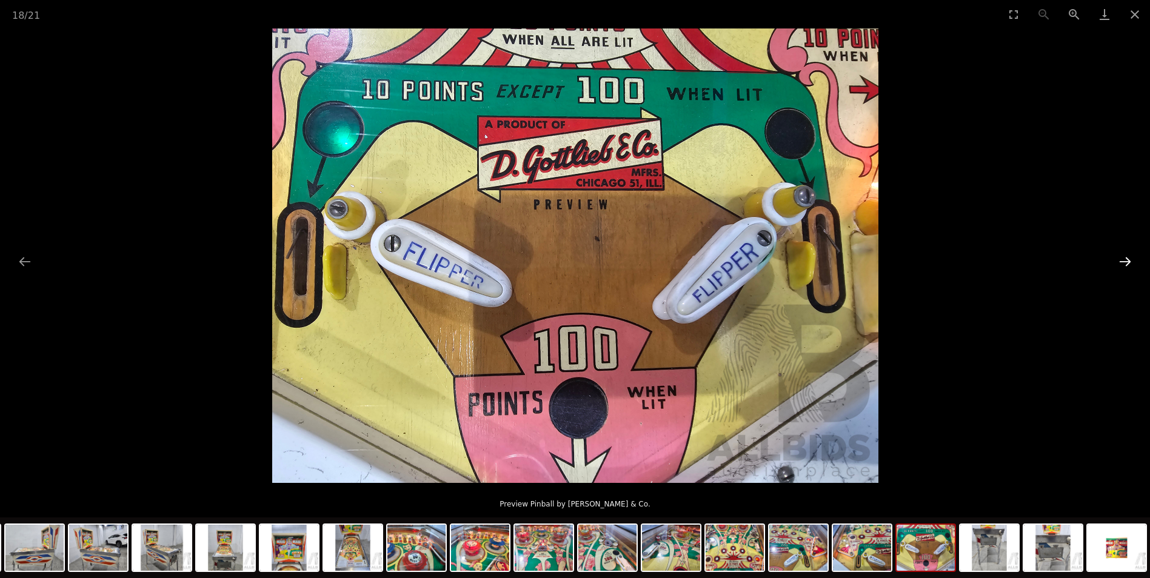
click at [1125, 258] on button "Next slide" at bounding box center [1124, 262] width 25 height 24
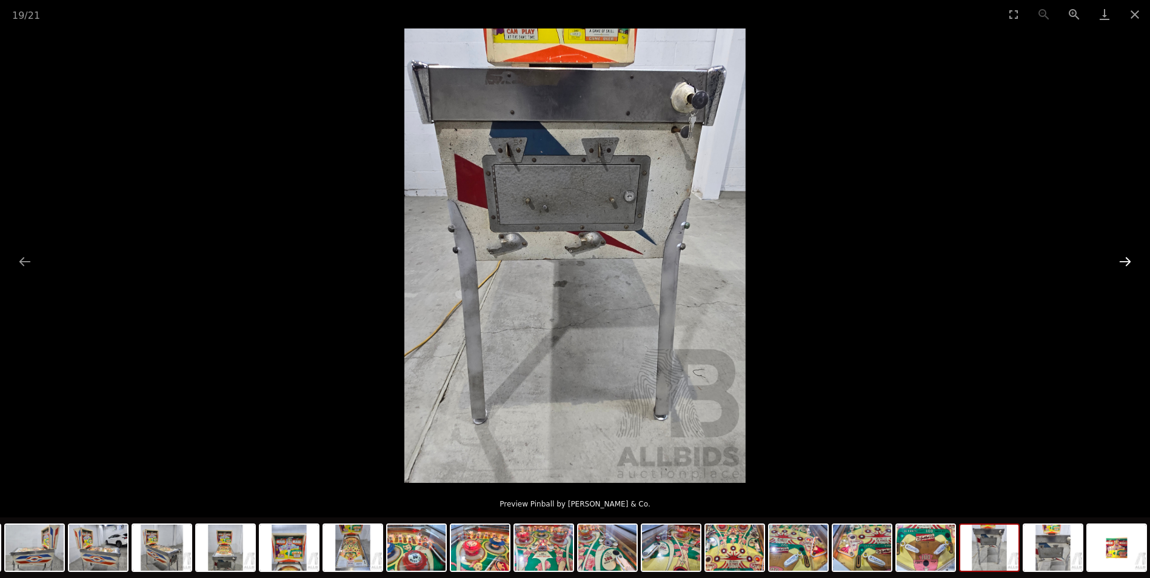
click at [1125, 258] on button "Next slide" at bounding box center [1124, 262] width 25 height 24
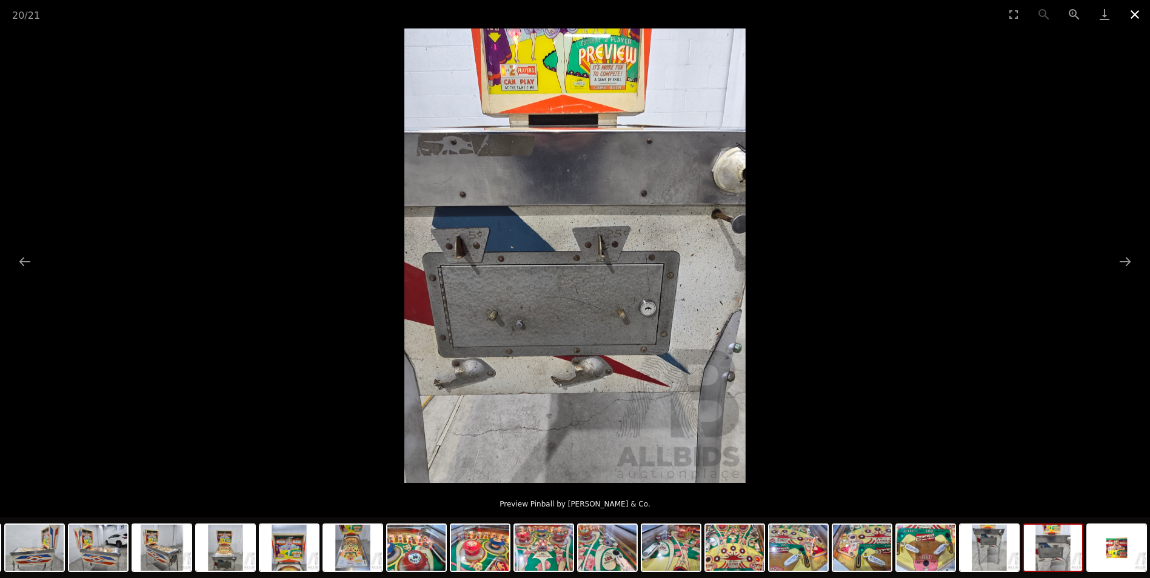
click at [1128, 13] on button "Close gallery" at bounding box center [1134, 14] width 30 height 28
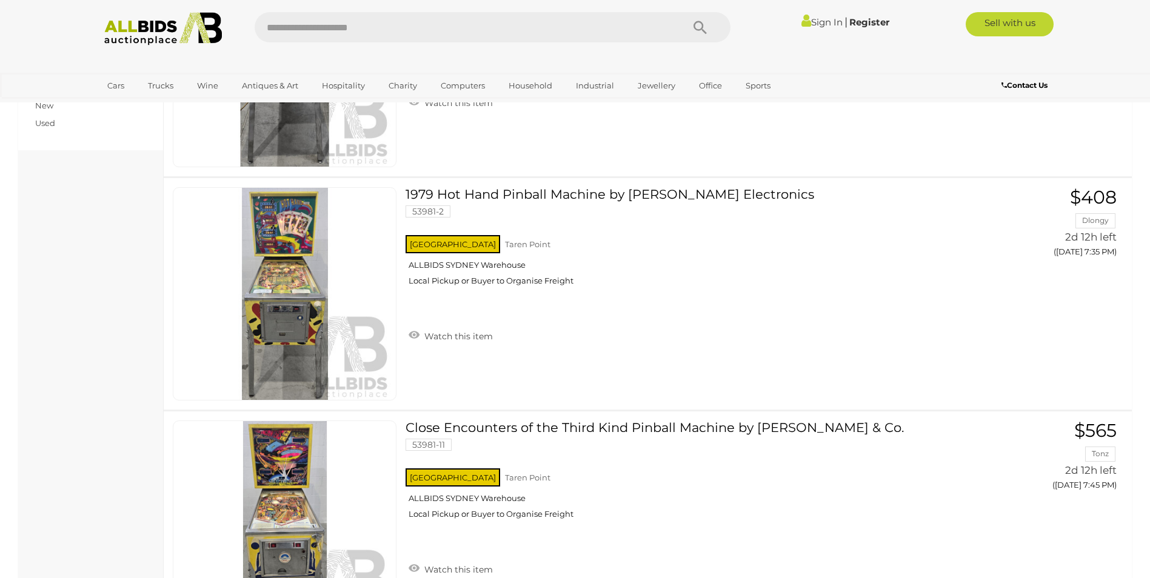
scroll to position [535, 0]
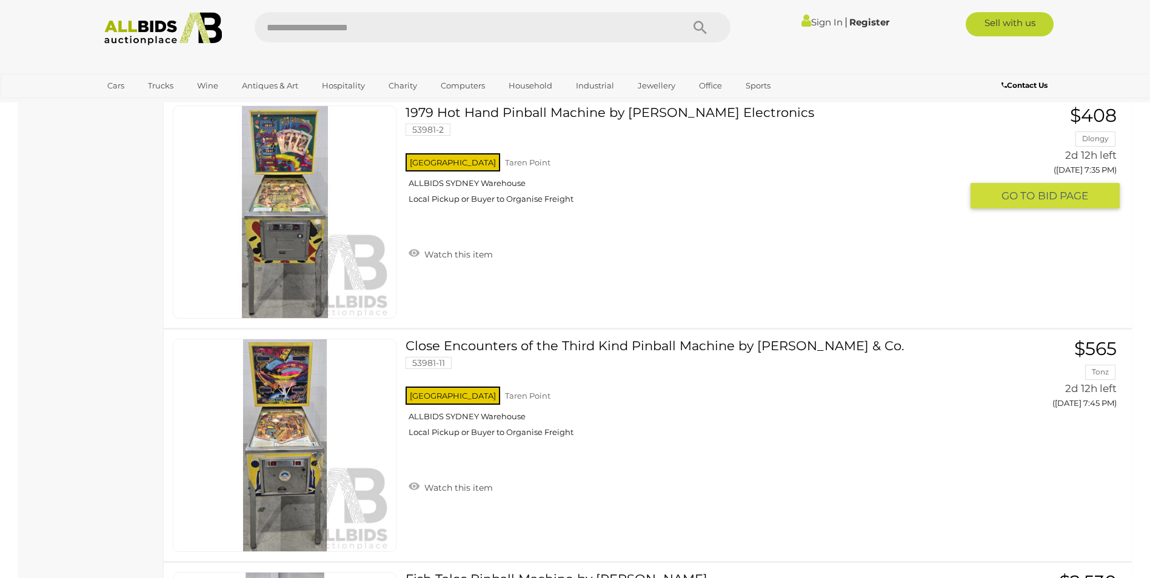
click at [273, 218] on img at bounding box center [285, 212] width 212 height 212
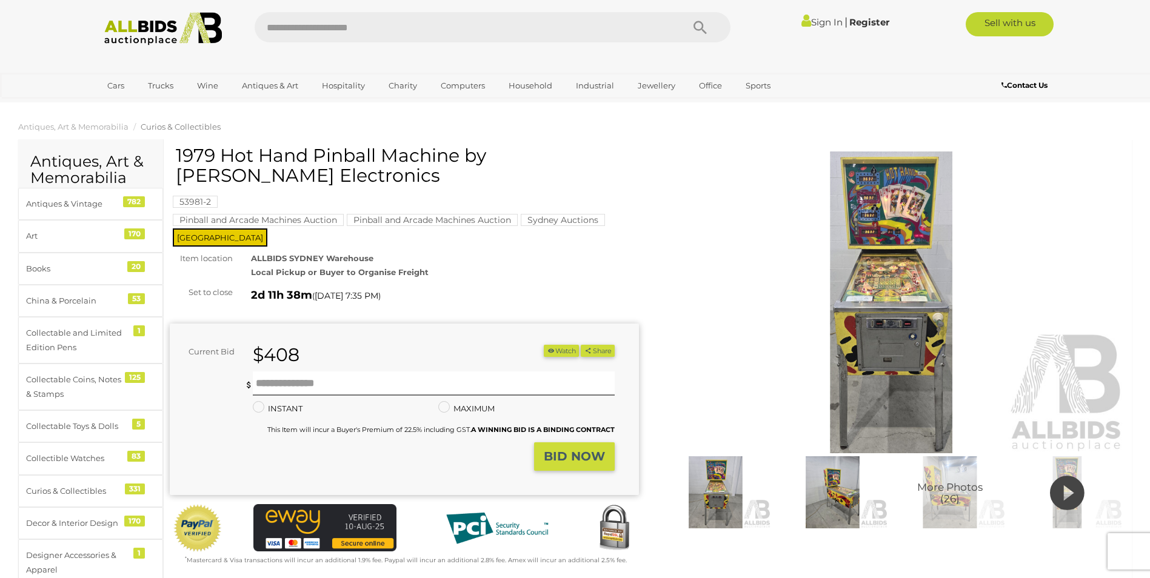
click at [892, 264] on img at bounding box center [891, 303] width 469 height 302
click at [891, 264] on img at bounding box center [891, 303] width 469 height 302
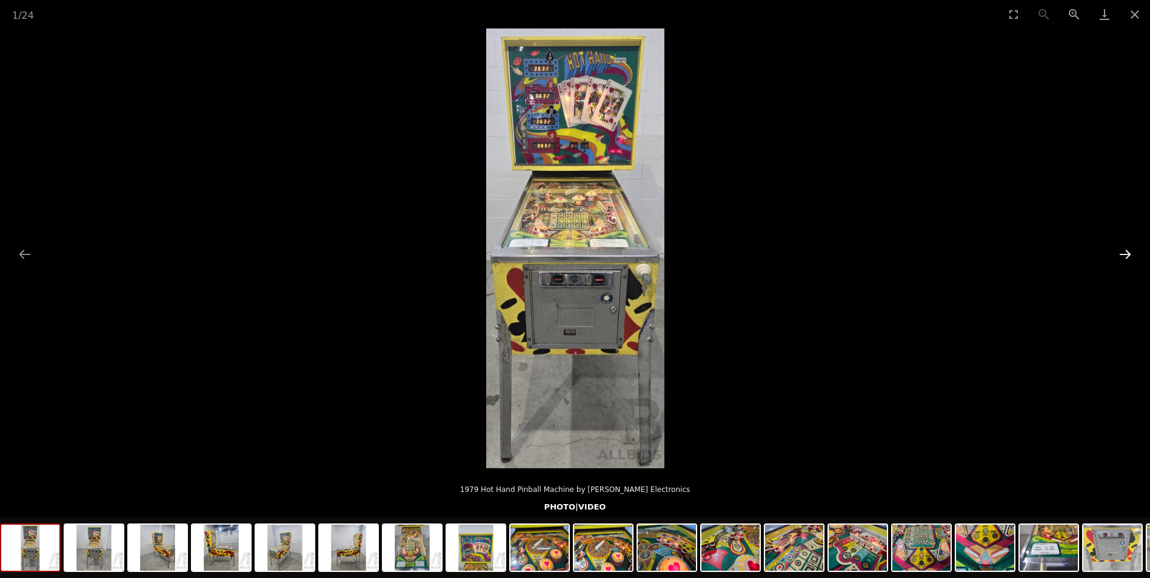
click at [1125, 258] on button "Next slide" at bounding box center [1124, 254] width 25 height 24
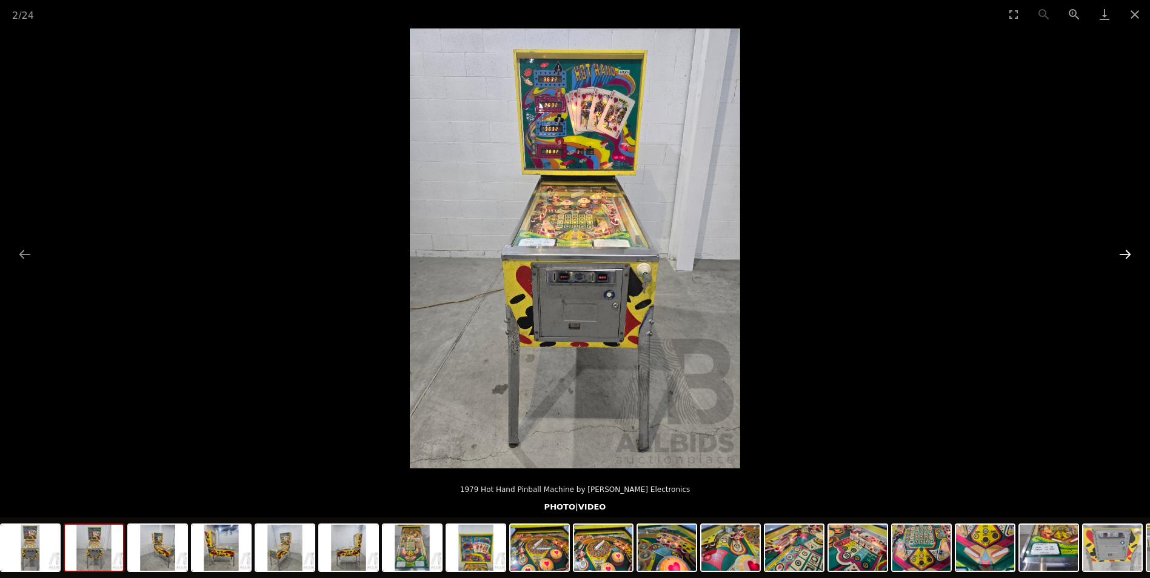
click at [1125, 258] on button "Next slide" at bounding box center [1124, 254] width 25 height 24
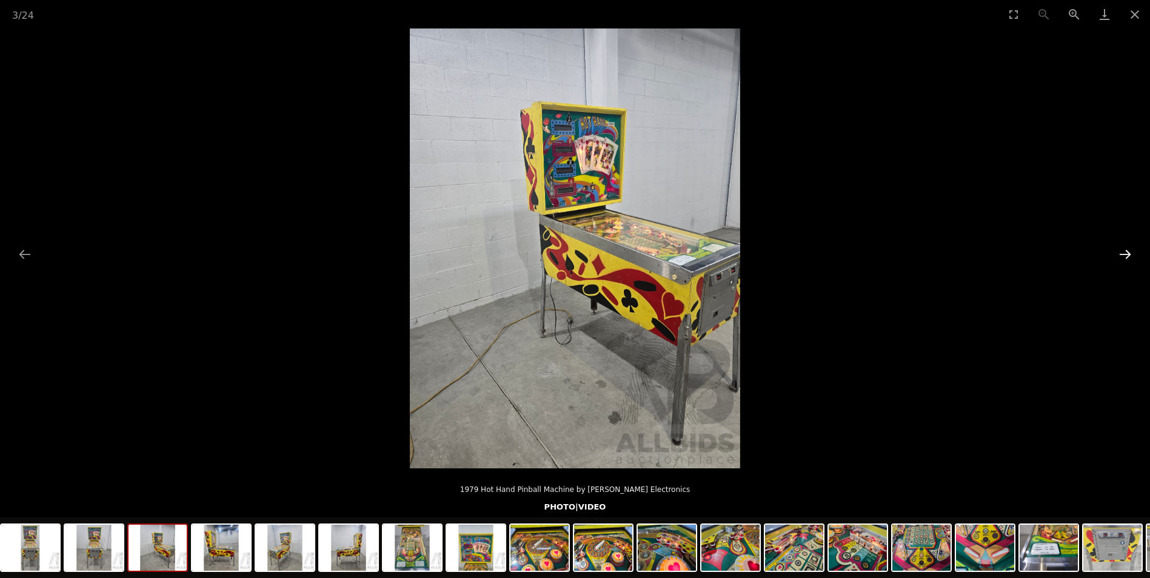
click at [1125, 258] on button "Next slide" at bounding box center [1124, 254] width 25 height 24
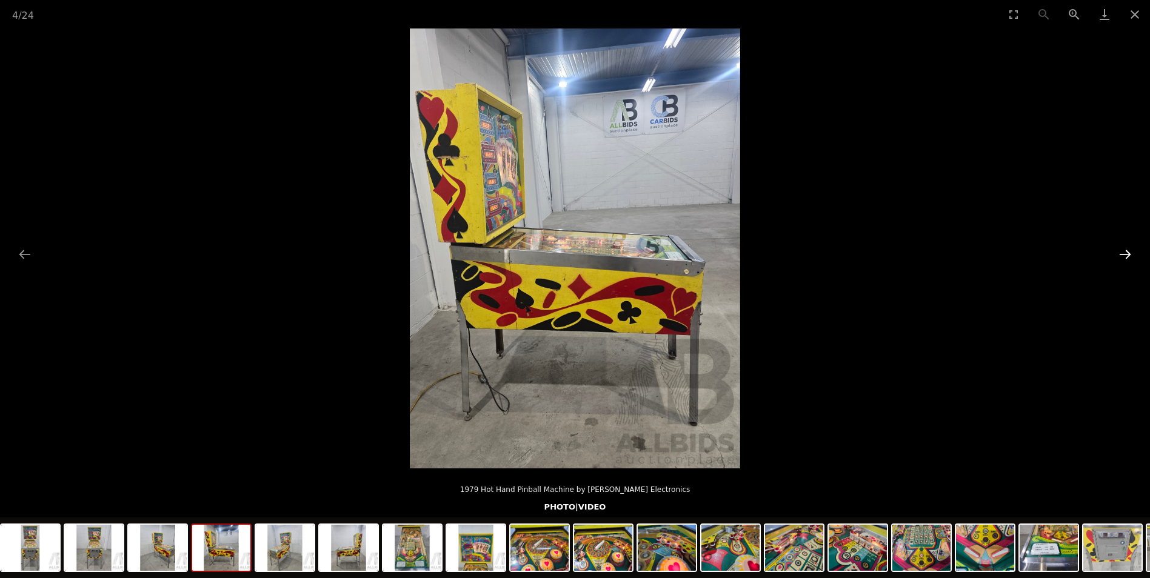
click at [1125, 258] on button "Next slide" at bounding box center [1124, 254] width 25 height 24
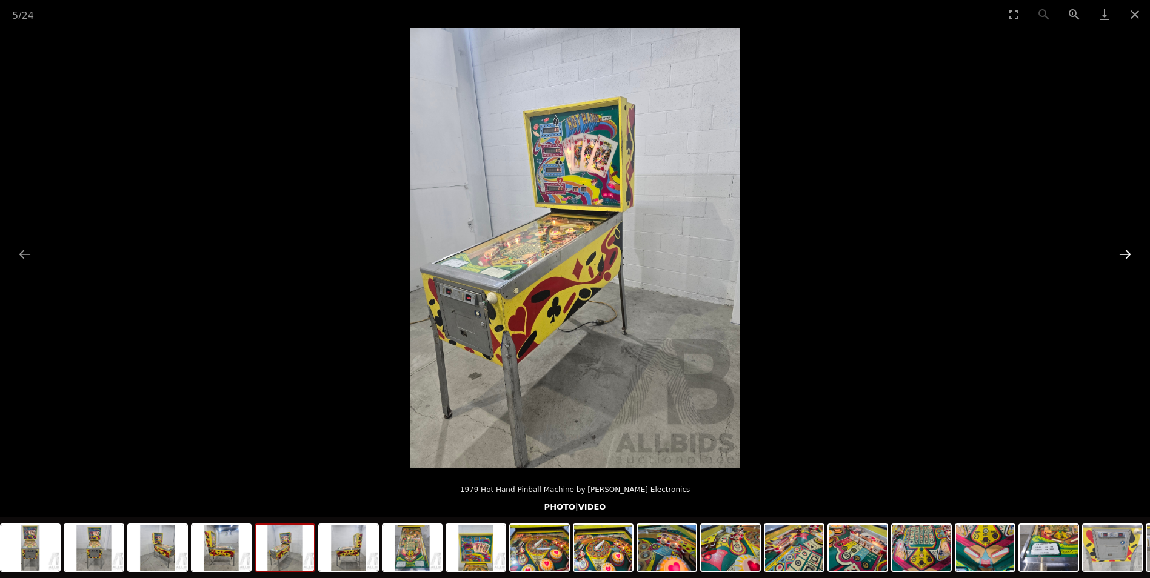
click at [1125, 258] on button "Next slide" at bounding box center [1124, 254] width 25 height 24
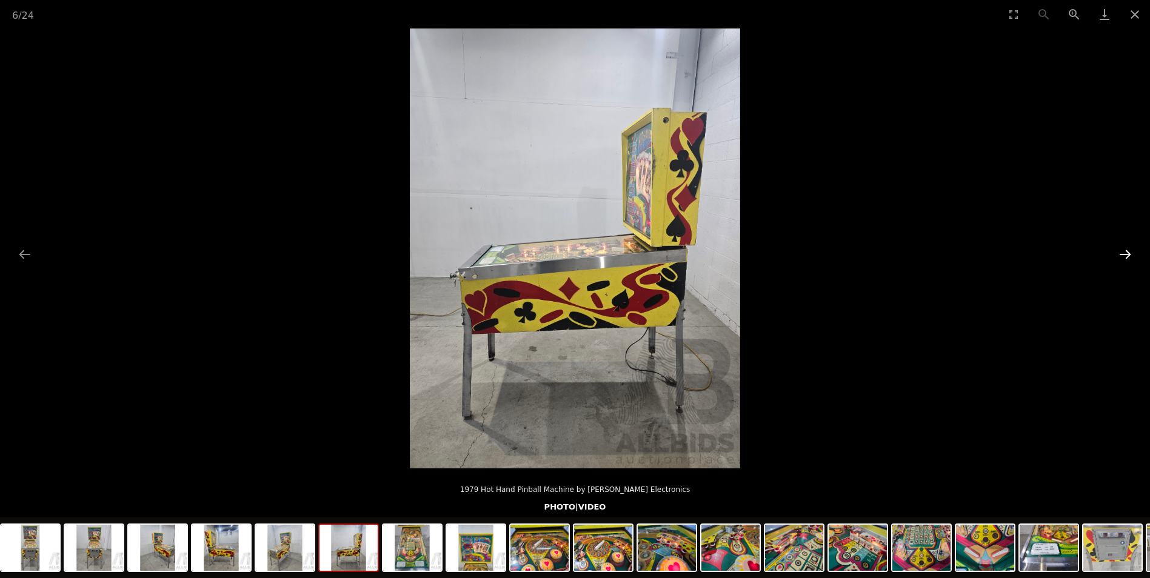
click at [1125, 258] on button "Next slide" at bounding box center [1124, 254] width 25 height 24
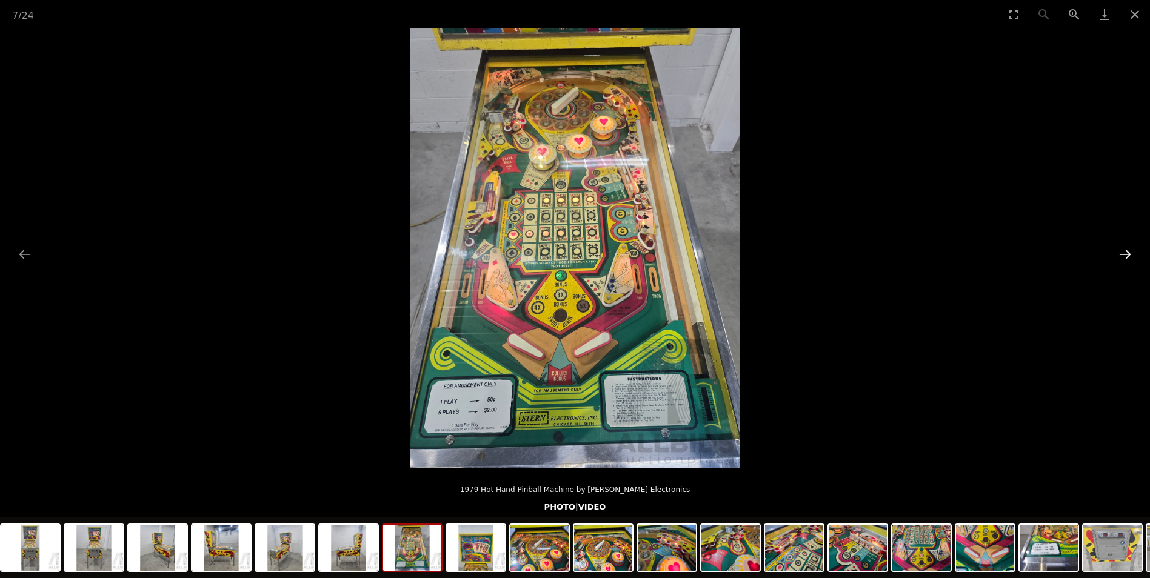
click at [1125, 258] on button "Next slide" at bounding box center [1124, 254] width 25 height 24
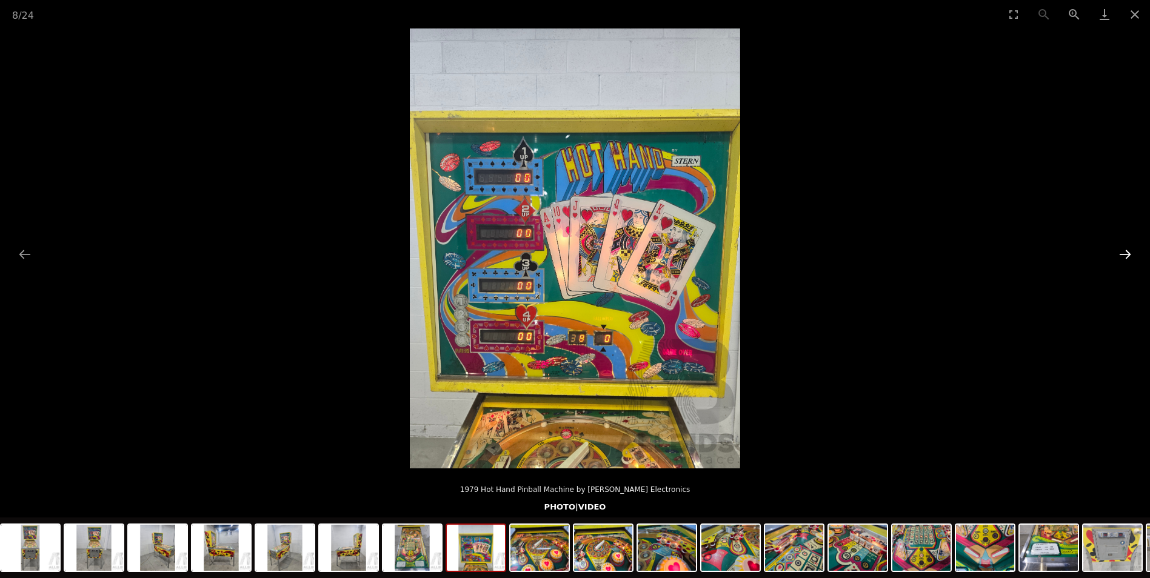
click at [1125, 258] on button "Next slide" at bounding box center [1124, 254] width 25 height 24
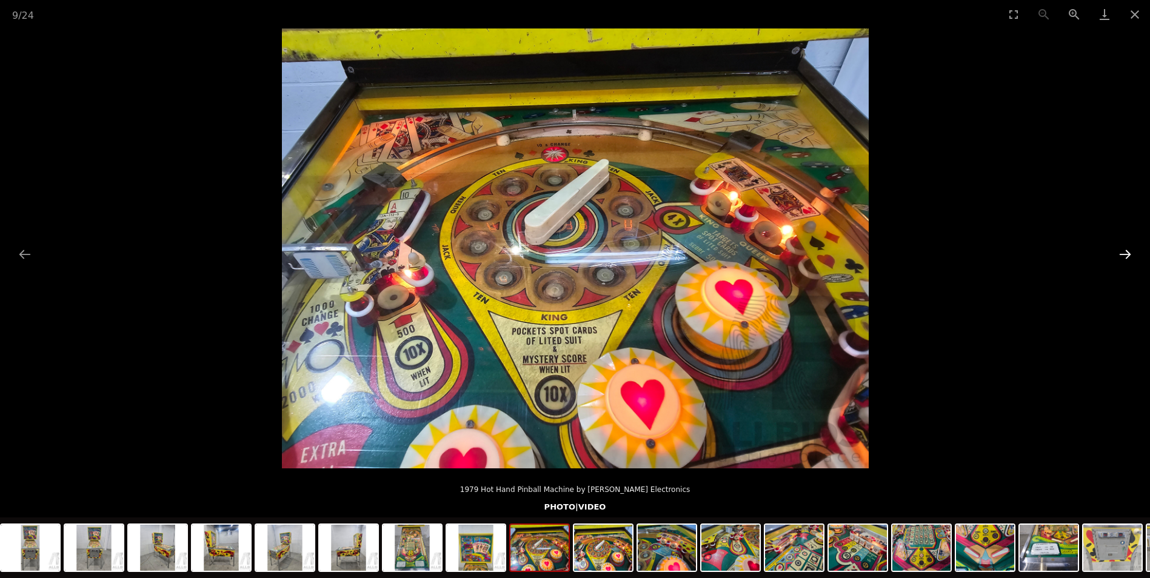
click at [1125, 258] on button "Next slide" at bounding box center [1124, 254] width 25 height 24
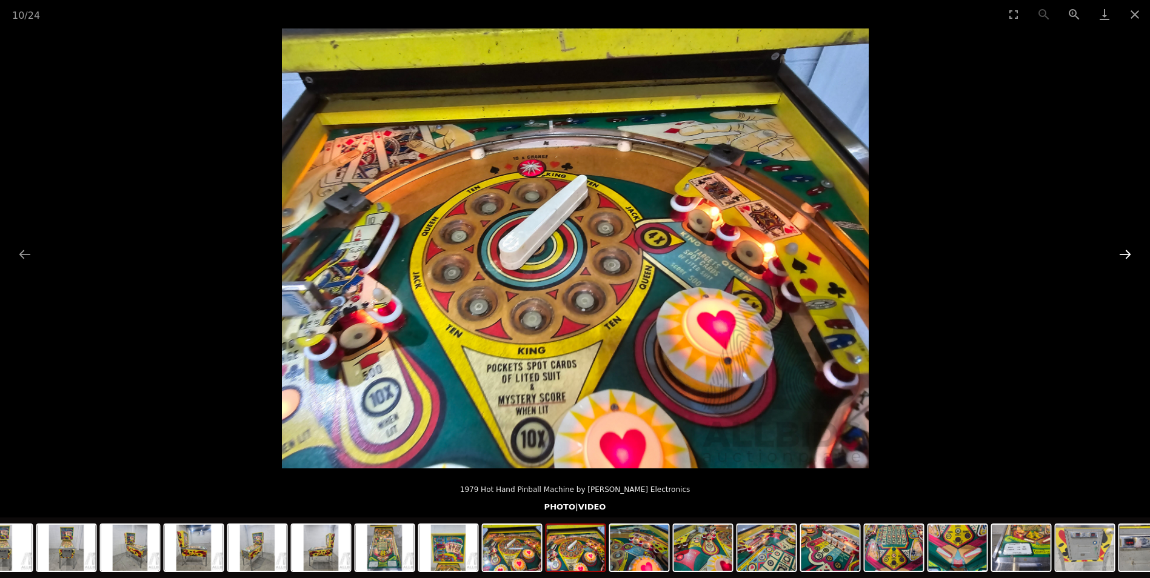
click at [1125, 258] on button "Next slide" at bounding box center [1124, 254] width 25 height 24
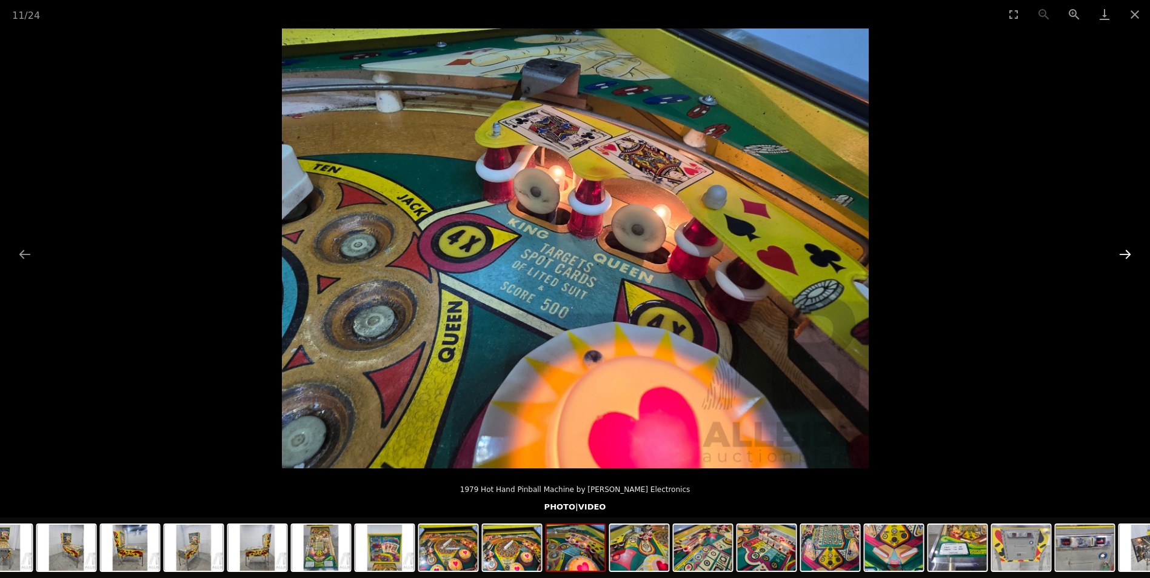
click at [1125, 258] on button "Next slide" at bounding box center [1124, 254] width 25 height 24
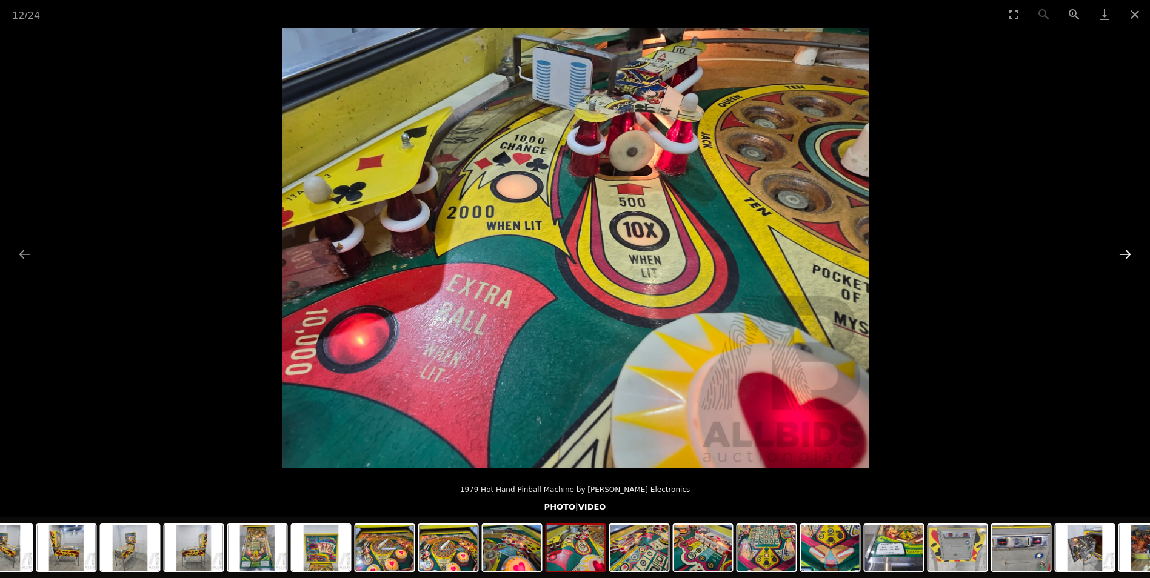
click at [1125, 258] on button "Next slide" at bounding box center [1124, 254] width 25 height 24
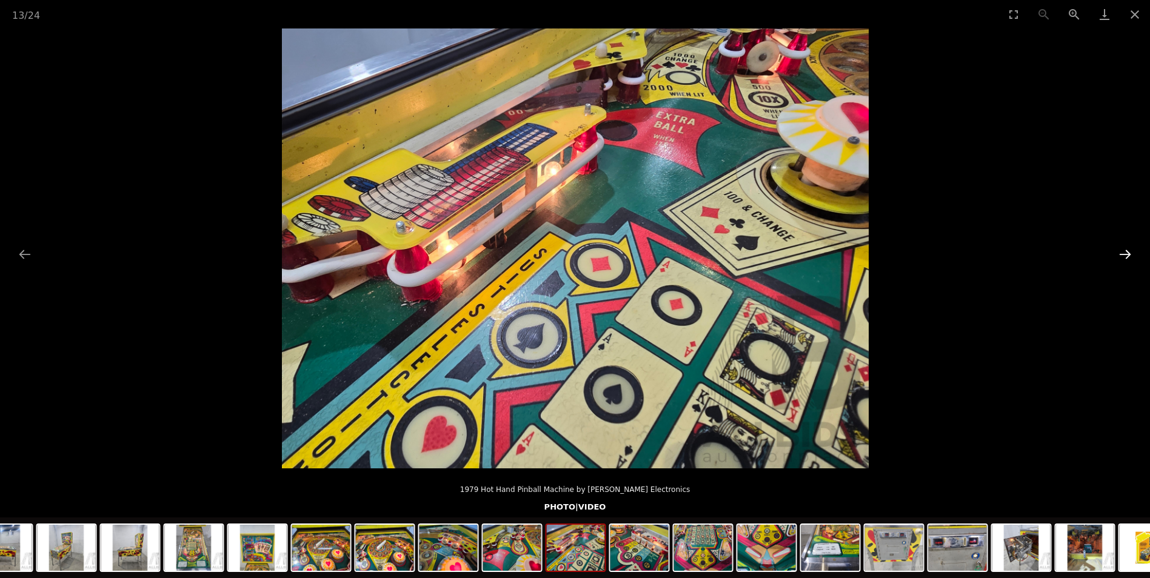
click at [1125, 258] on button "Next slide" at bounding box center [1124, 254] width 25 height 24
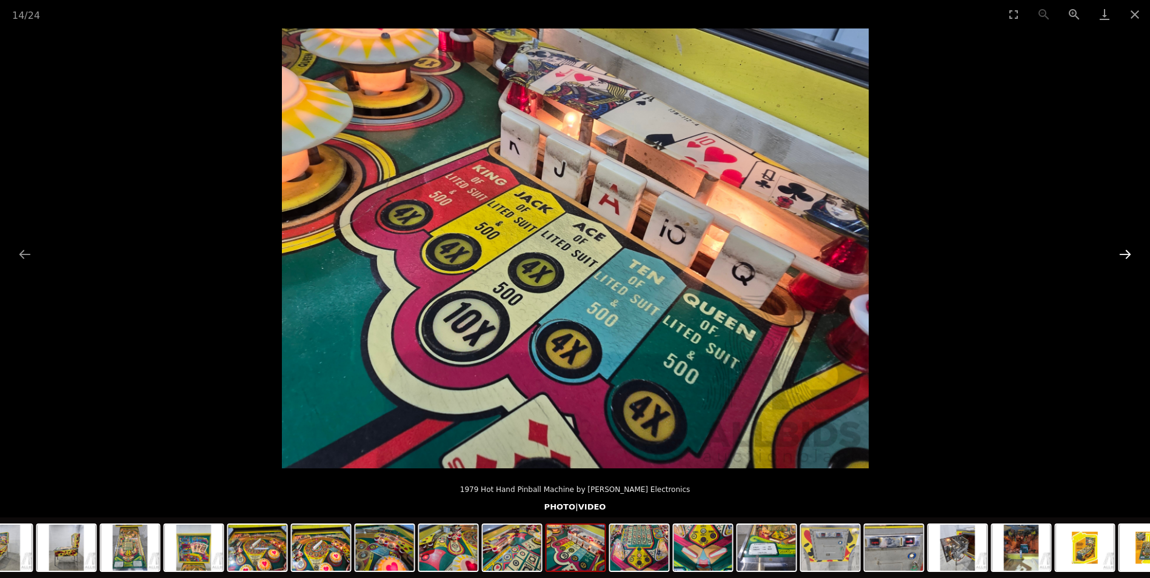
click at [1125, 258] on button "Next slide" at bounding box center [1124, 254] width 25 height 24
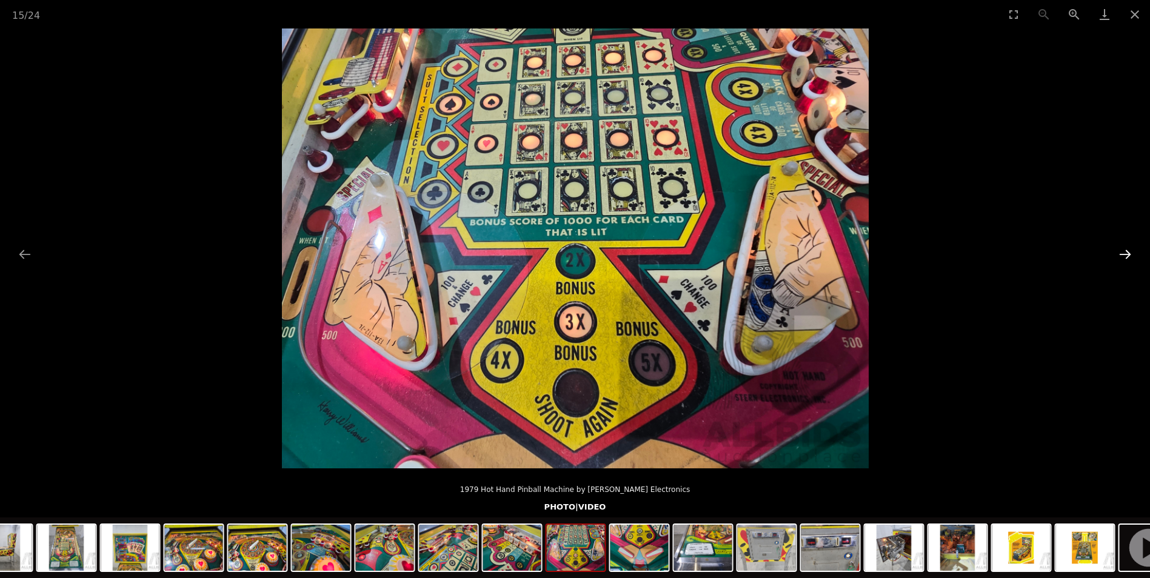
click at [1125, 258] on button "Next slide" at bounding box center [1124, 254] width 25 height 24
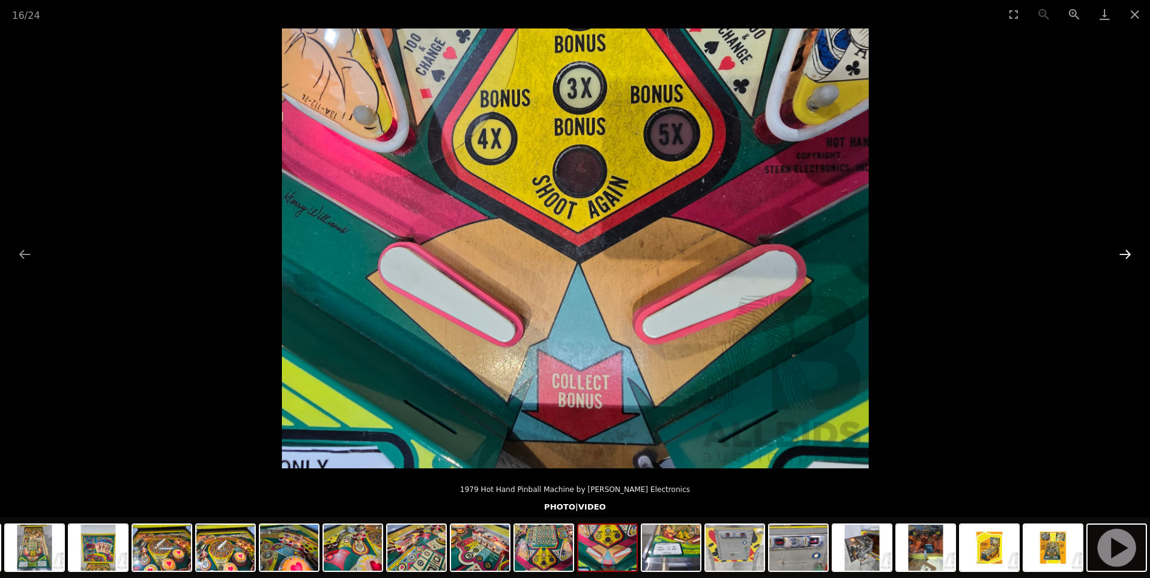
click at [1125, 258] on button "Next slide" at bounding box center [1124, 254] width 25 height 24
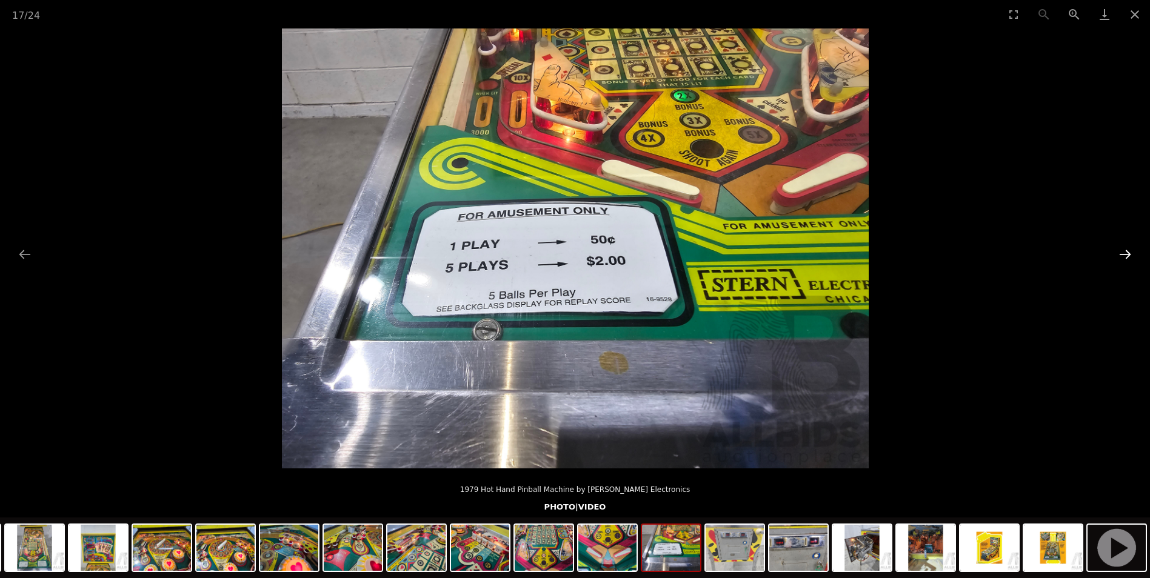
click at [1125, 258] on button "Next slide" at bounding box center [1124, 254] width 25 height 24
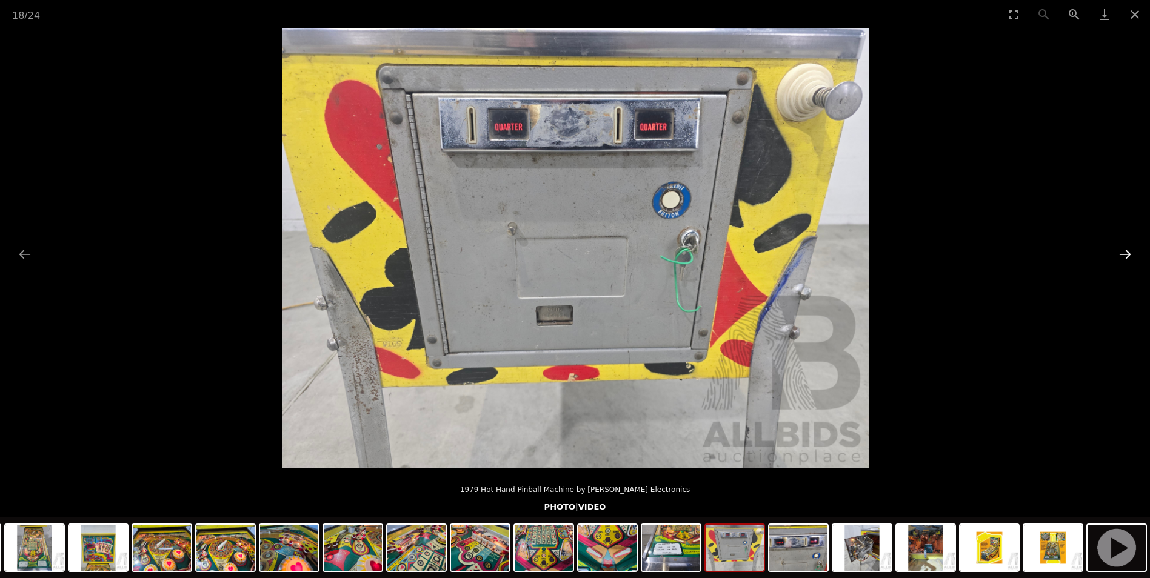
click at [1125, 258] on button "Next slide" at bounding box center [1124, 254] width 25 height 24
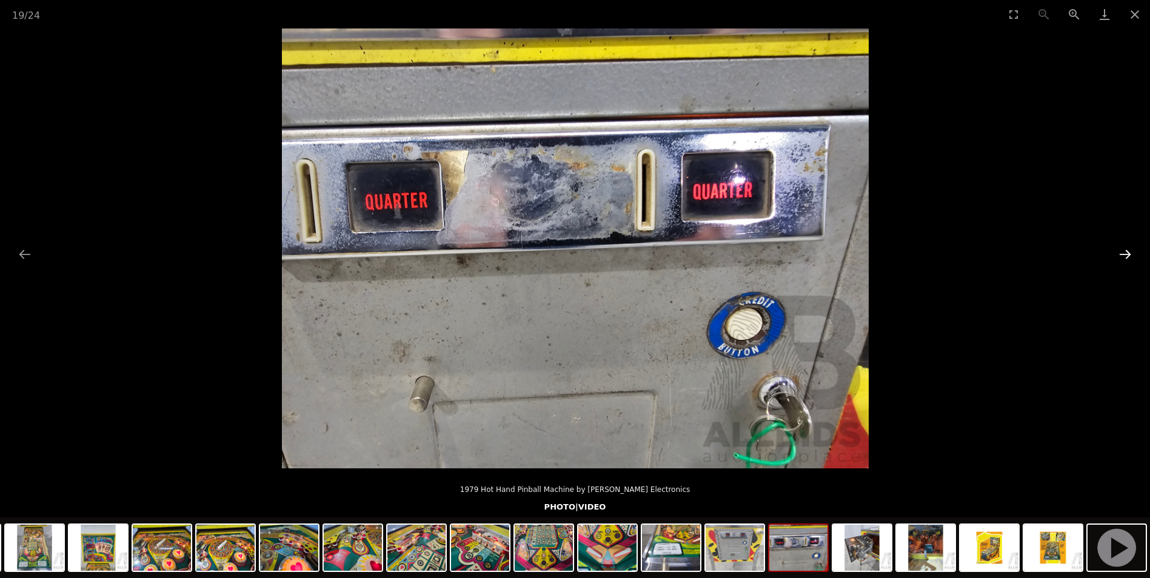
click at [1125, 258] on button "Next slide" at bounding box center [1124, 254] width 25 height 24
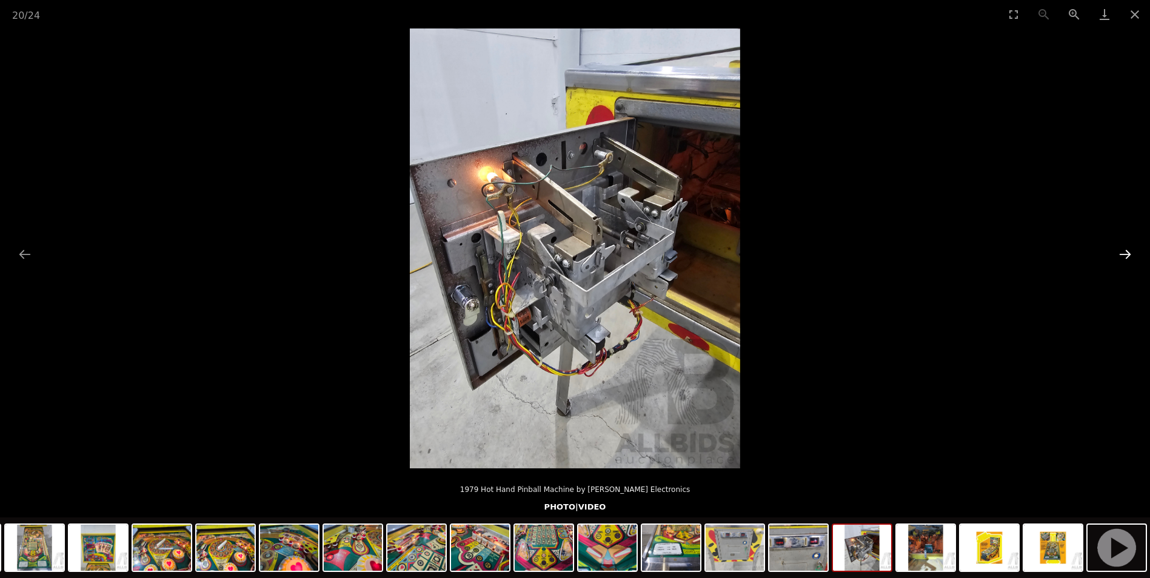
click at [1125, 258] on button "Next slide" at bounding box center [1124, 254] width 25 height 24
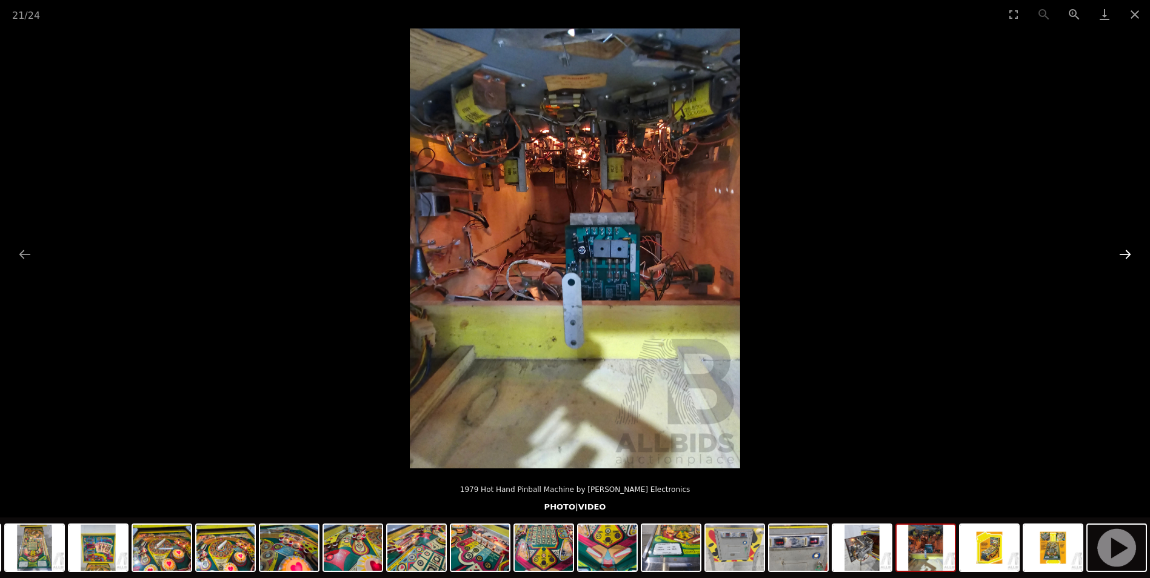
click at [1125, 258] on button "Next slide" at bounding box center [1124, 254] width 25 height 24
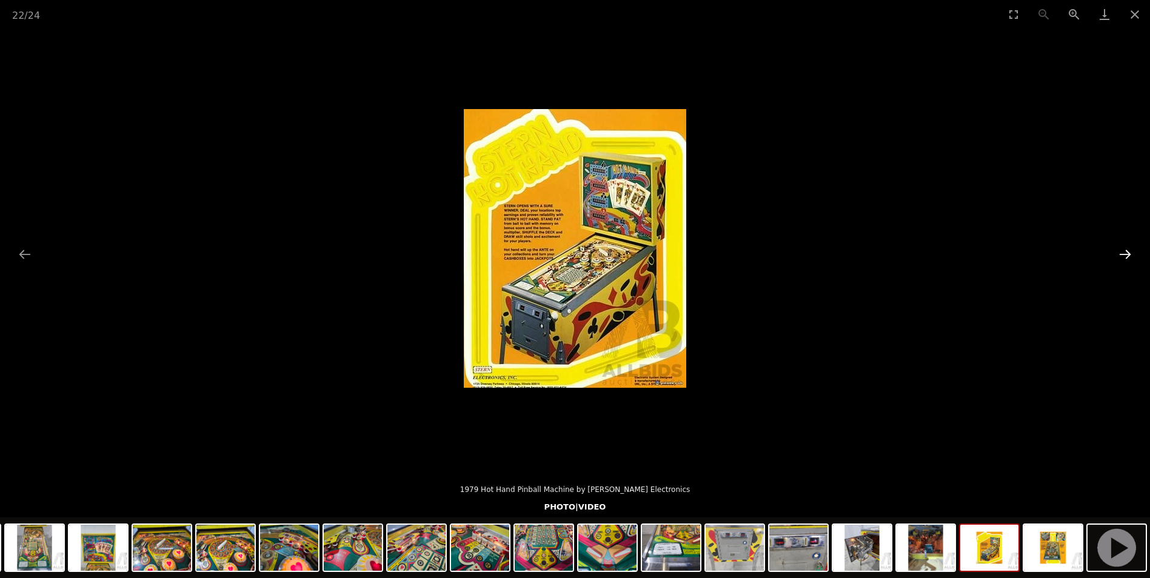
click at [1125, 258] on button "Next slide" at bounding box center [1124, 254] width 25 height 24
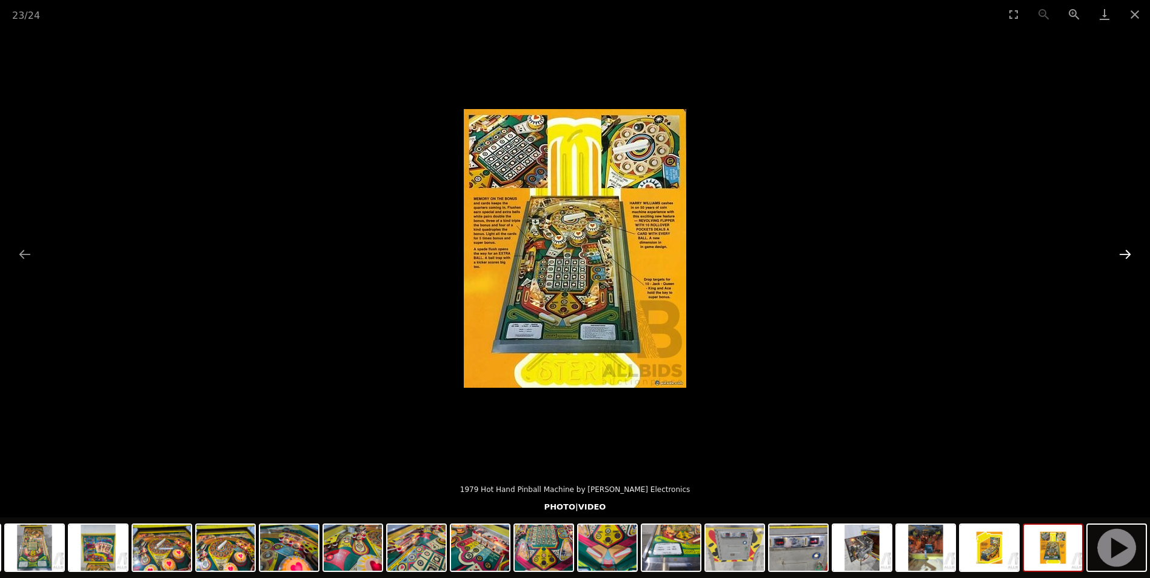
click at [1125, 258] on button "Next slide" at bounding box center [1124, 254] width 25 height 24
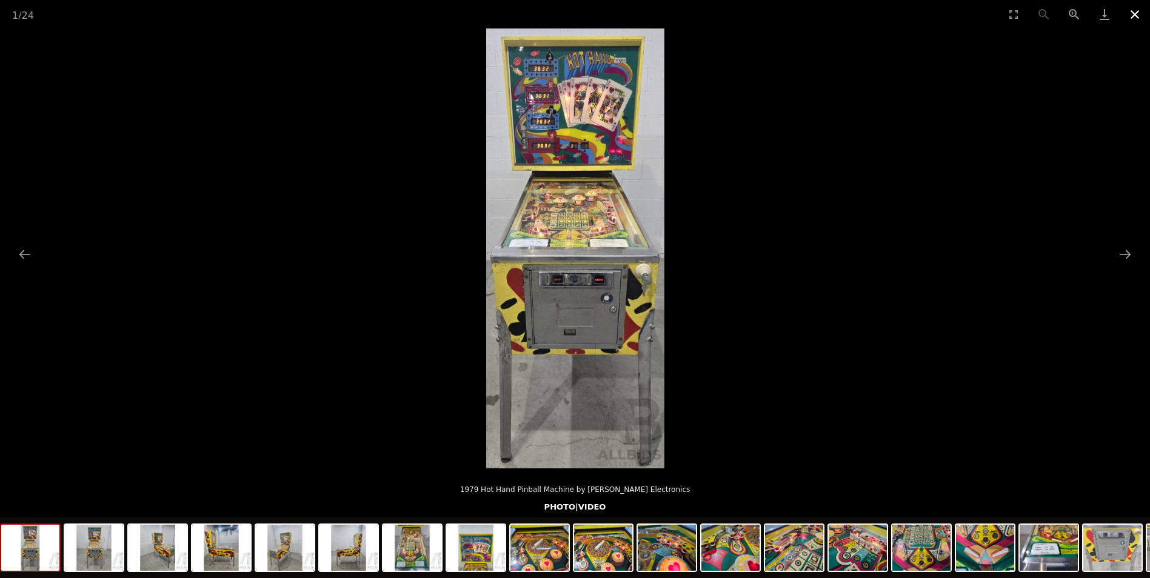
click at [1136, 15] on button "Close gallery" at bounding box center [1134, 14] width 30 height 28
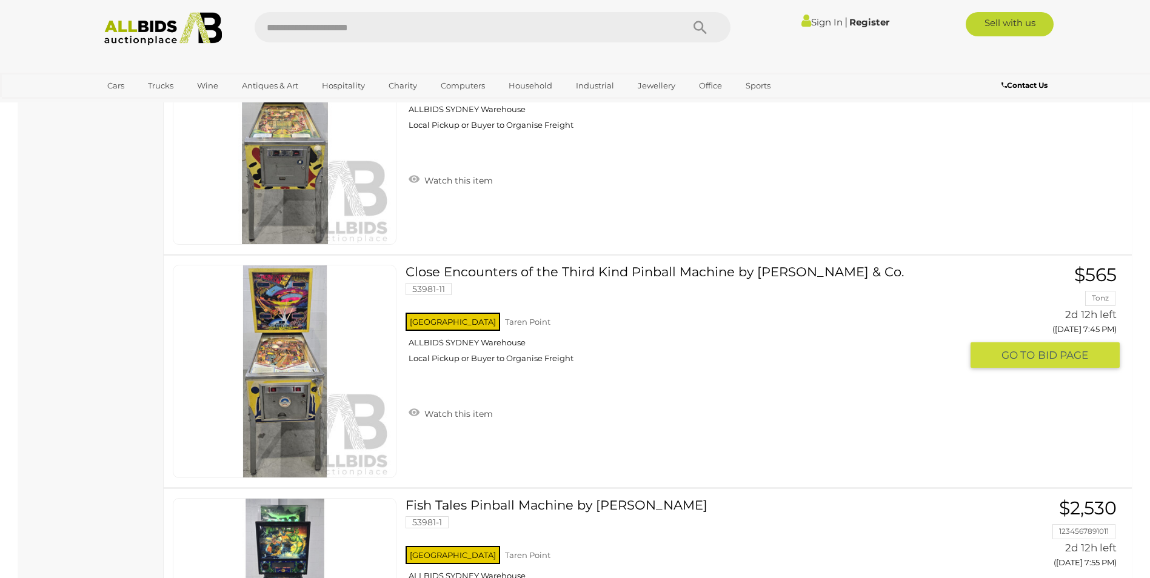
scroll to position [628, 0]
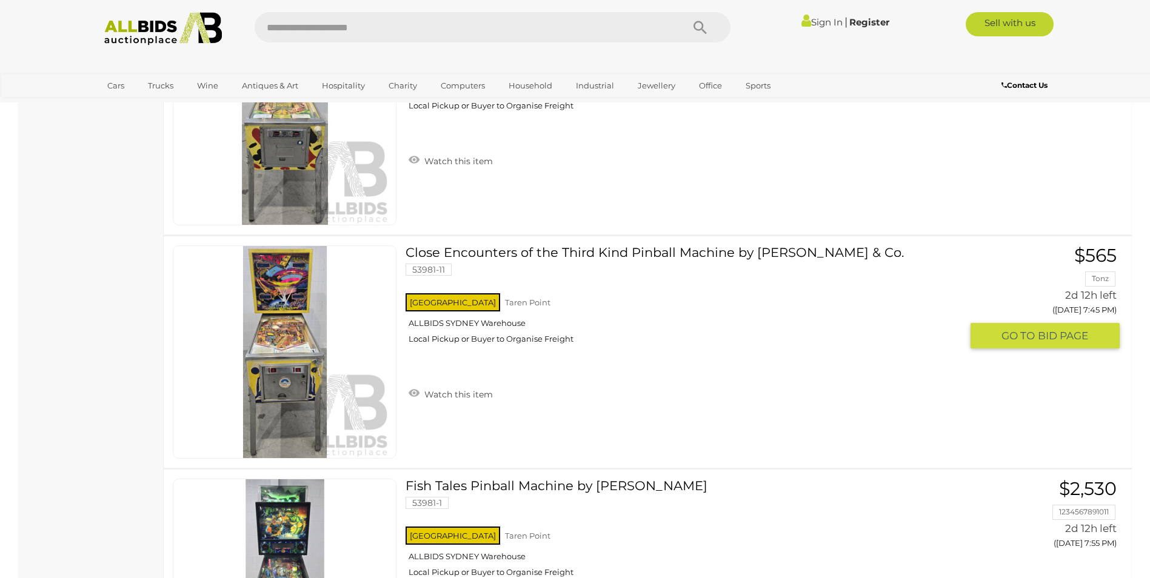
click at [280, 305] on link at bounding box center [285, 351] width 224 height 213
click at [281, 306] on link at bounding box center [285, 351] width 224 height 213
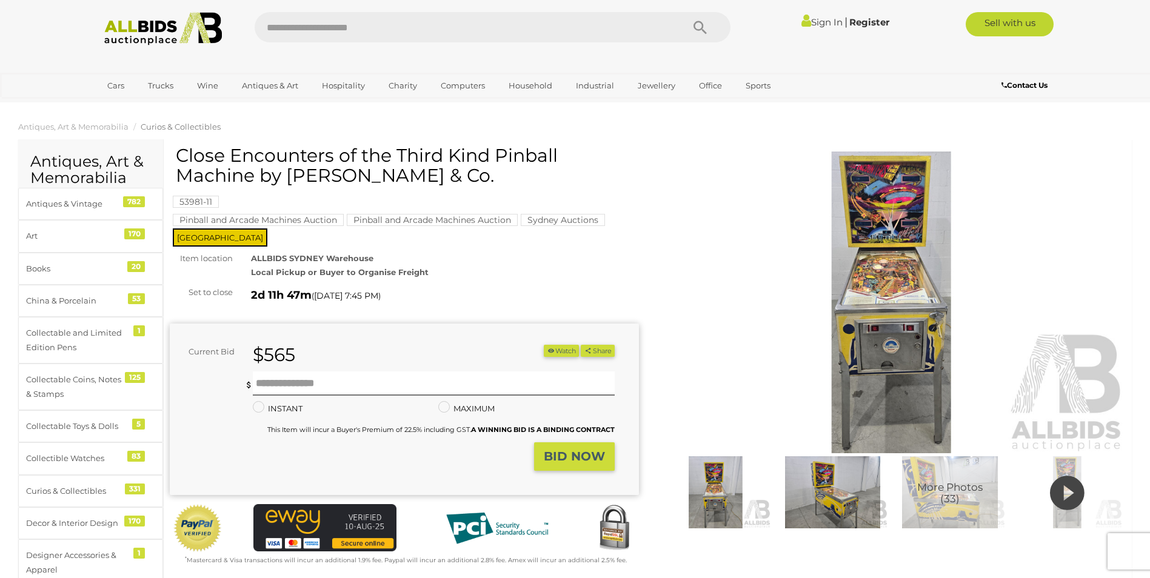
click at [911, 311] on img at bounding box center [891, 303] width 469 height 302
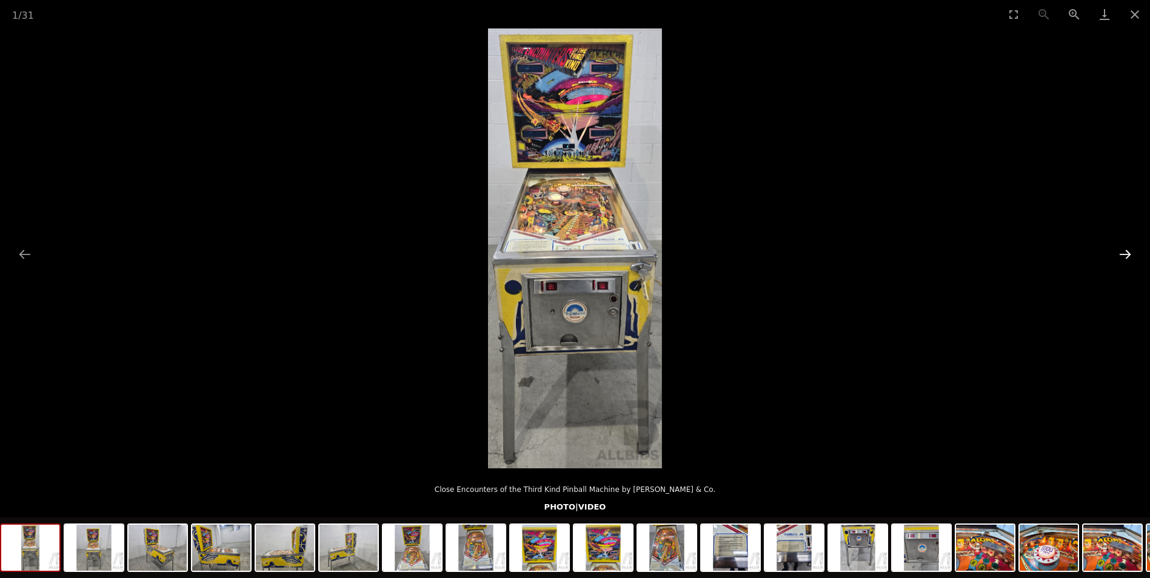
click at [1125, 248] on button "Next slide" at bounding box center [1124, 254] width 25 height 24
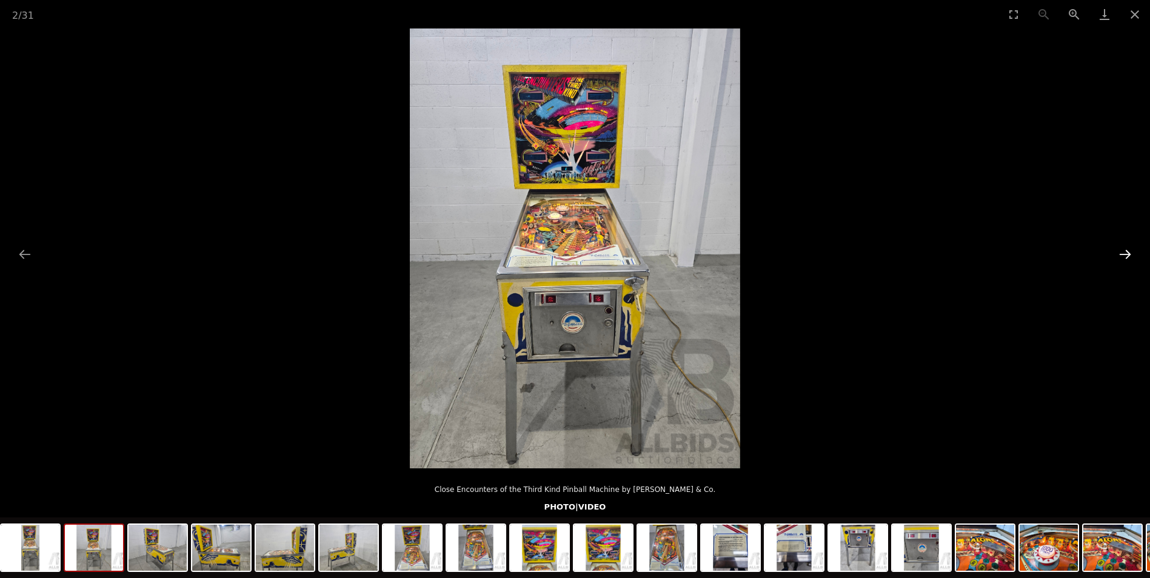
click at [1125, 248] on button "Next slide" at bounding box center [1124, 254] width 25 height 24
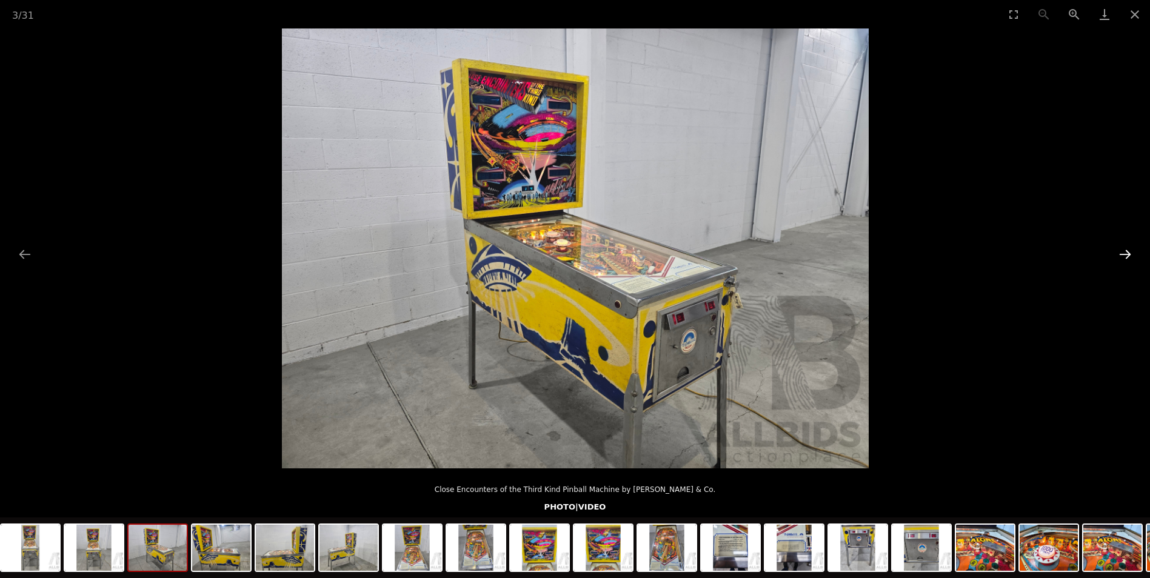
click at [1125, 248] on button "Next slide" at bounding box center [1124, 254] width 25 height 24
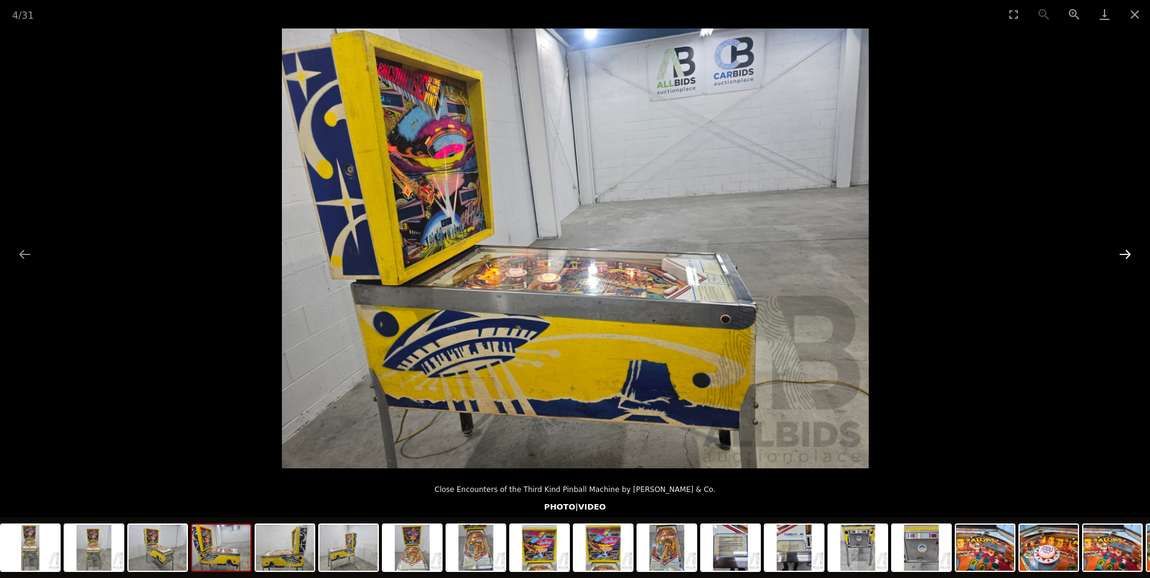
click at [1125, 248] on button "Next slide" at bounding box center [1124, 254] width 25 height 24
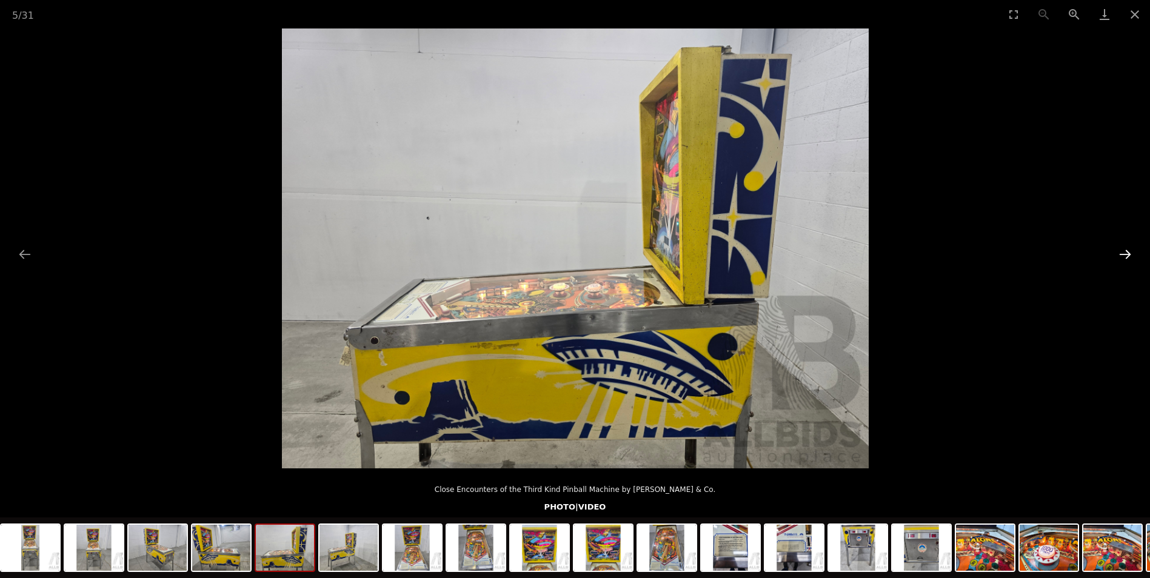
click at [1125, 248] on button "Next slide" at bounding box center [1124, 254] width 25 height 24
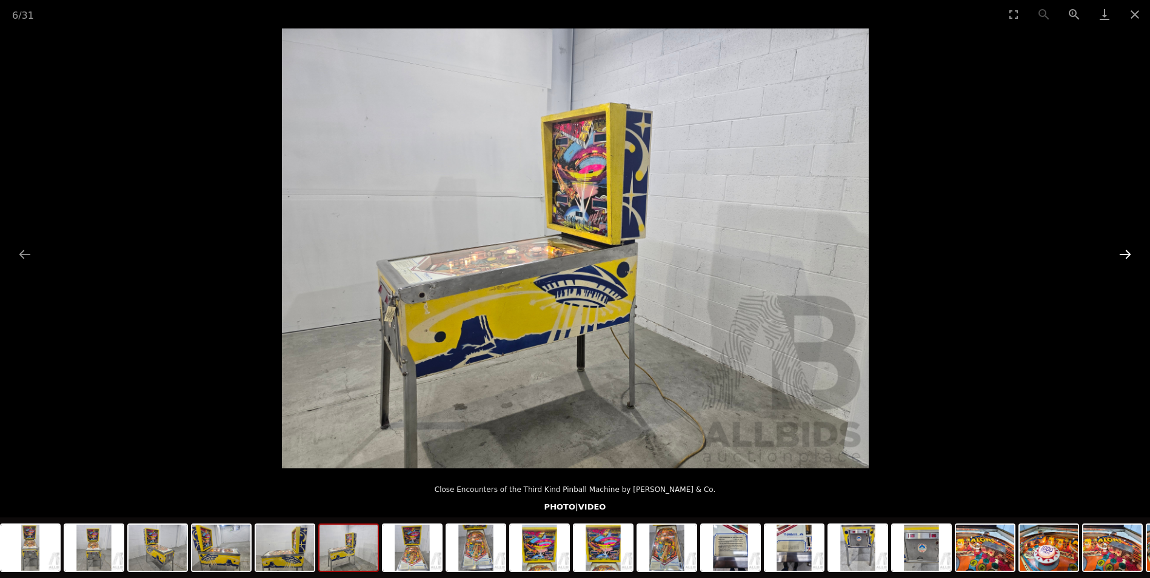
click at [1125, 248] on button "Next slide" at bounding box center [1124, 254] width 25 height 24
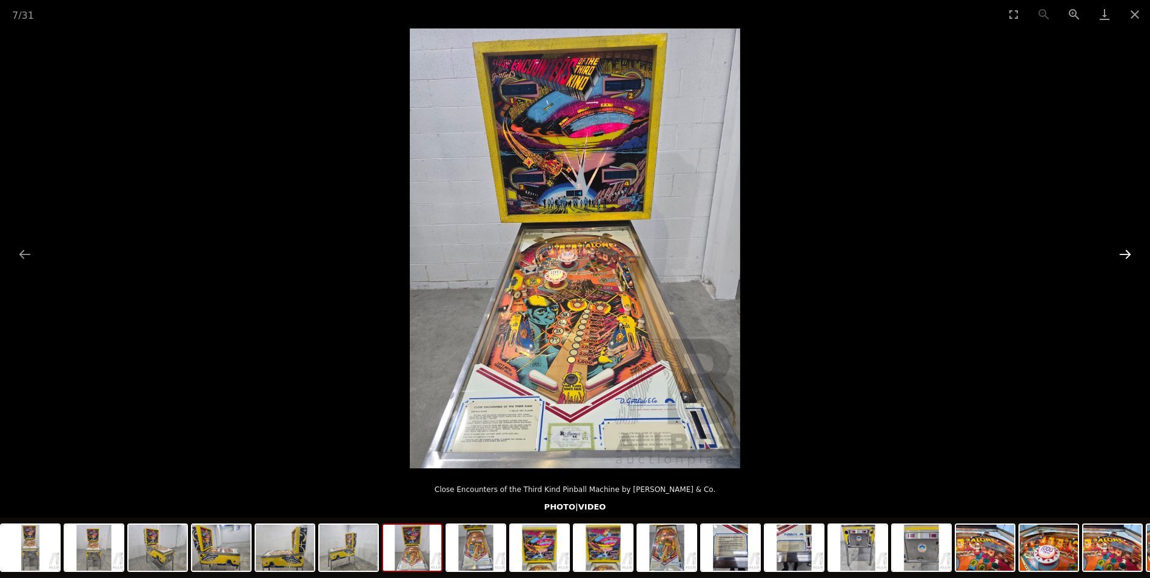
click at [1125, 248] on button "Next slide" at bounding box center [1124, 254] width 25 height 24
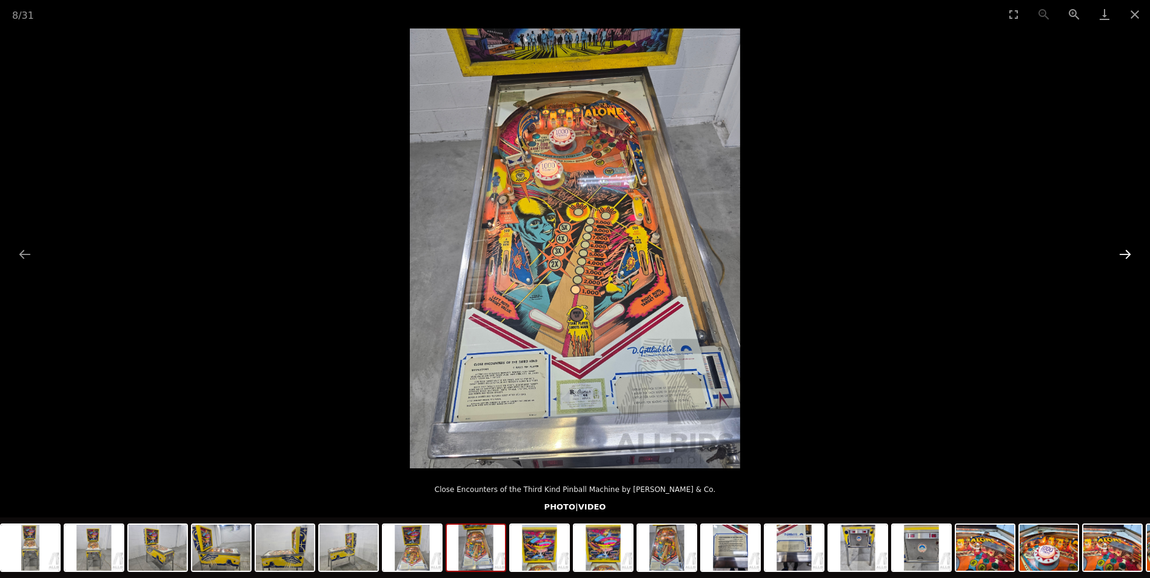
click at [1125, 248] on button "Next slide" at bounding box center [1124, 254] width 25 height 24
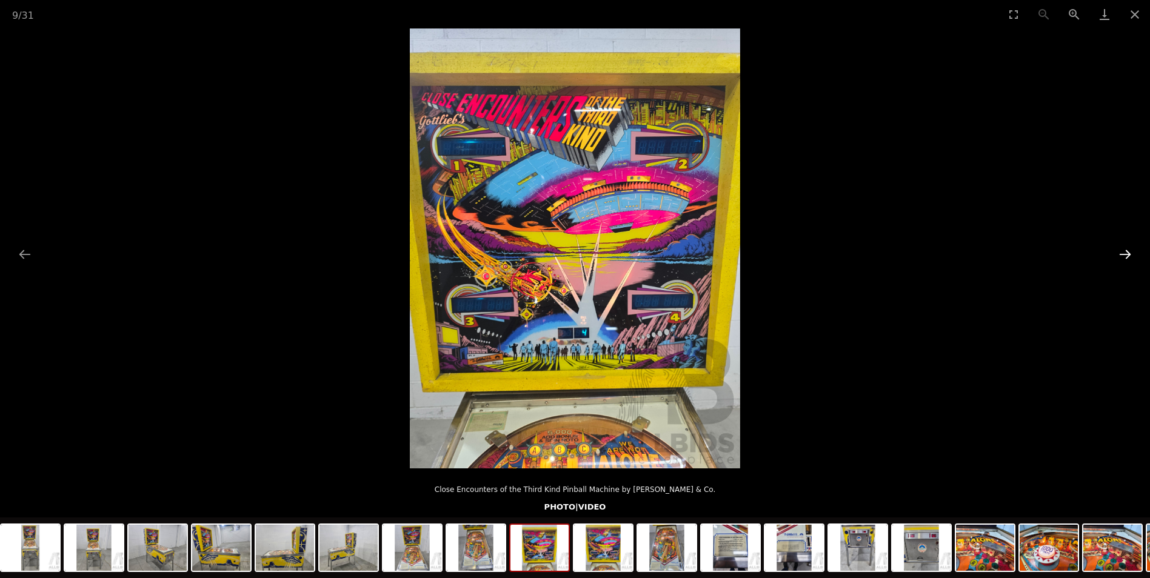
click at [1125, 248] on button "Next slide" at bounding box center [1124, 254] width 25 height 24
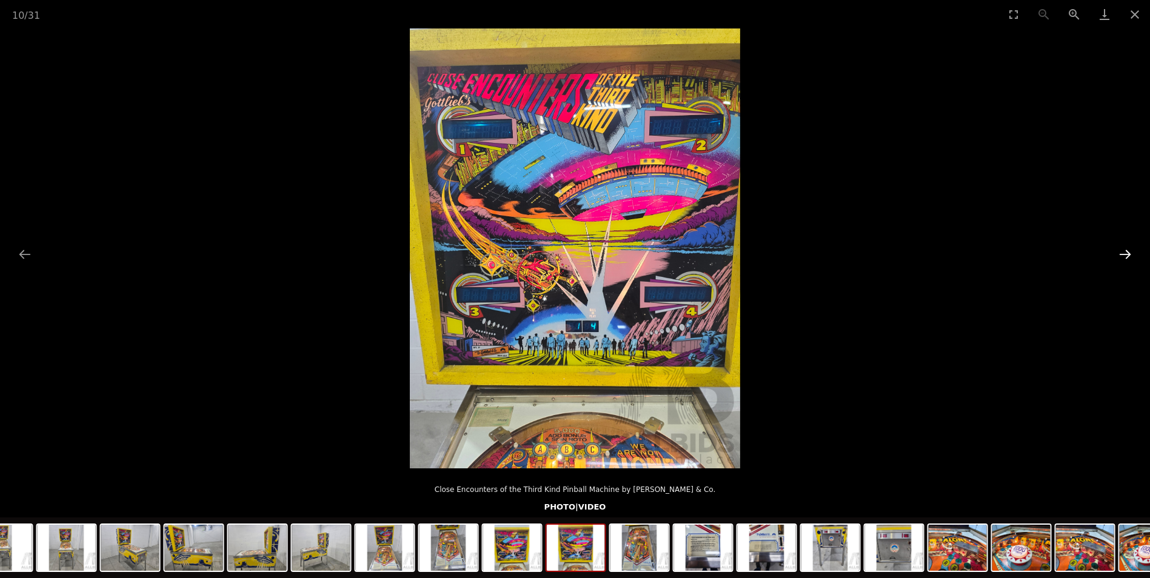
click at [1125, 248] on button "Next slide" at bounding box center [1124, 254] width 25 height 24
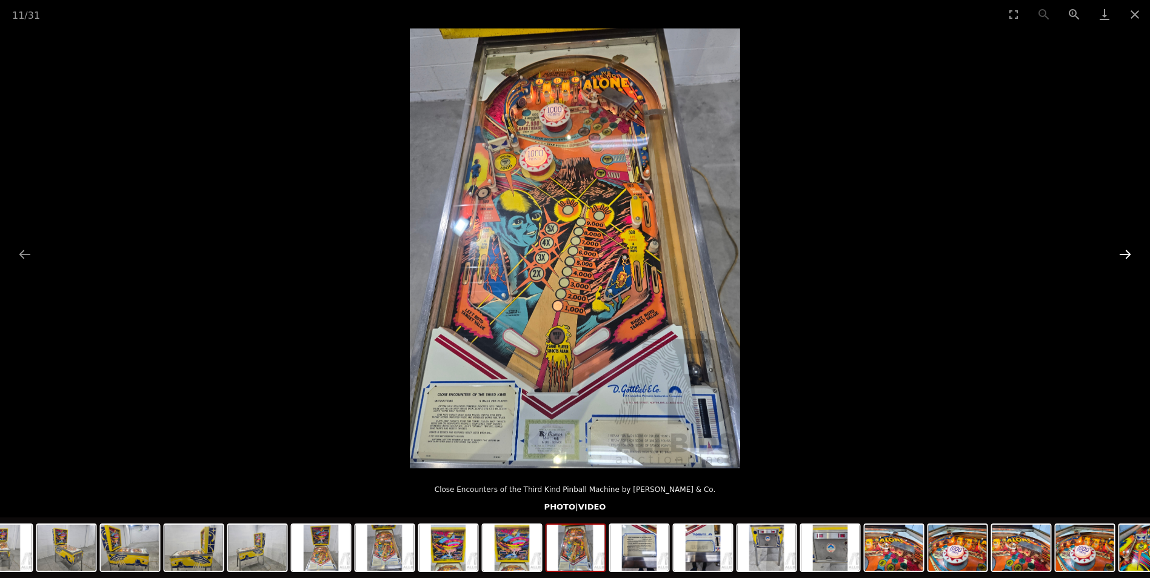
click at [1125, 248] on button "Next slide" at bounding box center [1124, 254] width 25 height 24
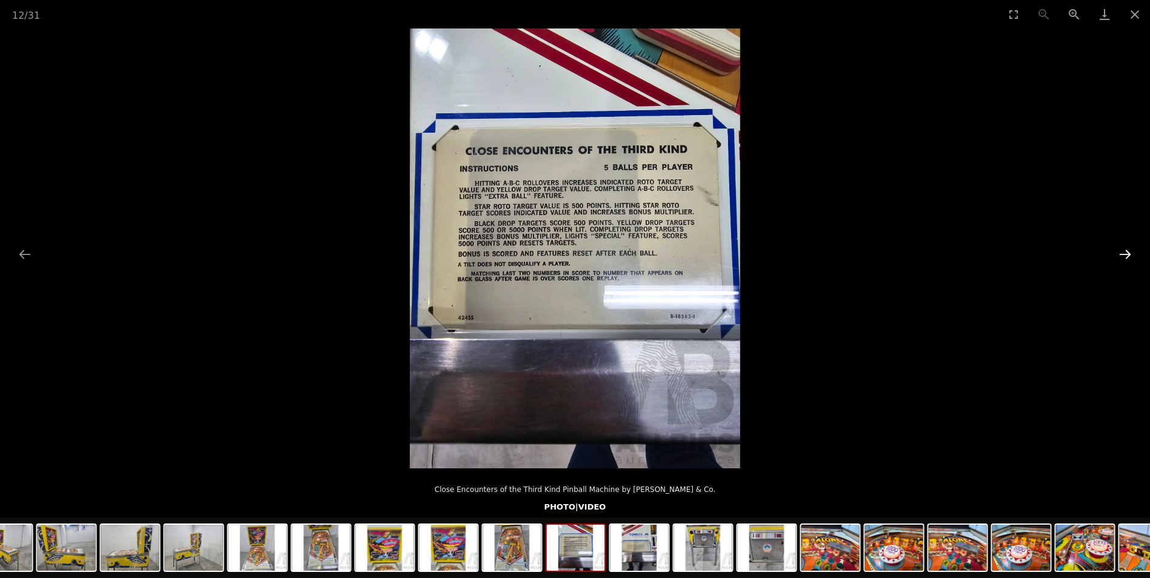
click at [1125, 248] on button "Next slide" at bounding box center [1124, 254] width 25 height 24
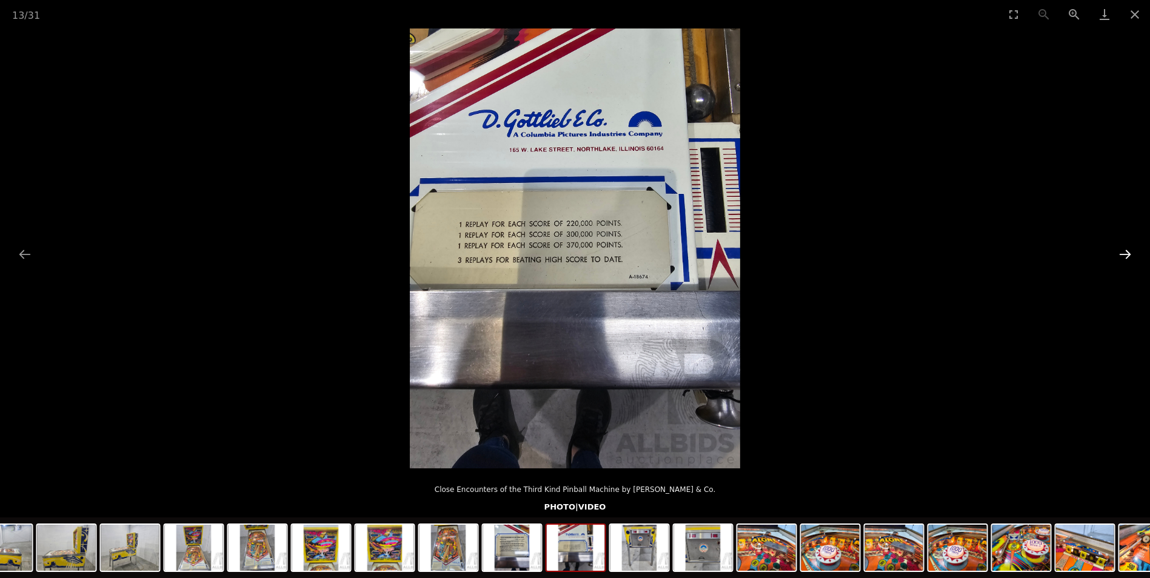
click at [1125, 248] on button "Next slide" at bounding box center [1124, 254] width 25 height 24
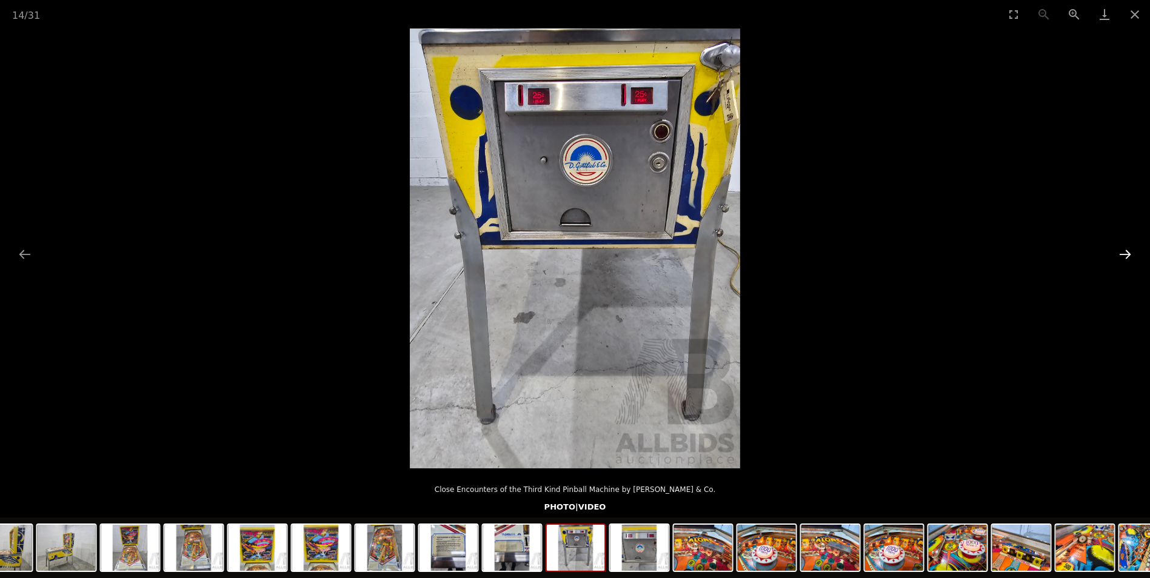
click at [1125, 248] on button "Next slide" at bounding box center [1124, 254] width 25 height 24
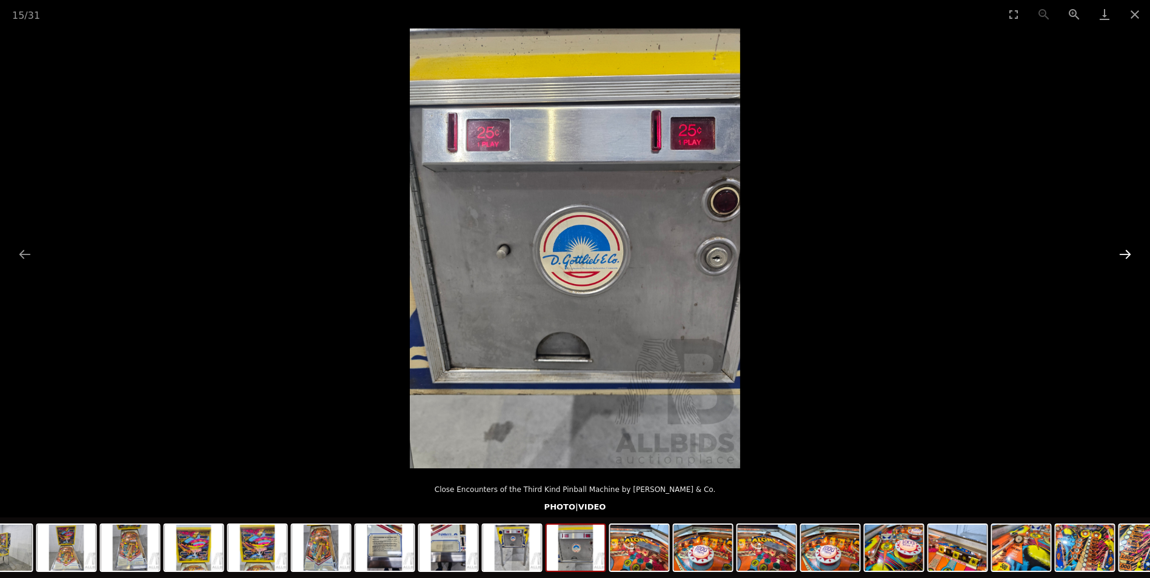
click at [1125, 248] on button "Next slide" at bounding box center [1124, 254] width 25 height 24
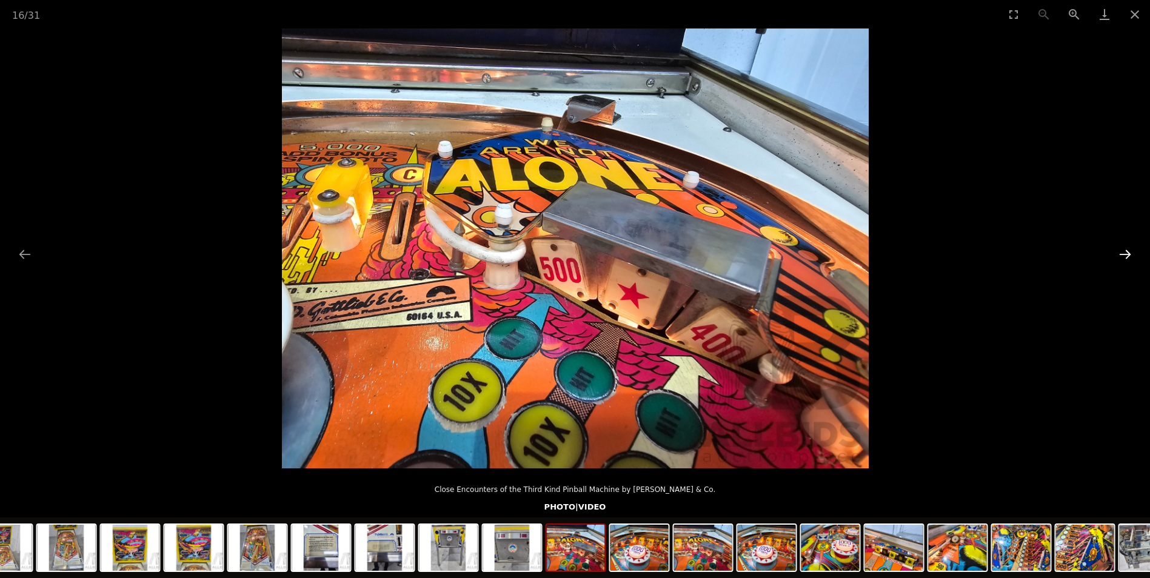
click at [1125, 248] on button "Next slide" at bounding box center [1124, 254] width 25 height 24
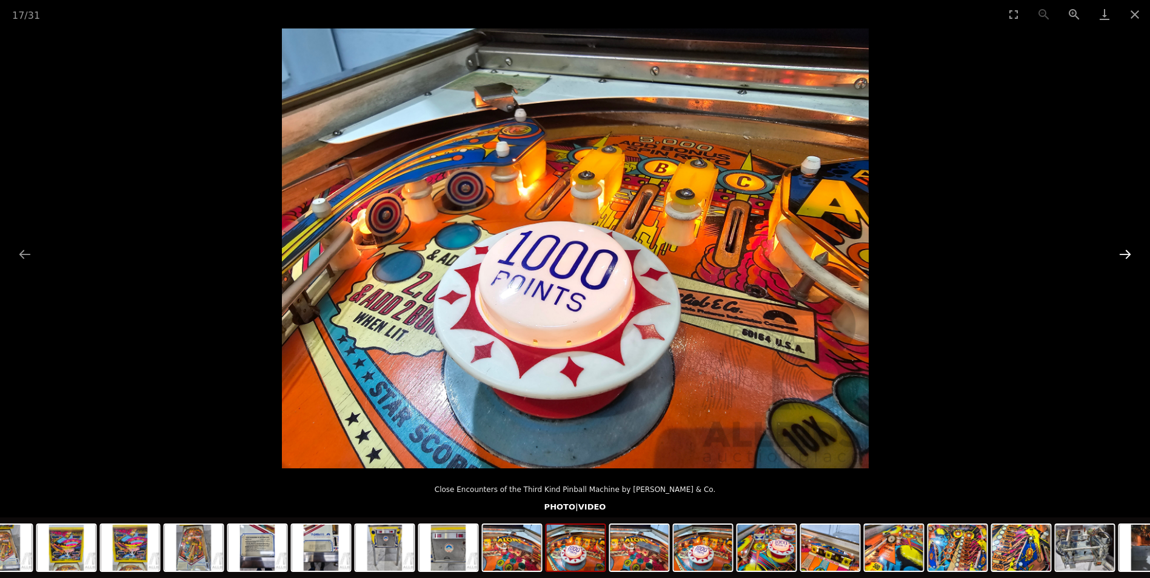
click at [1125, 248] on button "Next slide" at bounding box center [1124, 254] width 25 height 24
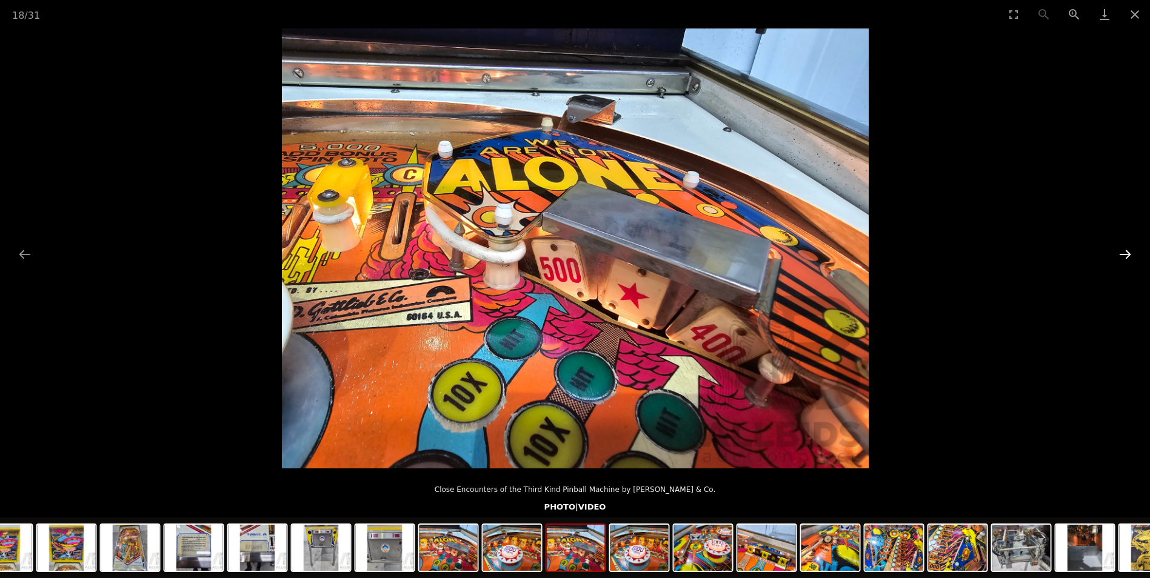
click at [1125, 248] on button "Next slide" at bounding box center [1124, 254] width 25 height 24
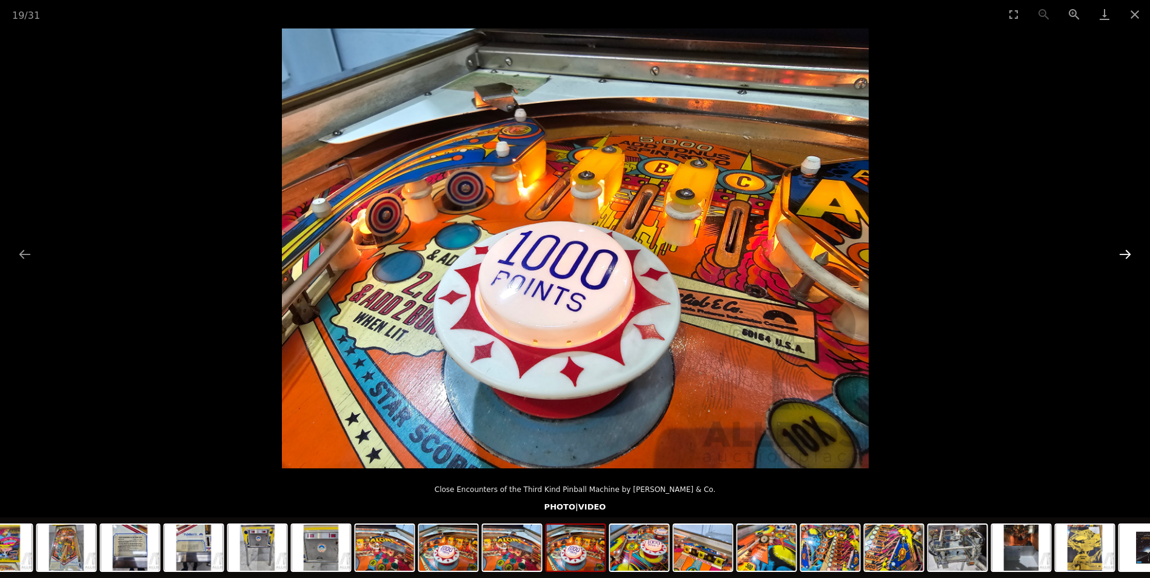
click at [1125, 248] on button "Next slide" at bounding box center [1124, 254] width 25 height 24
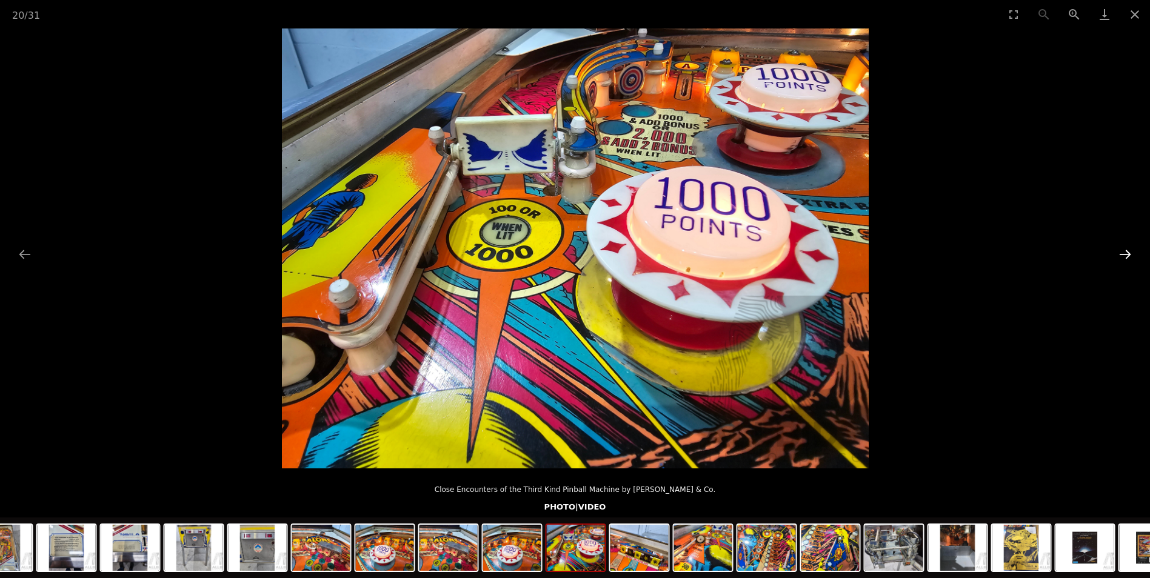
click at [1125, 248] on button "Next slide" at bounding box center [1124, 254] width 25 height 24
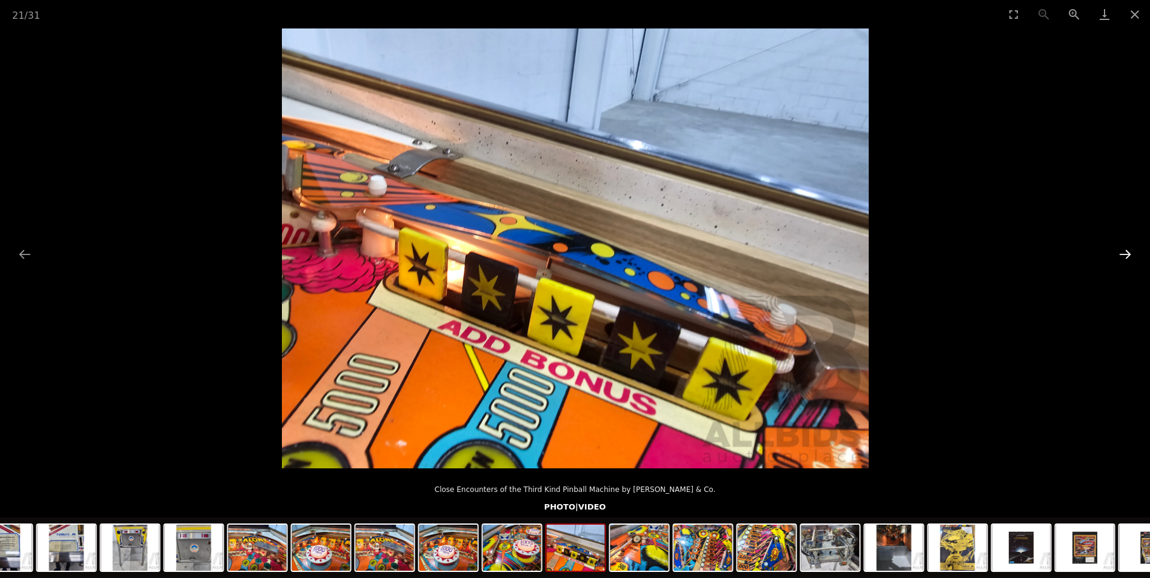
click at [1125, 248] on button "Next slide" at bounding box center [1124, 254] width 25 height 24
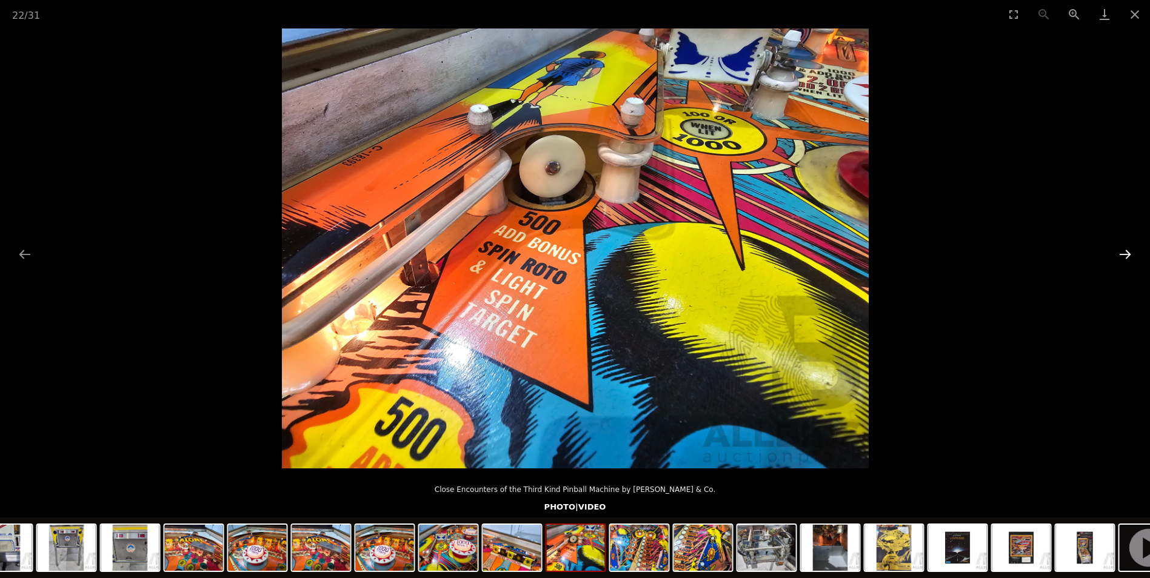
click at [1125, 248] on button "Next slide" at bounding box center [1124, 254] width 25 height 24
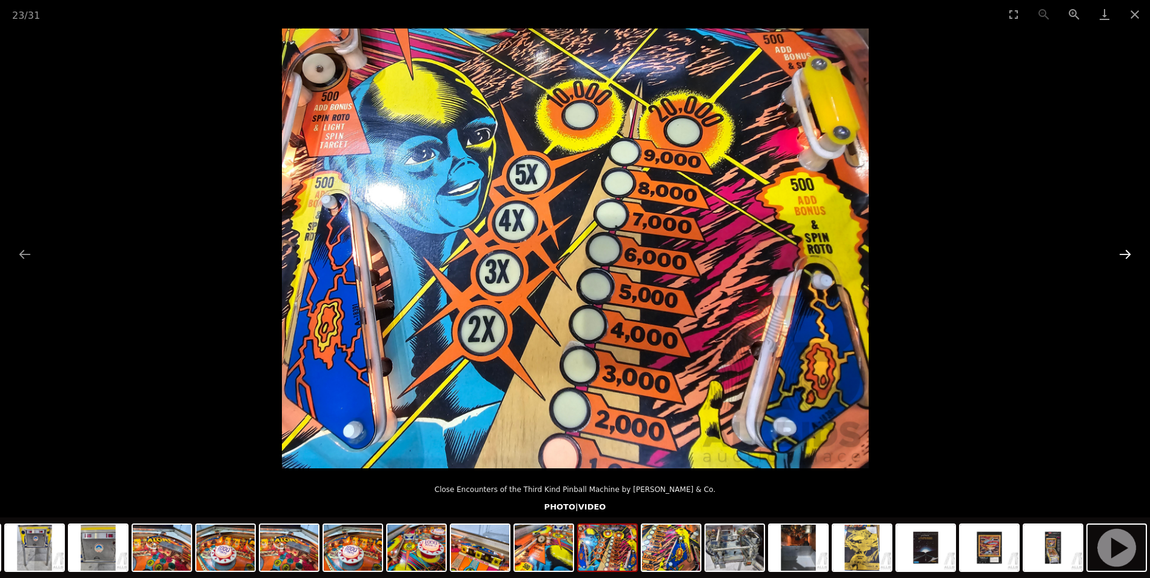
click at [1125, 248] on button "Next slide" at bounding box center [1124, 254] width 25 height 24
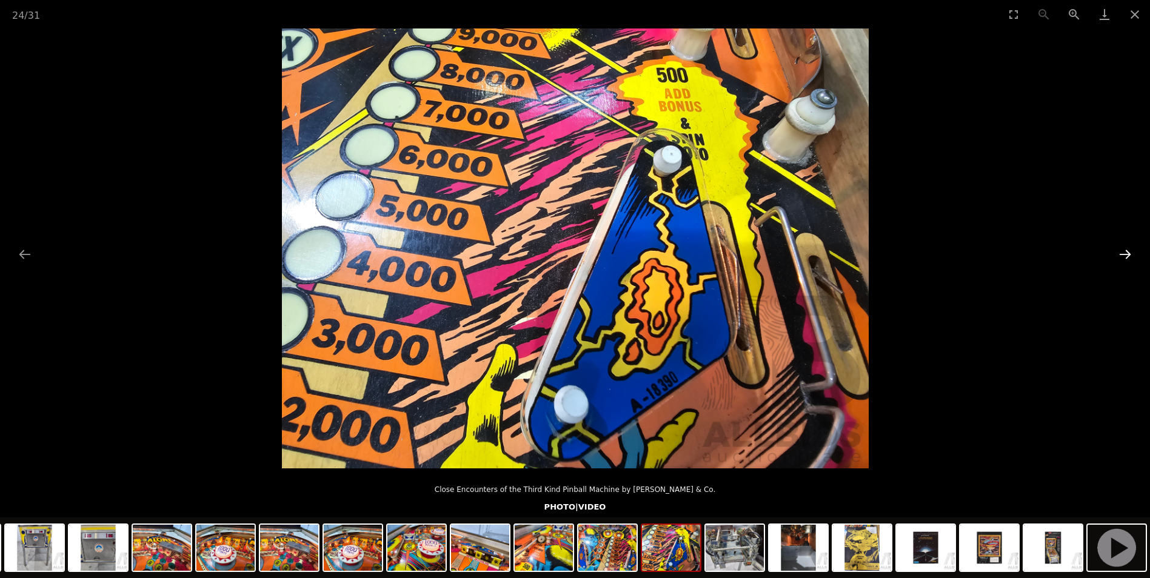
click at [1125, 248] on button "Next slide" at bounding box center [1124, 254] width 25 height 24
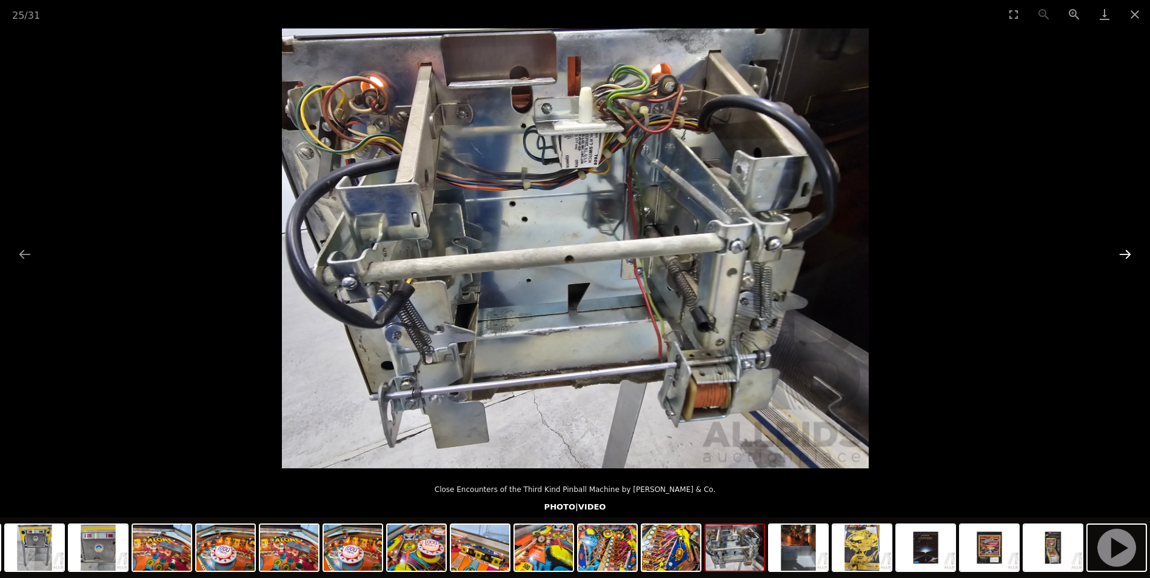
click at [1125, 248] on button "Next slide" at bounding box center [1124, 254] width 25 height 24
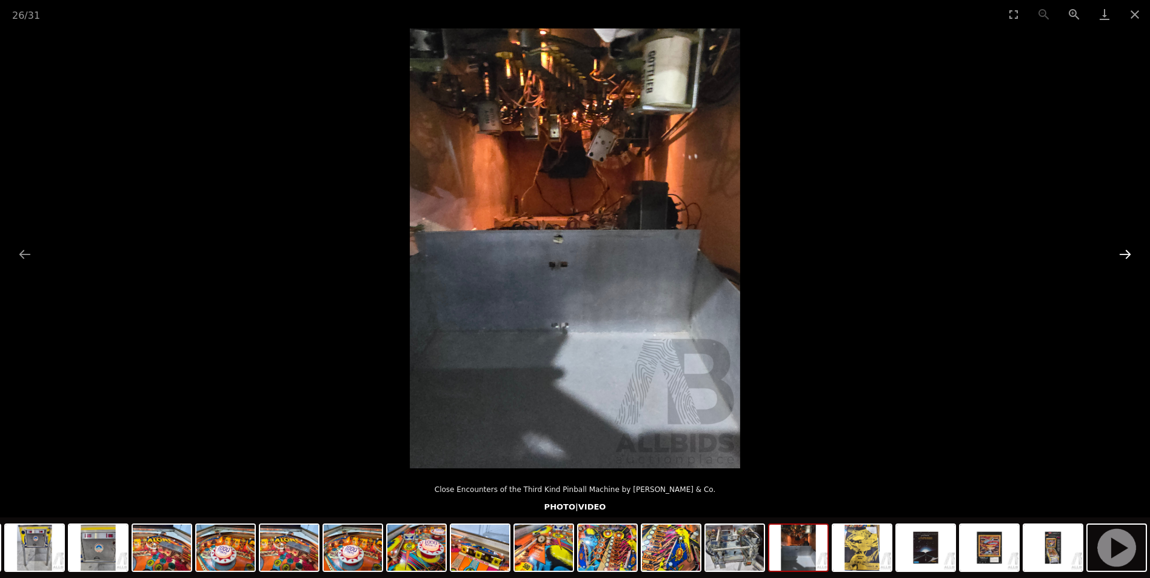
click at [1125, 248] on button "Next slide" at bounding box center [1124, 254] width 25 height 24
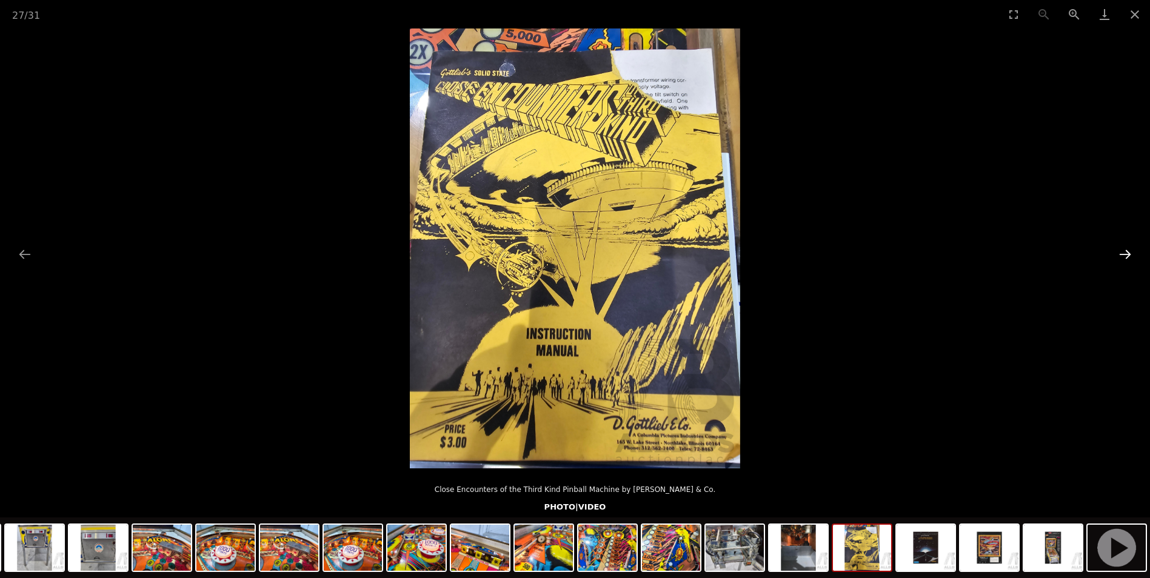
click at [1125, 248] on button "Next slide" at bounding box center [1124, 254] width 25 height 24
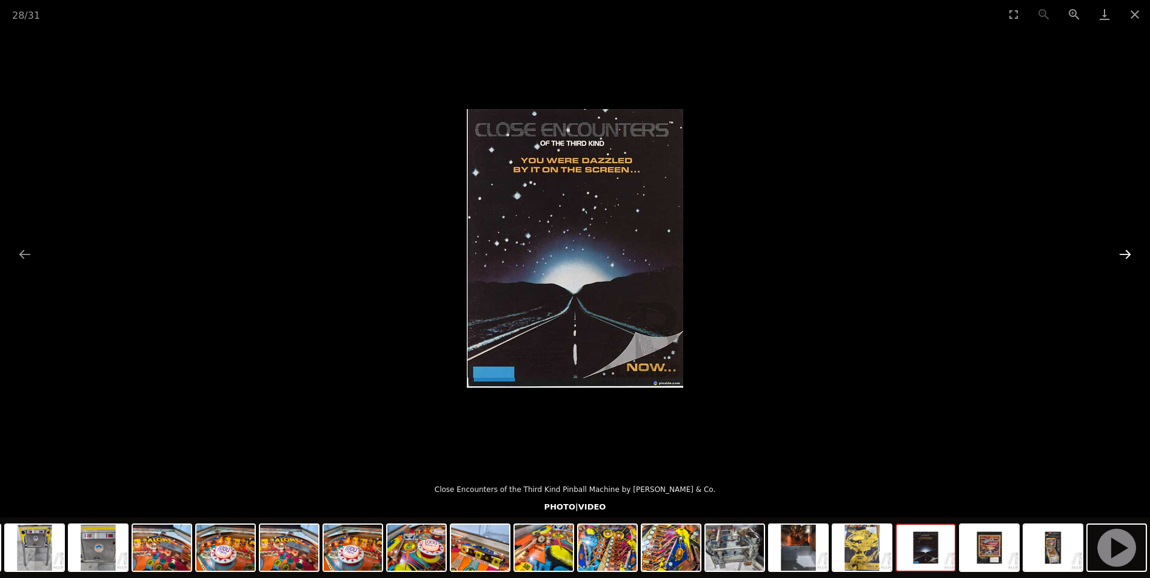
click at [1125, 248] on button "Next slide" at bounding box center [1124, 254] width 25 height 24
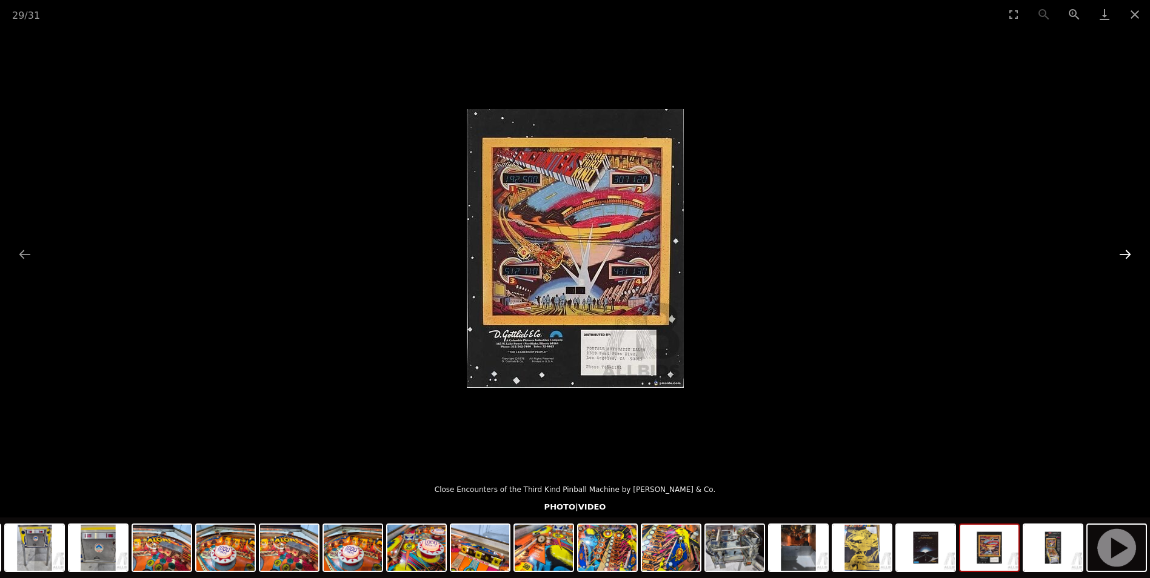
click at [1125, 248] on button "Next slide" at bounding box center [1124, 254] width 25 height 24
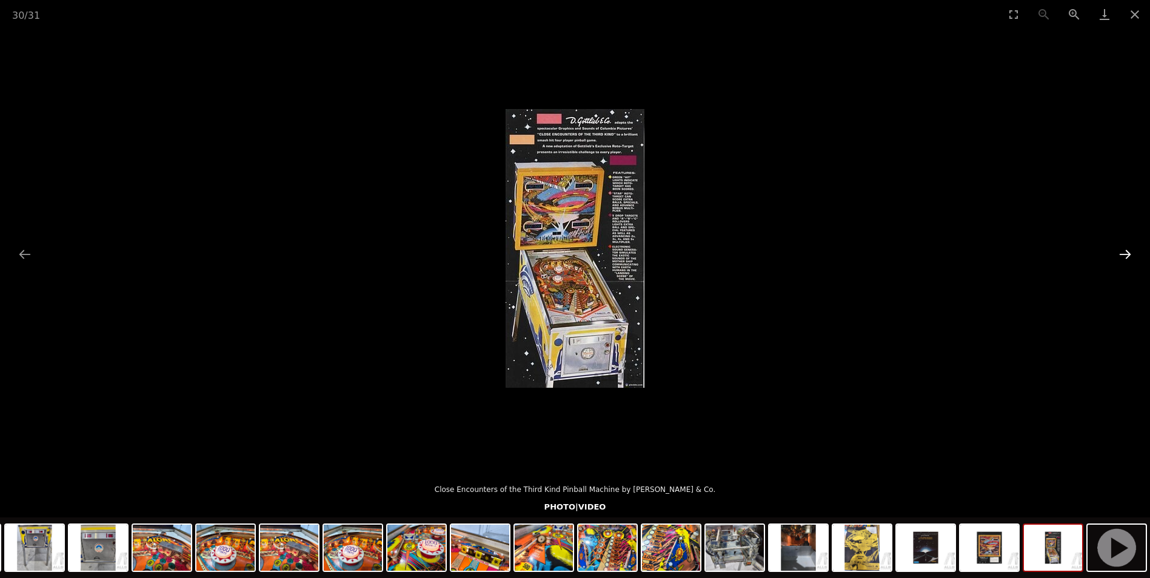
click at [1125, 248] on button "Next slide" at bounding box center [1124, 254] width 25 height 24
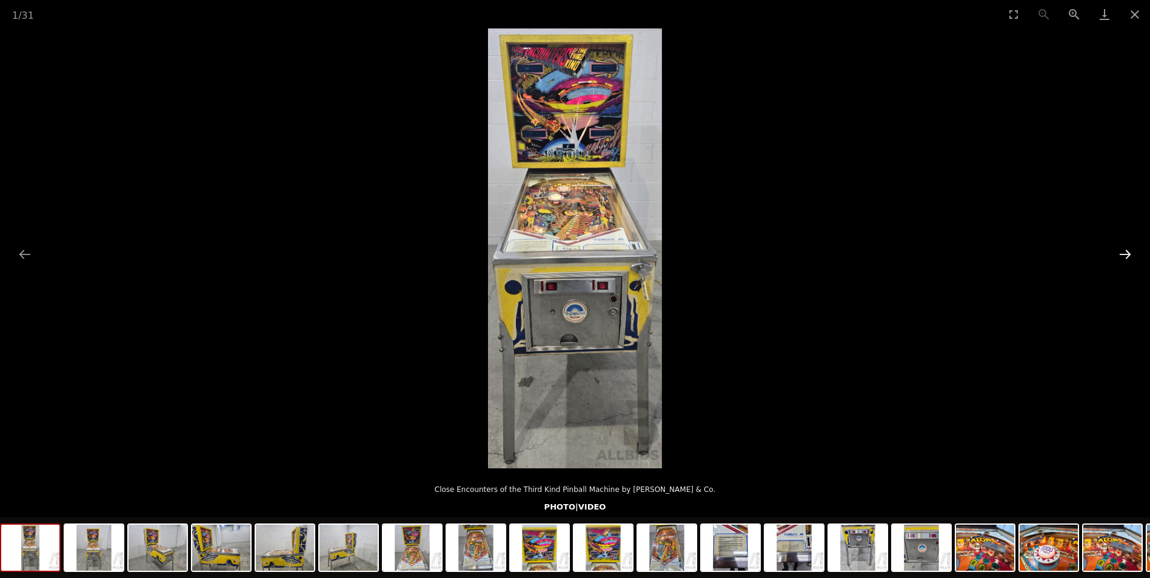
click at [1118, 250] on button "Next slide" at bounding box center [1124, 254] width 25 height 24
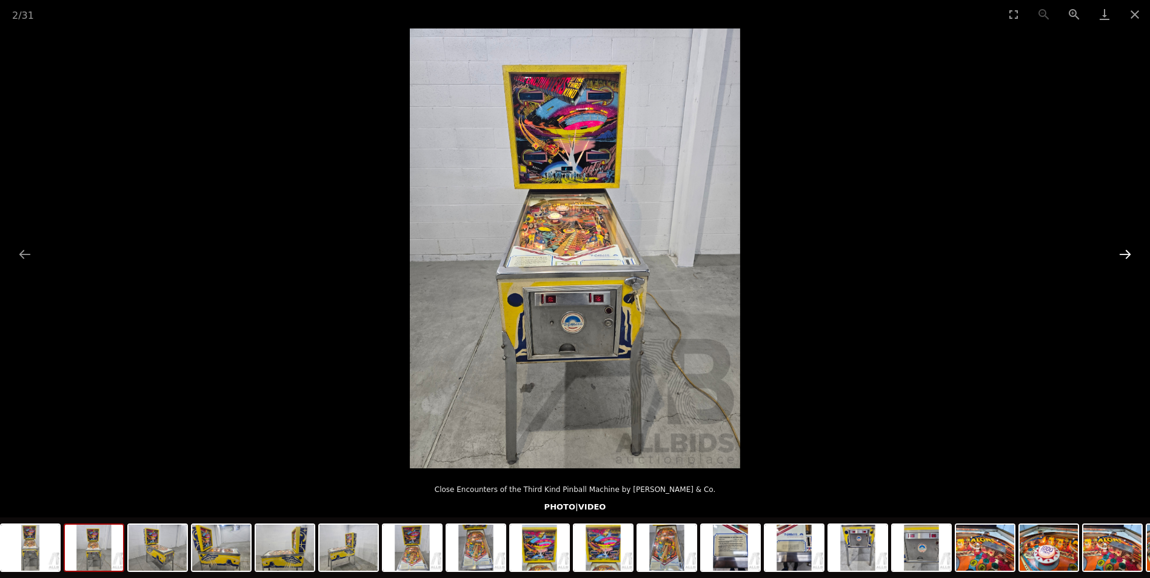
click at [1119, 250] on button "Next slide" at bounding box center [1124, 254] width 25 height 24
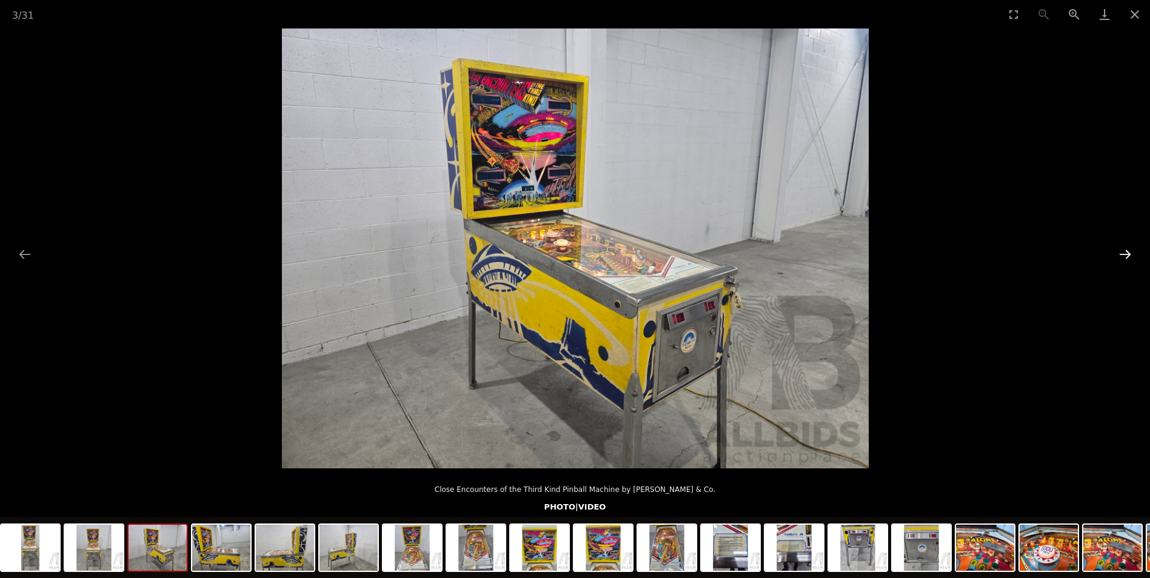
click at [1119, 250] on button "Next slide" at bounding box center [1124, 254] width 25 height 24
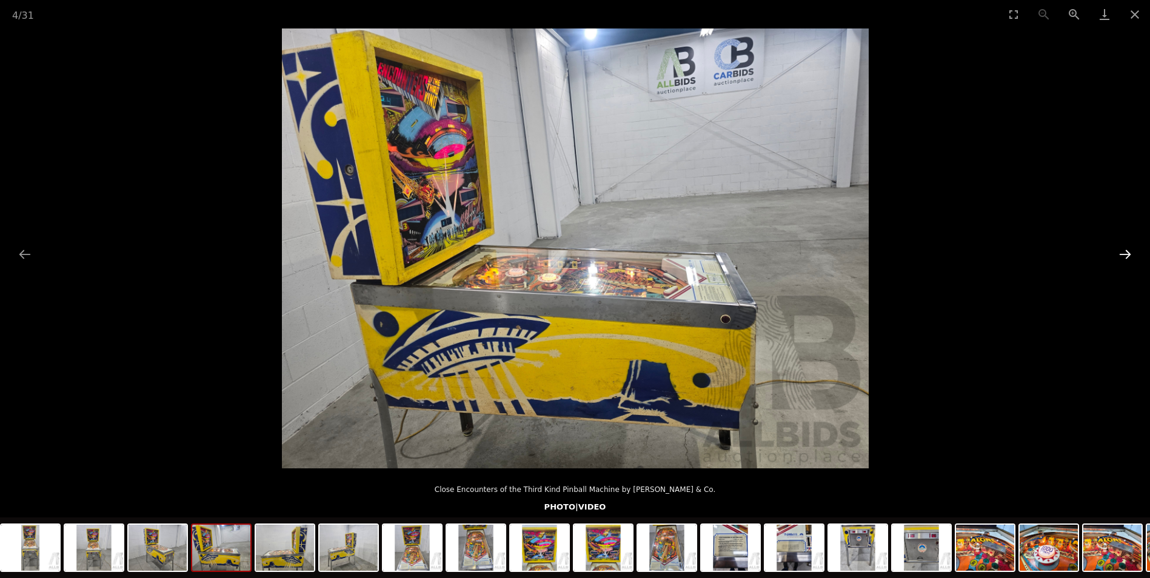
click at [1119, 250] on button "Next slide" at bounding box center [1124, 254] width 25 height 24
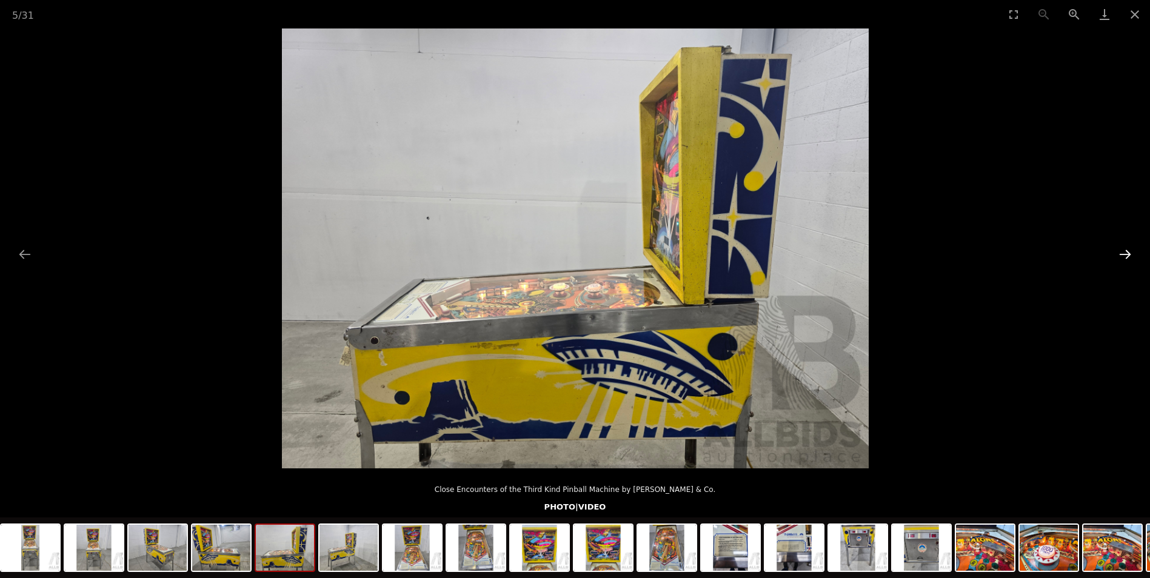
click at [1119, 250] on button "Next slide" at bounding box center [1124, 254] width 25 height 24
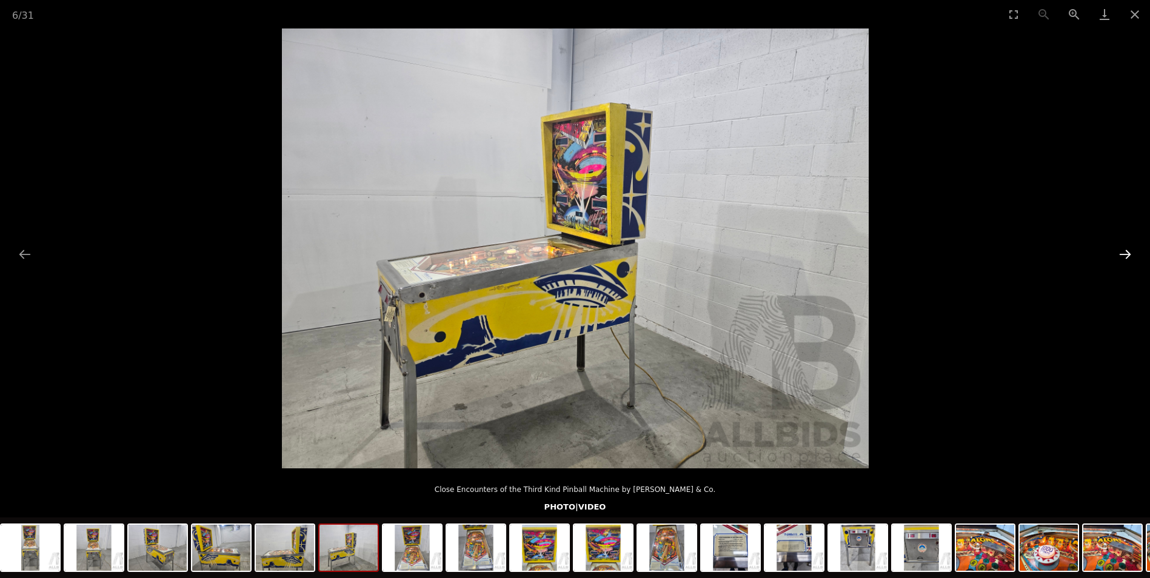
click at [1119, 250] on button "Next slide" at bounding box center [1124, 254] width 25 height 24
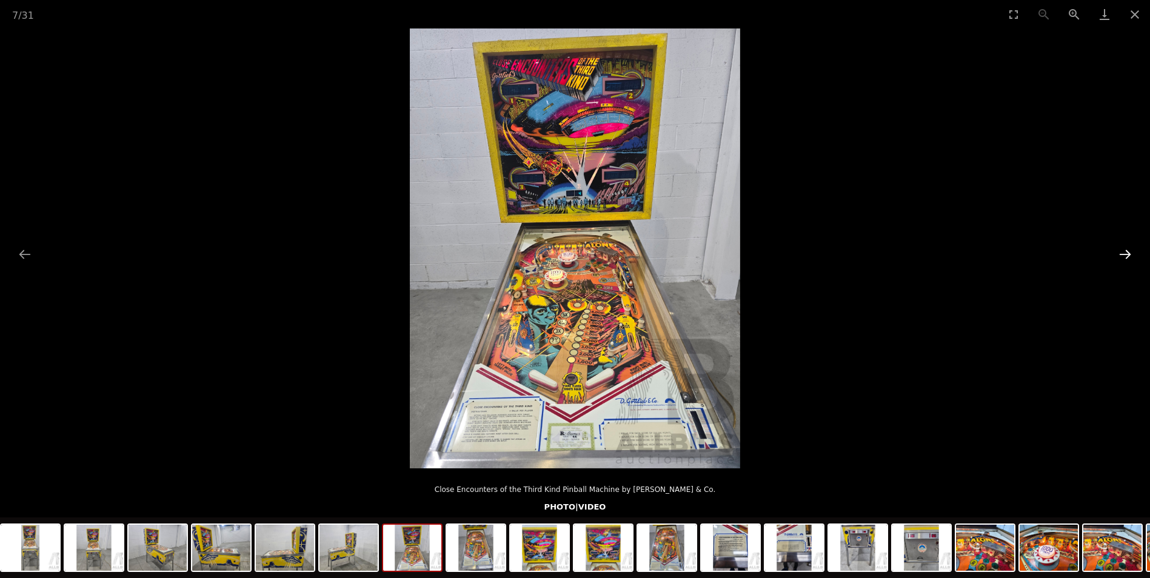
click at [1119, 250] on button "Next slide" at bounding box center [1124, 254] width 25 height 24
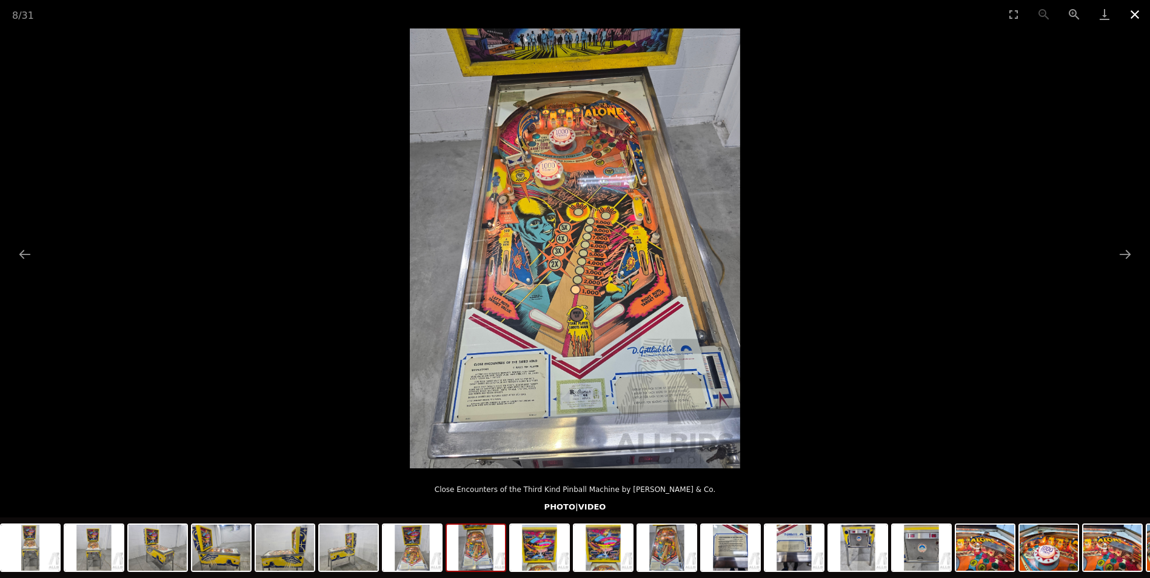
click at [1132, 15] on button "Close gallery" at bounding box center [1134, 14] width 30 height 28
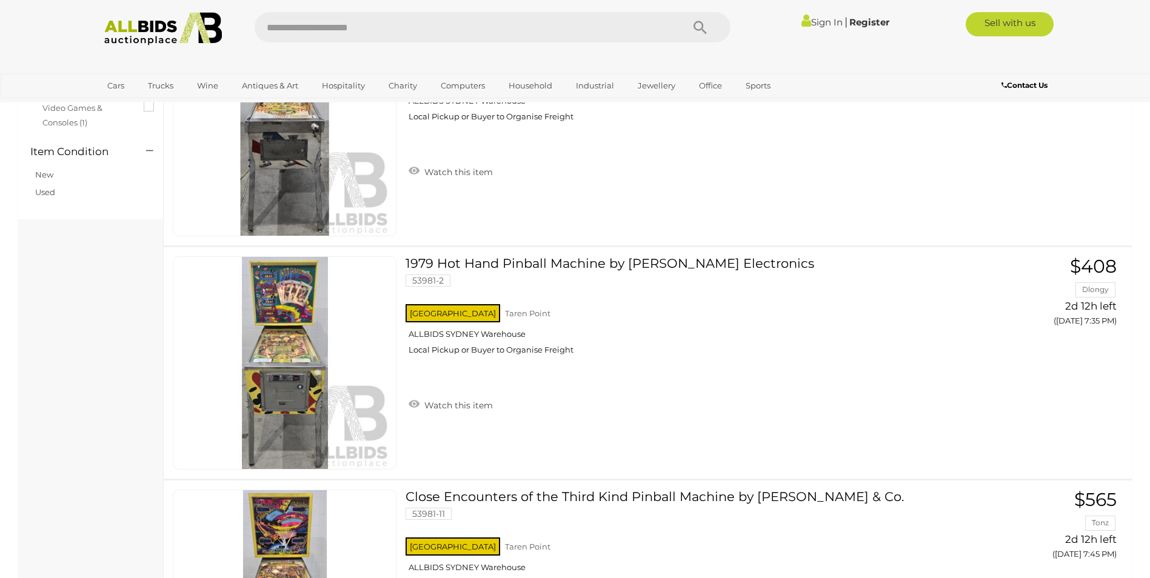
scroll to position [801, 0]
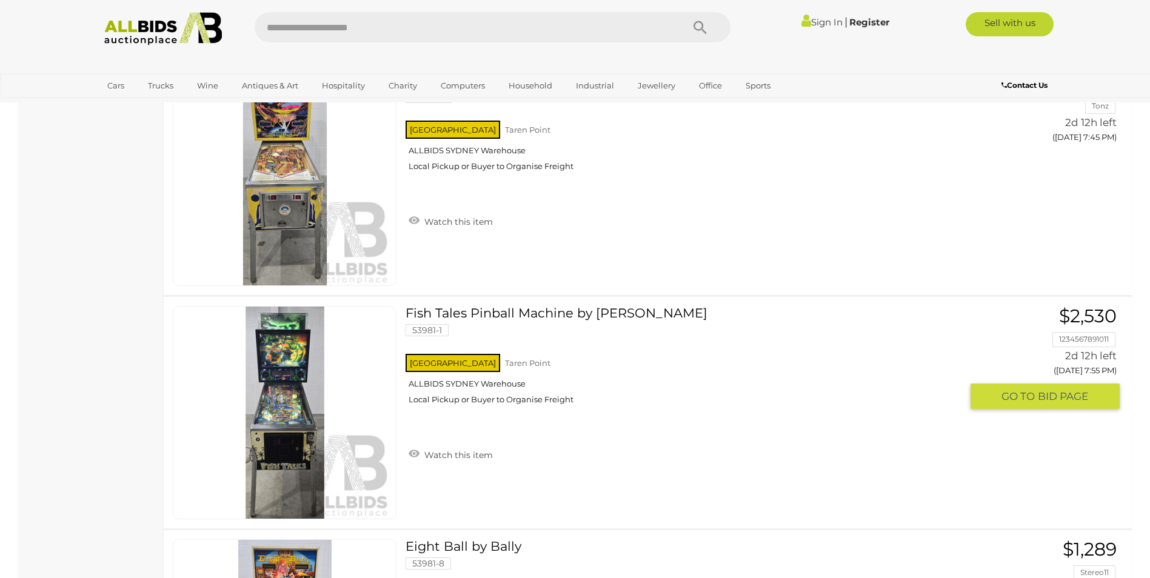
click at [307, 404] on link at bounding box center [285, 412] width 224 height 213
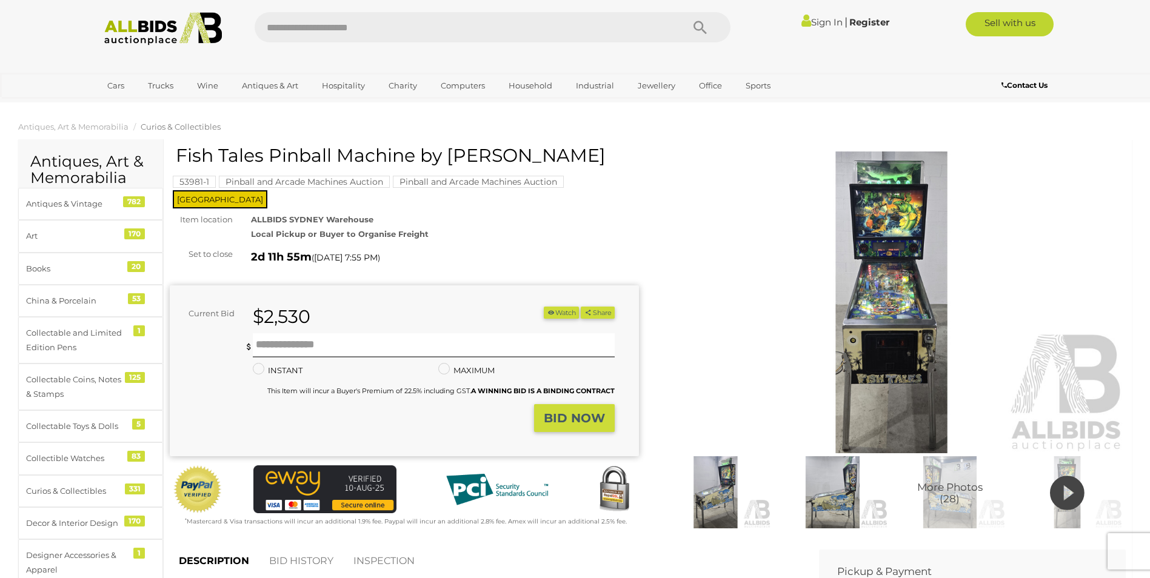
click at [890, 293] on img at bounding box center [891, 303] width 469 height 302
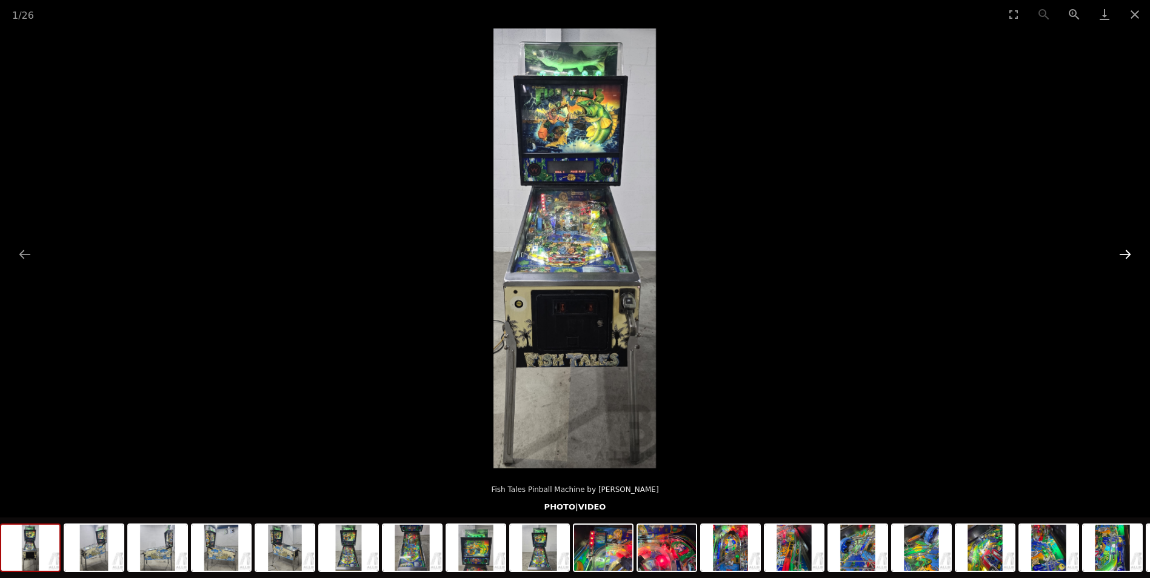
click at [1122, 252] on button "Next slide" at bounding box center [1124, 254] width 25 height 24
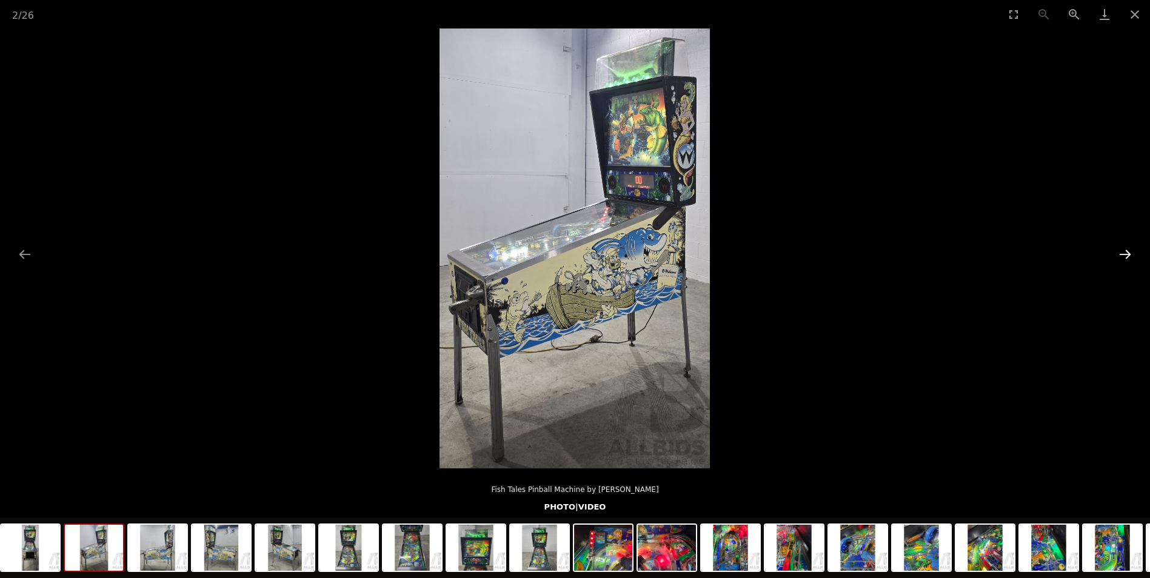
click at [1122, 251] on button "Next slide" at bounding box center [1124, 254] width 25 height 24
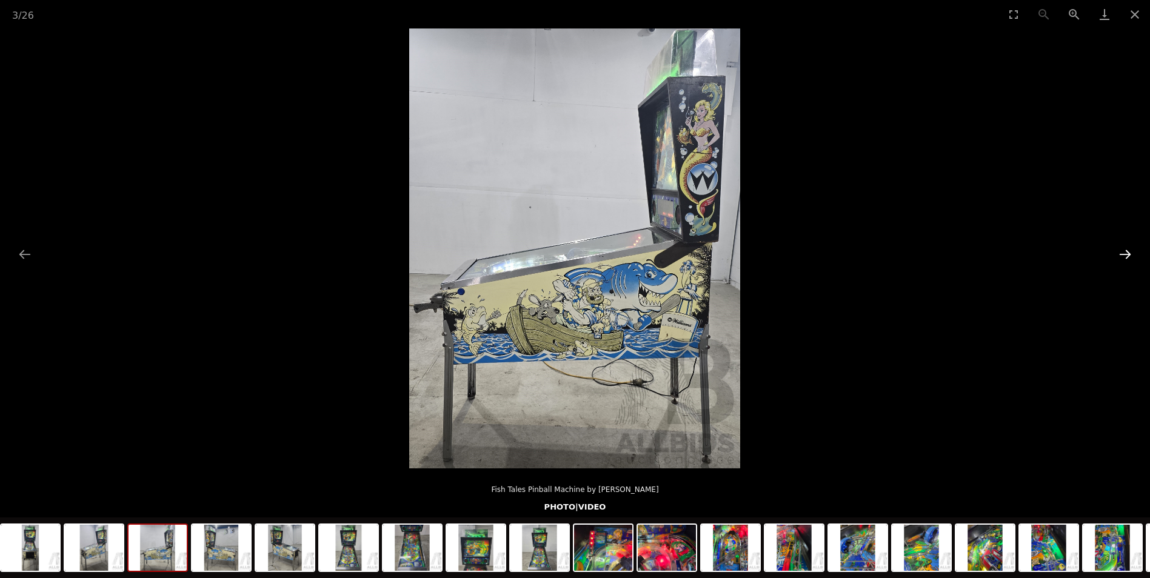
click at [1122, 251] on button "Next slide" at bounding box center [1124, 254] width 25 height 24
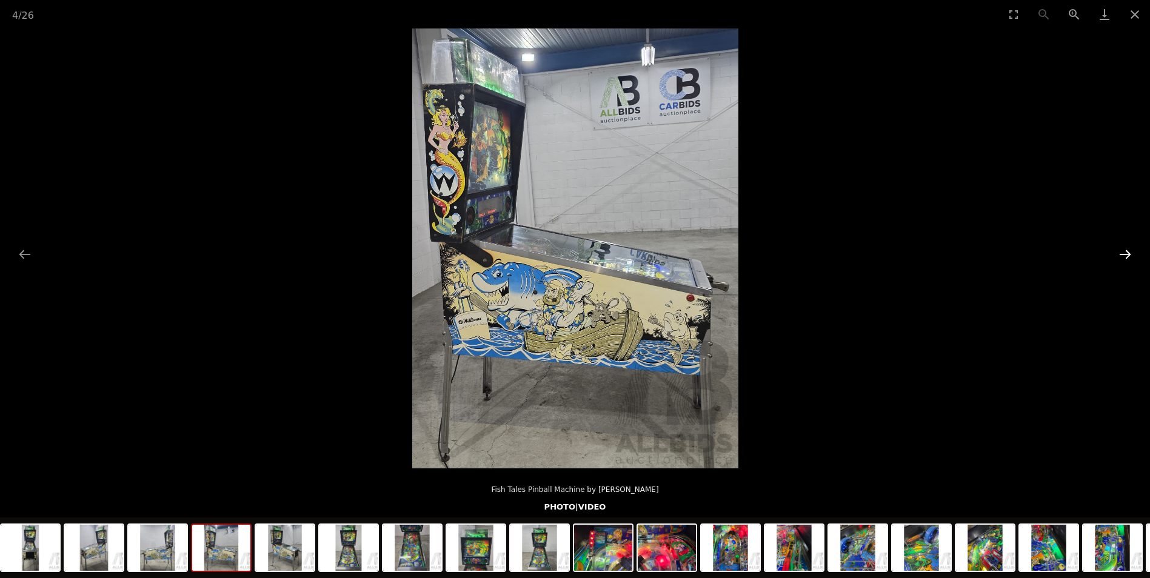
click at [1122, 251] on button "Next slide" at bounding box center [1124, 254] width 25 height 24
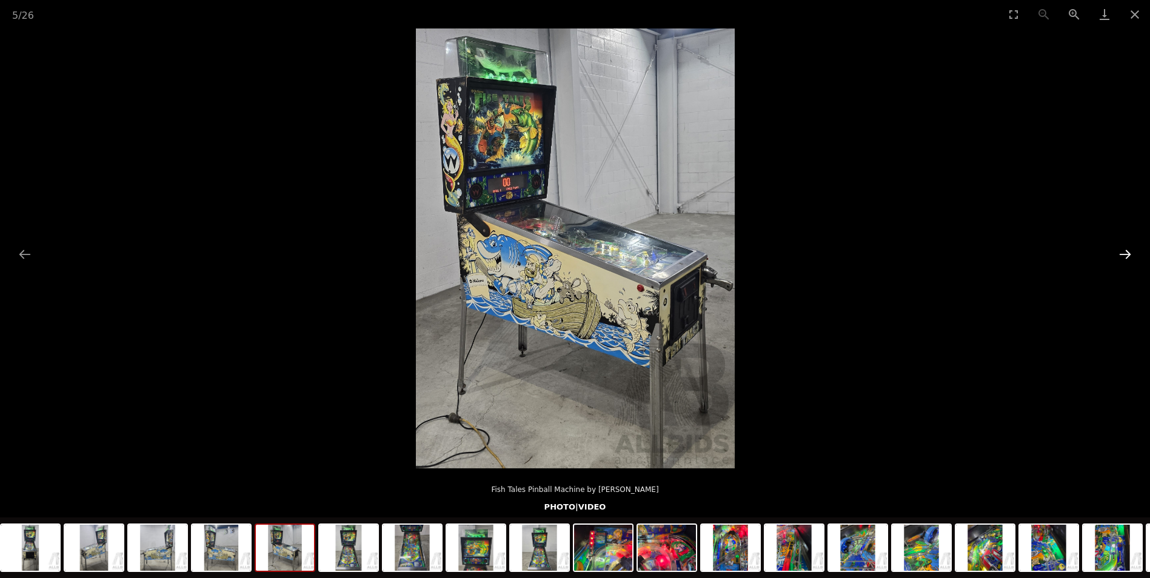
click at [1122, 251] on button "Next slide" at bounding box center [1124, 254] width 25 height 24
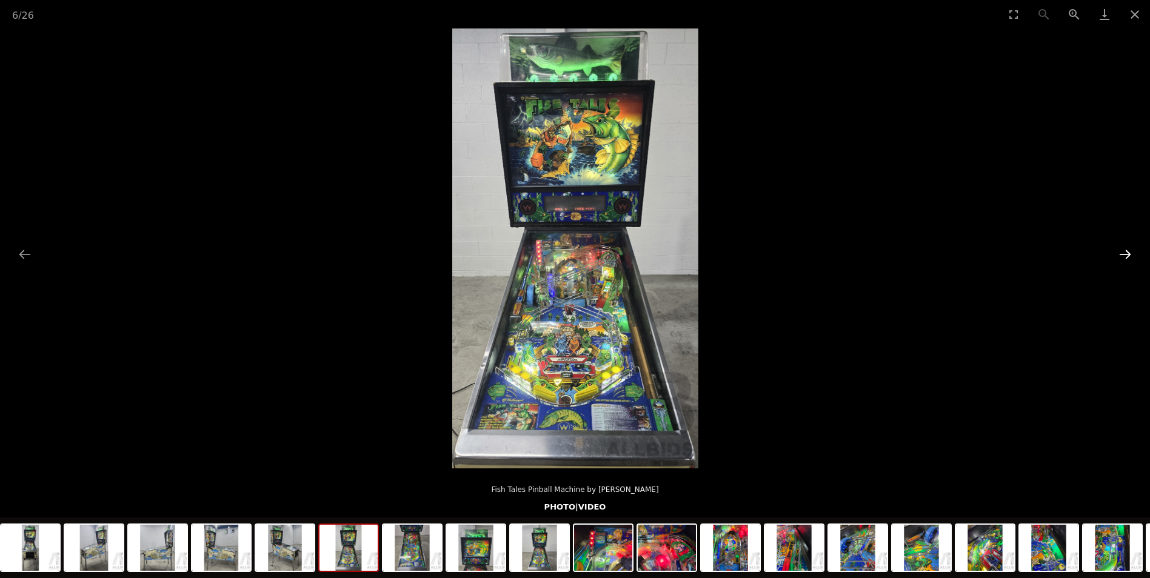
click at [1122, 251] on button "Next slide" at bounding box center [1124, 254] width 25 height 24
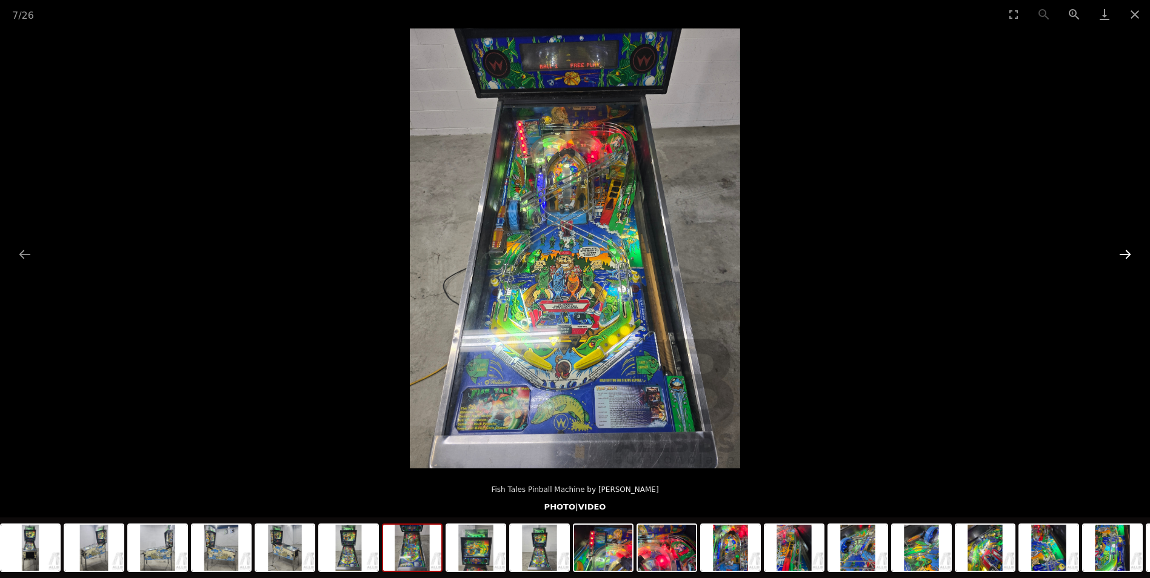
click at [1122, 251] on button "Next slide" at bounding box center [1124, 254] width 25 height 24
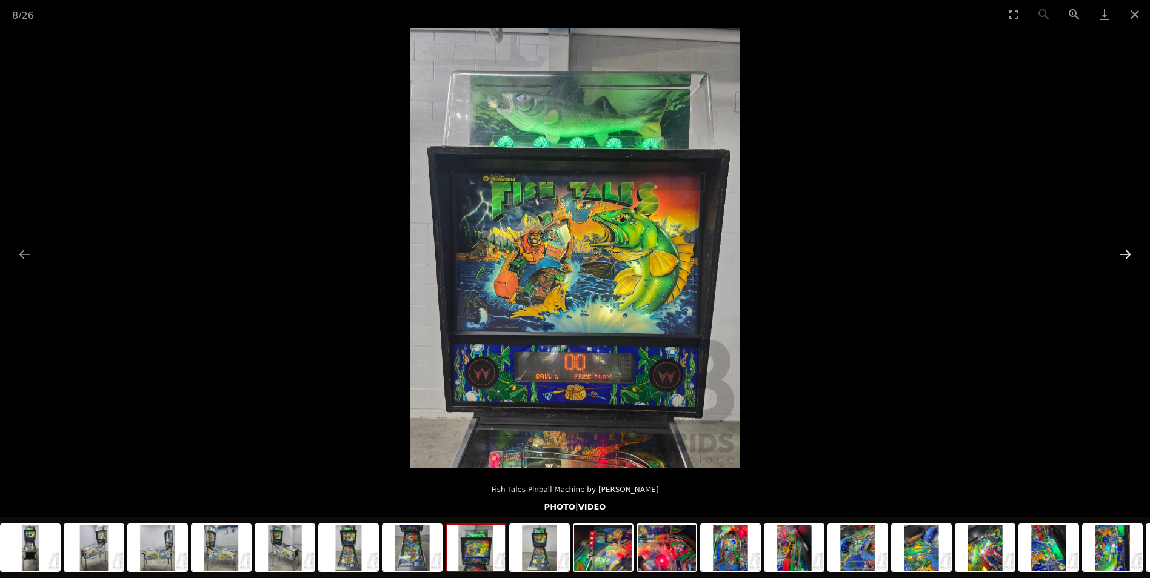
click at [1122, 251] on button "Next slide" at bounding box center [1124, 254] width 25 height 24
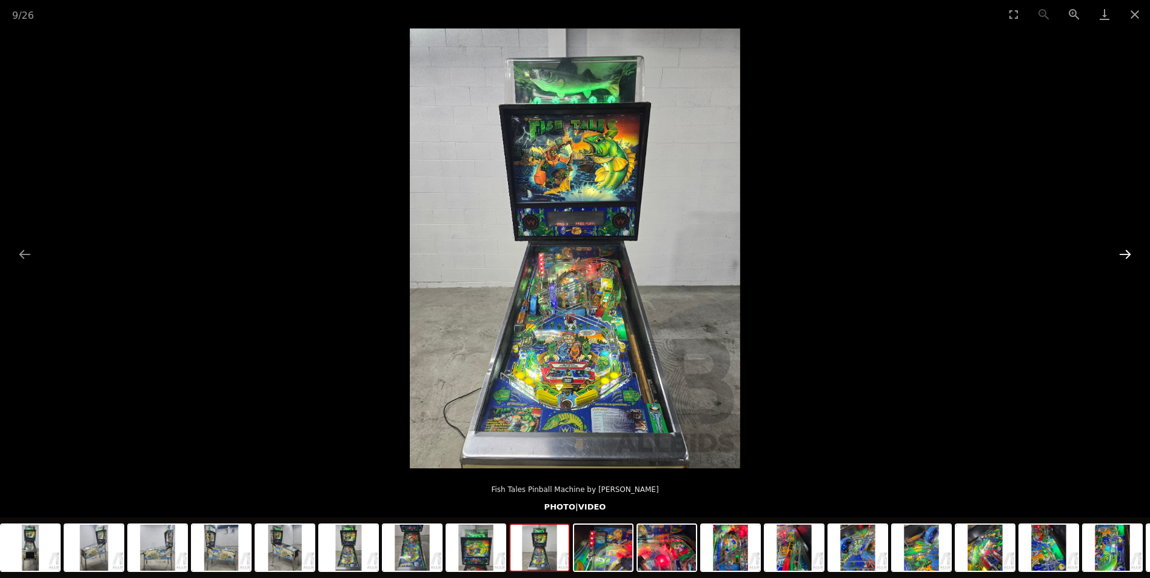
click at [1124, 255] on button "Next slide" at bounding box center [1124, 254] width 25 height 24
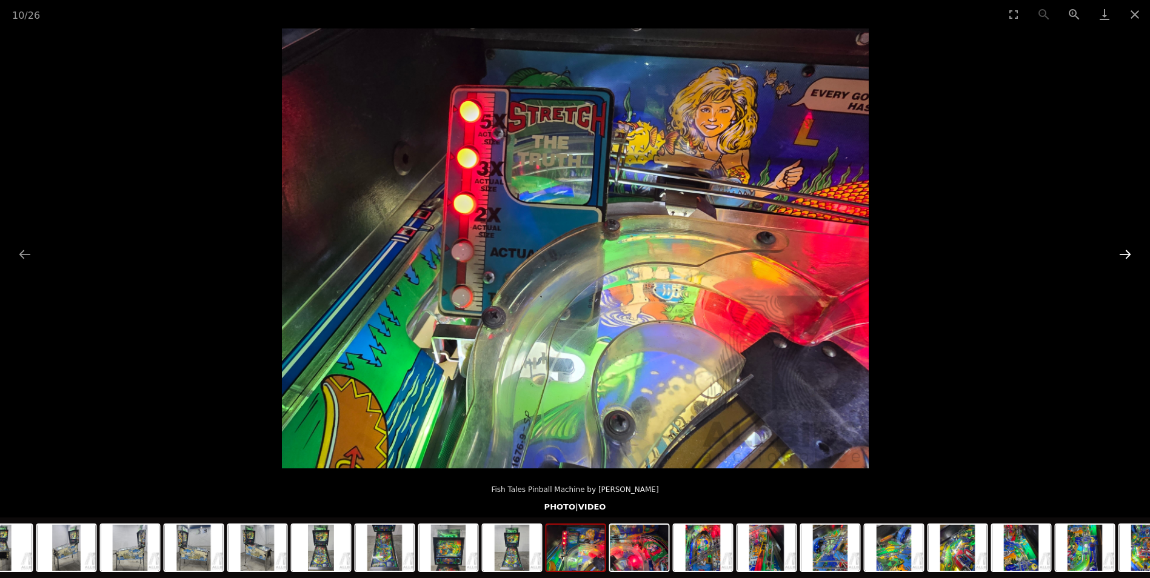
click at [1124, 255] on button "Next slide" at bounding box center [1124, 254] width 25 height 24
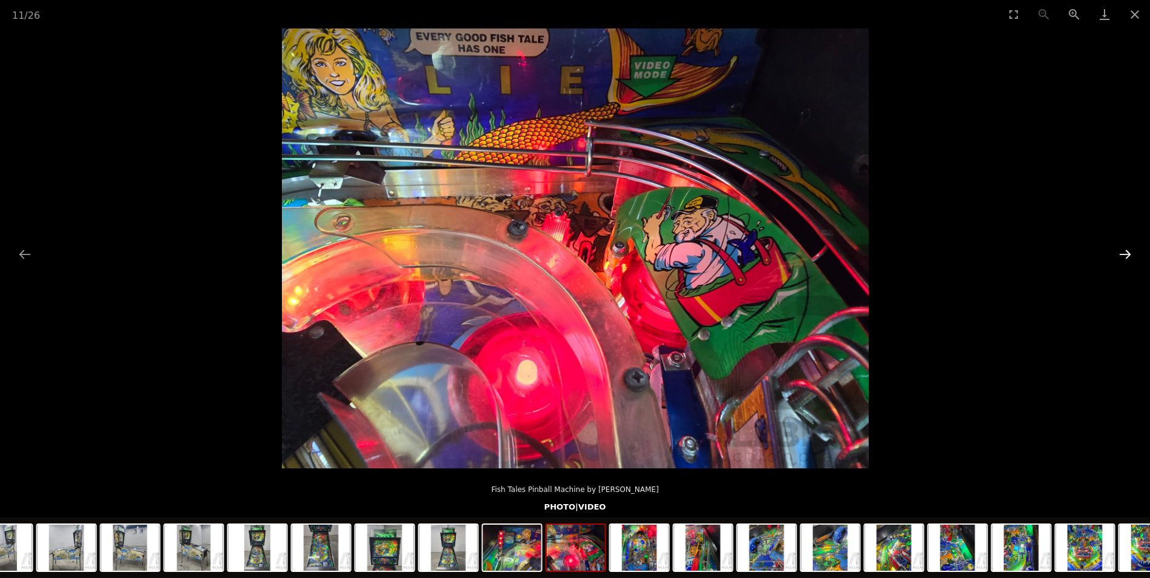
click at [1125, 254] on button "Next slide" at bounding box center [1124, 254] width 25 height 24
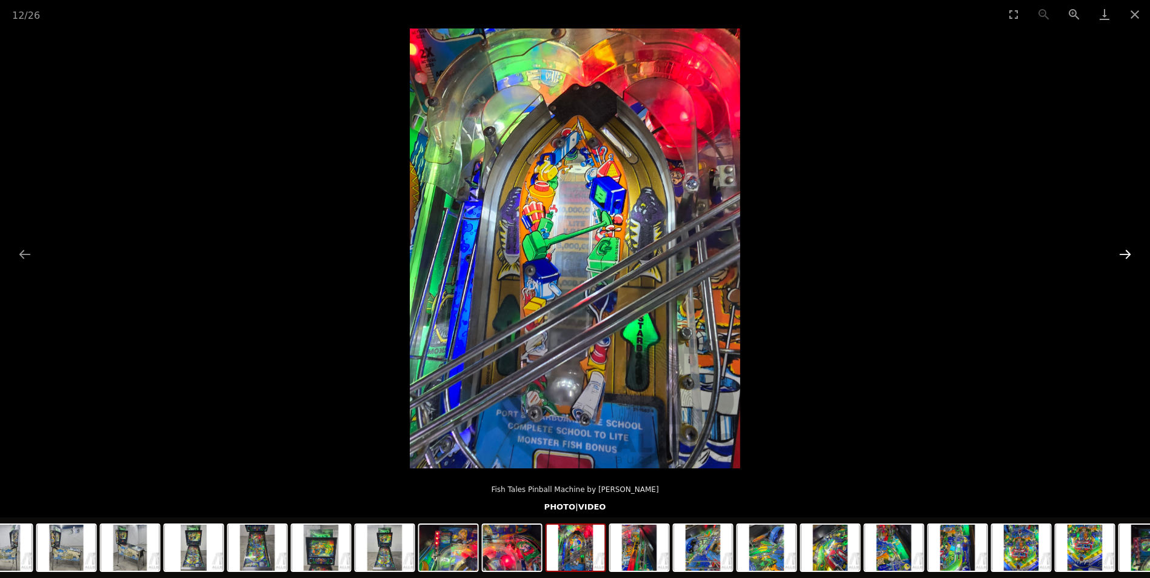
click at [1125, 254] on button "Next slide" at bounding box center [1124, 254] width 25 height 24
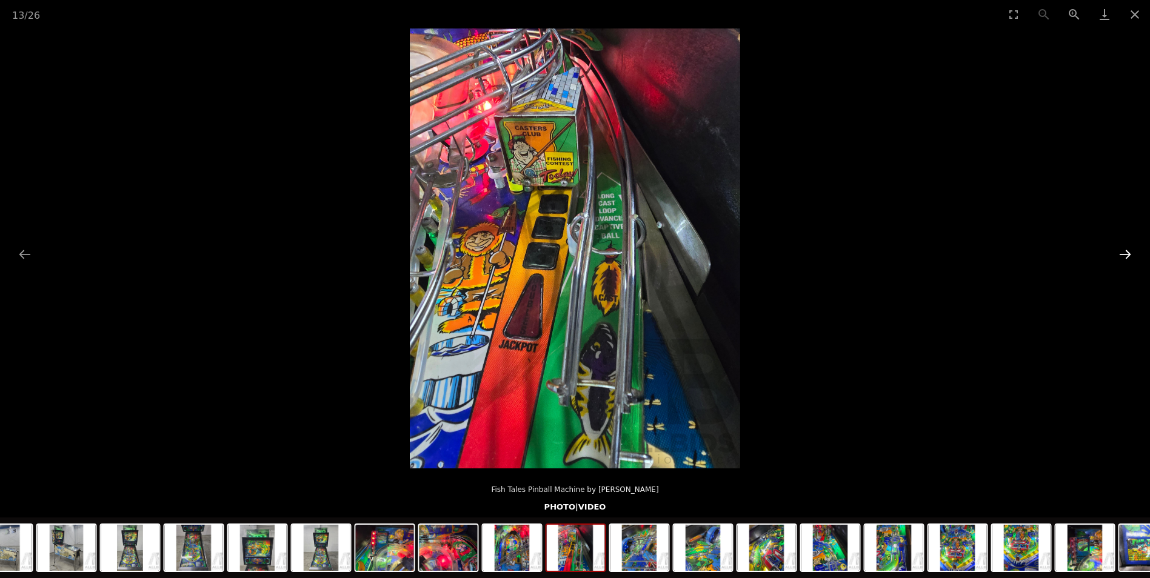
click at [1132, 256] on button "Next slide" at bounding box center [1124, 254] width 25 height 24
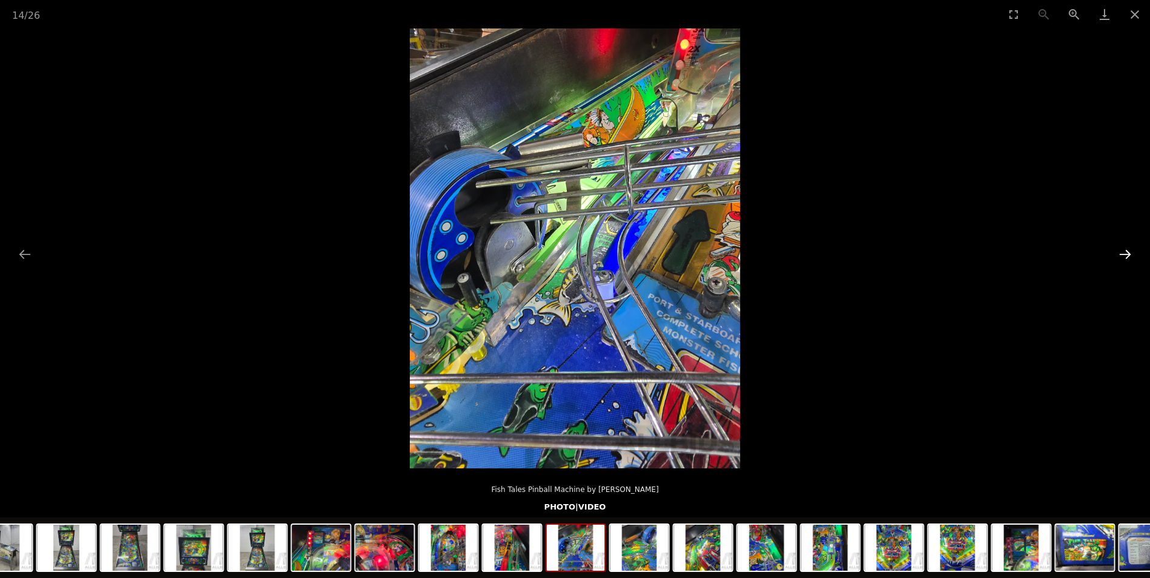
click at [1132, 256] on button "Next slide" at bounding box center [1124, 254] width 25 height 24
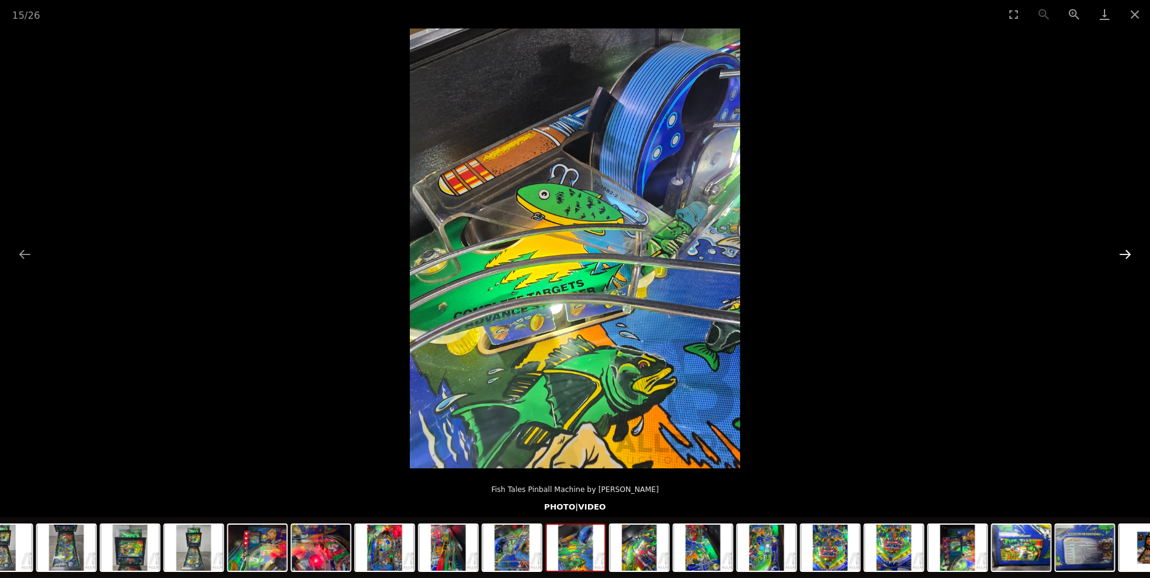
click at [1132, 256] on button "Next slide" at bounding box center [1124, 254] width 25 height 24
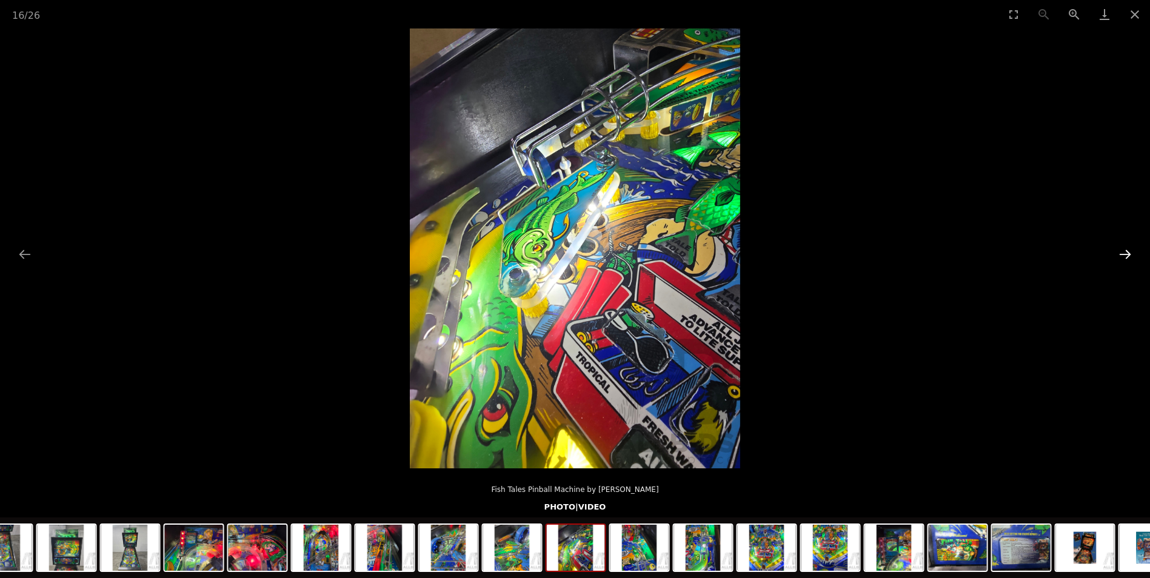
click at [1132, 256] on button "Next slide" at bounding box center [1124, 254] width 25 height 24
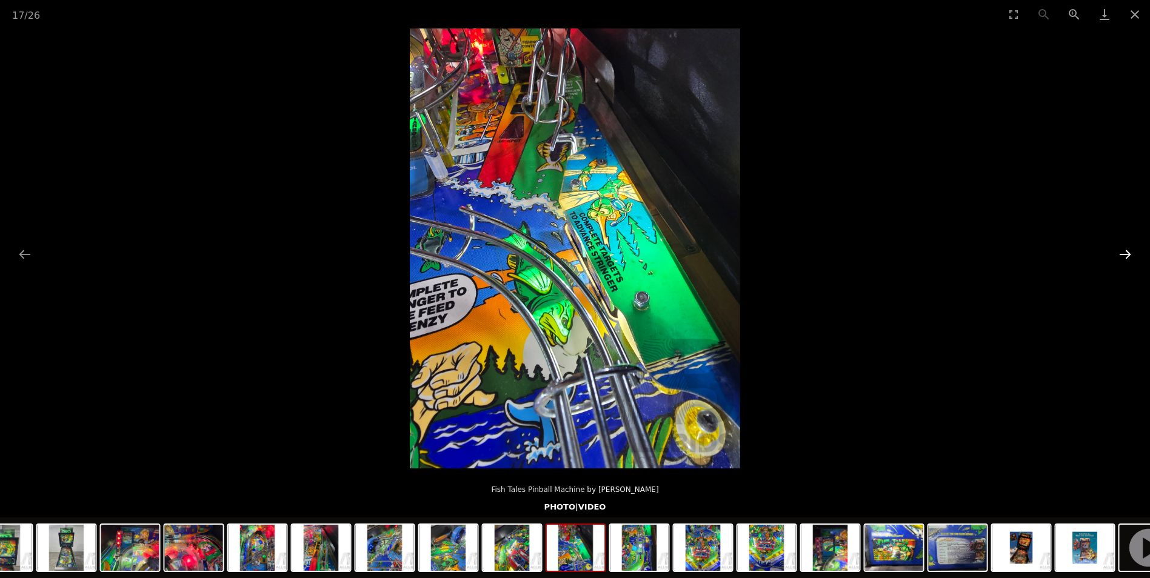
click at [1132, 256] on button "Next slide" at bounding box center [1124, 254] width 25 height 24
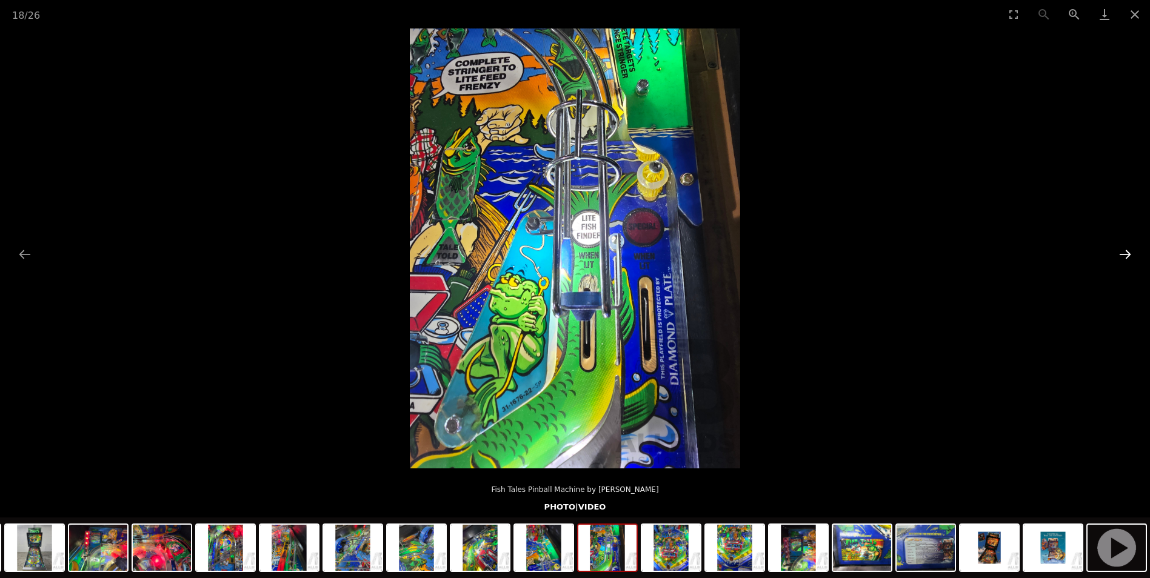
click at [1132, 256] on button "Next slide" at bounding box center [1124, 254] width 25 height 24
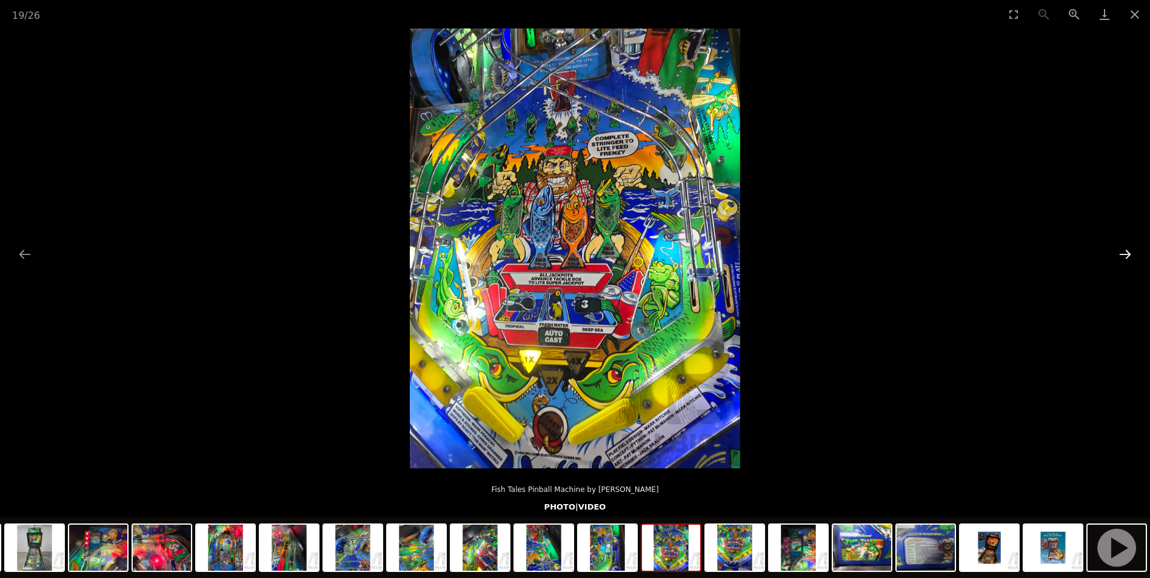
click at [1132, 256] on button "Next slide" at bounding box center [1124, 254] width 25 height 24
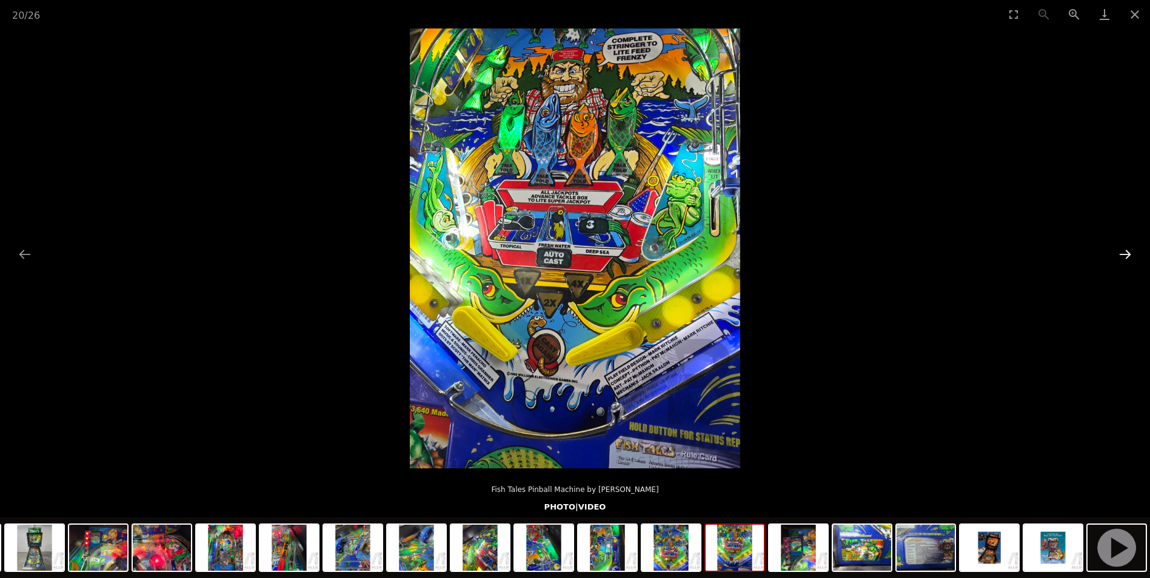
click at [1132, 256] on button "Next slide" at bounding box center [1124, 254] width 25 height 24
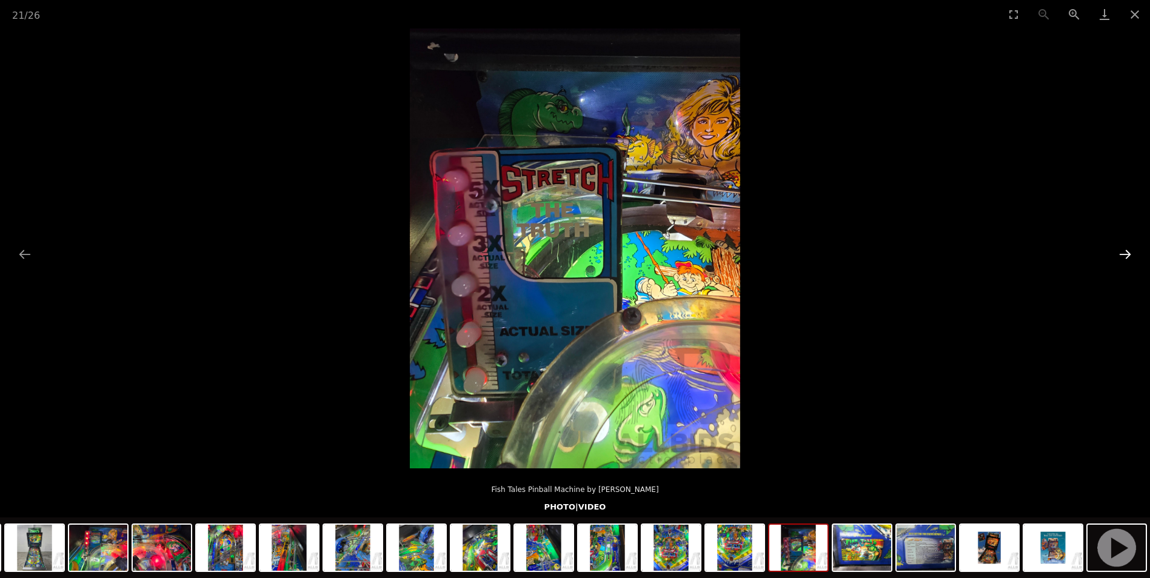
click at [1132, 256] on button "Next slide" at bounding box center [1124, 254] width 25 height 24
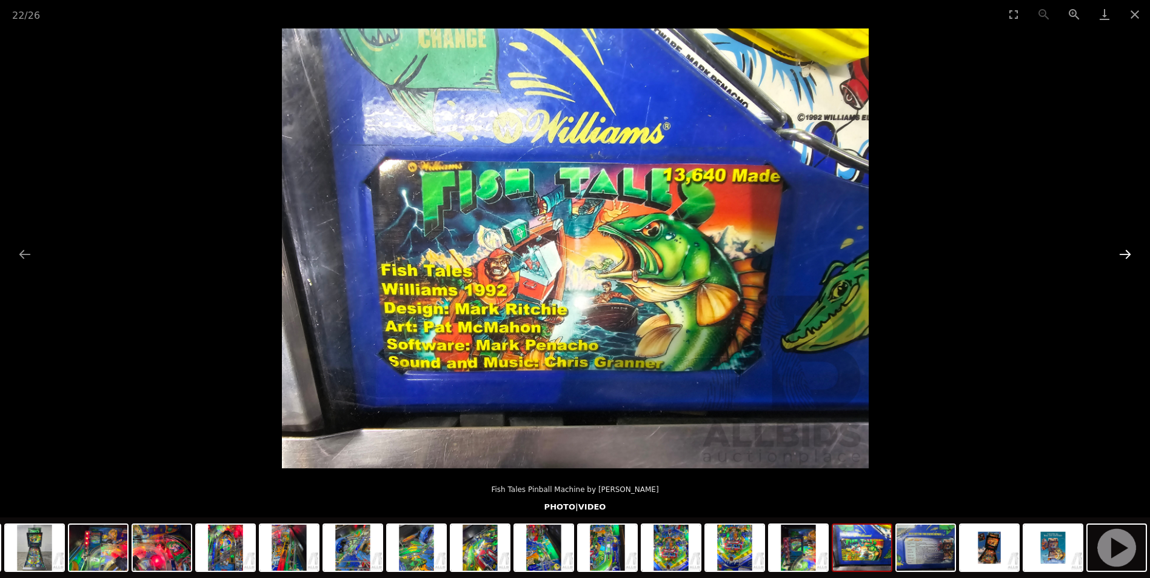
click at [1132, 256] on button "Next slide" at bounding box center [1124, 254] width 25 height 24
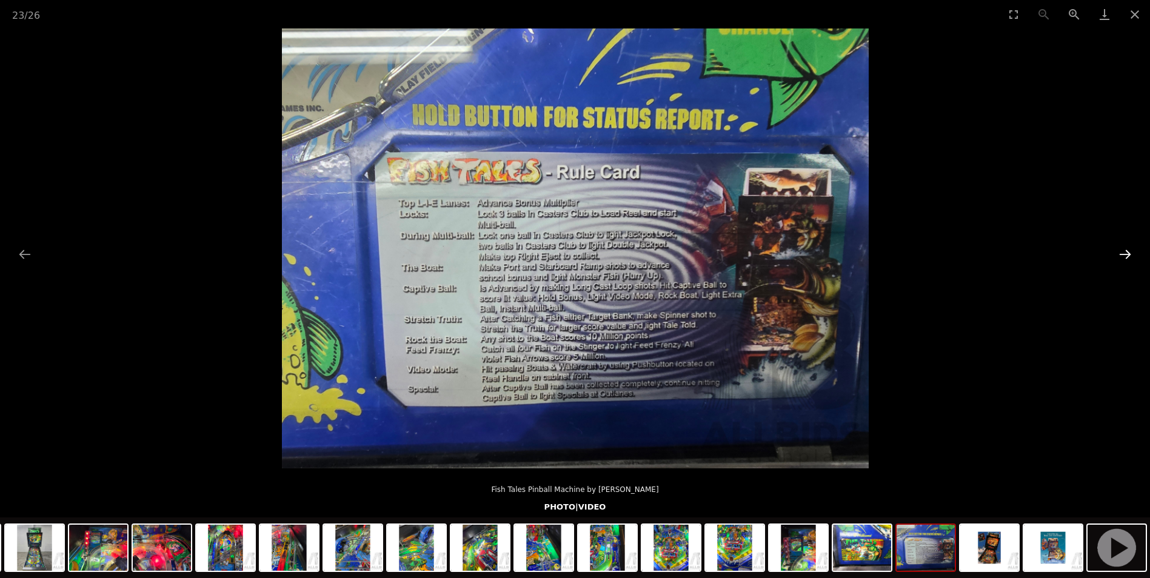
click at [1131, 256] on button "Next slide" at bounding box center [1124, 254] width 25 height 24
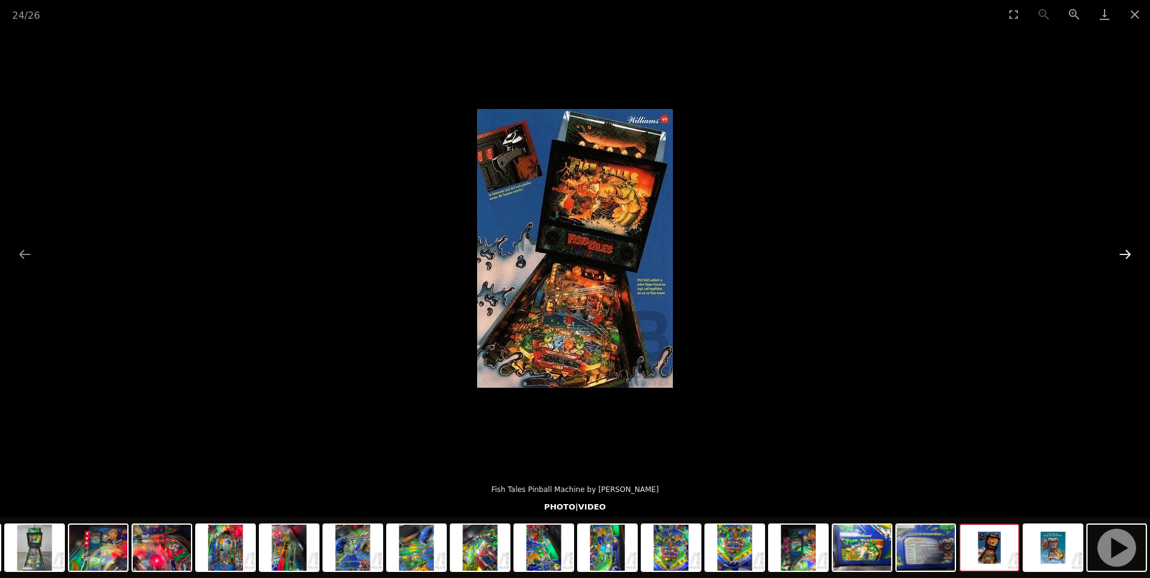
click at [1128, 258] on button "Next slide" at bounding box center [1124, 254] width 25 height 24
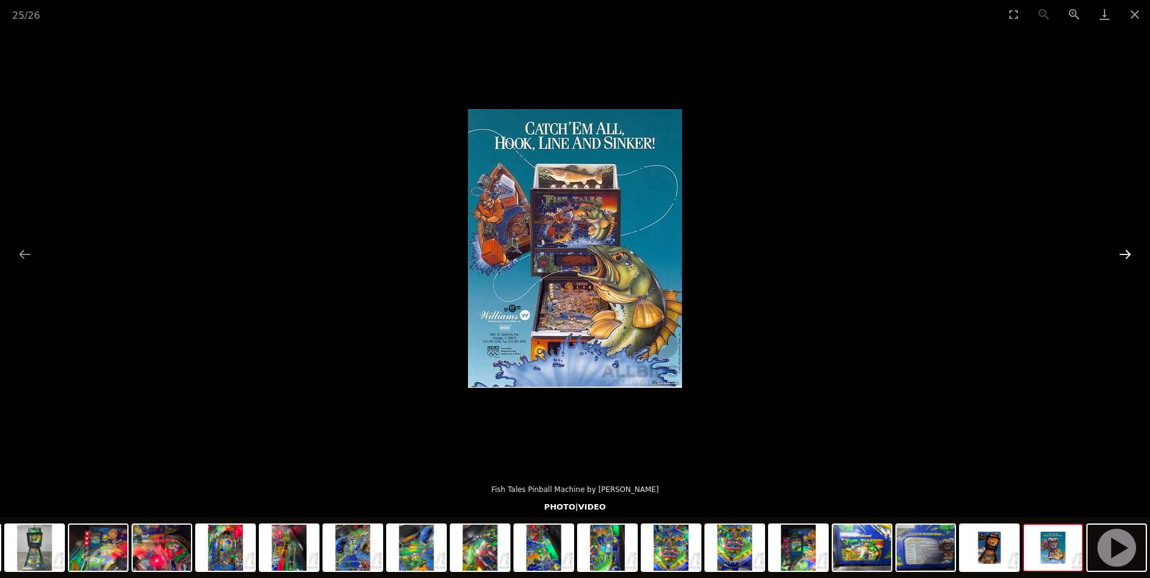
click at [1128, 258] on button "Next slide" at bounding box center [1124, 254] width 25 height 24
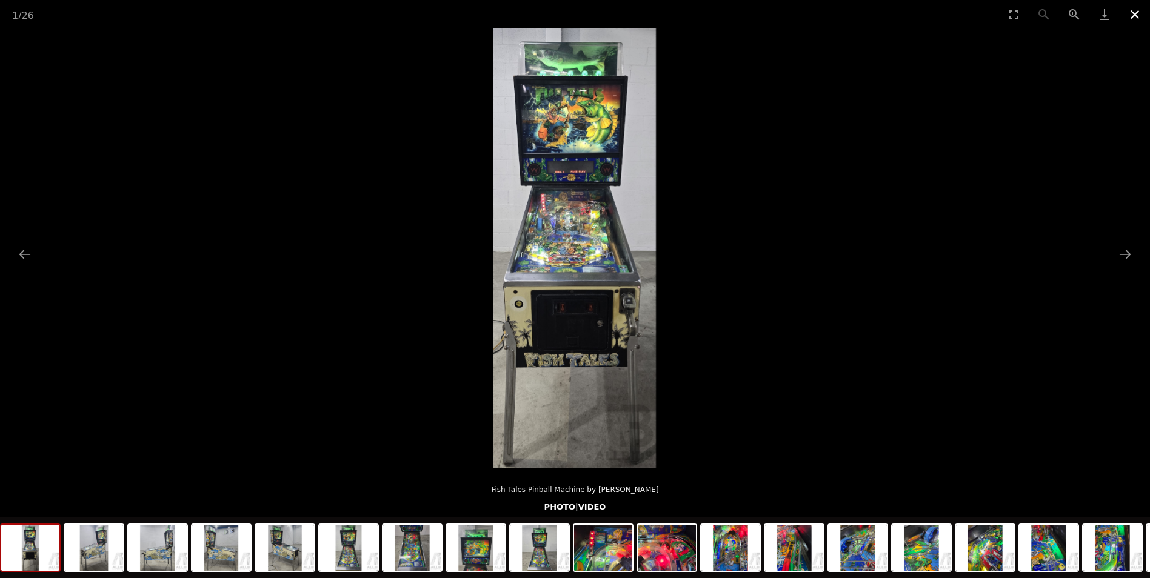
click at [1137, 17] on button "Close gallery" at bounding box center [1134, 14] width 30 height 28
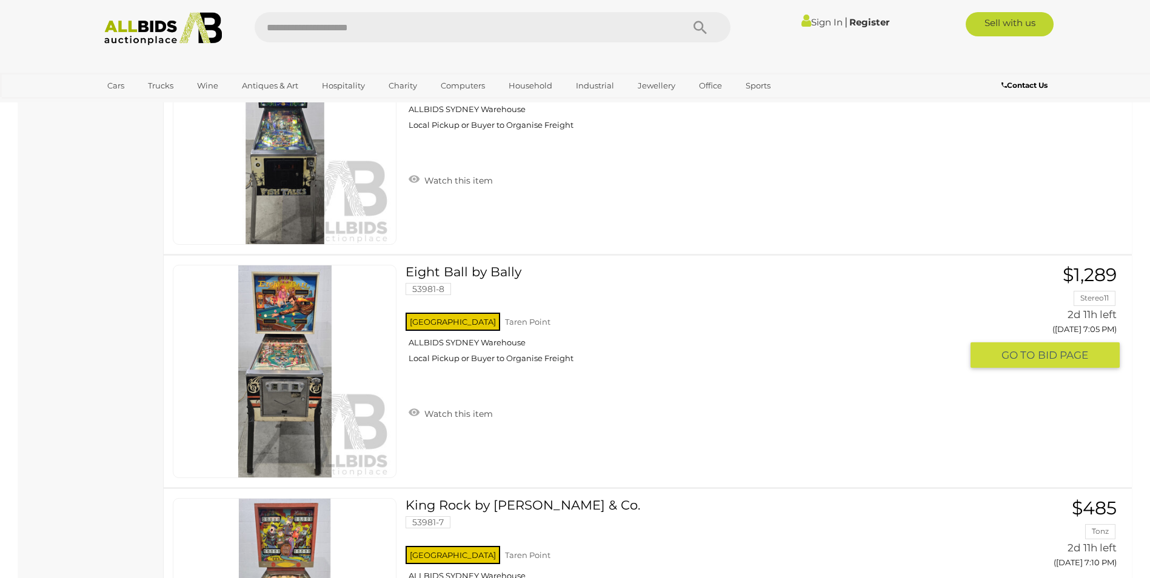
scroll to position [1095, 0]
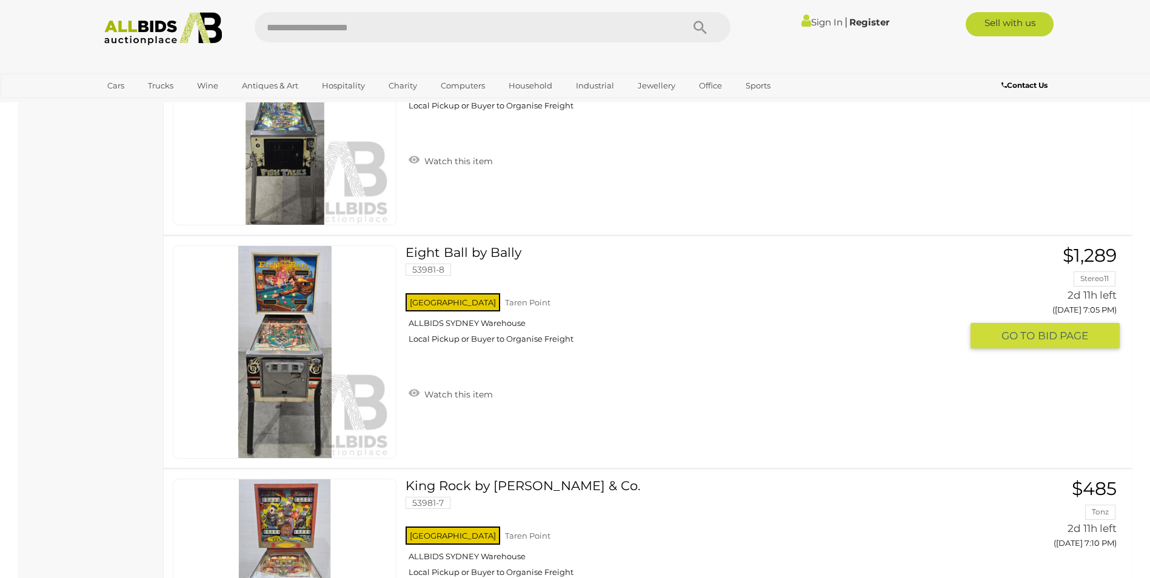
click at [286, 297] on link at bounding box center [285, 351] width 224 height 213
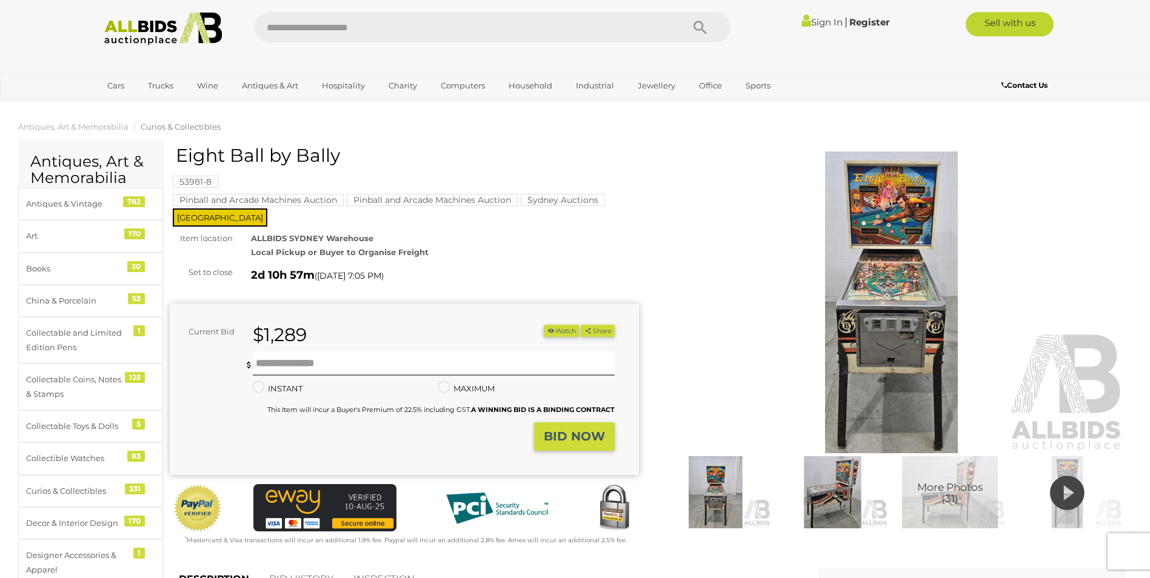
click at [869, 264] on img at bounding box center [891, 303] width 469 height 302
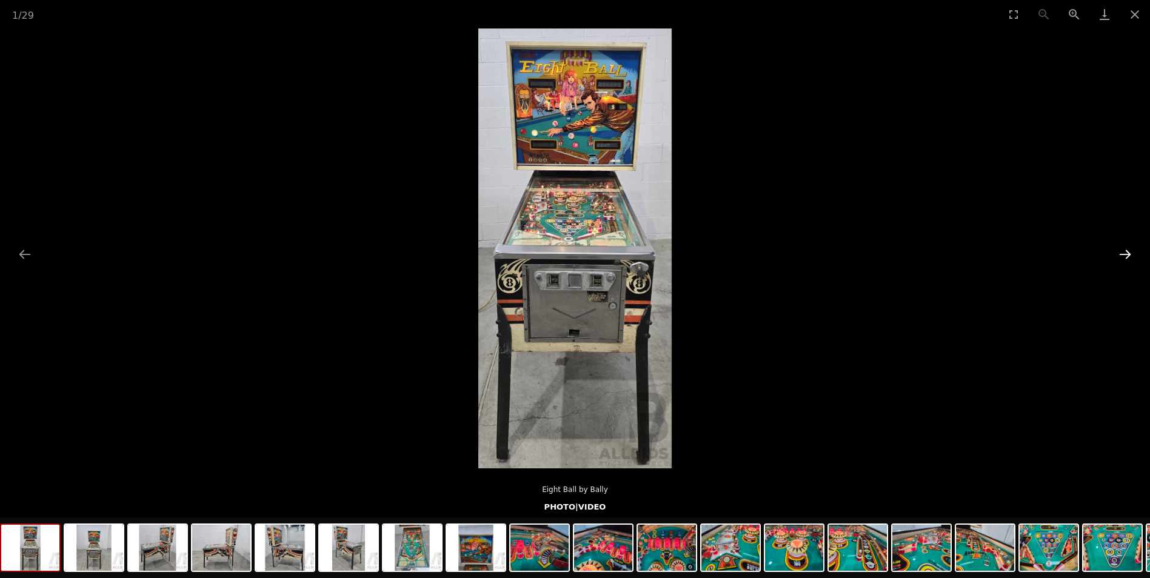
click at [1125, 263] on button "Next slide" at bounding box center [1124, 254] width 25 height 24
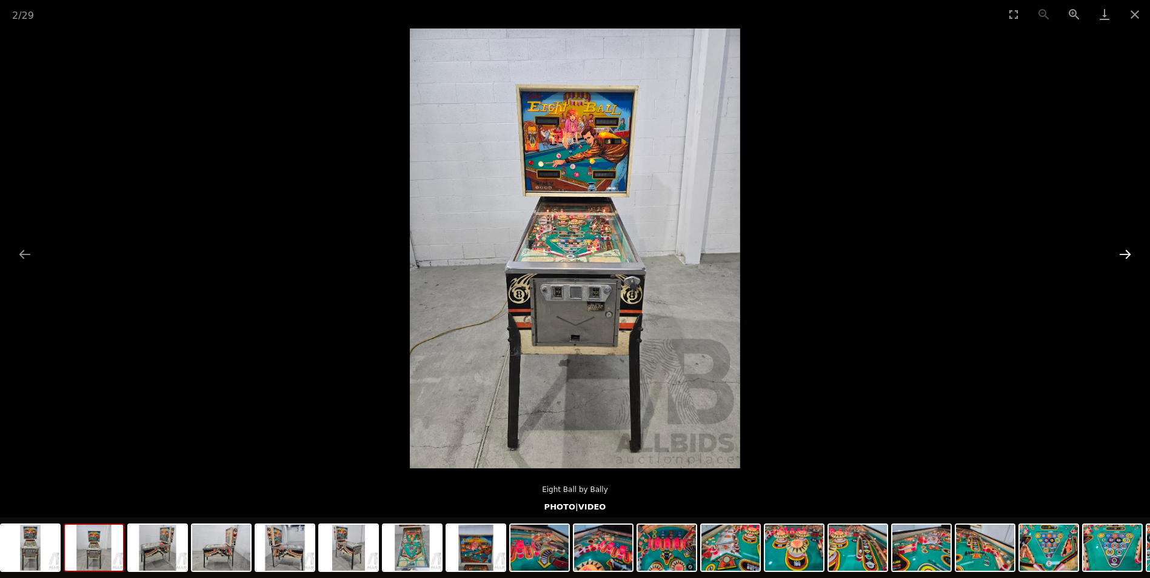
click at [1125, 263] on button "Next slide" at bounding box center [1124, 254] width 25 height 24
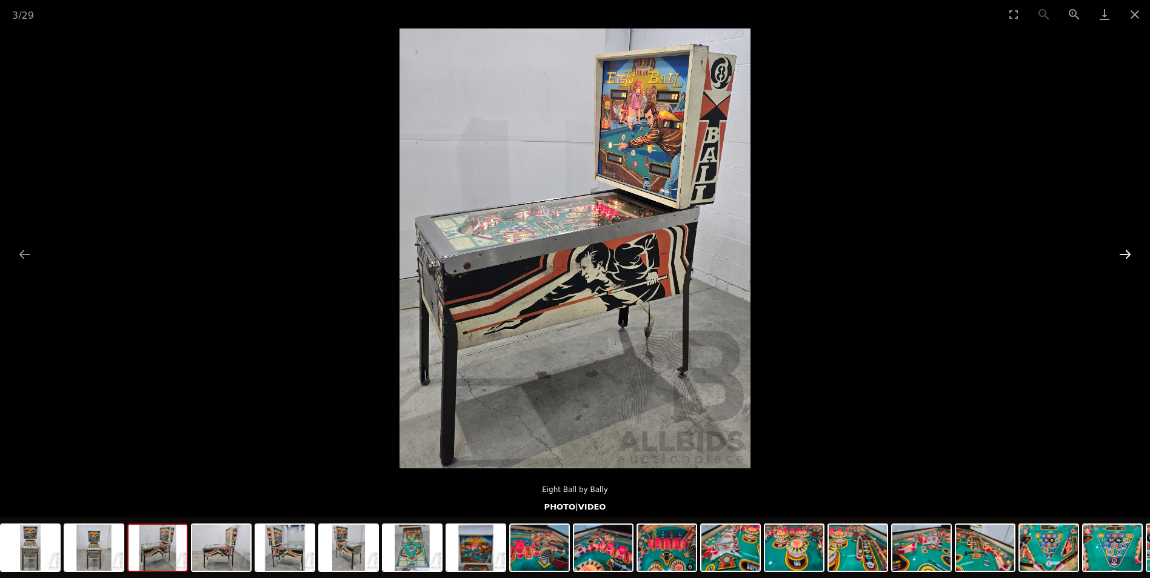
click at [1125, 262] on button "Next slide" at bounding box center [1124, 254] width 25 height 24
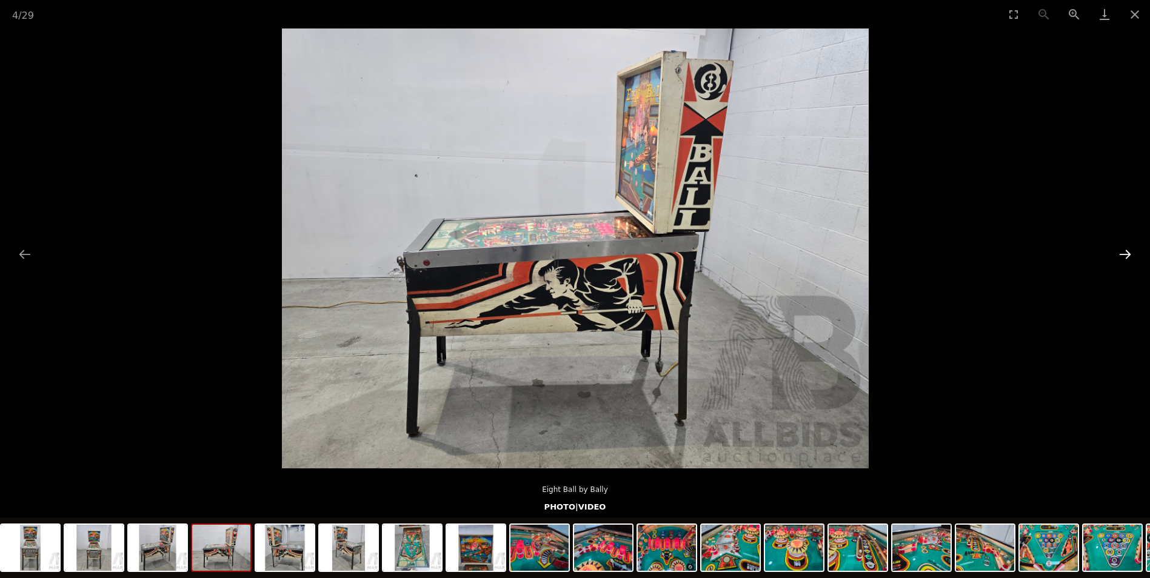
click at [1125, 262] on button "Next slide" at bounding box center [1124, 254] width 25 height 24
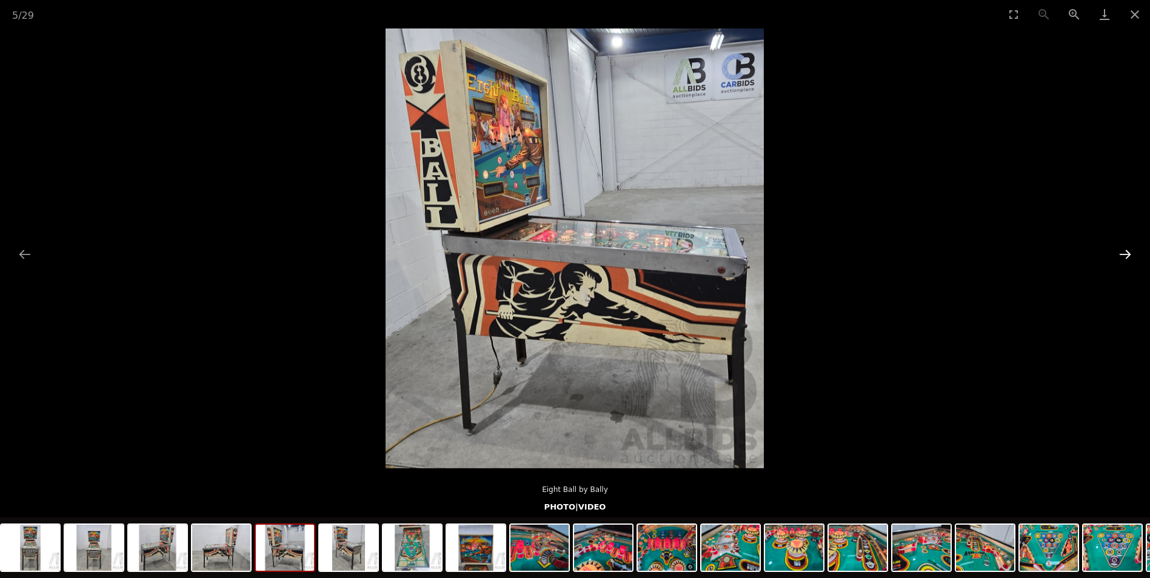
click at [1125, 262] on button "Next slide" at bounding box center [1124, 254] width 25 height 24
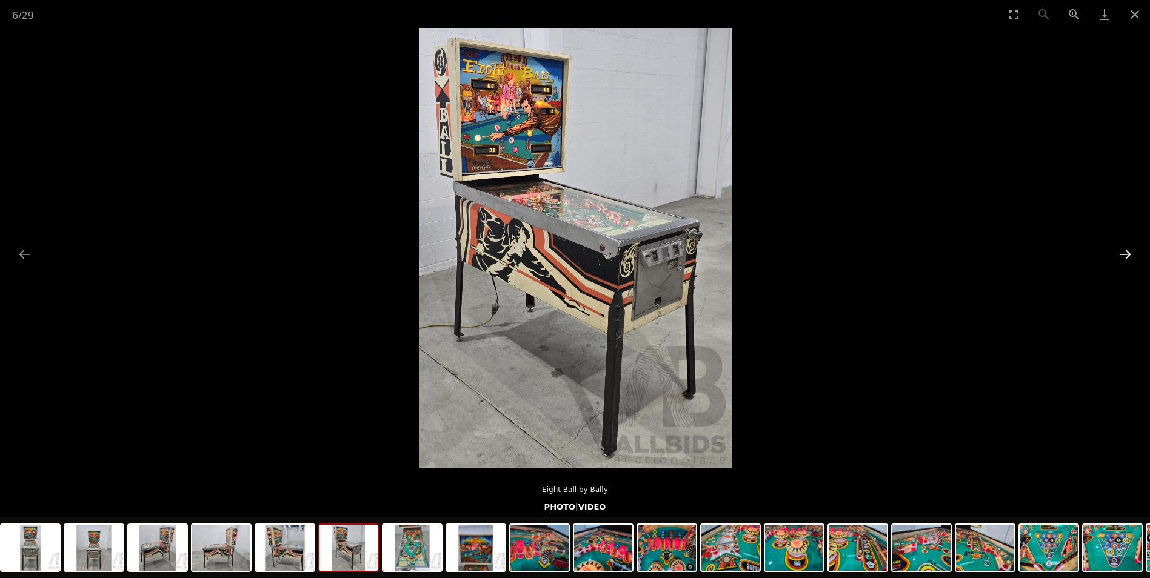
click at [1125, 262] on button "Next slide" at bounding box center [1124, 254] width 25 height 24
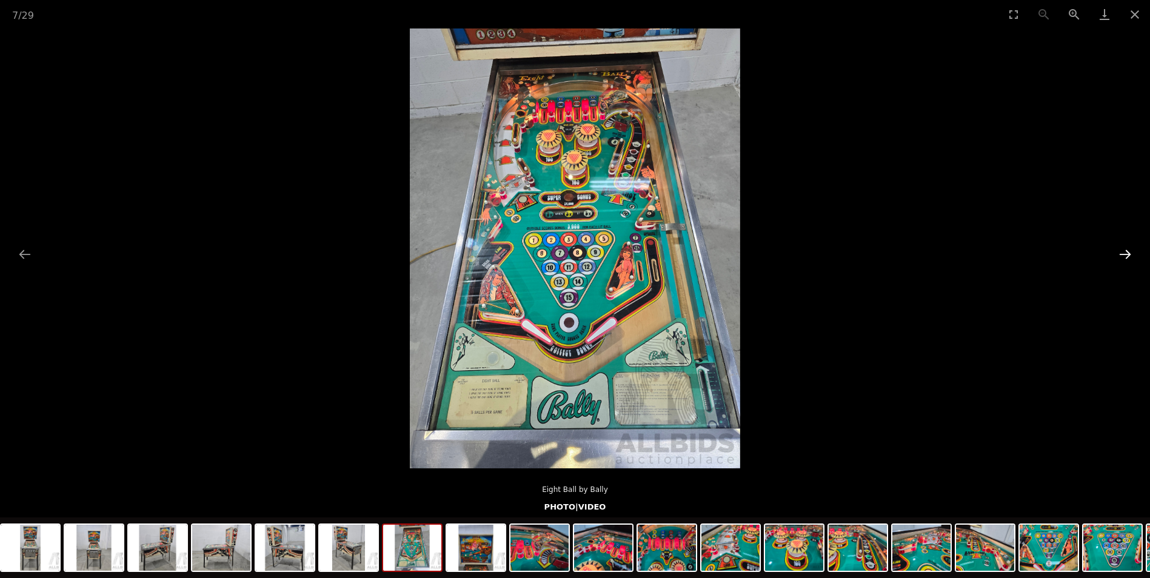
click at [1125, 262] on button "Next slide" at bounding box center [1124, 254] width 25 height 24
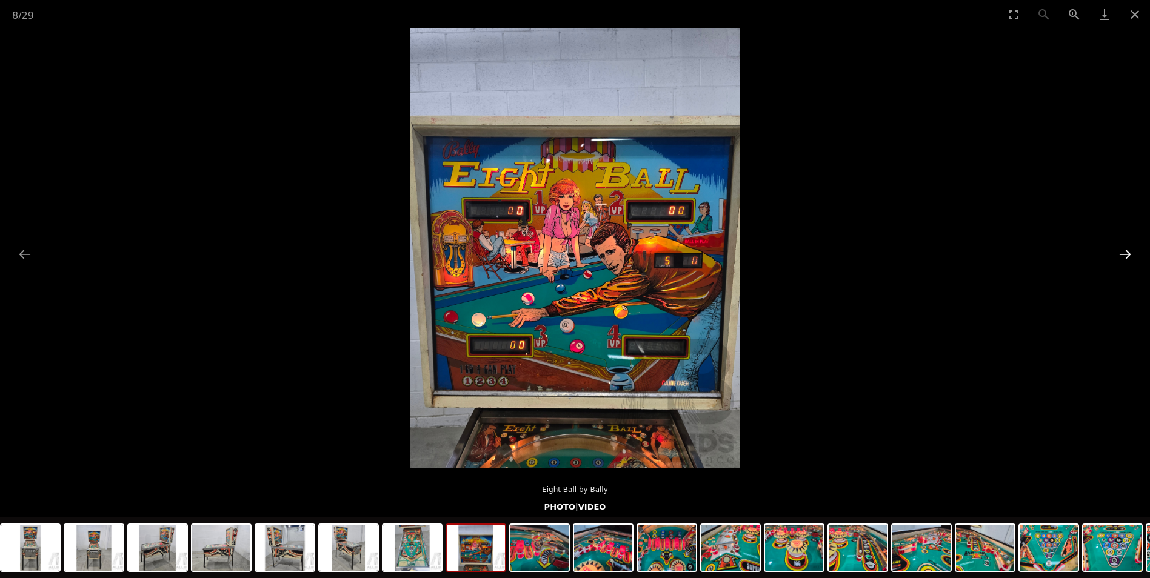
click at [1125, 262] on button "Next slide" at bounding box center [1124, 254] width 25 height 24
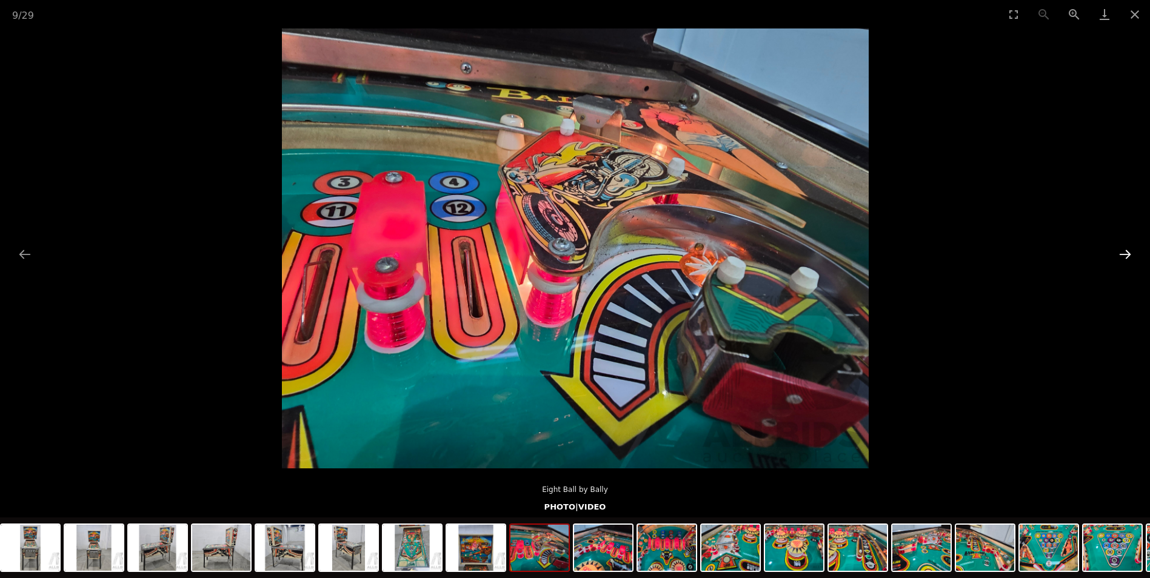
click at [1125, 262] on button "Next slide" at bounding box center [1124, 254] width 25 height 24
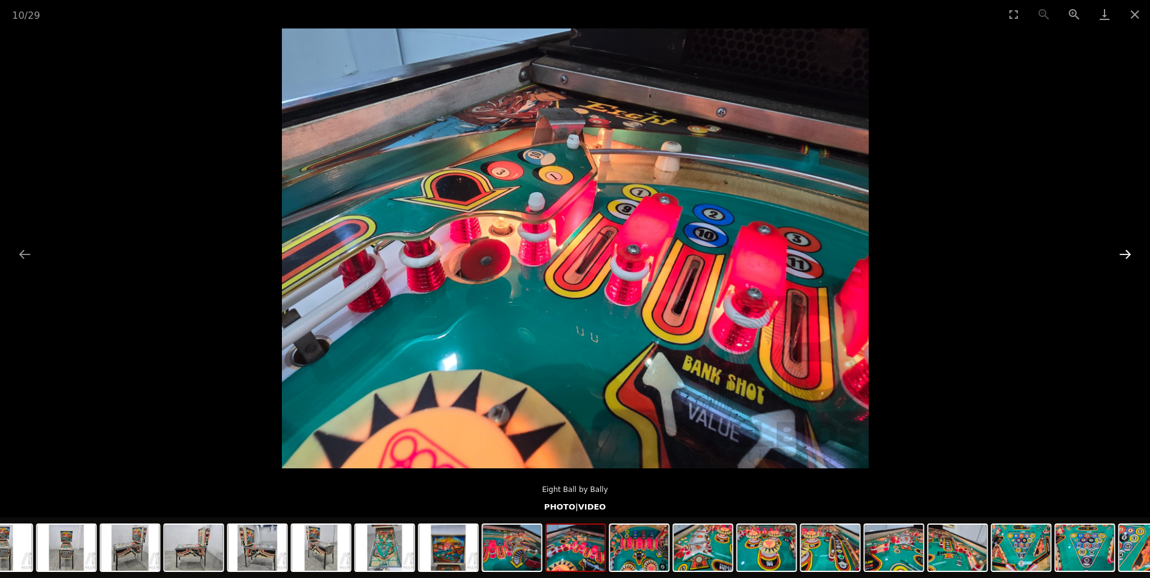
click at [1125, 262] on button "Next slide" at bounding box center [1124, 254] width 25 height 24
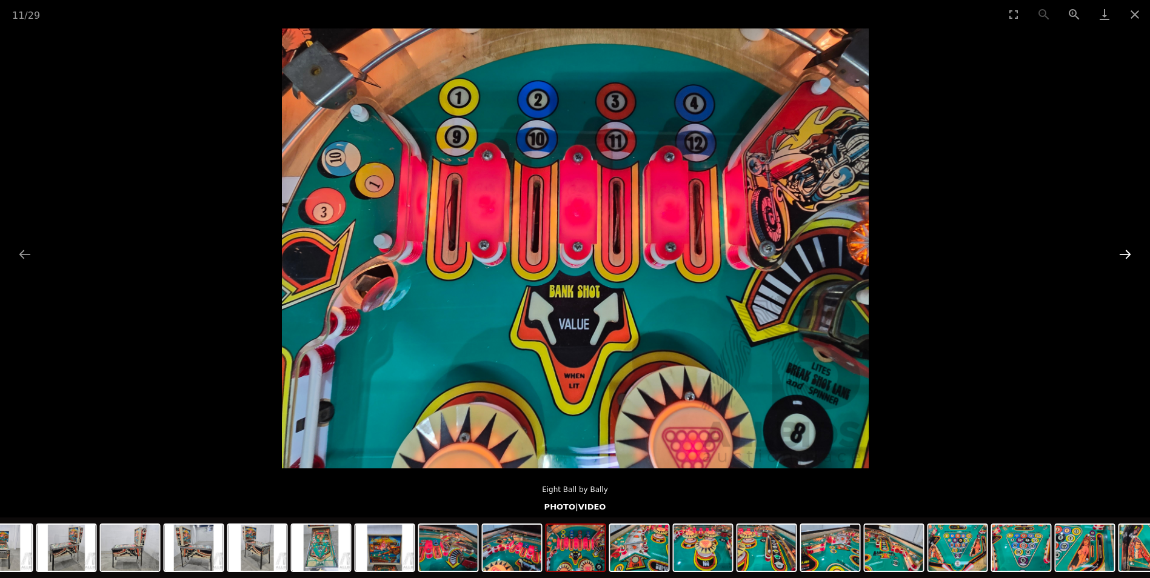
click at [1125, 262] on button "Next slide" at bounding box center [1124, 254] width 25 height 24
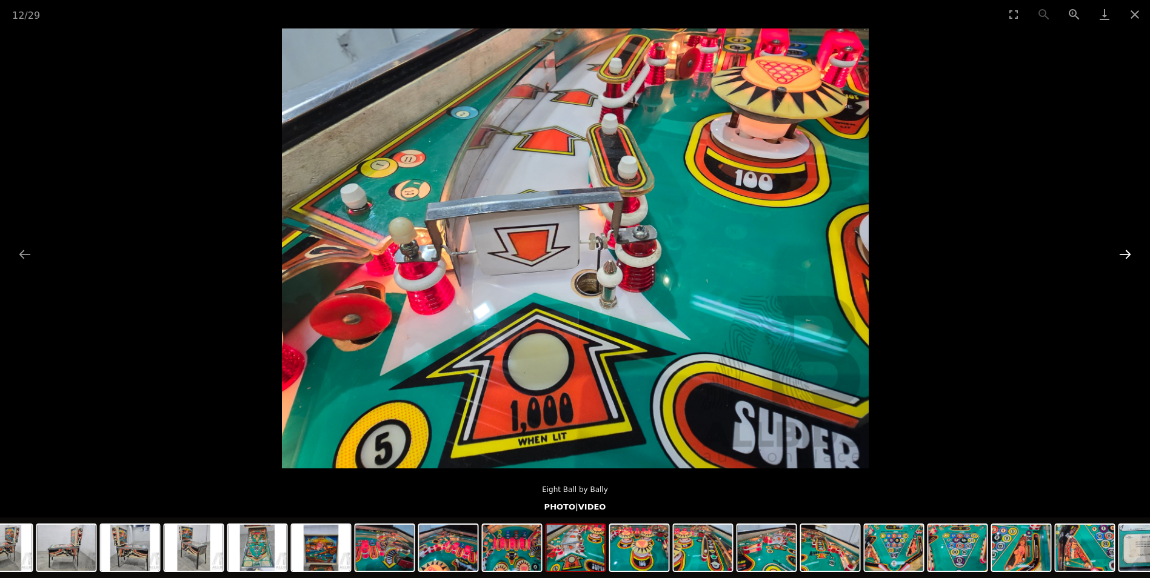
click at [1125, 262] on button "Next slide" at bounding box center [1124, 254] width 25 height 24
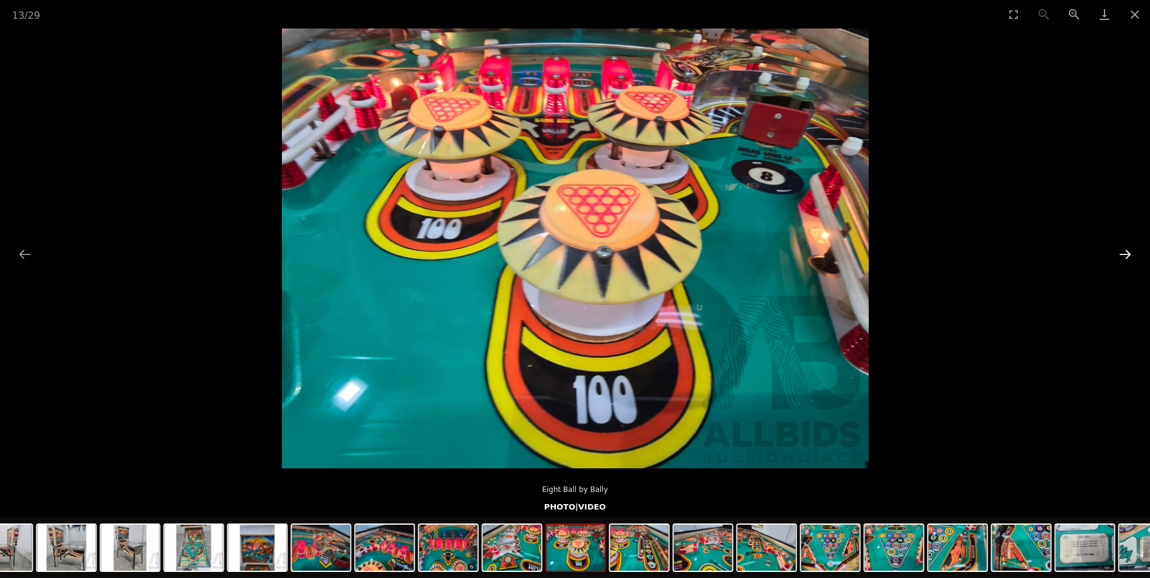
click at [1125, 262] on button "Next slide" at bounding box center [1124, 254] width 25 height 24
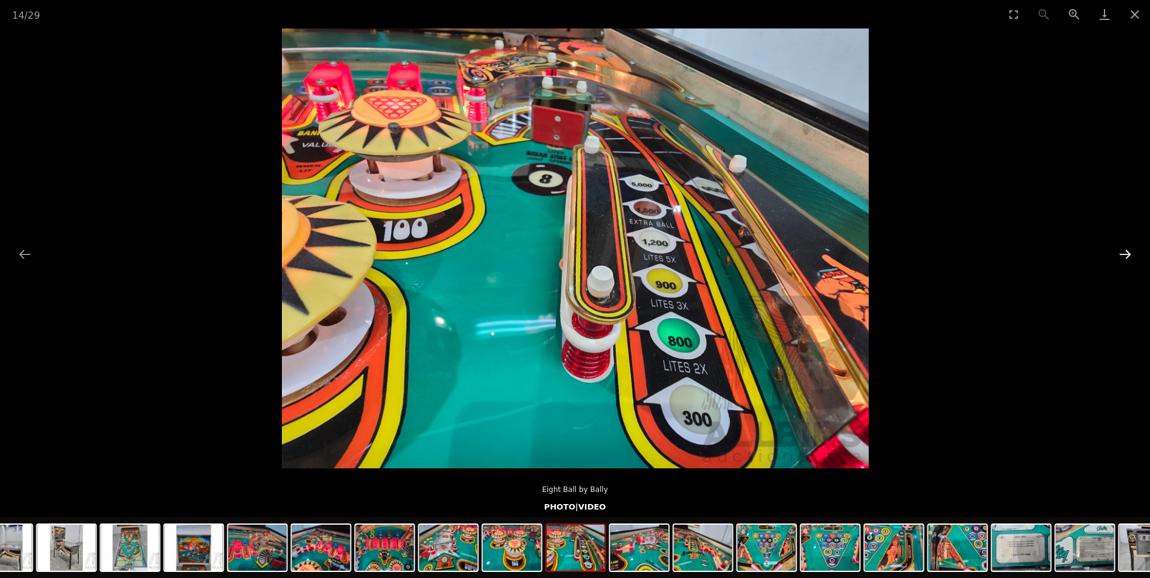
click at [1125, 262] on button "Next slide" at bounding box center [1124, 254] width 25 height 24
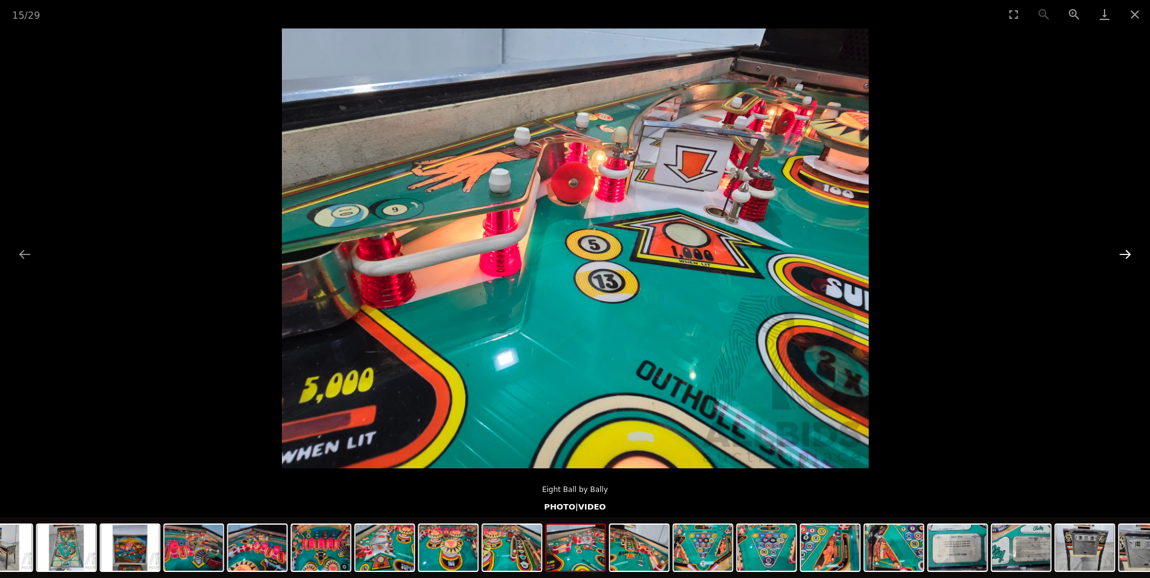
click at [1125, 262] on button "Next slide" at bounding box center [1124, 254] width 25 height 24
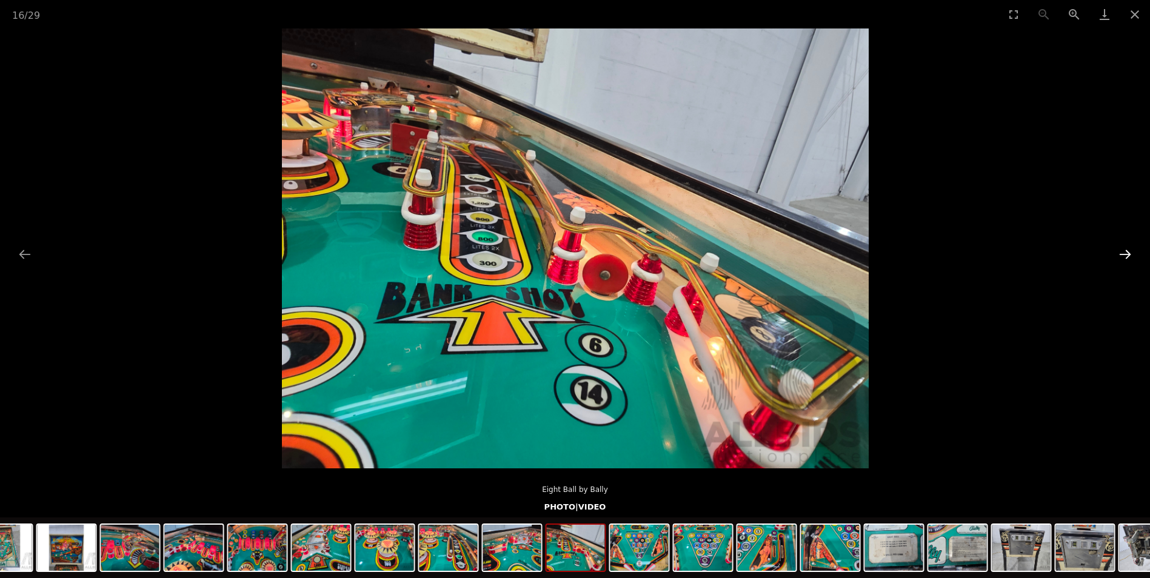
click at [1125, 262] on button "Next slide" at bounding box center [1124, 254] width 25 height 24
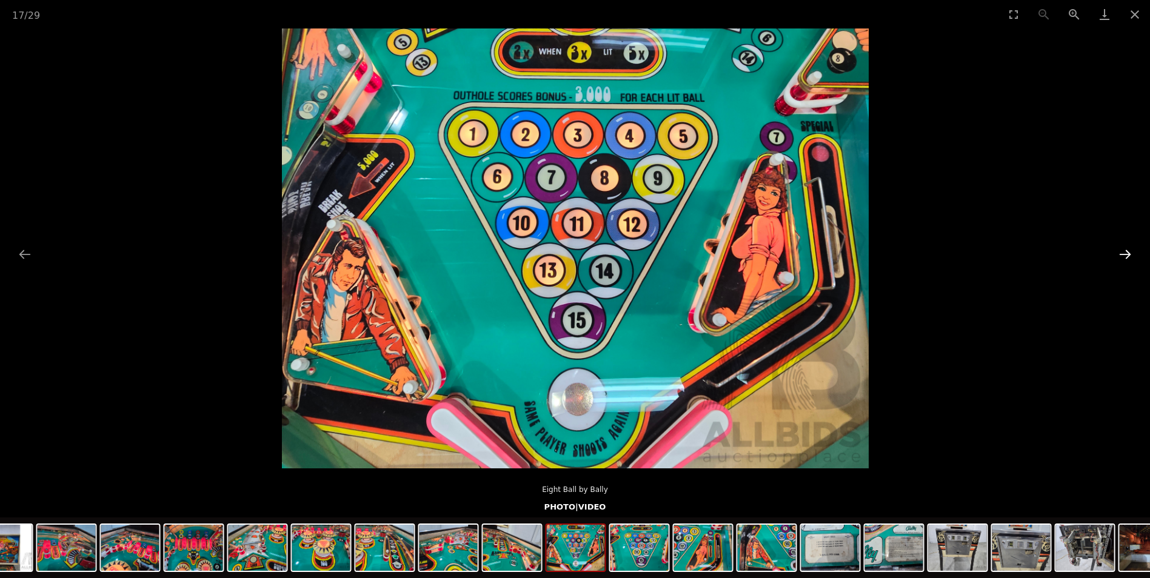
click at [1125, 262] on button "Next slide" at bounding box center [1124, 254] width 25 height 24
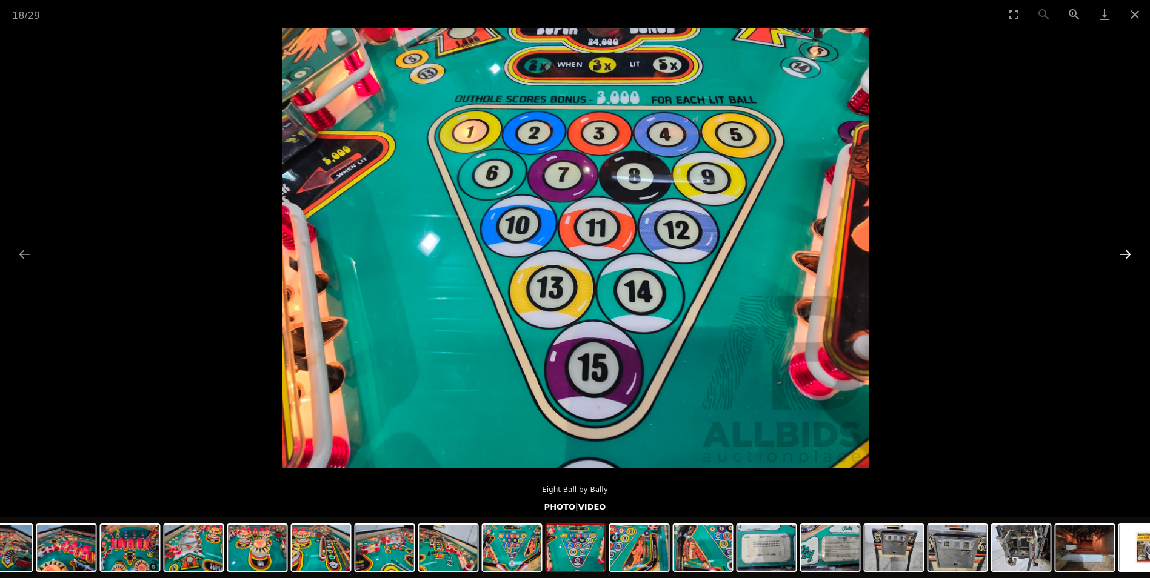
click at [1125, 262] on button "Next slide" at bounding box center [1124, 254] width 25 height 24
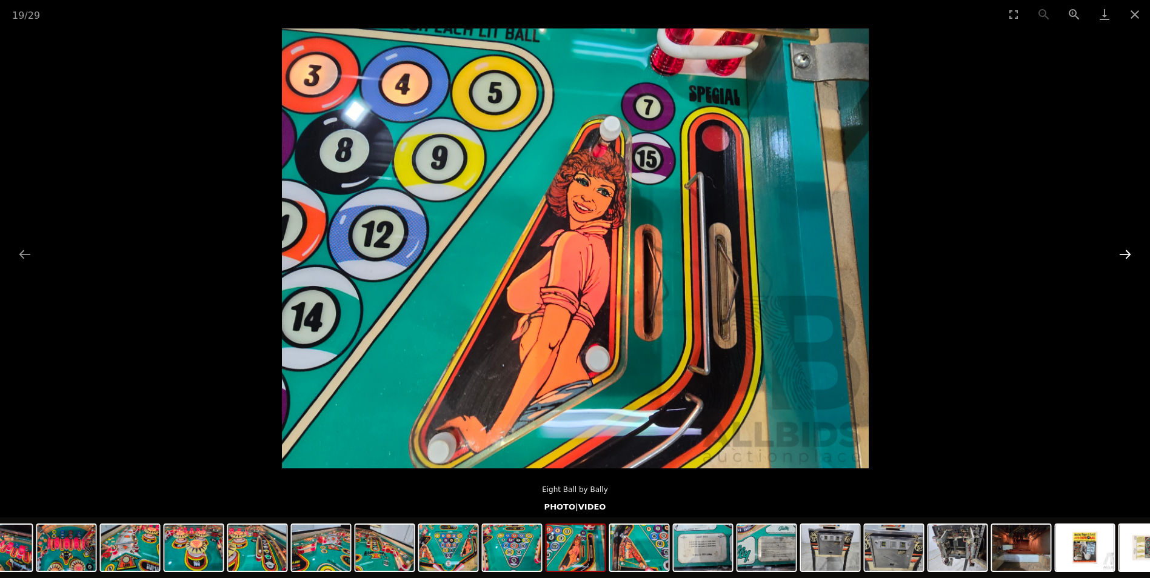
click at [1125, 262] on button "Next slide" at bounding box center [1124, 254] width 25 height 24
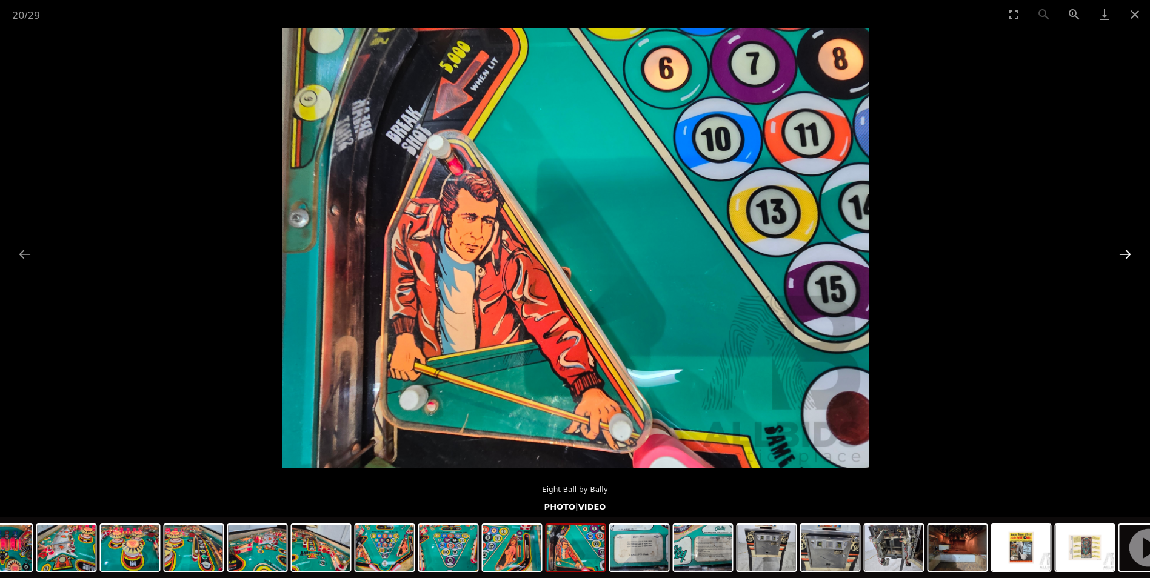
click at [1125, 262] on button "Next slide" at bounding box center [1124, 254] width 25 height 24
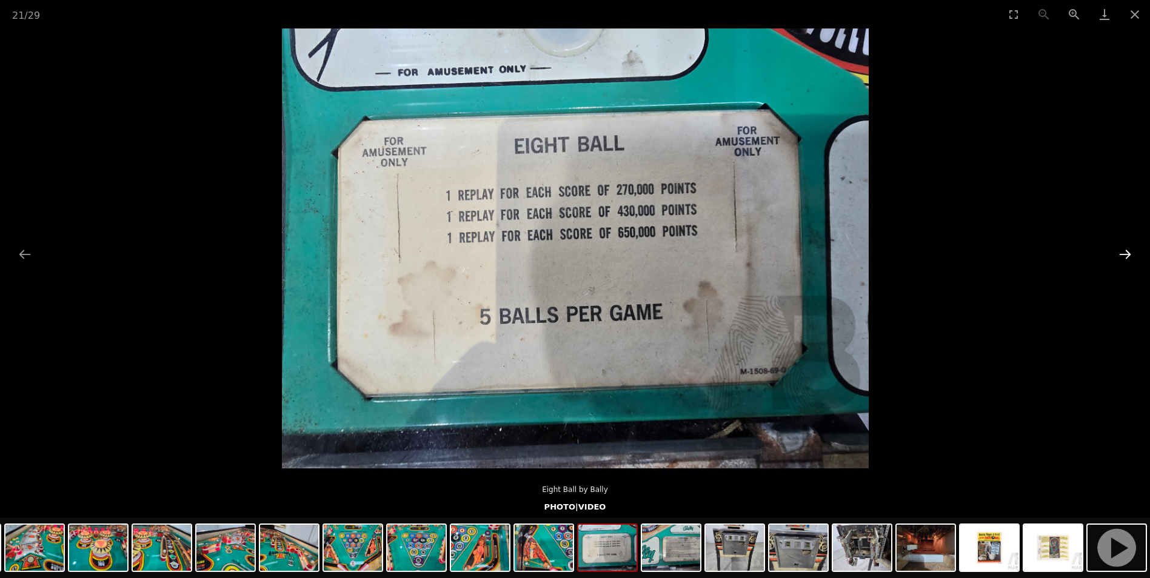
click at [1125, 262] on button "Next slide" at bounding box center [1124, 254] width 25 height 24
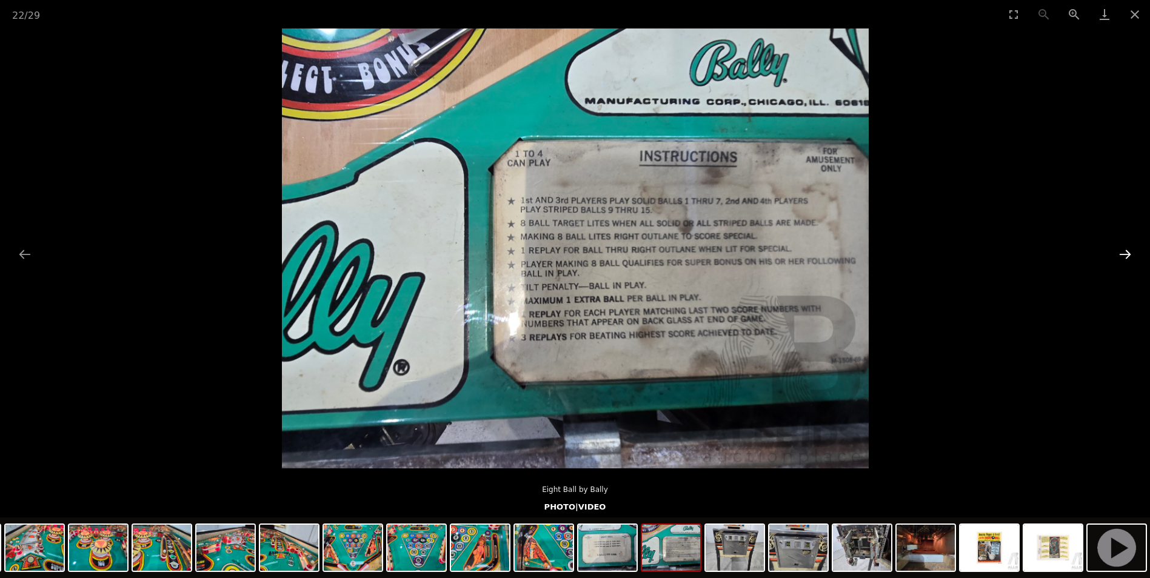
click at [1125, 262] on button "Next slide" at bounding box center [1124, 254] width 25 height 24
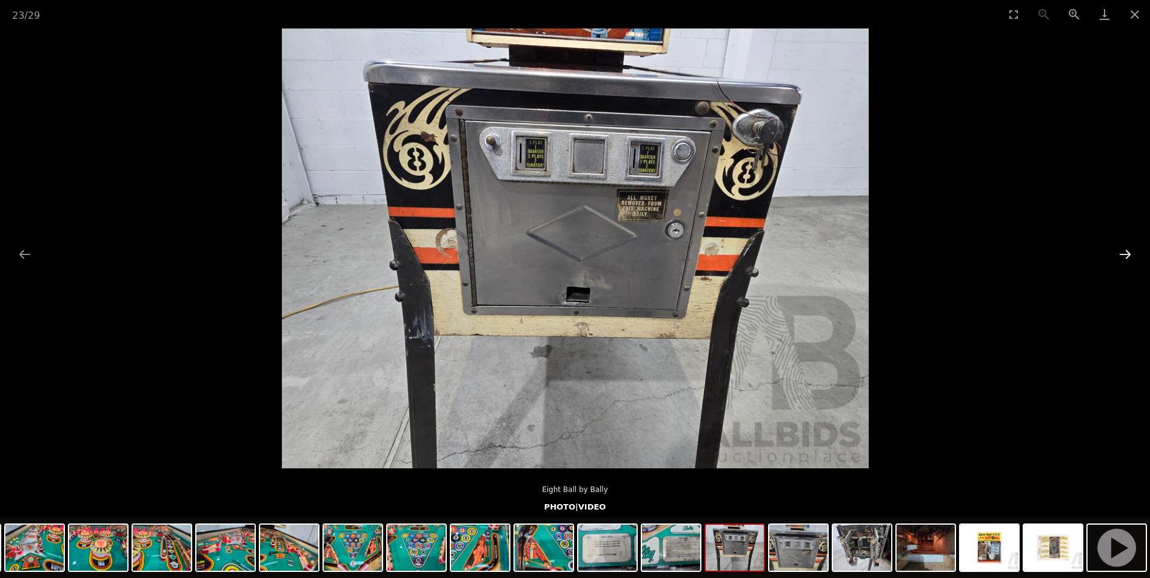
click at [1125, 262] on button "Next slide" at bounding box center [1124, 254] width 25 height 24
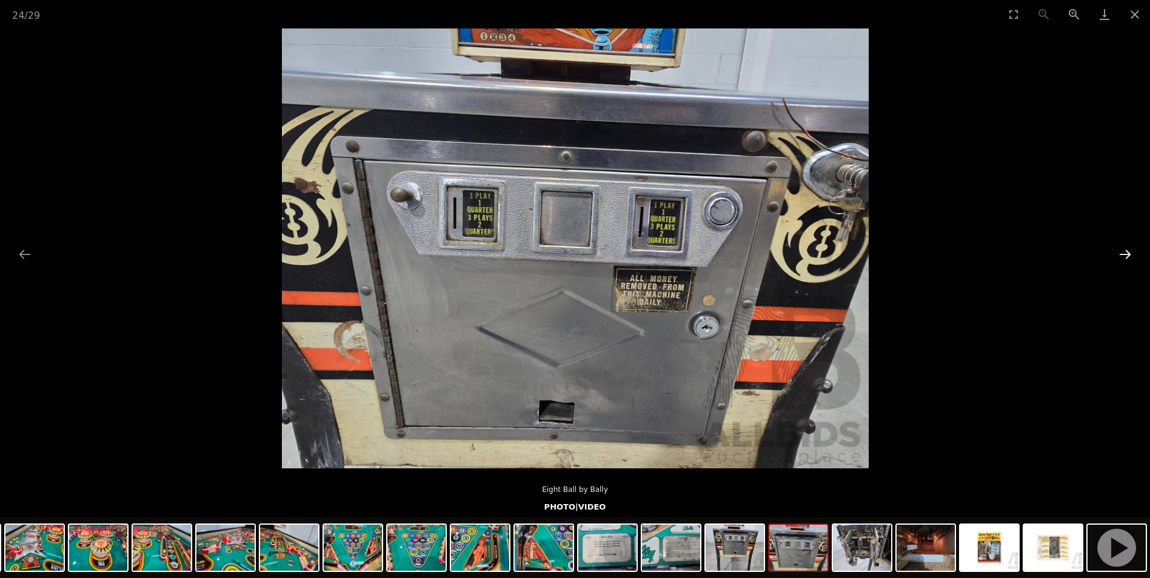
click at [1125, 262] on button "Next slide" at bounding box center [1124, 254] width 25 height 24
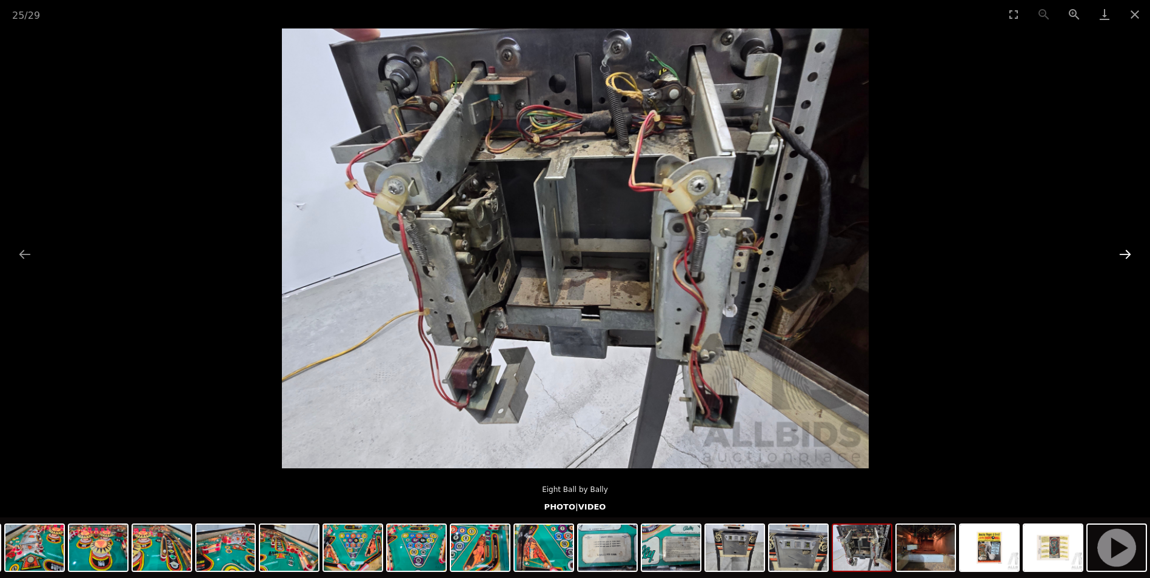
click at [1124, 262] on button "Next slide" at bounding box center [1124, 254] width 25 height 24
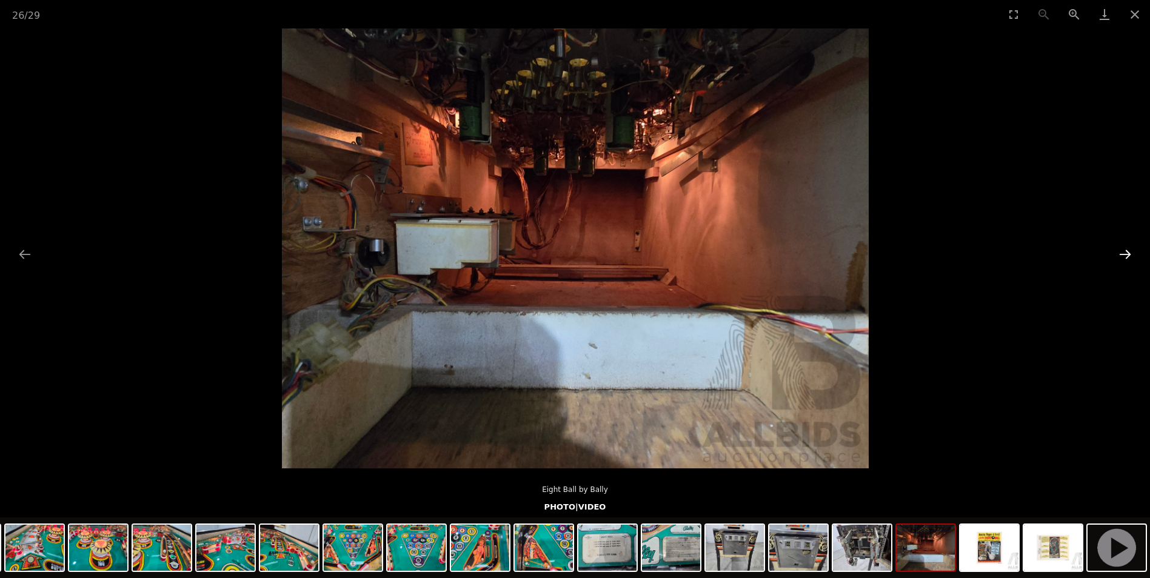
click at [1124, 262] on button "Next slide" at bounding box center [1124, 254] width 25 height 24
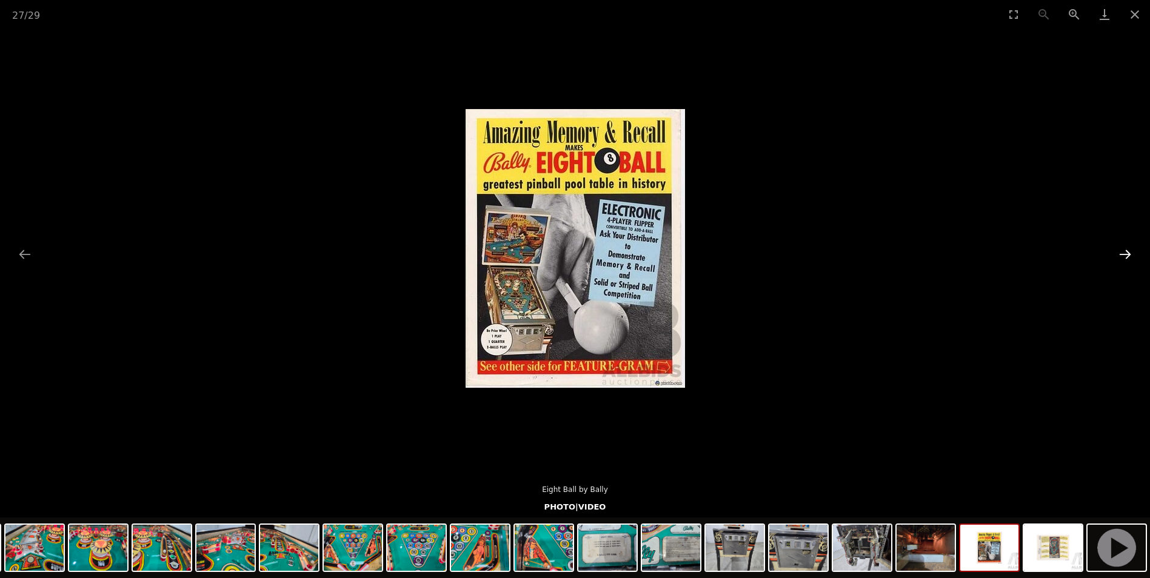
click at [1124, 262] on button "Next slide" at bounding box center [1124, 254] width 25 height 24
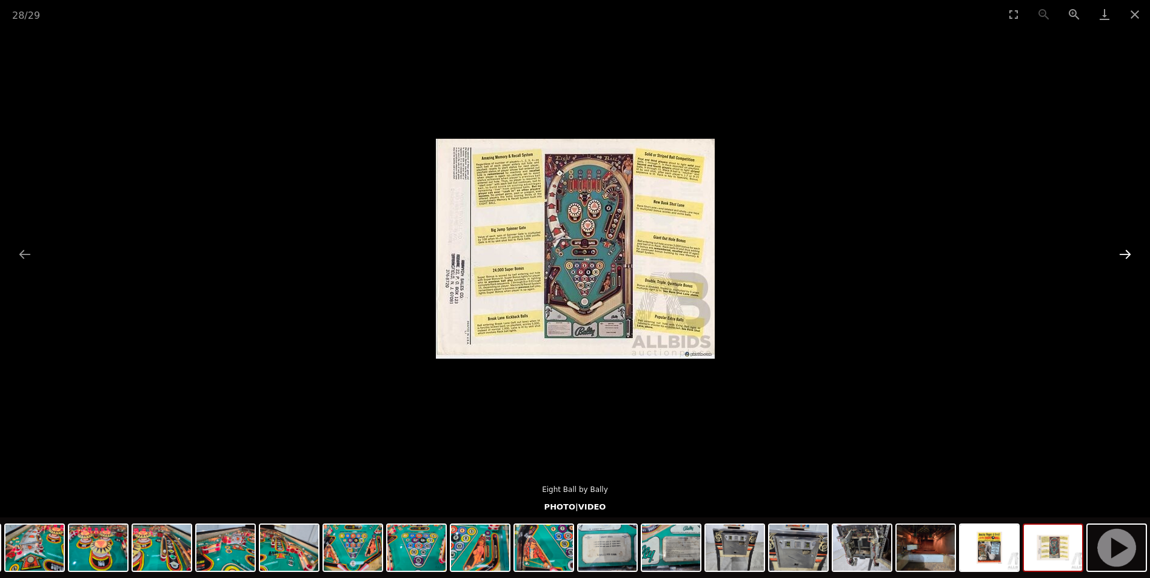
click at [1124, 262] on button "Next slide" at bounding box center [1124, 254] width 25 height 24
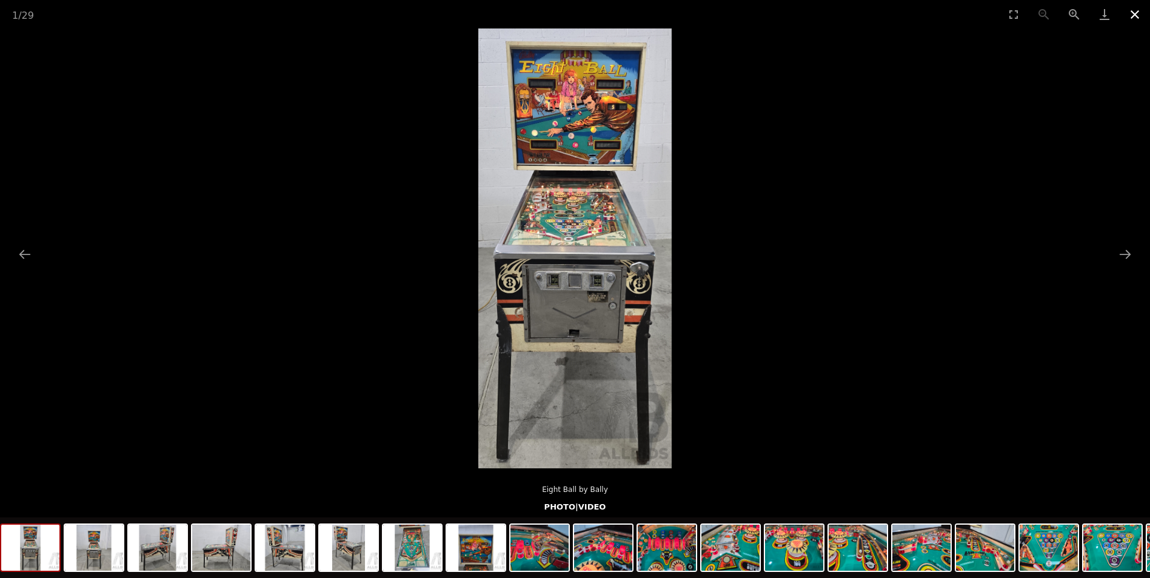
click at [1132, 10] on button "Close gallery" at bounding box center [1134, 14] width 30 height 28
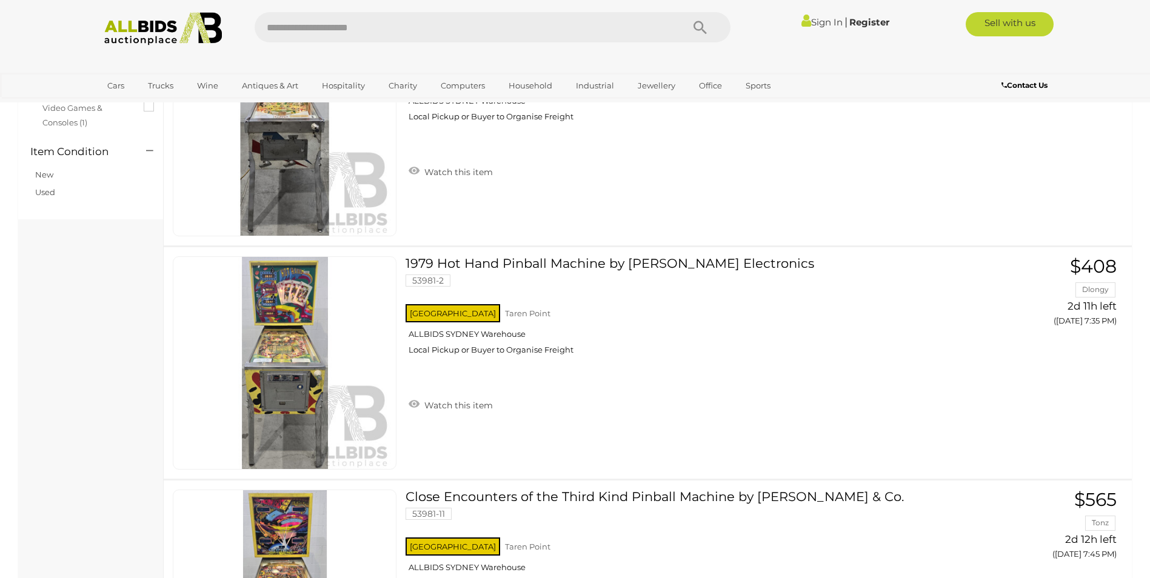
scroll to position [1268, 0]
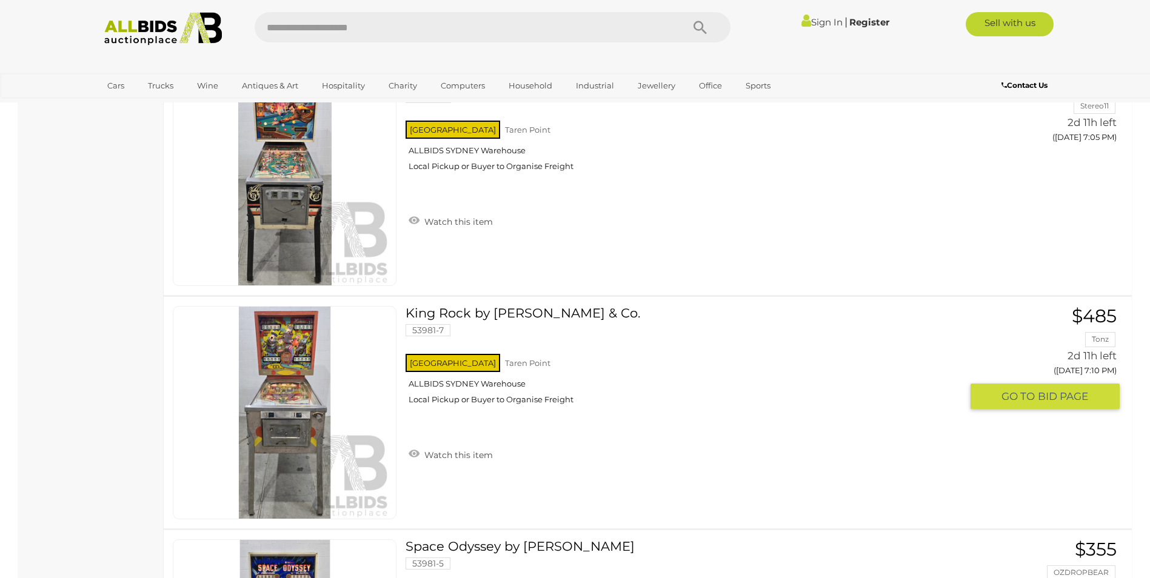
click at [281, 389] on link at bounding box center [285, 412] width 224 height 213
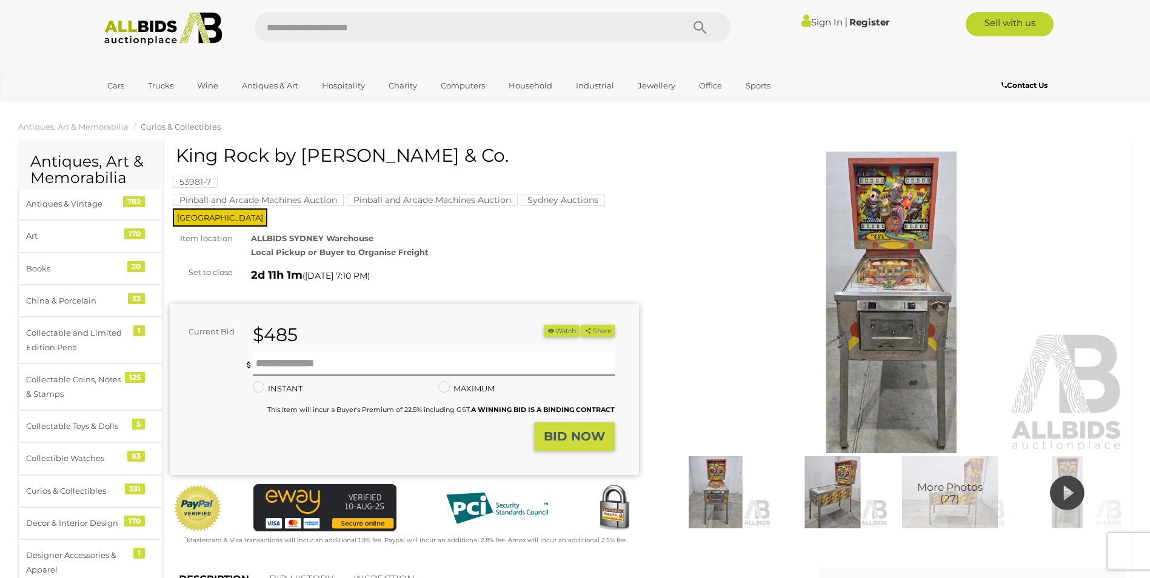
click at [883, 292] on img at bounding box center [891, 303] width 469 height 302
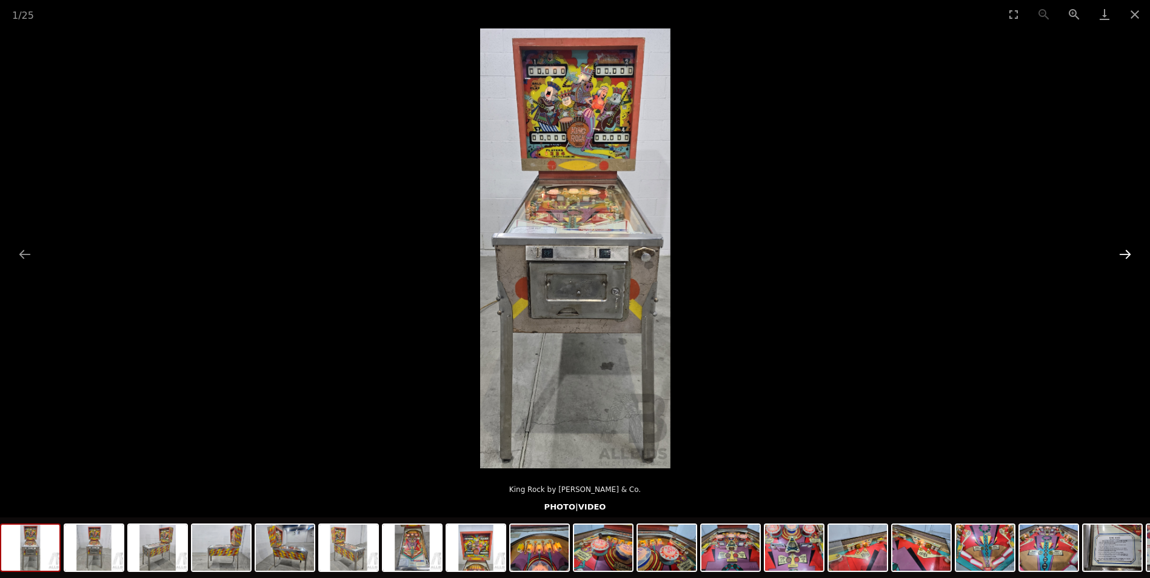
click at [1124, 258] on button "Next slide" at bounding box center [1124, 254] width 25 height 24
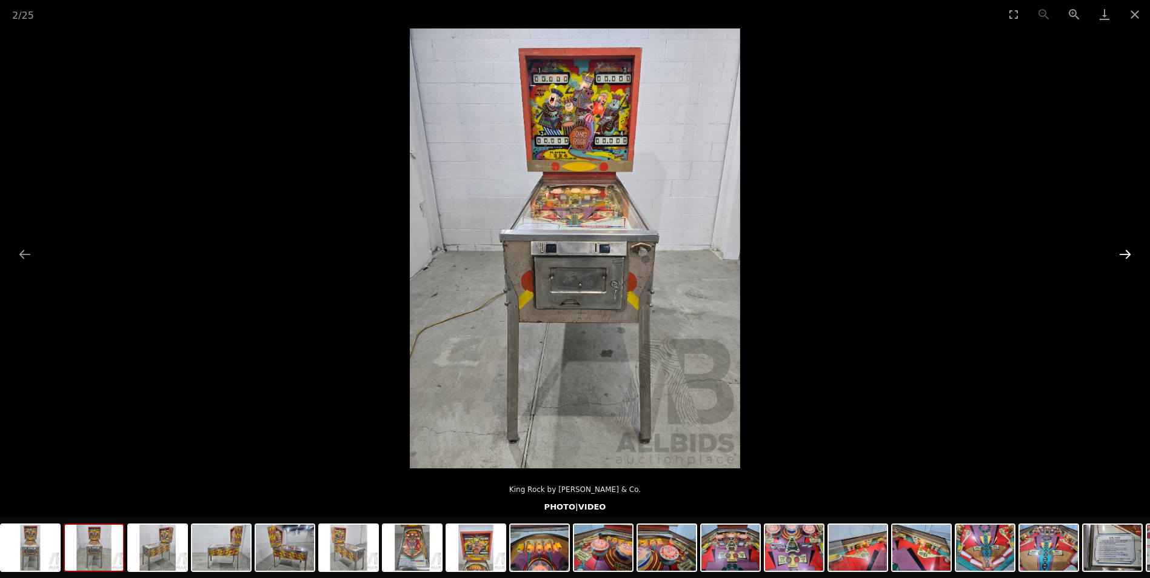
click at [1124, 258] on button "Next slide" at bounding box center [1124, 254] width 25 height 24
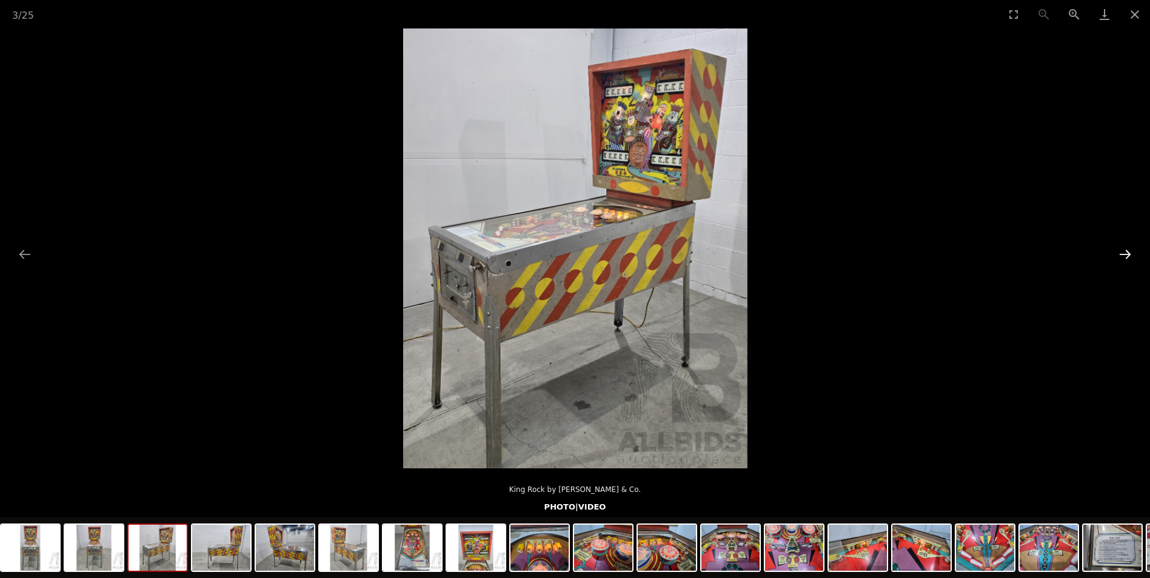
click at [1124, 258] on button "Next slide" at bounding box center [1124, 254] width 25 height 24
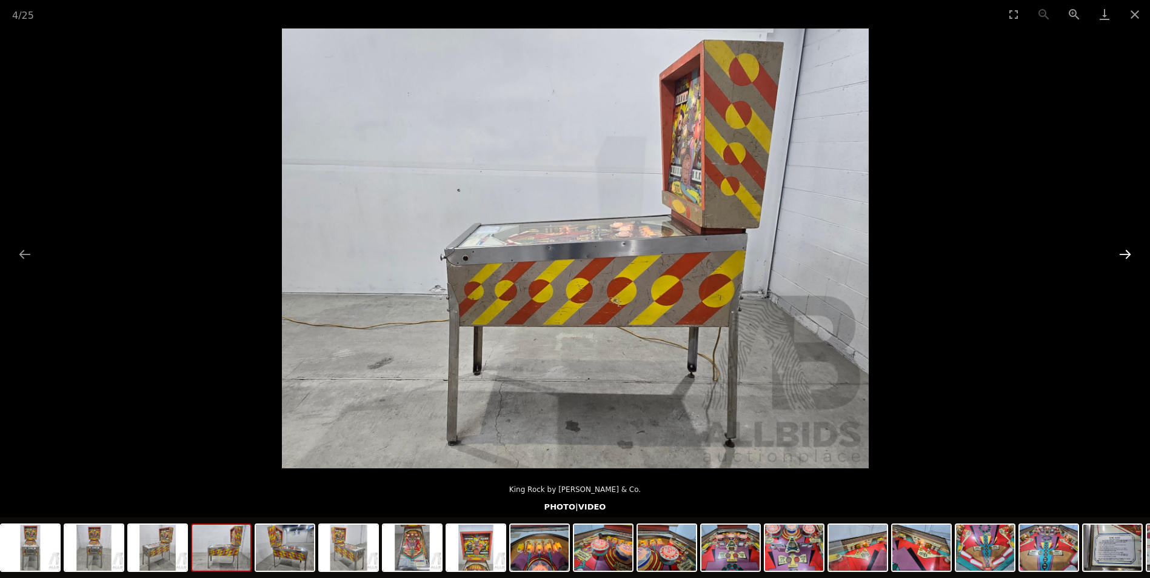
click at [1124, 258] on button "Next slide" at bounding box center [1124, 254] width 25 height 24
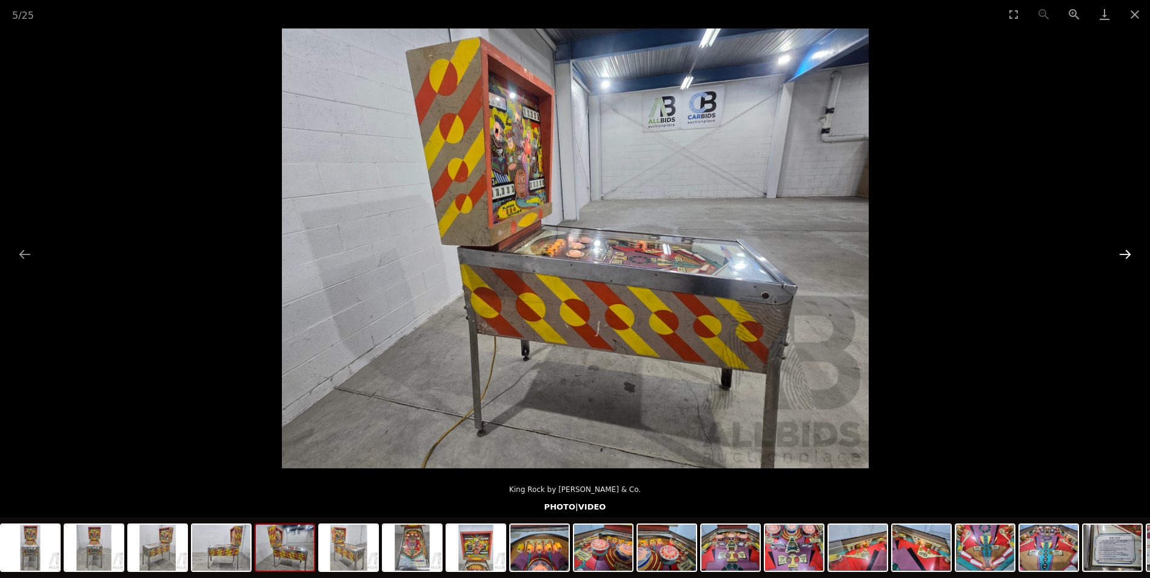
click at [1124, 258] on button "Next slide" at bounding box center [1124, 254] width 25 height 24
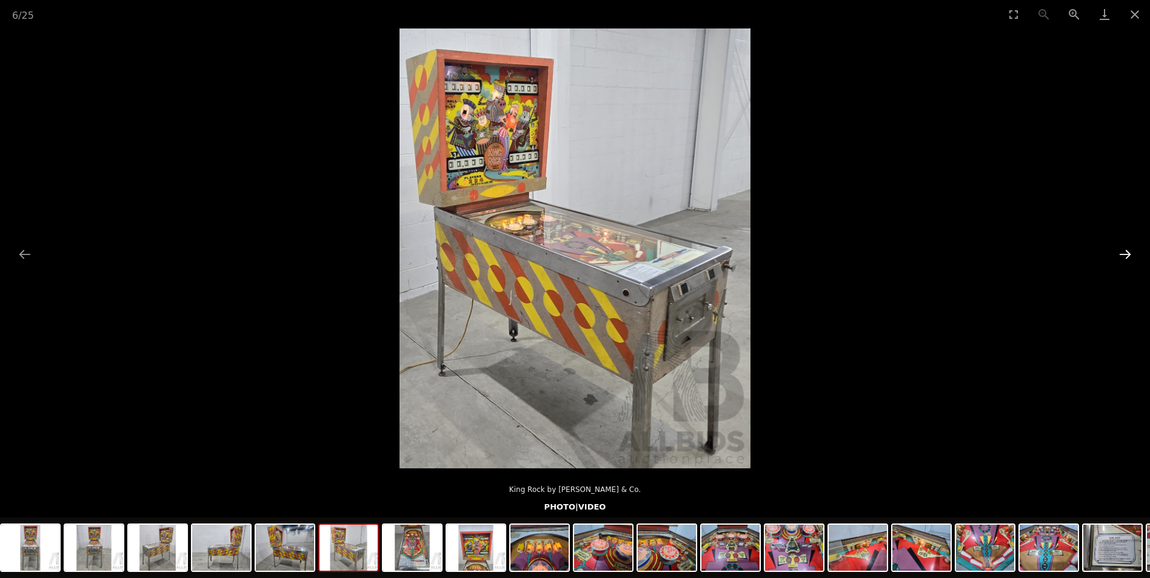
click at [1124, 258] on button "Next slide" at bounding box center [1124, 254] width 25 height 24
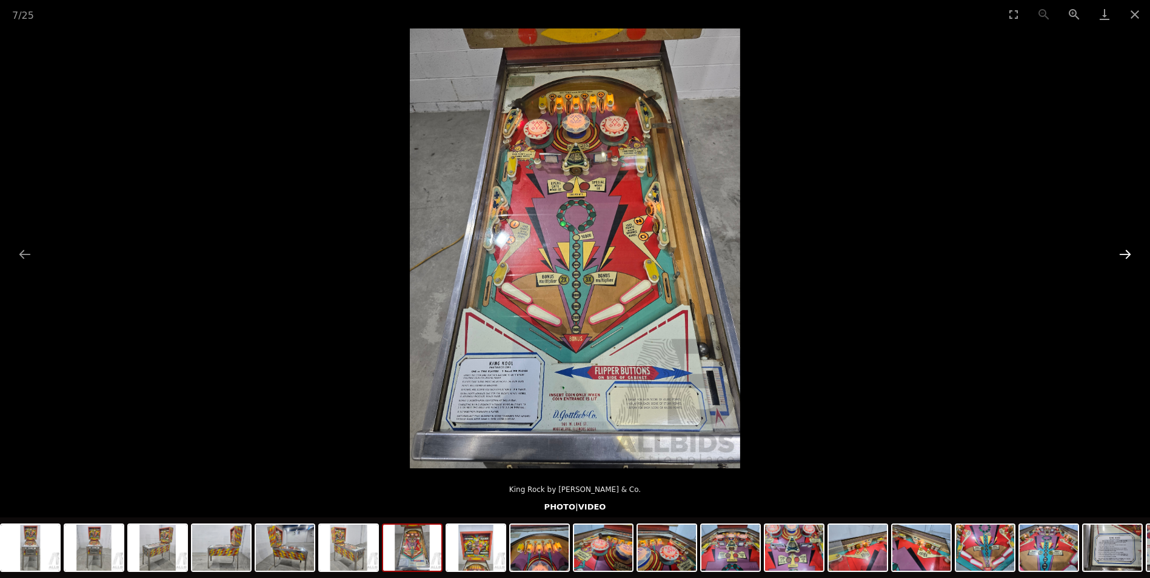
click at [1124, 258] on button "Next slide" at bounding box center [1124, 254] width 25 height 24
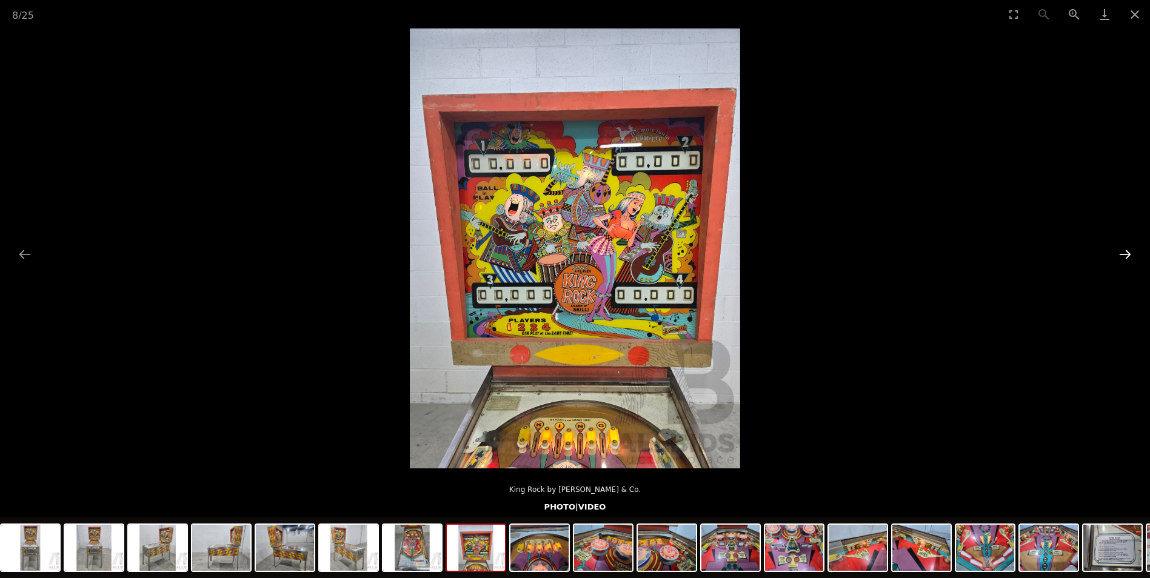
click at [1124, 256] on button "Next slide" at bounding box center [1124, 254] width 25 height 24
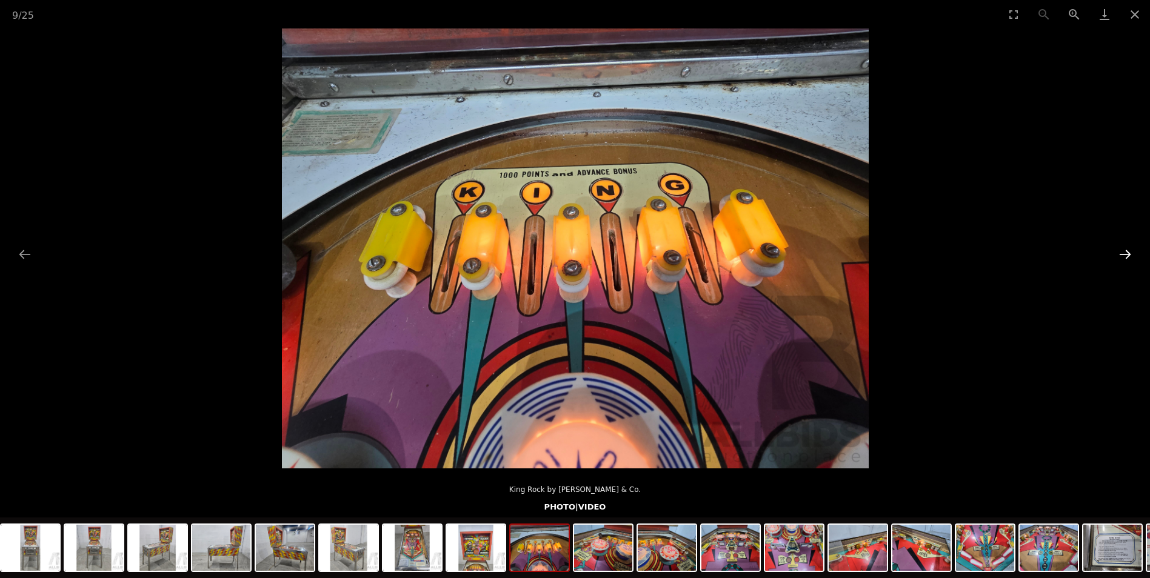
click at [1124, 256] on button "Next slide" at bounding box center [1124, 254] width 25 height 24
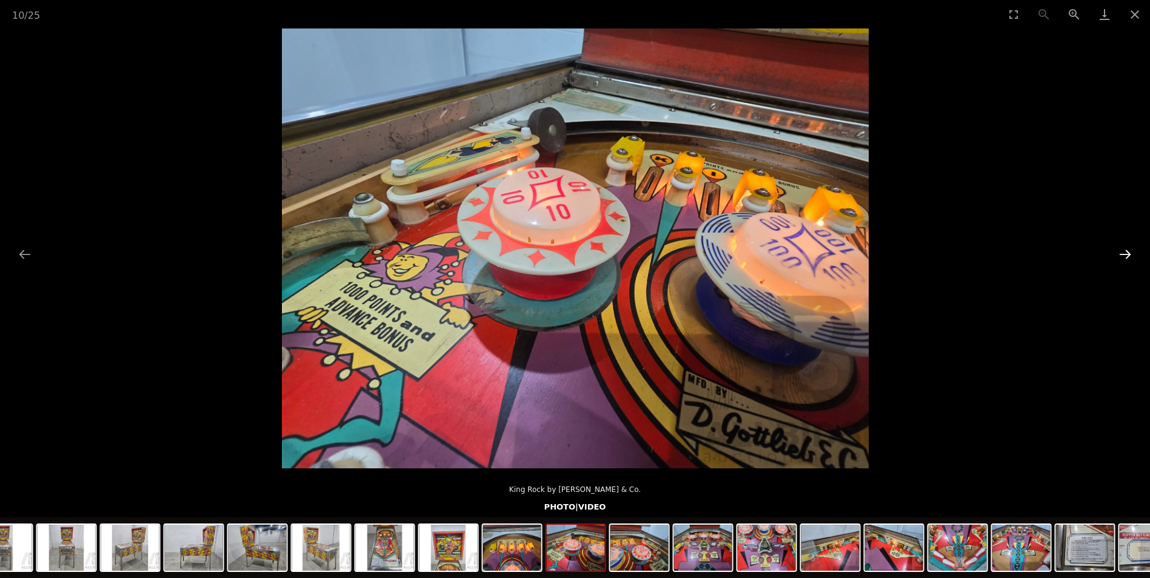
click at [1124, 256] on button "Next slide" at bounding box center [1124, 254] width 25 height 24
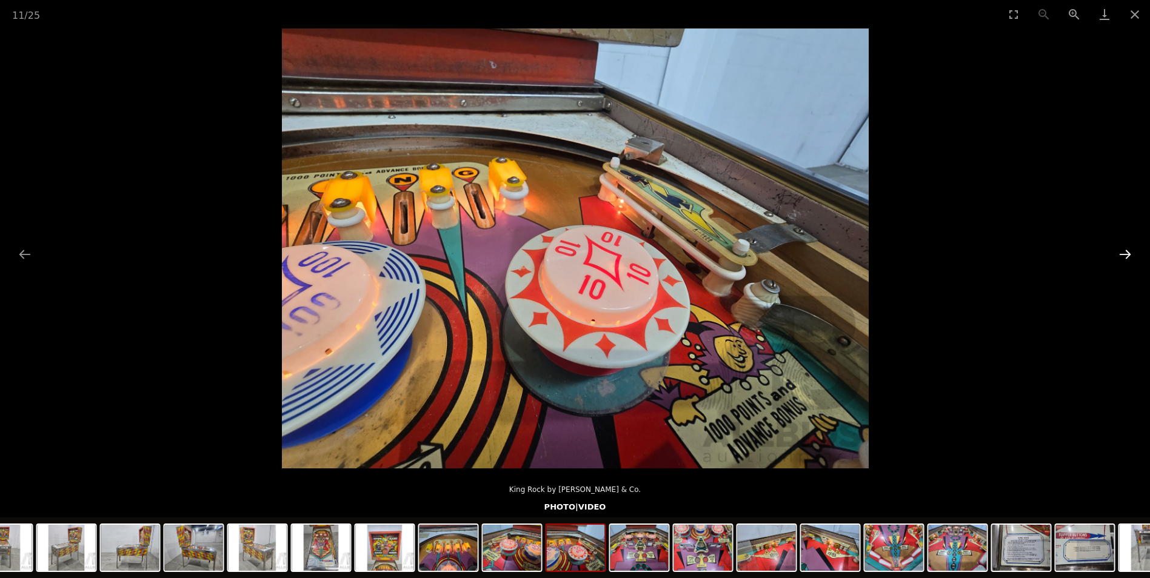
click at [1124, 256] on button "Next slide" at bounding box center [1124, 254] width 25 height 24
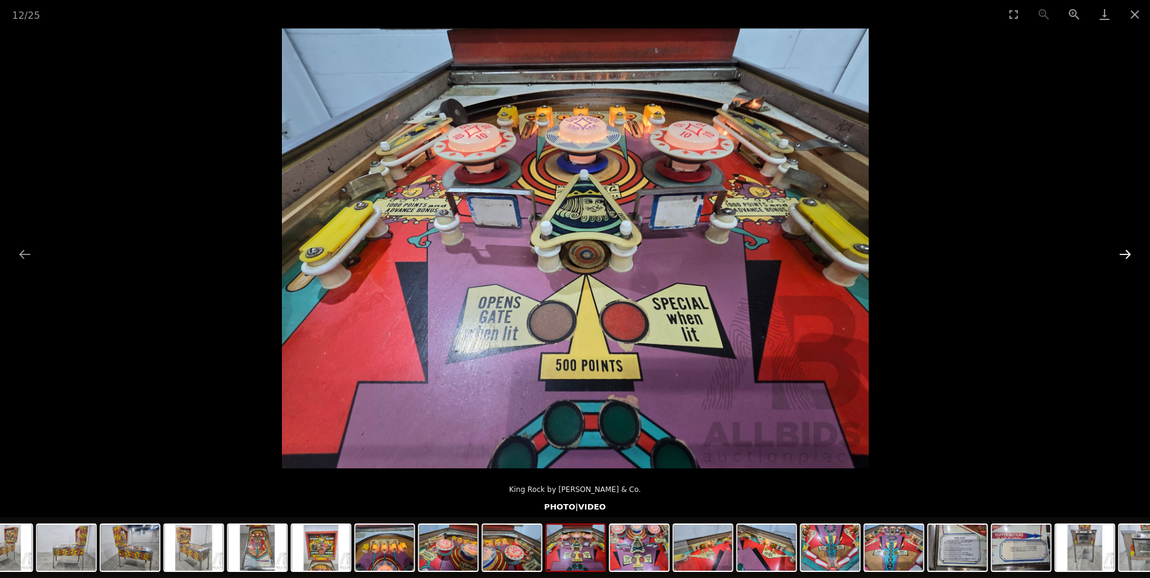
click at [1124, 256] on button "Next slide" at bounding box center [1124, 254] width 25 height 24
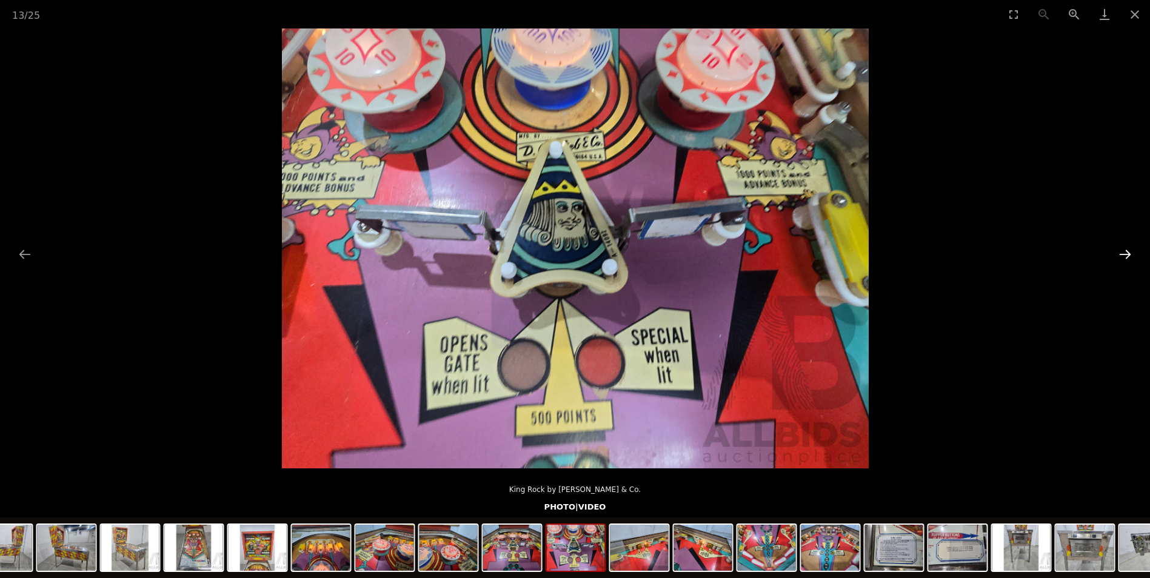
click at [1128, 256] on button "Next slide" at bounding box center [1124, 254] width 25 height 24
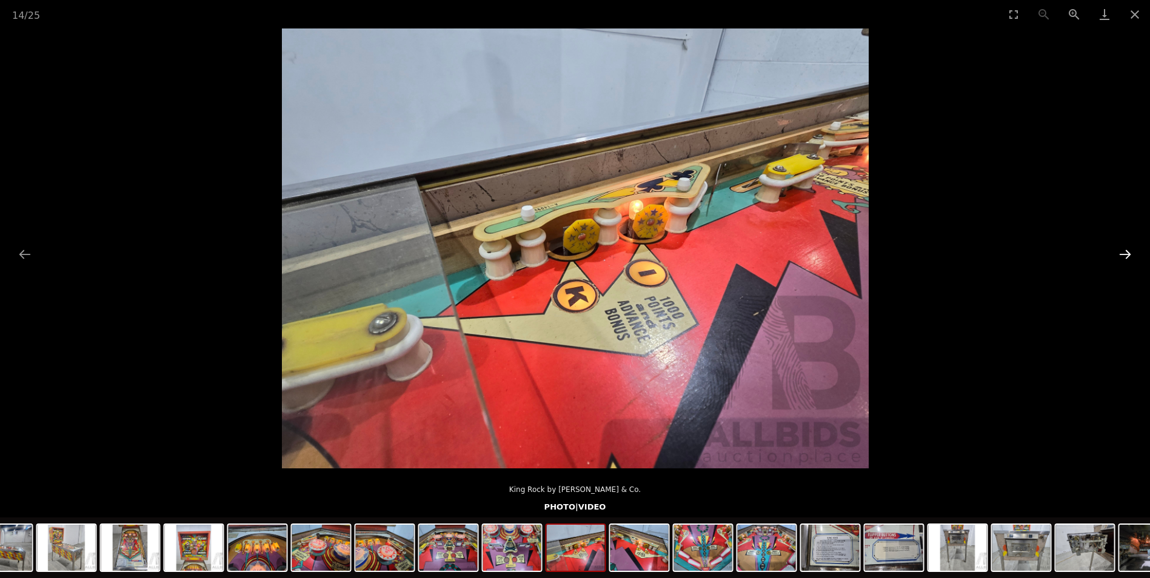
click at [1128, 256] on button "Next slide" at bounding box center [1124, 254] width 25 height 24
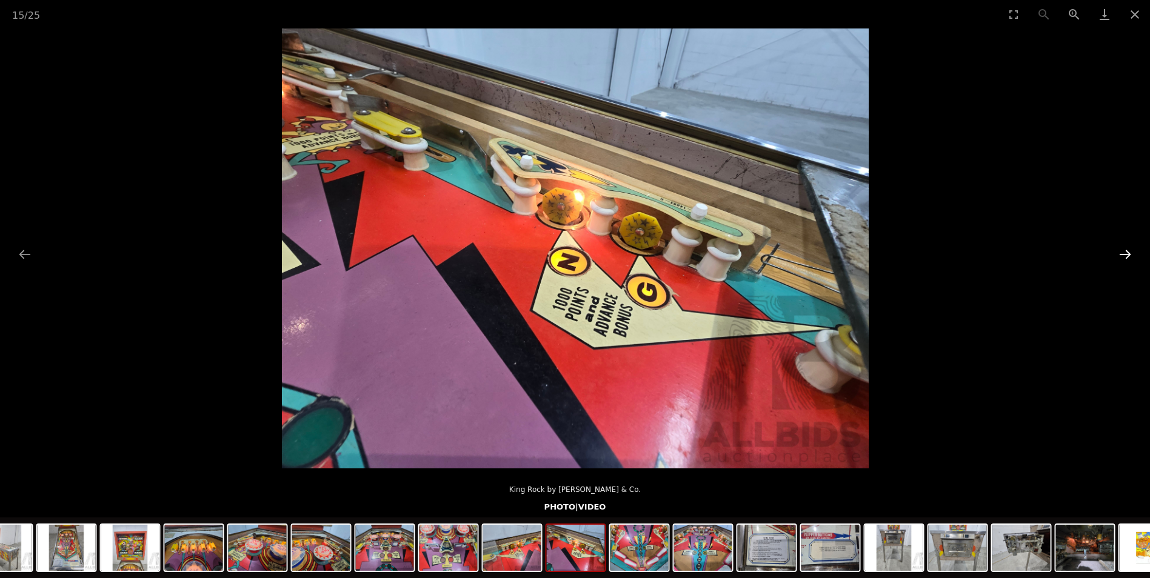
click at [1128, 256] on button "Next slide" at bounding box center [1124, 254] width 25 height 24
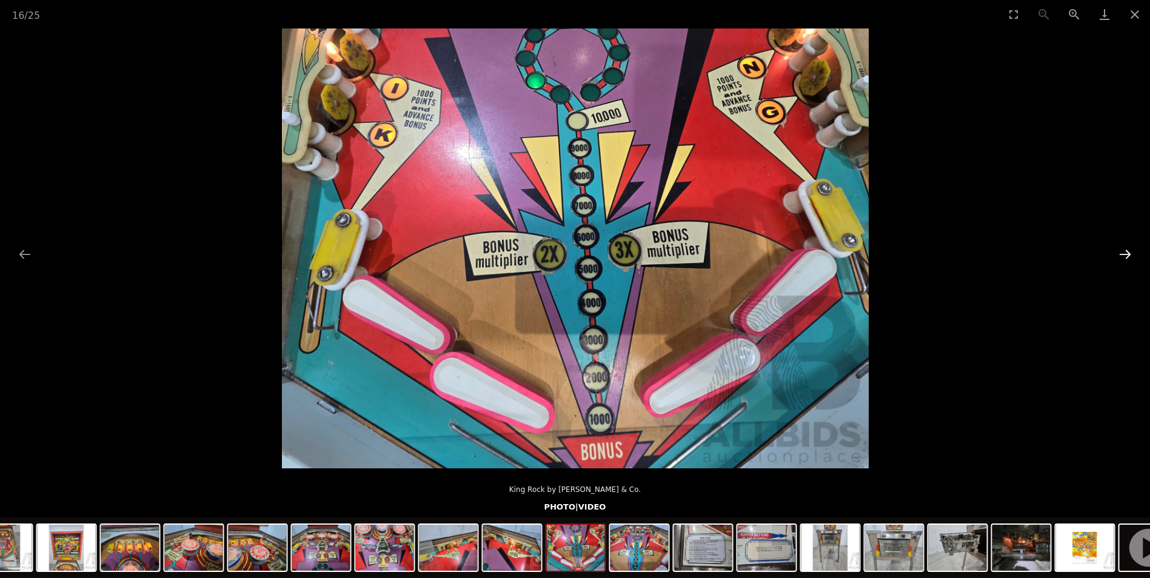
click at [1128, 256] on button "Next slide" at bounding box center [1124, 254] width 25 height 24
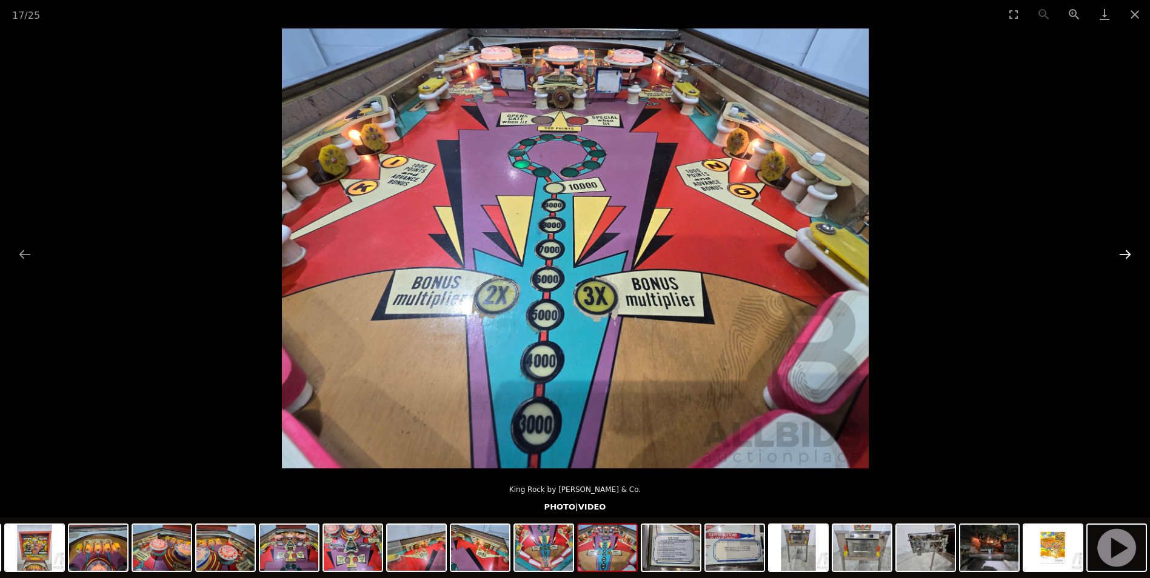
click at [1128, 256] on button "Next slide" at bounding box center [1124, 254] width 25 height 24
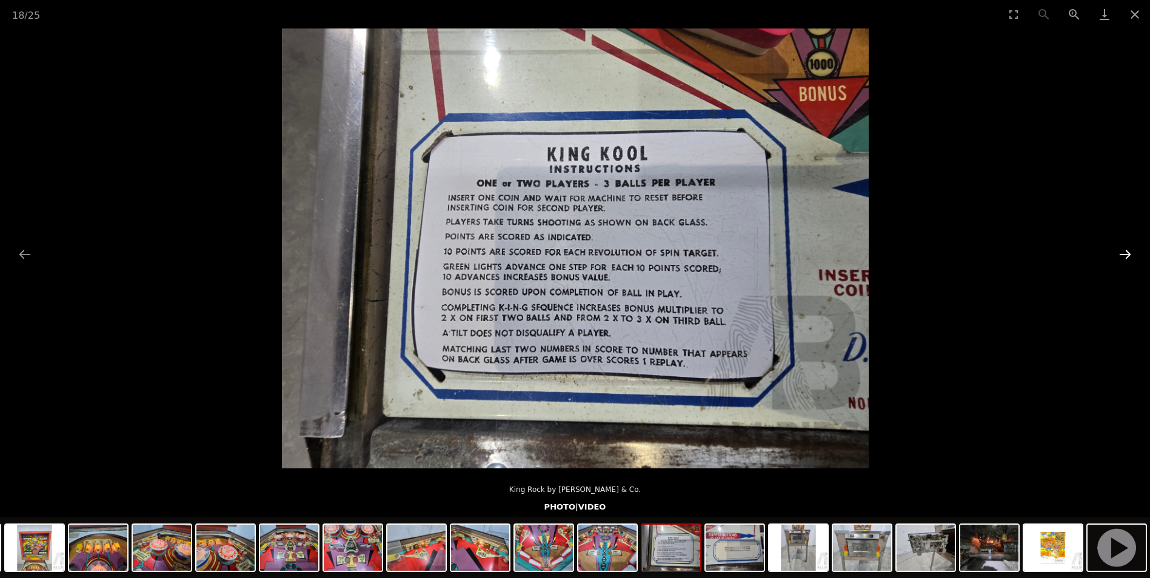
click at [1128, 257] on button "Next slide" at bounding box center [1124, 254] width 25 height 24
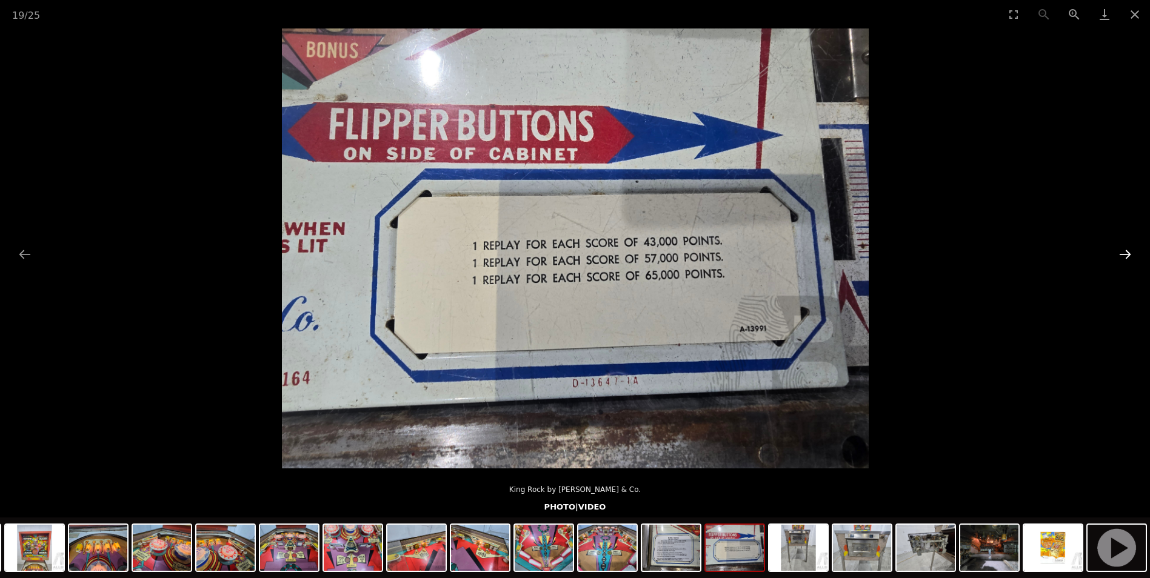
click at [1128, 257] on button "Next slide" at bounding box center [1124, 254] width 25 height 24
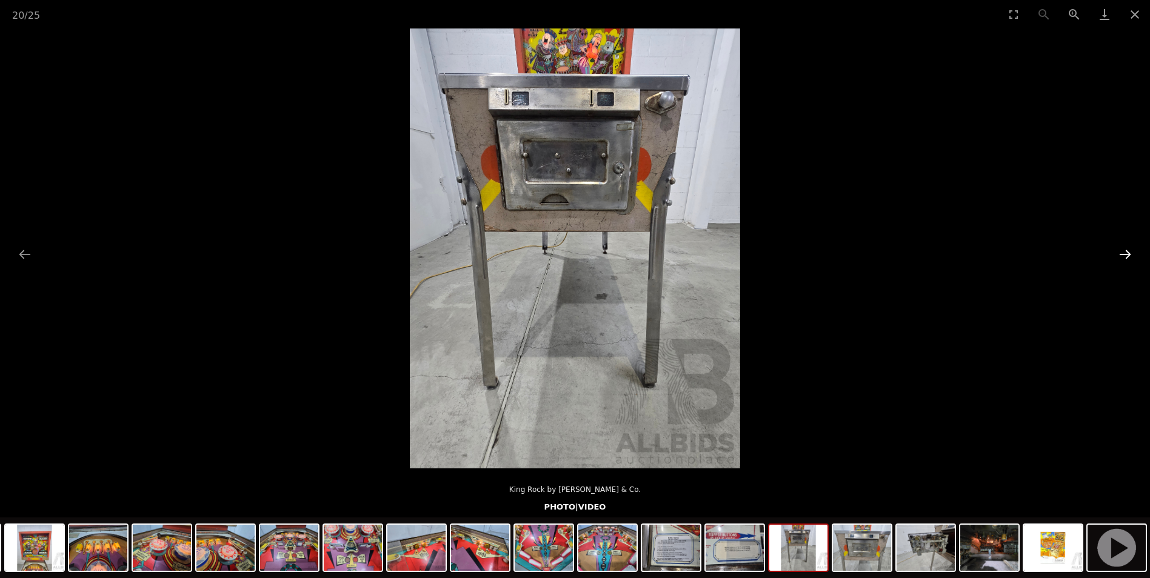
click at [1128, 257] on button "Next slide" at bounding box center [1124, 254] width 25 height 24
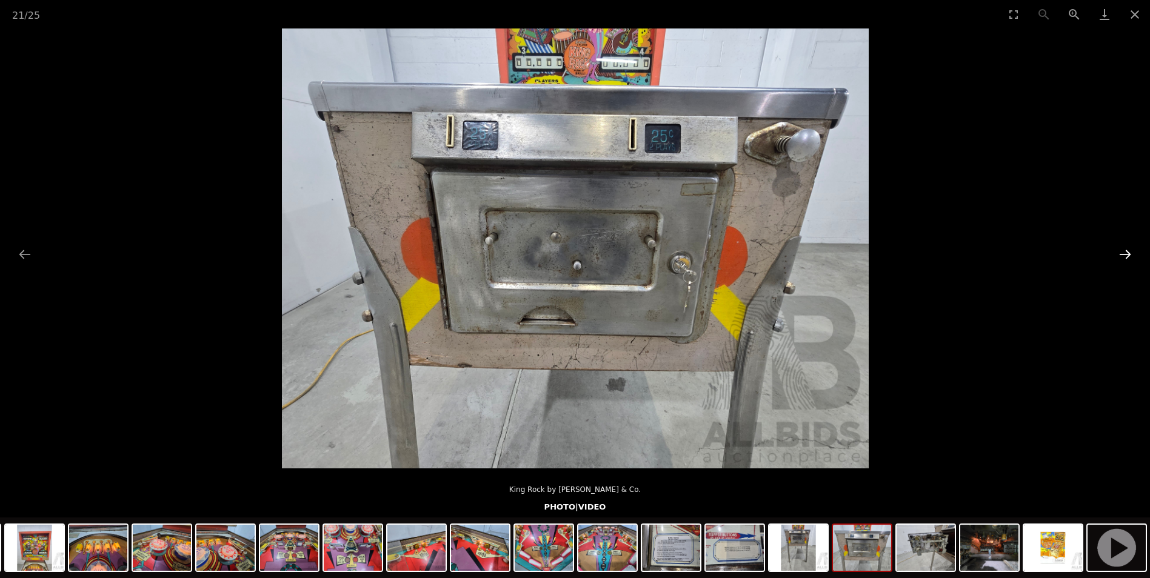
click at [1128, 257] on button "Next slide" at bounding box center [1124, 254] width 25 height 24
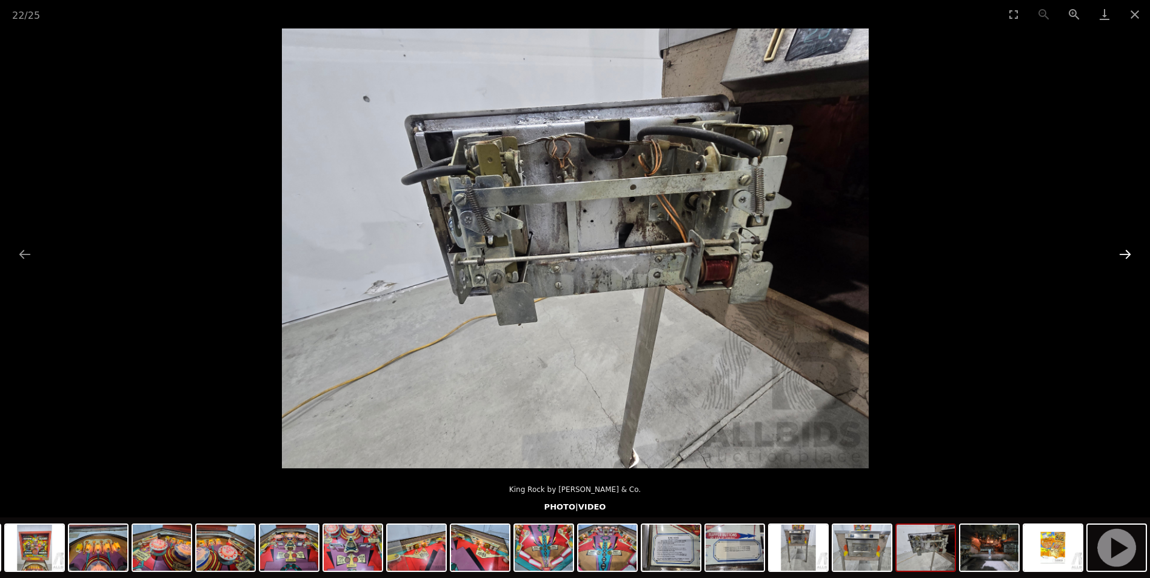
click at [1128, 258] on button "Next slide" at bounding box center [1124, 254] width 25 height 24
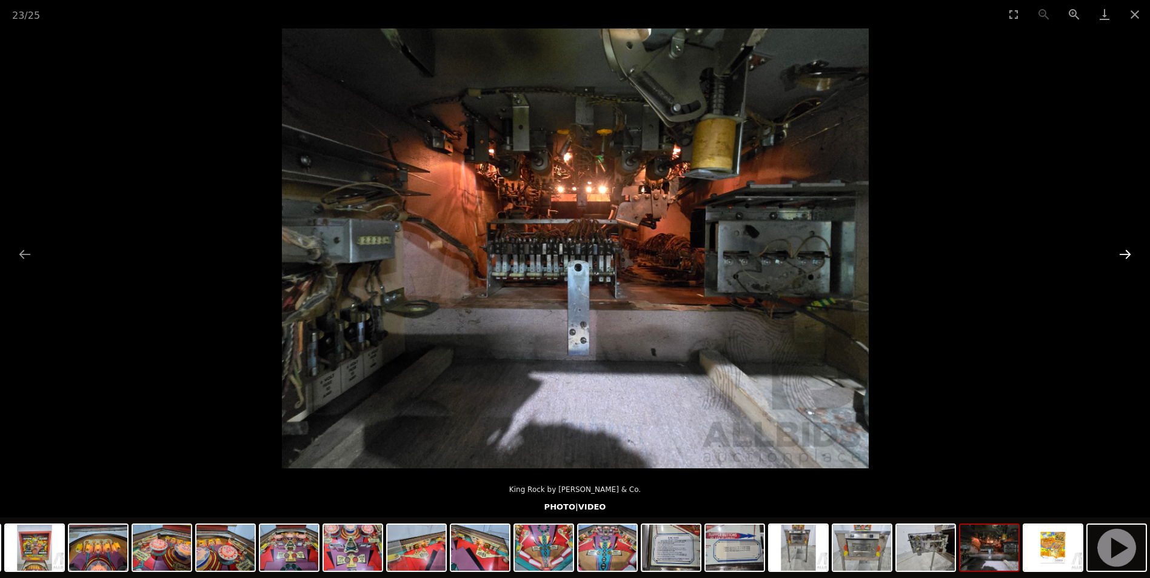
click at [1128, 258] on button "Next slide" at bounding box center [1124, 254] width 25 height 24
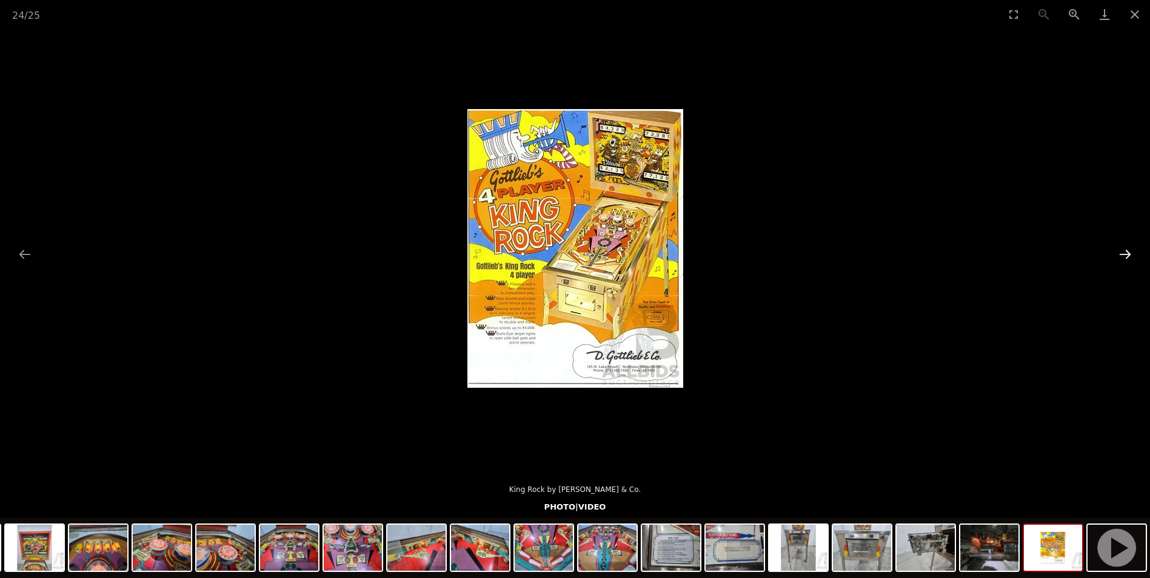
click at [1128, 258] on button "Next slide" at bounding box center [1124, 254] width 25 height 24
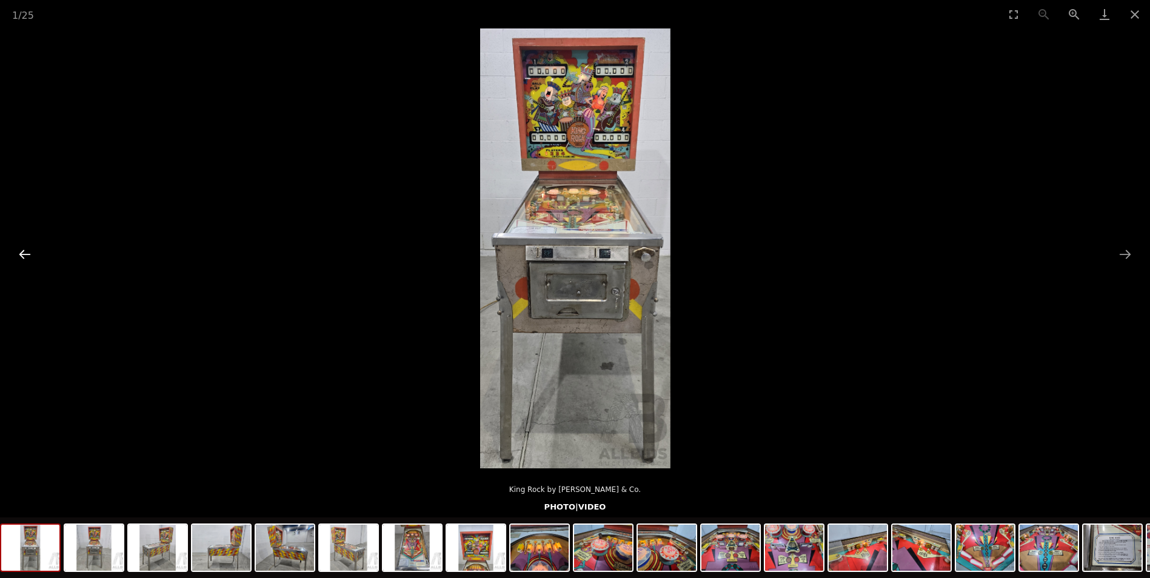
click at [29, 258] on button "Previous slide" at bounding box center [24, 254] width 25 height 24
click at [1121, 248] on button "Next slide" at bounding box center [1124, 254] width 25 height 24
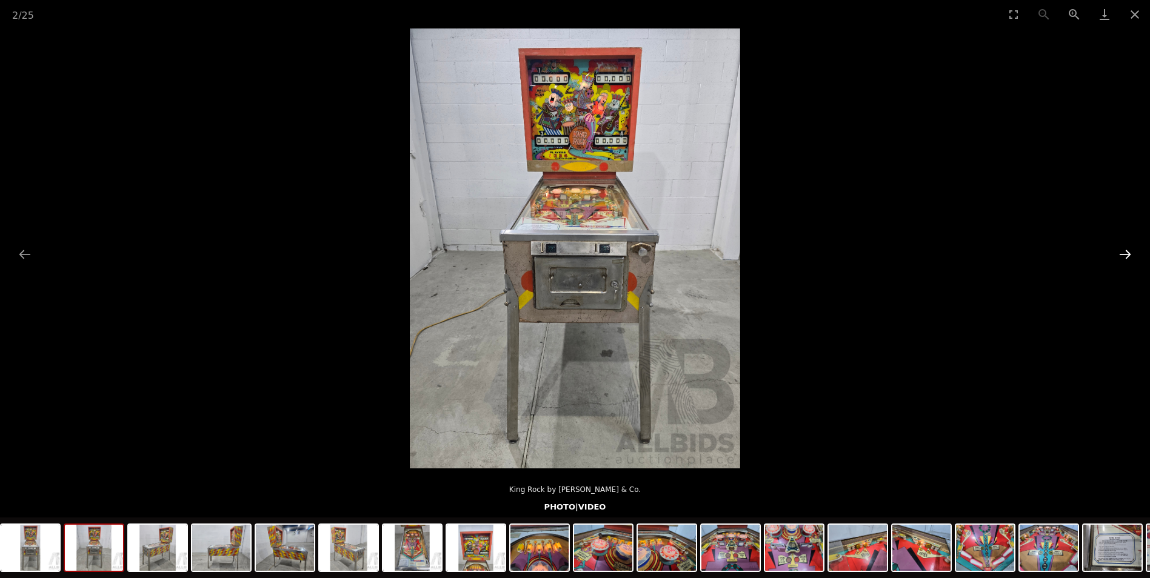
click at [1121, 248] on button "Next slide" at bounding box center [1124, 254] width 25 height 24
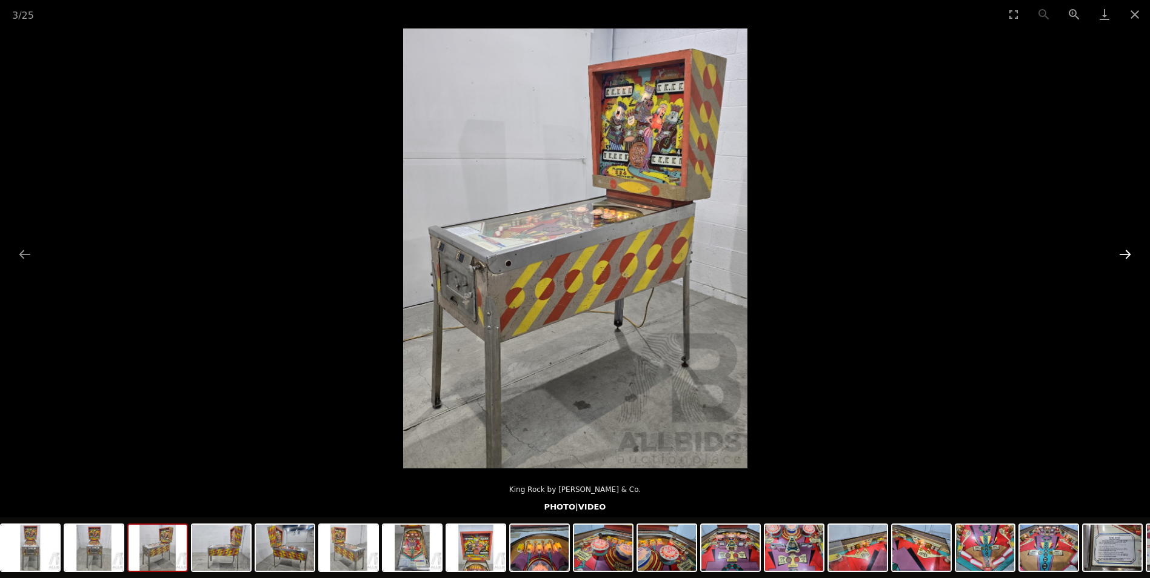
click at [1121, 248] on button "Next slide" at bounding box center [1124, 254] width 25 height 24
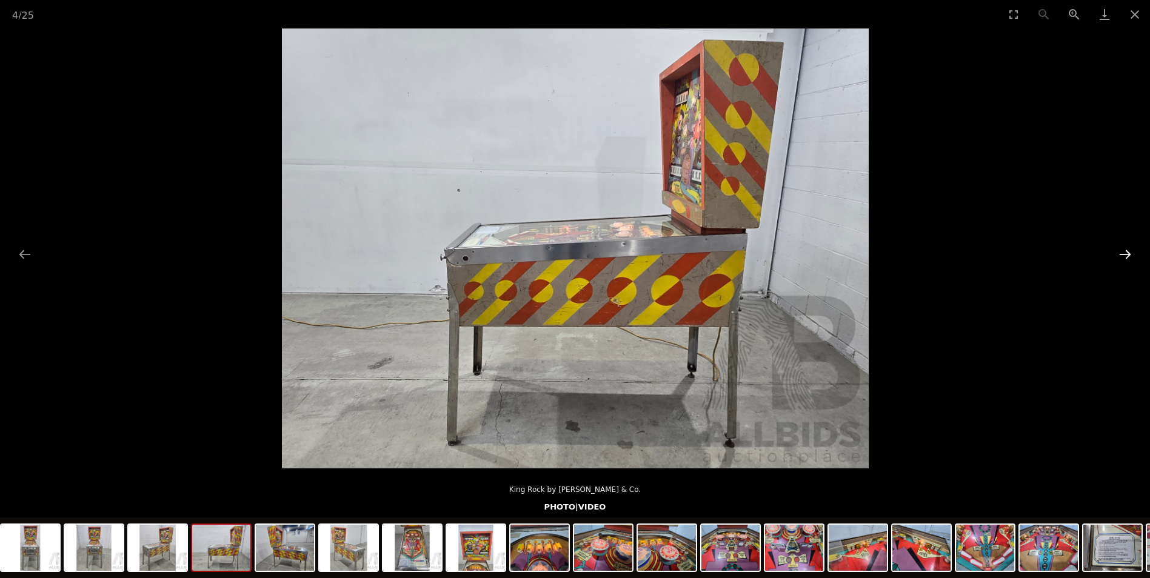
click at [1121, 248] on button "Next slide" at bounding box center [1124, 254] width 25 height 24
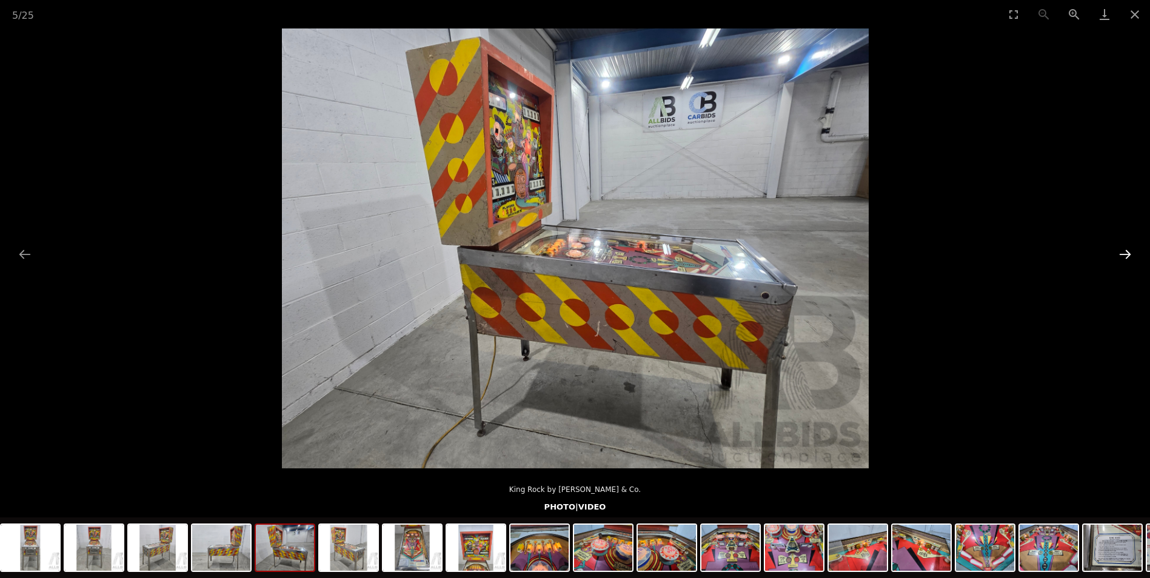
click at [1121, 248] on button "Next slide" at bounding box center [1124, 254] width 25 height 24
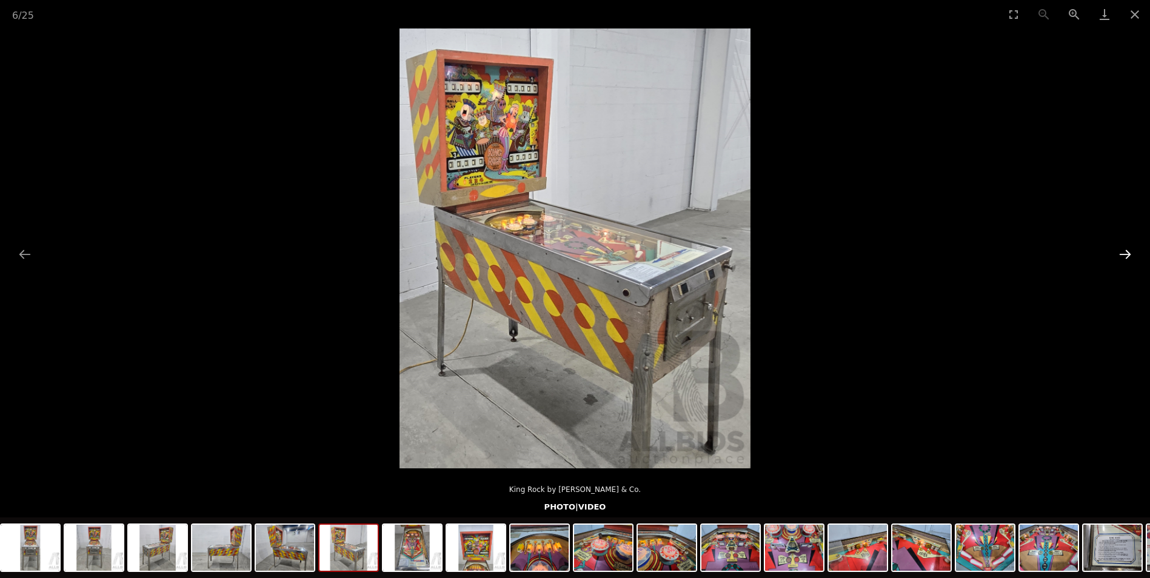
click at [1121, 248] on button "Next slide" at bounding box center [1124, 254] width 25 height 24
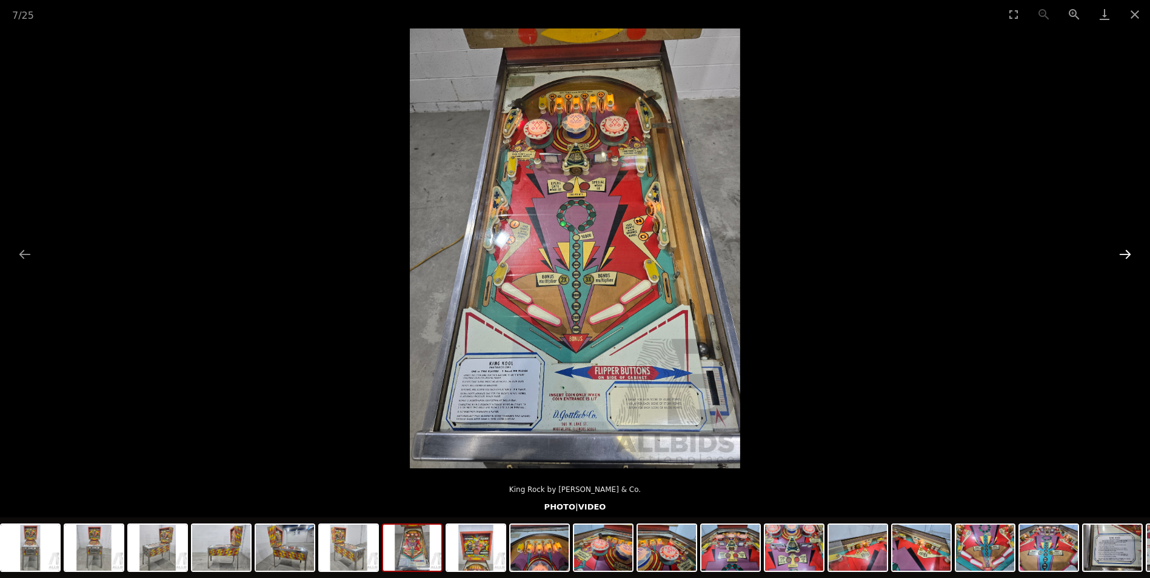
click at [1121, 248] on button "Next slide" at bounding box center [1124, 254] width 25 height 24
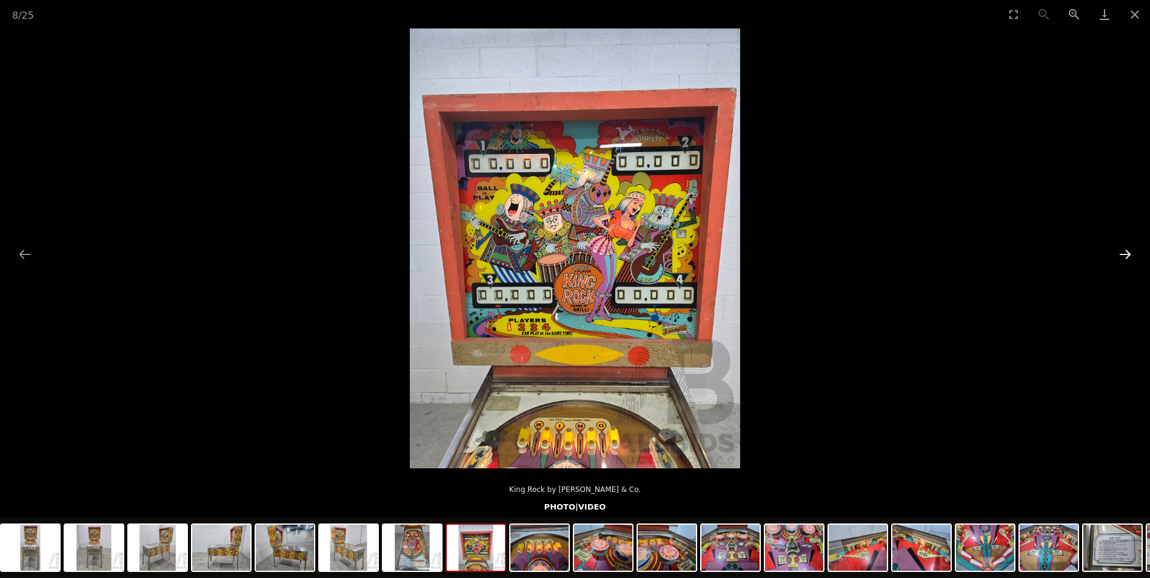
click at [1121, 248] on button "Next slide" at bounding box center [1124, 254] width 25 height 24
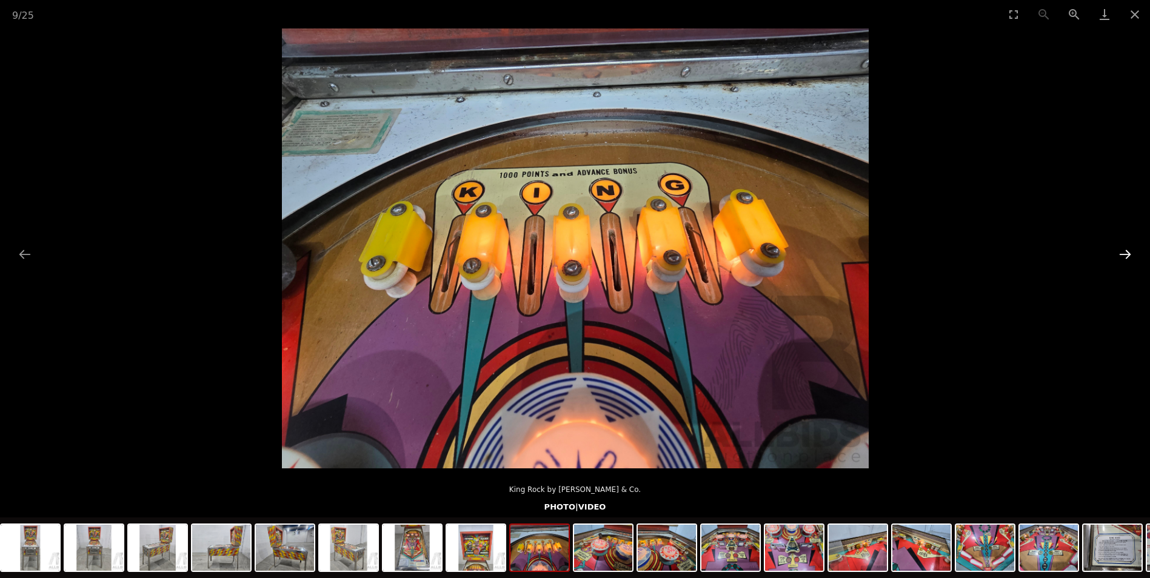
click at [1121, 248] on button "Next slide" at bounding box center [1124, 254] width 25 height 24
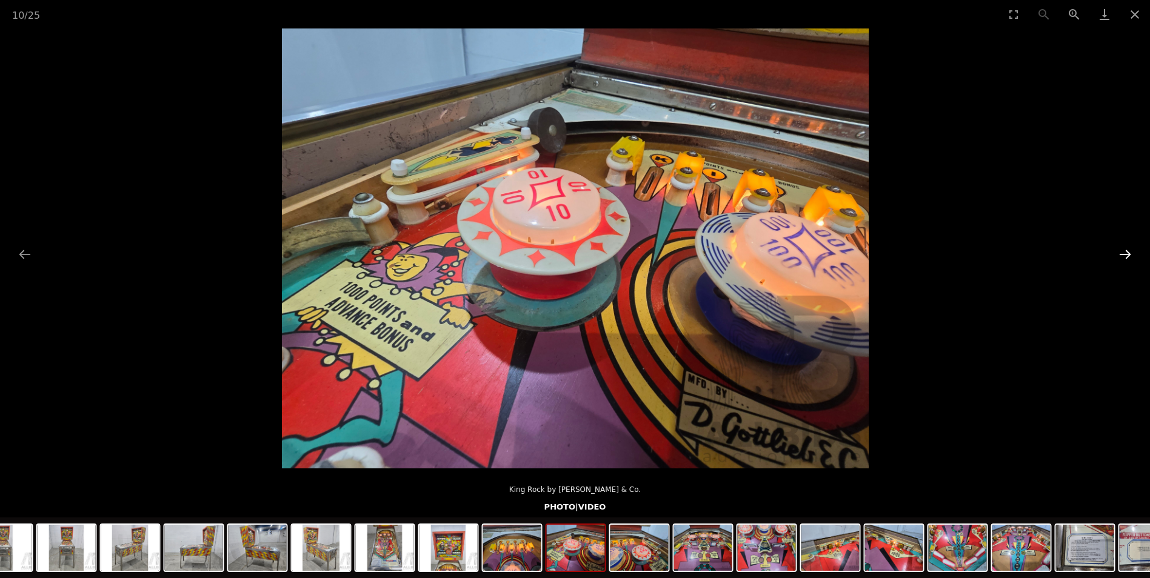
click at [1121, 248] on button "Next slide" at bounding box center [1124, 254] width 25 height 24
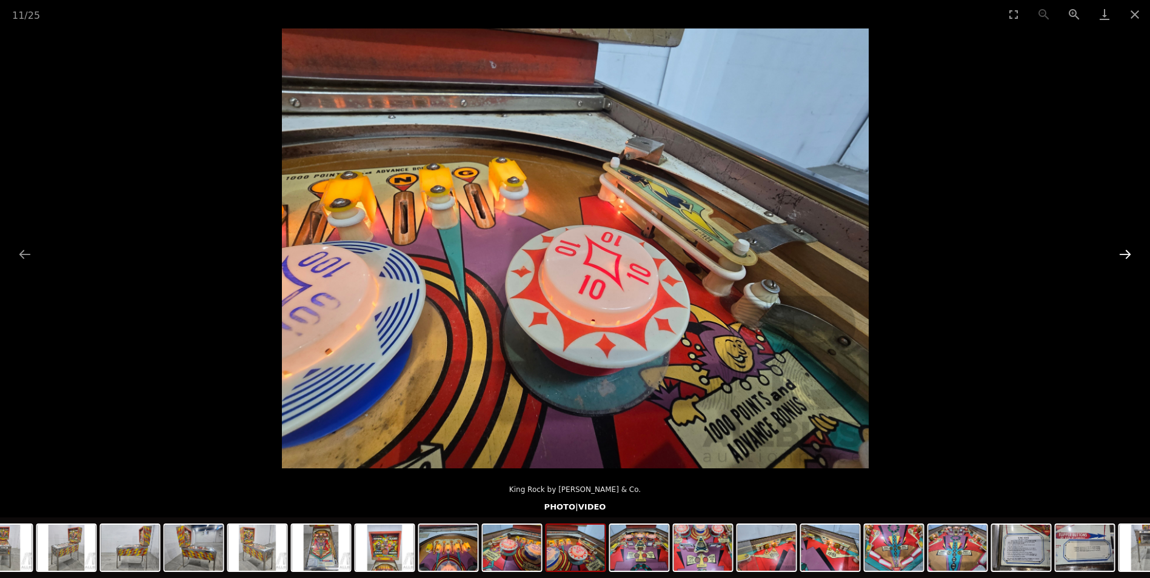
click at [1121, 248] on button "Next slide" at bounding box center [1124, 254] width 25 height 24
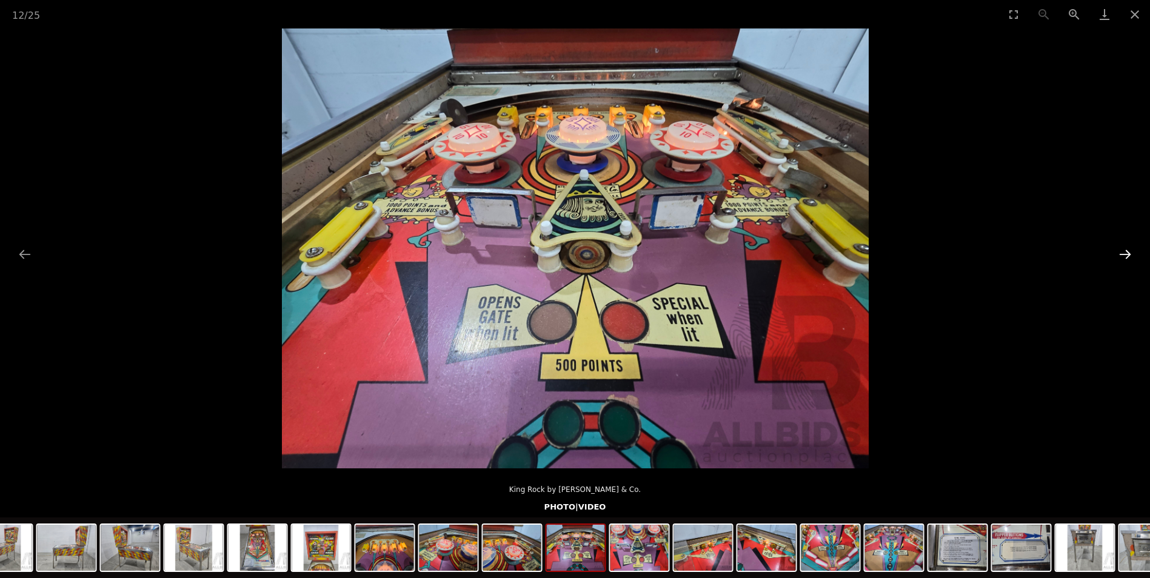
click at [1121, 248] on button "Next slide" at bounding box center [1124, 254] width 25 height 24
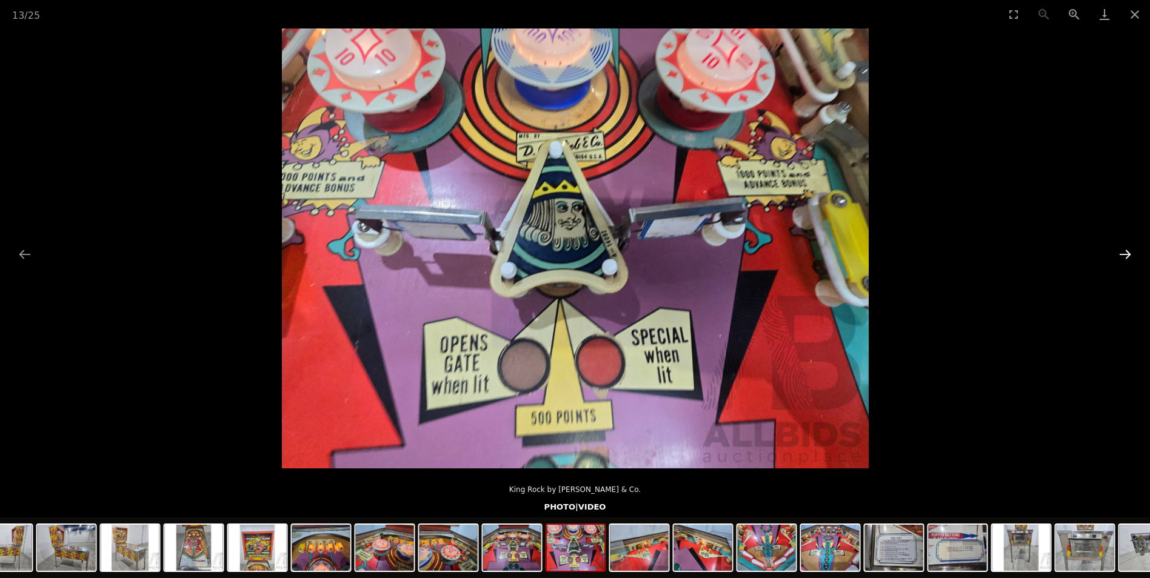
click at [1121, 248] on button "Next slide" at bounding box center [1124, 254] width 25 height 24
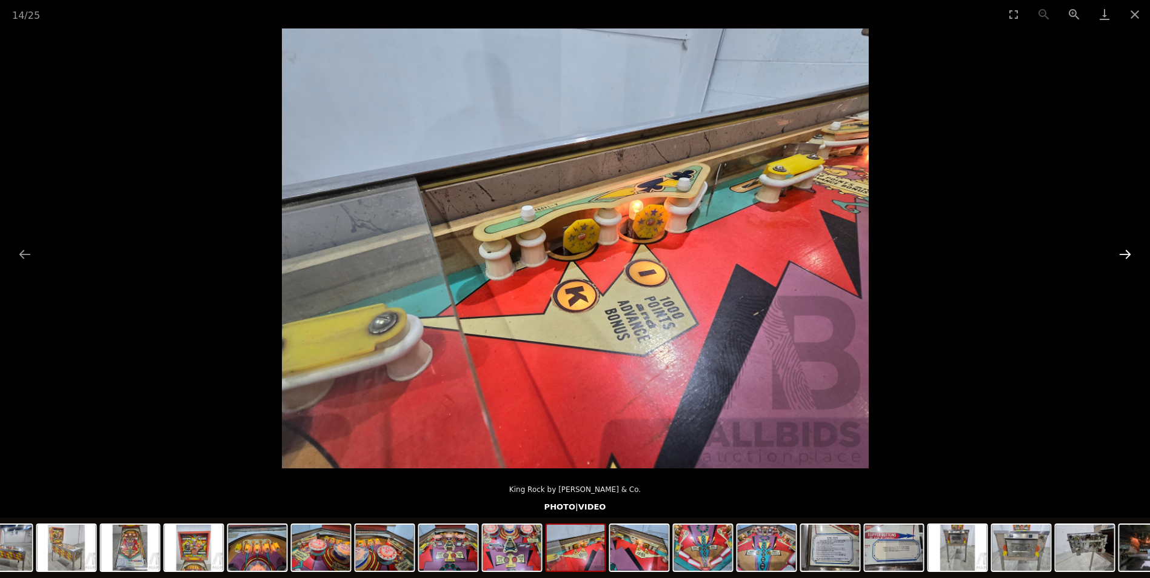
click at [1121, 248] on button "Next slide" at bounding box center [1124, 254] width 25 height 24
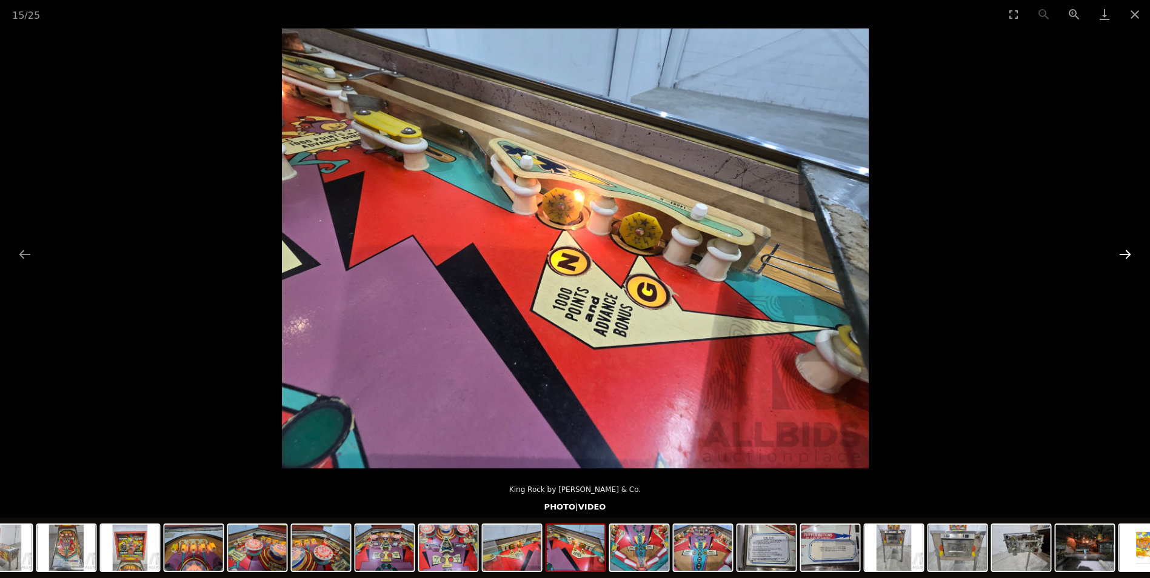
click at [1121, 248] on button "Next slide" at bounding box center [1124, 254] width 25 height 24
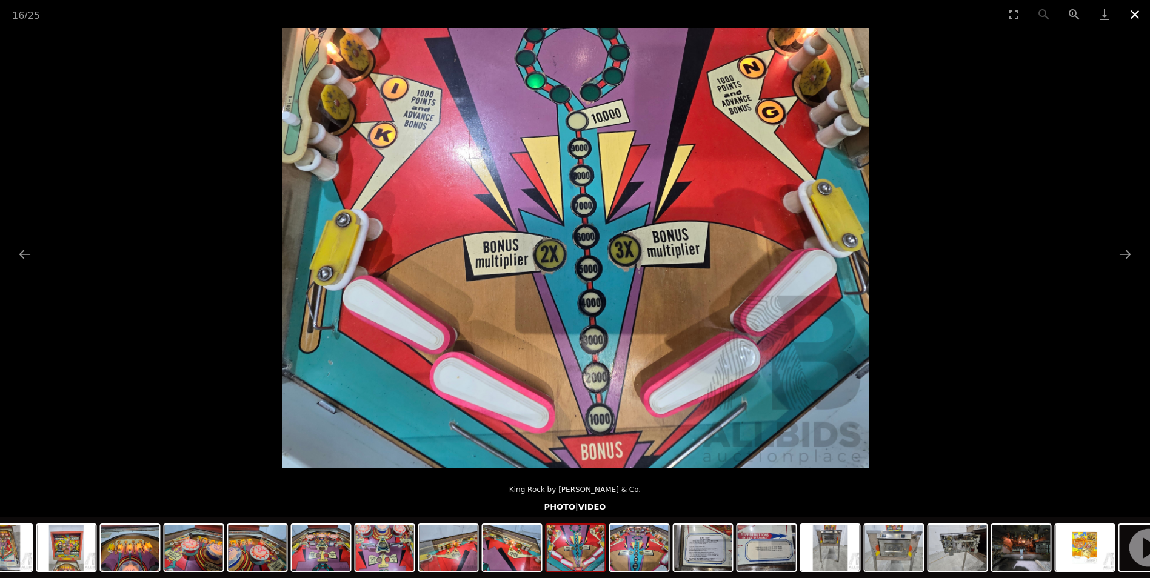
click at [1131, 11] on button "Close gallery" at bounding box center [1134, 14] width 30 height 28
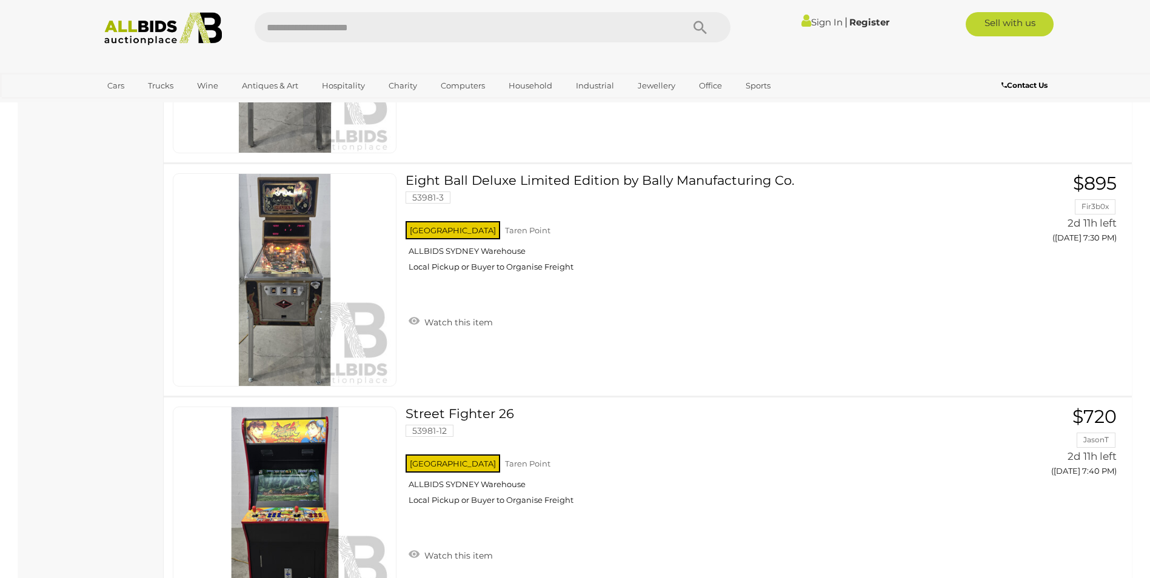
scroll to position [2107, 0]
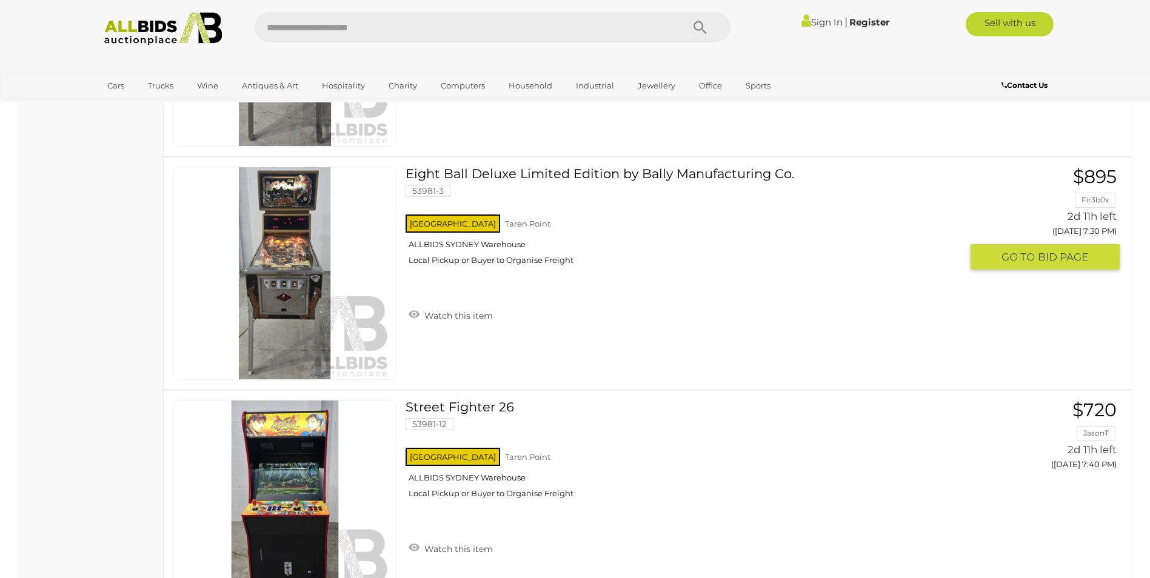
click at [284, 253] on link at bounding box center [285, 273] width 224 height 213
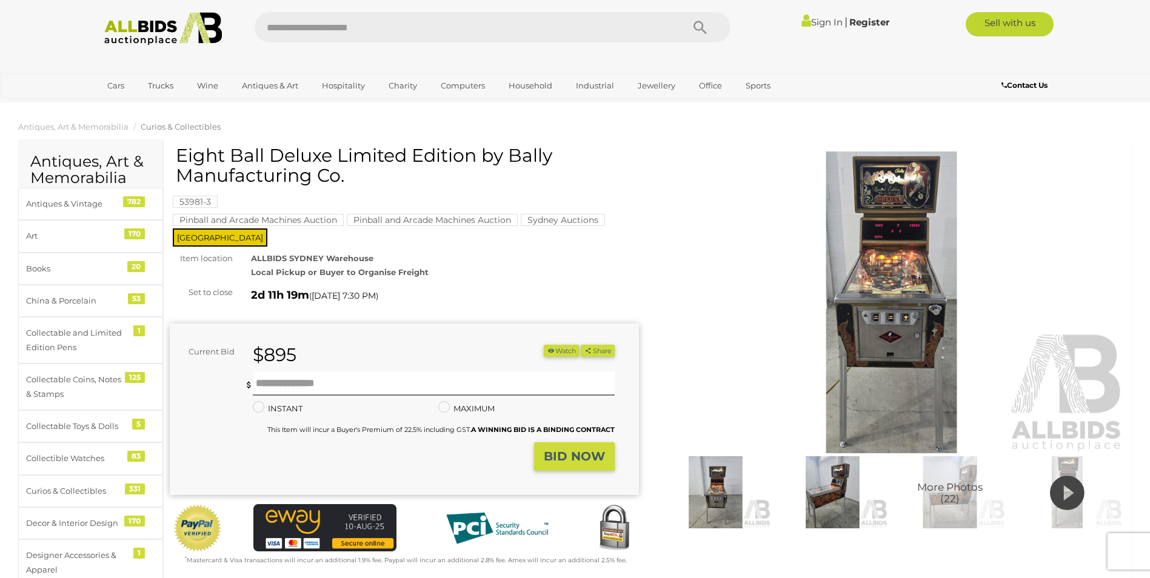
click at [888, 308] on img at bounding box center [891, 303] width 469 height 302
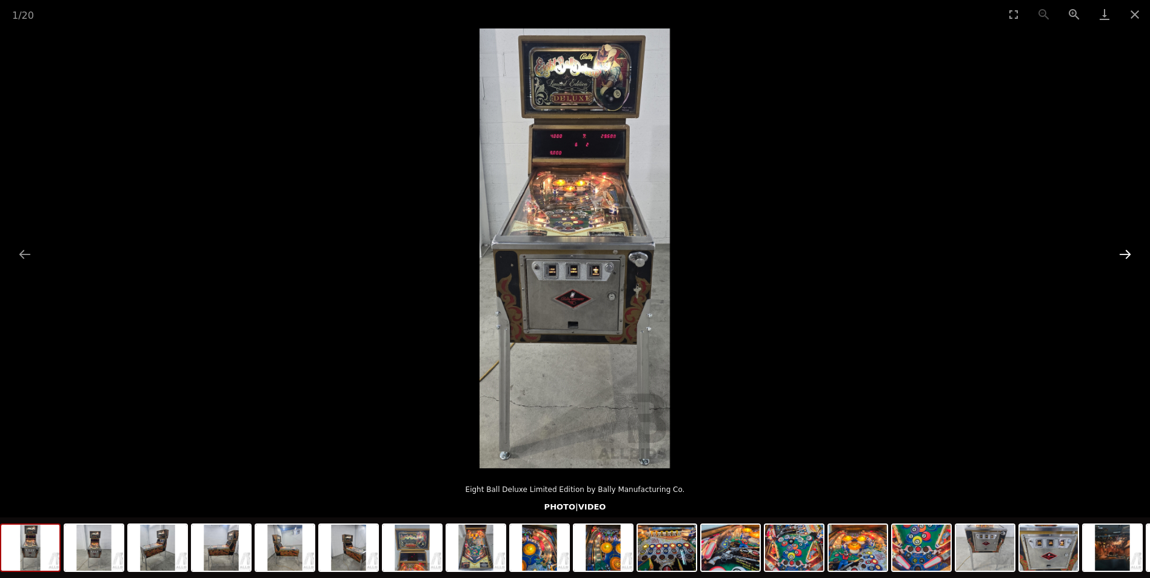
click at [1128, 252] on button "Next slide" at bounding box center [1124, 254] width 25 height 24
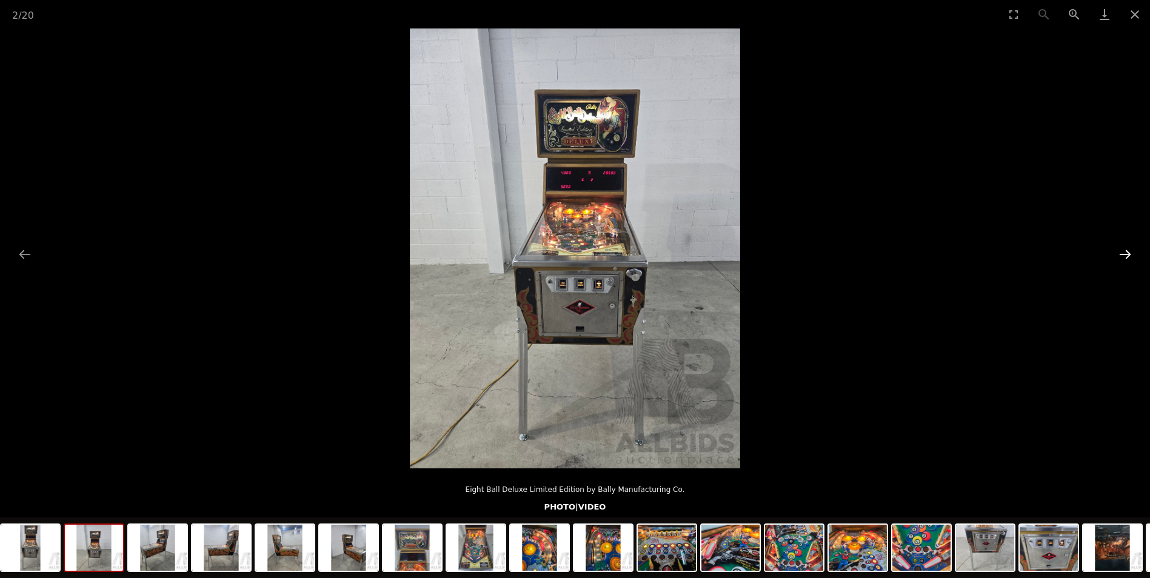
click at [1128, 252] on button "Next slide" at bounding box center [1124, 254] width 25 height 24
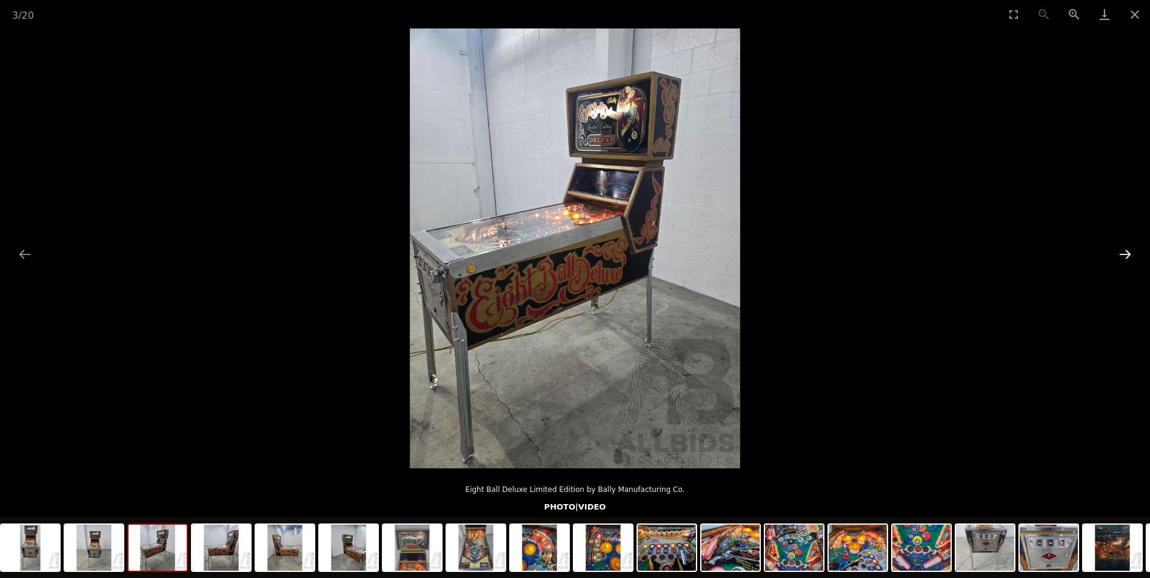
click at [1128, 252] on button "Next slide" at bounding box center [1124, 254] width 25 height 24
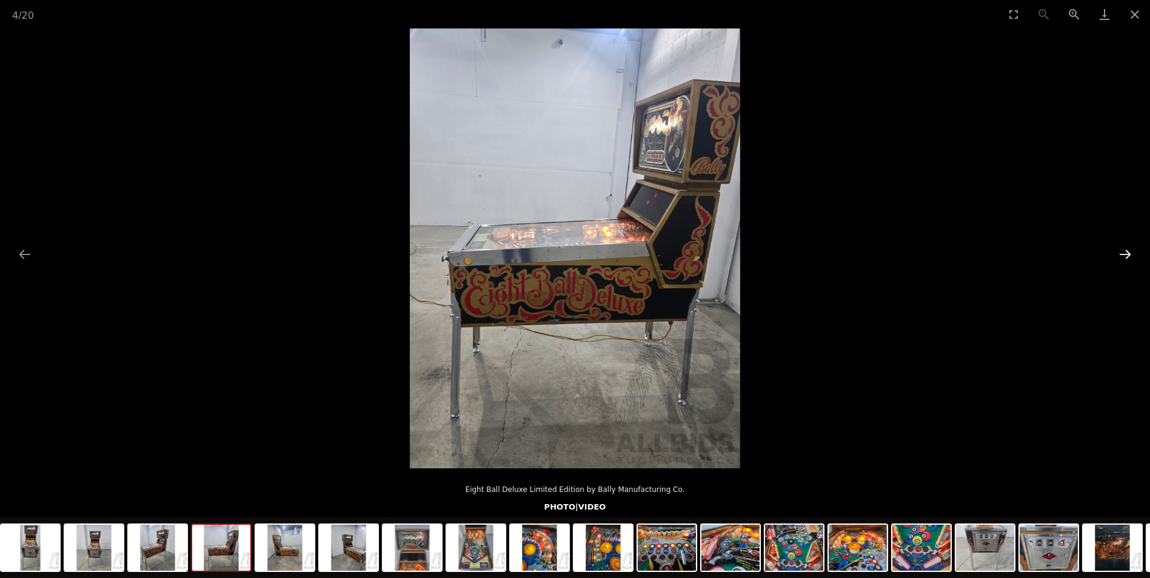
click at [1128, 252] on button "Next slide" at bounding box center [1124, 254] width 25 height 24
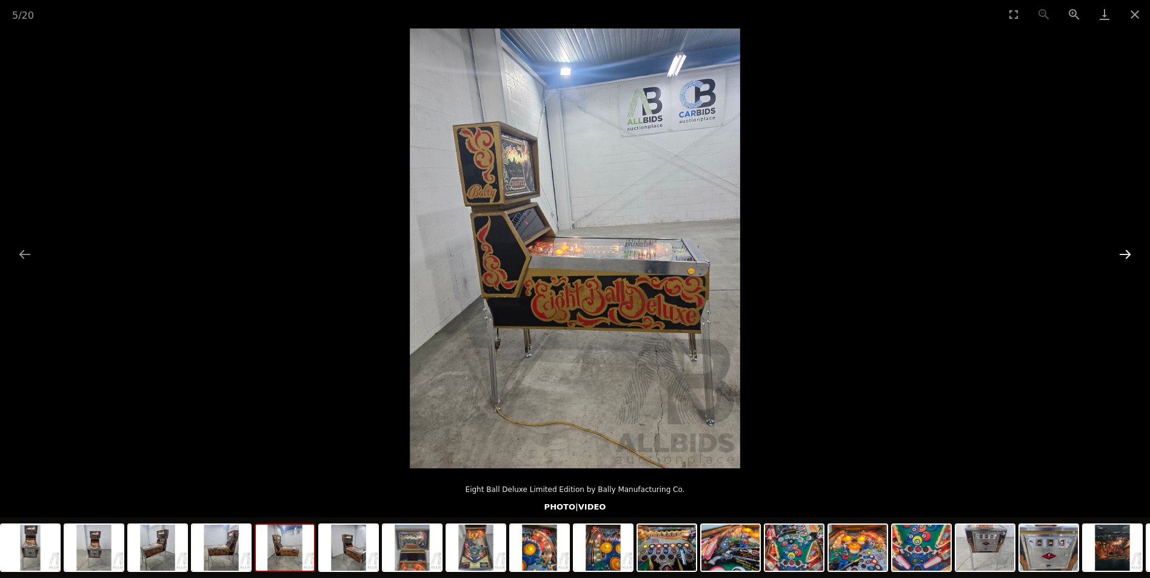
click at [1128, 252] on button "Next slide" at bounding box center [1124, 254] width 25 height 24
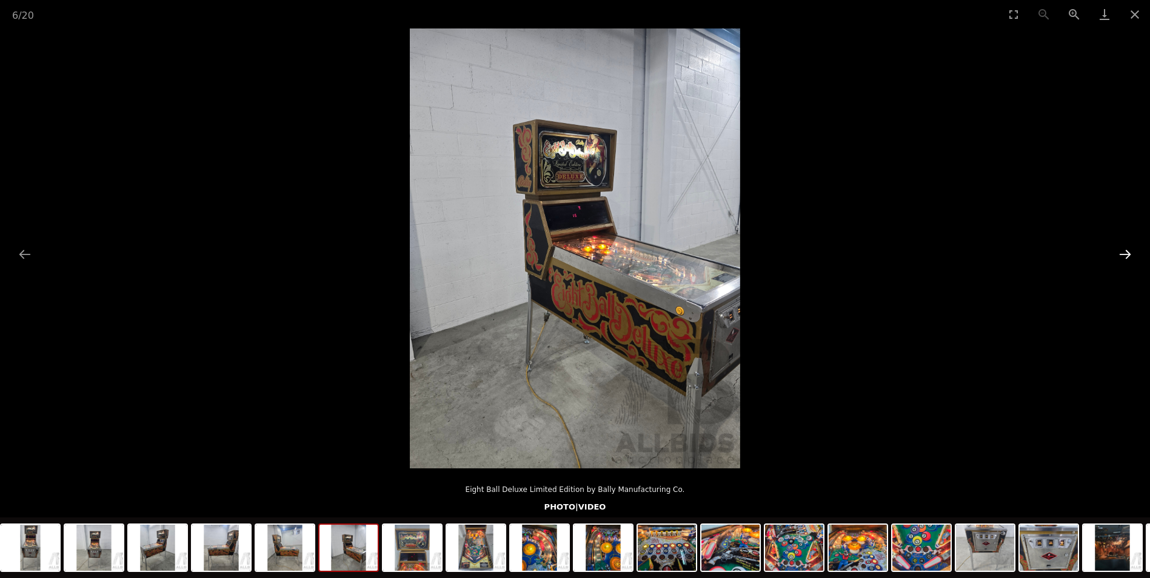
click at [1128, 252] on button "Next slide" at bounding box center [1124, 254] width 25 height 24
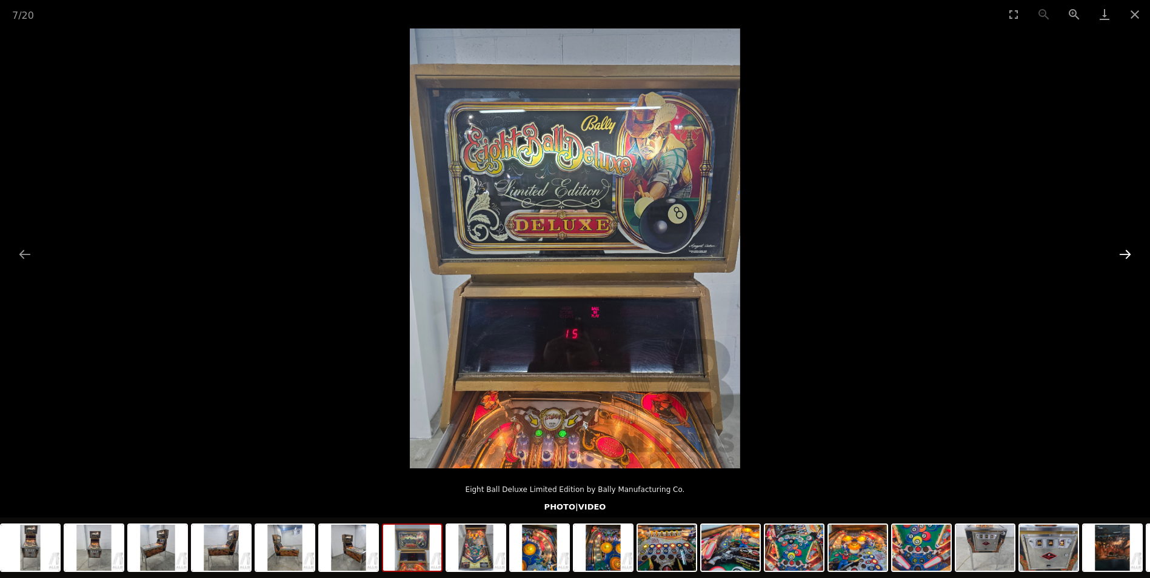
click at [1128, 252] on button "Next slide" at bounding box center [1124, 254] width 25 height 24
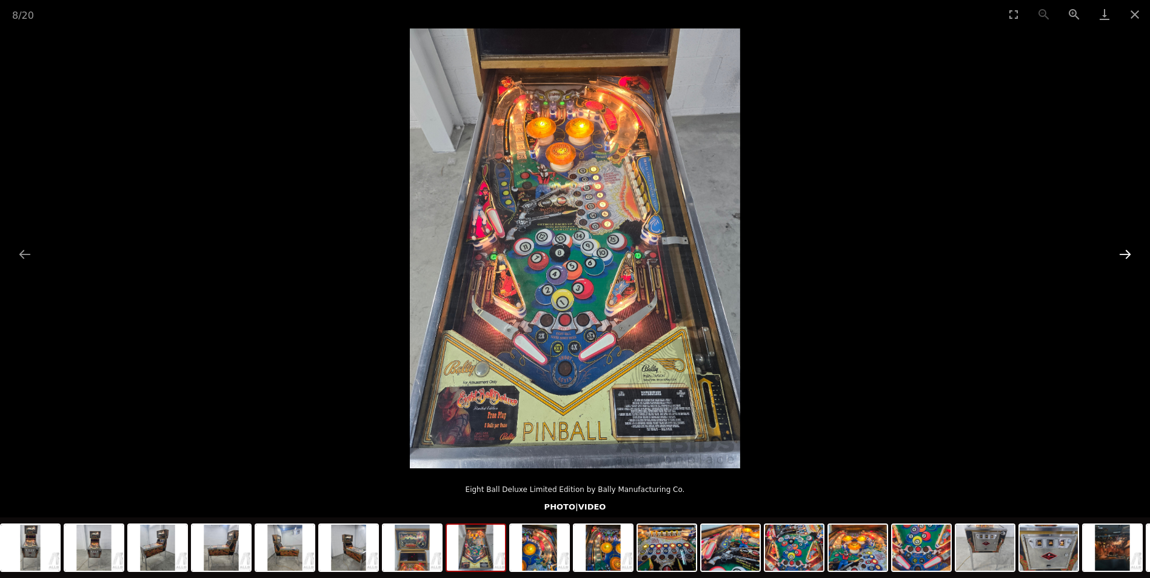
click at [1128, 252] on button "Next slide" at bounding box center [1124, 254] width 25 height 24
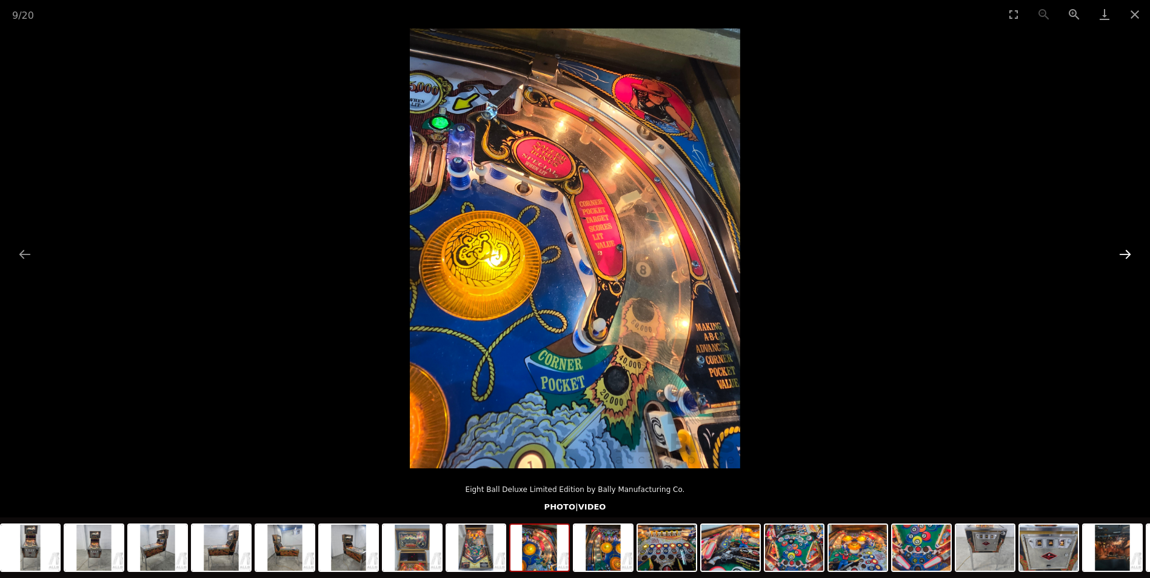
click at [1128, 252] on button "Next slide" at bounding box center [1124, 254] width 25 height 24
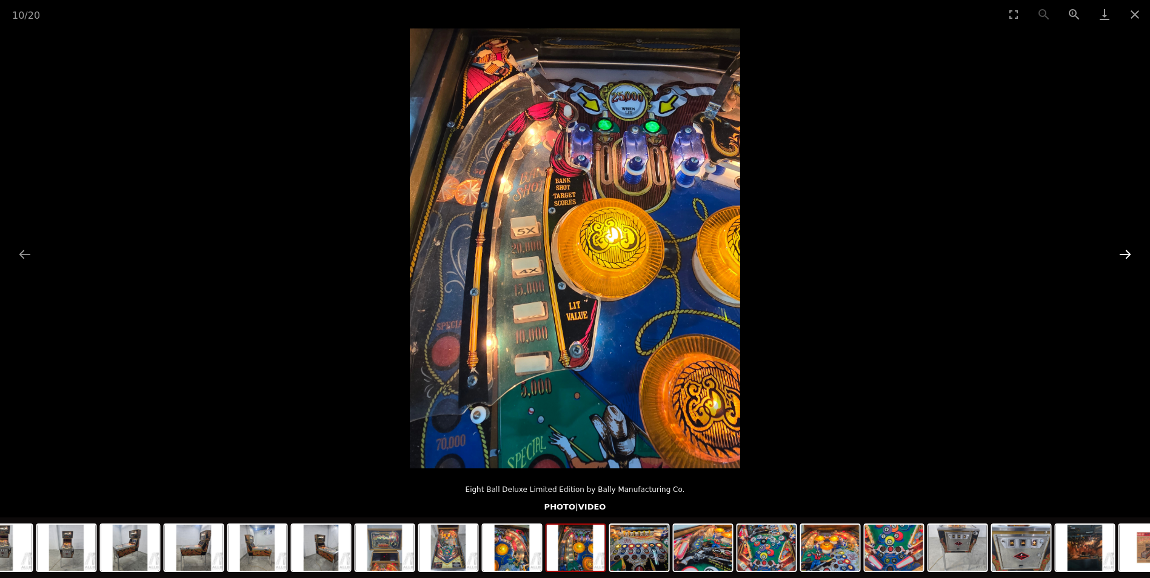
click at [1128, 252] on button "Next slide" at bounding box center [1124, 254] width 25 height 24
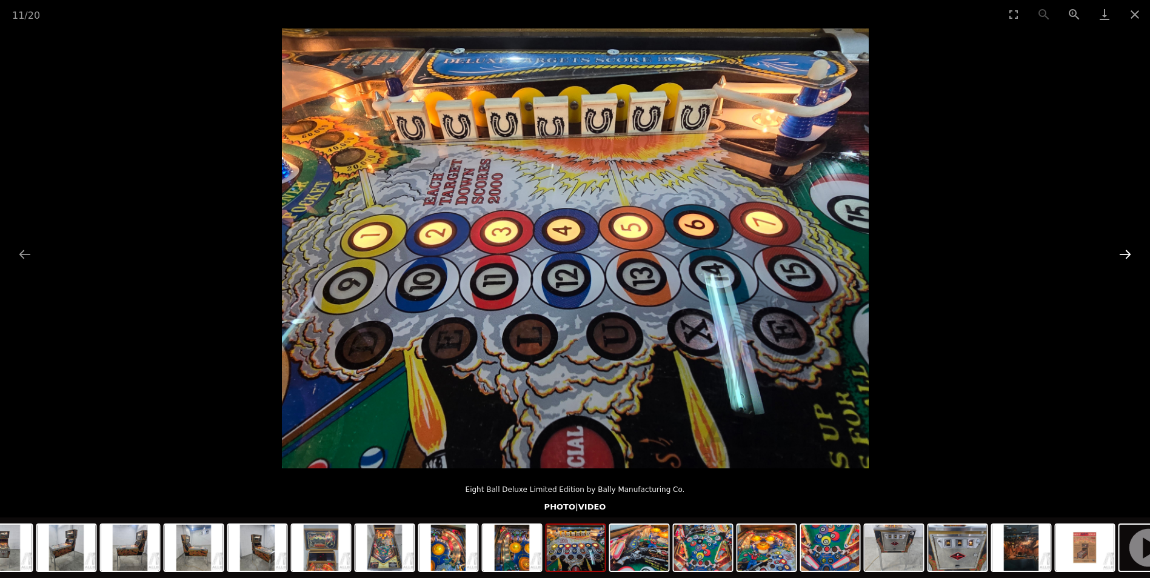
click at [1128, 252] on button "Next slide" at bounding box center [1124, 254] width 25 height 24
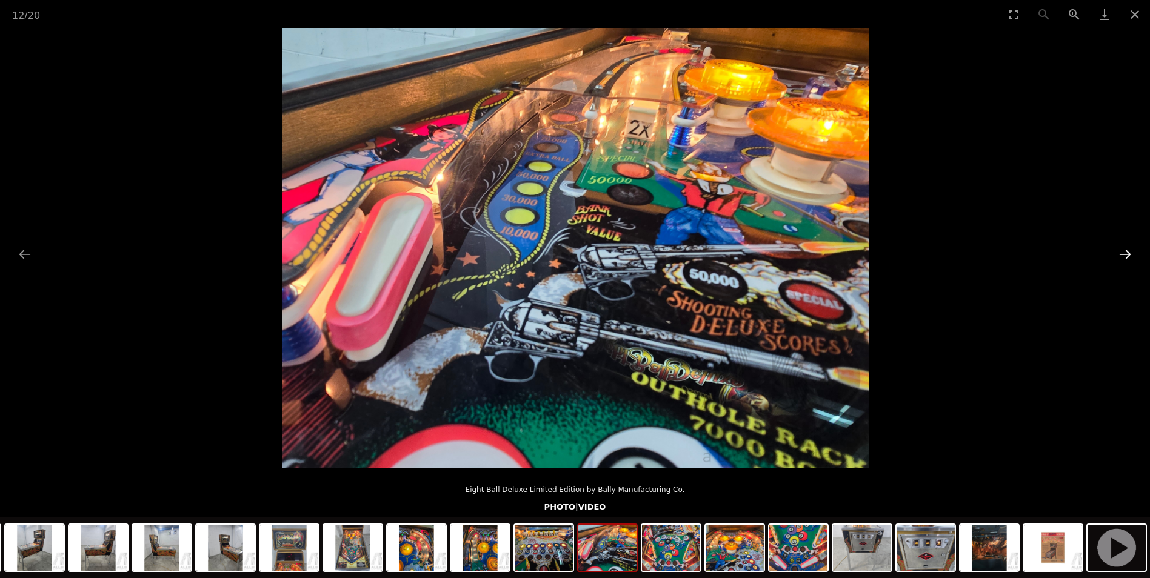
click at [1128, 252] on button "Next slide" at bounding box center [1124, 254] width 25 height 24
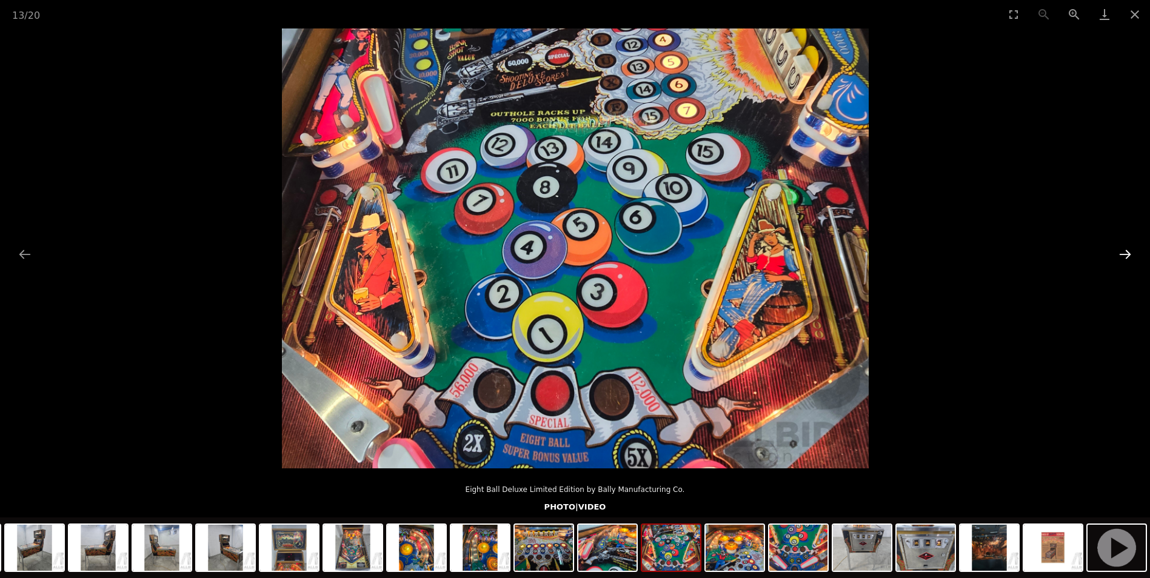
click at [1127, 252] on button "Next slide" at bounding box center [1124, 254] width 25 height 24
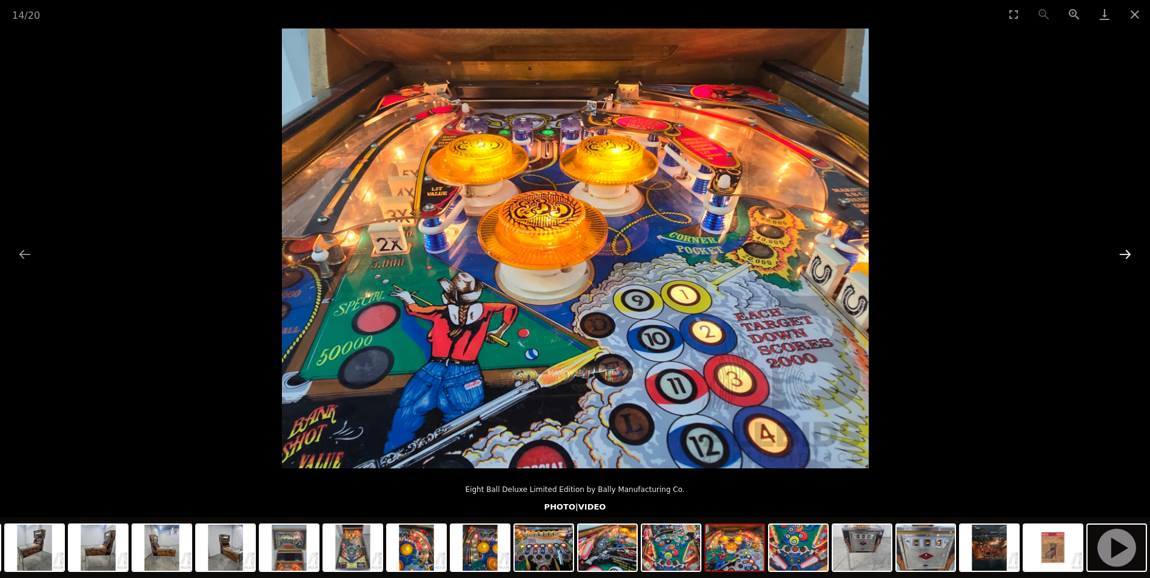
click at [1127, 252] on button "Next slide" at bounding box center [1124, 254] width 25 height 24
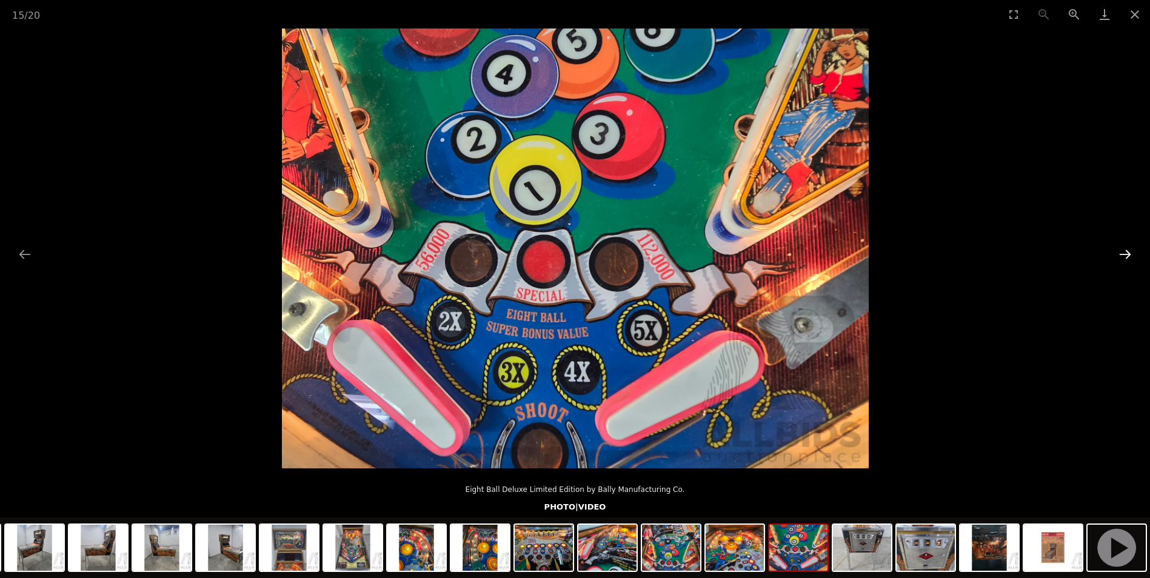
click at [1127, 252] on button "Next slide" at bounding box center [1124, 254] width 25 height 24
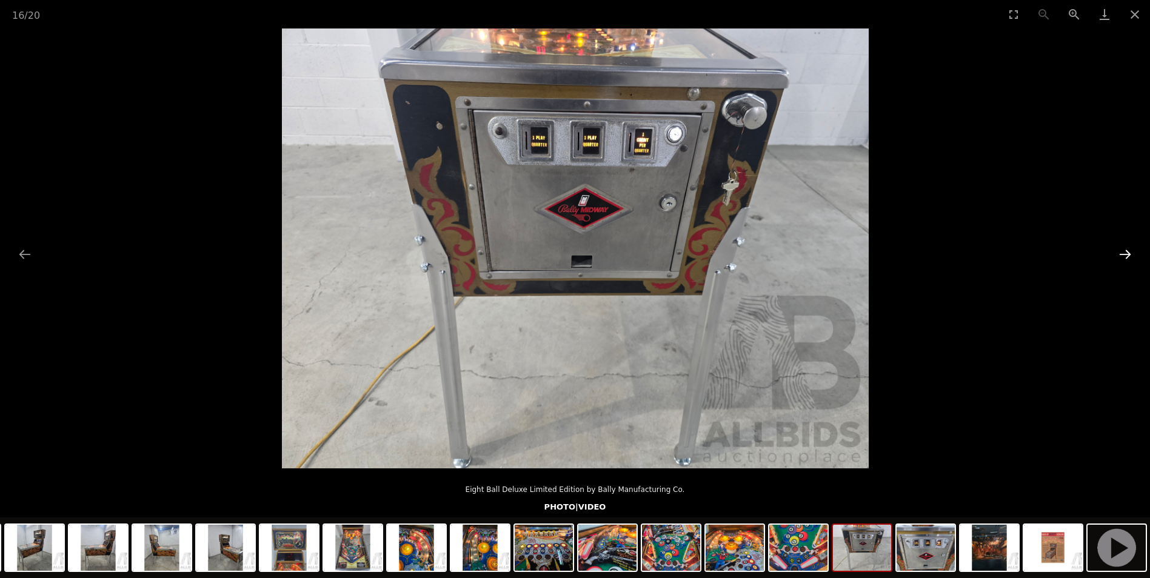
click at [1127, 252] on button "Next slide" at bounding box center [1124, 254] width 25 height 24
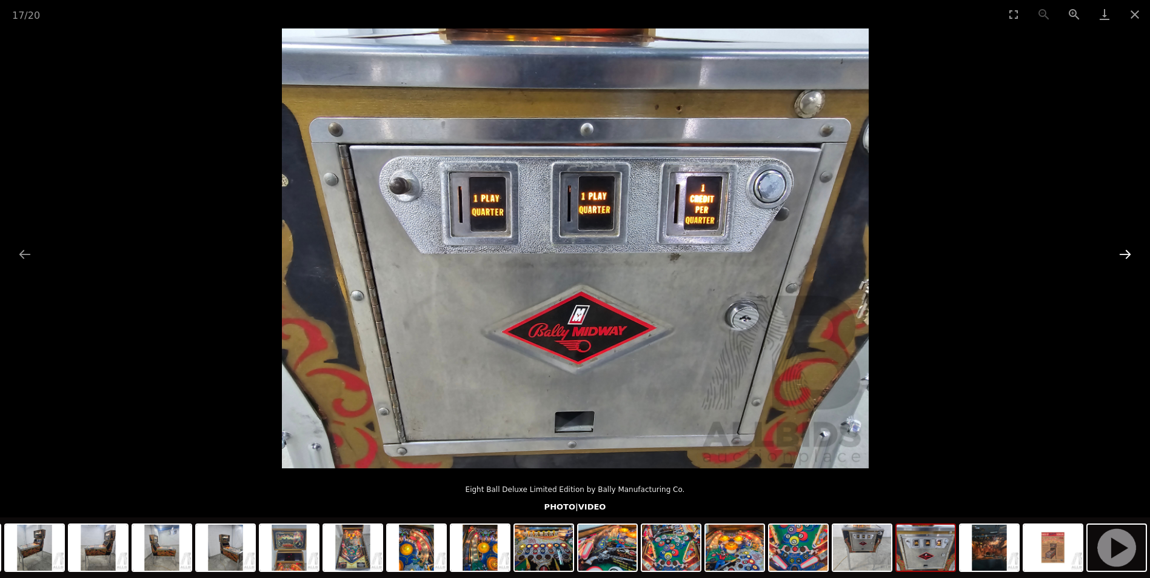
click at [1127, 252] on button "Next slide" at bounding box center [1124, 254] width 25 height 24
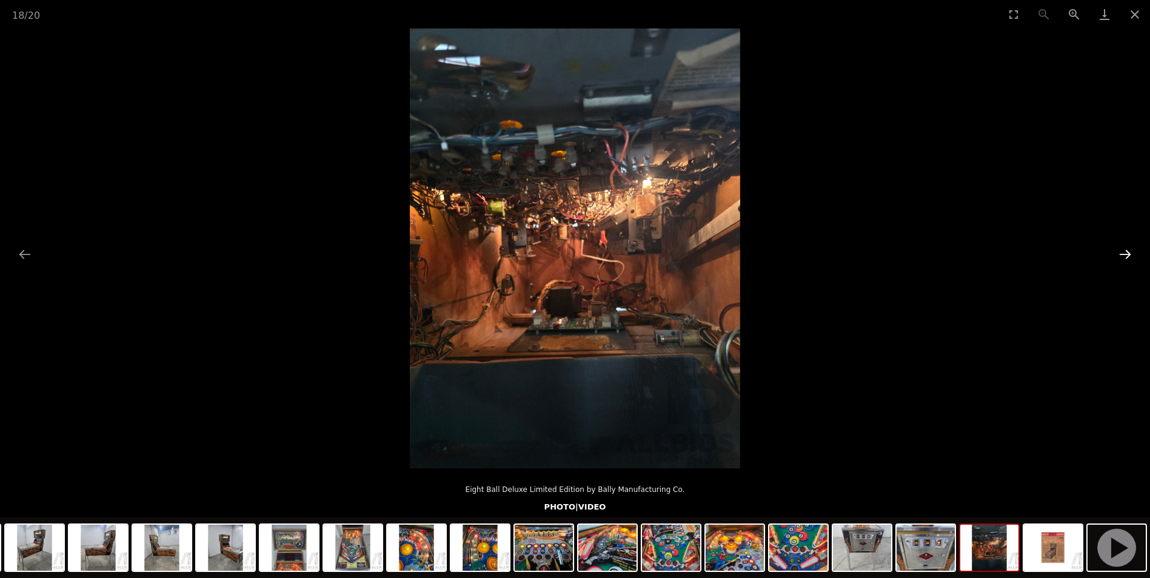
click at [1127, 252] on button "Next slide" at bounding box center [1124, 254] width 25 height 24
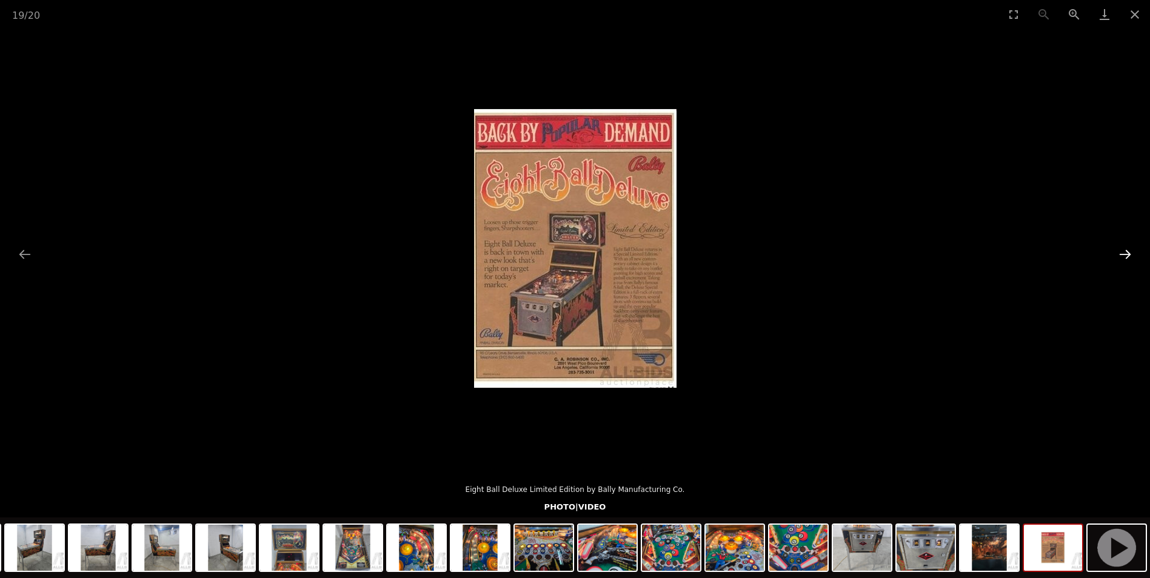
click at [1126, 251] on button "Next slide" at bounding box center [1124, 254] width 25 height 24
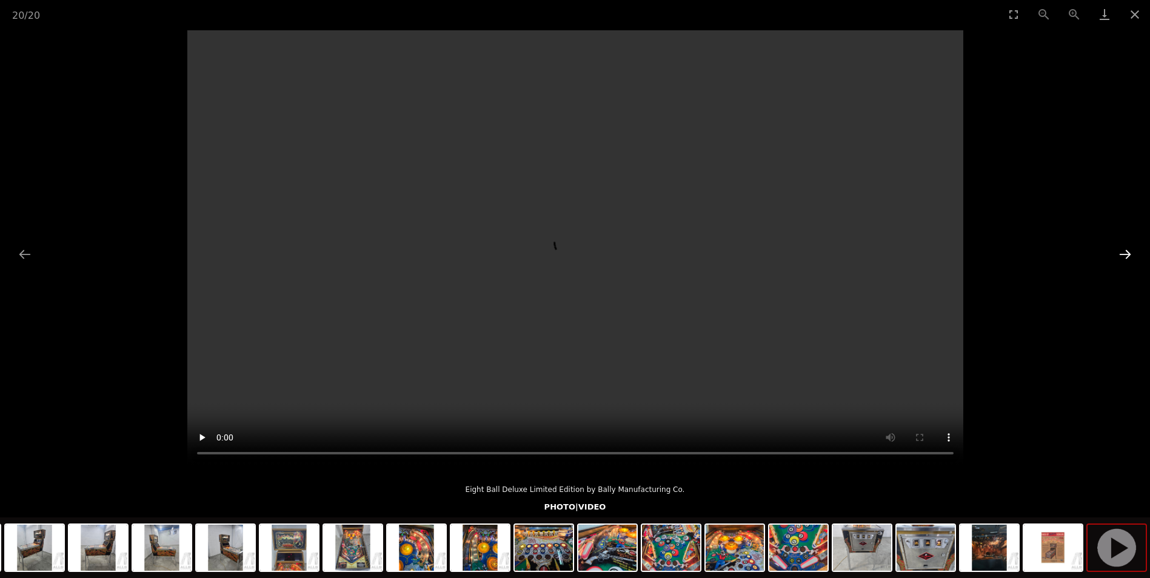
click at [1126, 251] on button "Next slide" at bounding box center [1124, 254] width 25 height 24
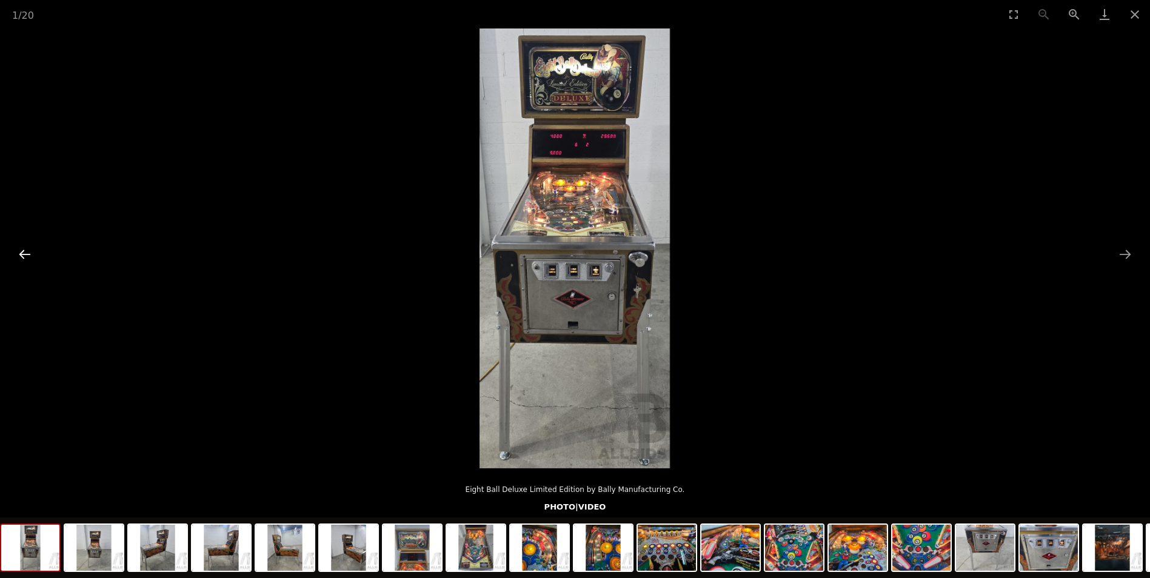
click at [19, 255] on button "Previous slide" at bounding box center [24, 254] width 25 height 24
click at [28, 255] on button "Previous slide" at bounding box center [24, 254] width 25 height 24
